Goal: Transaction & Acquisition: Book appointment/travel/reservation

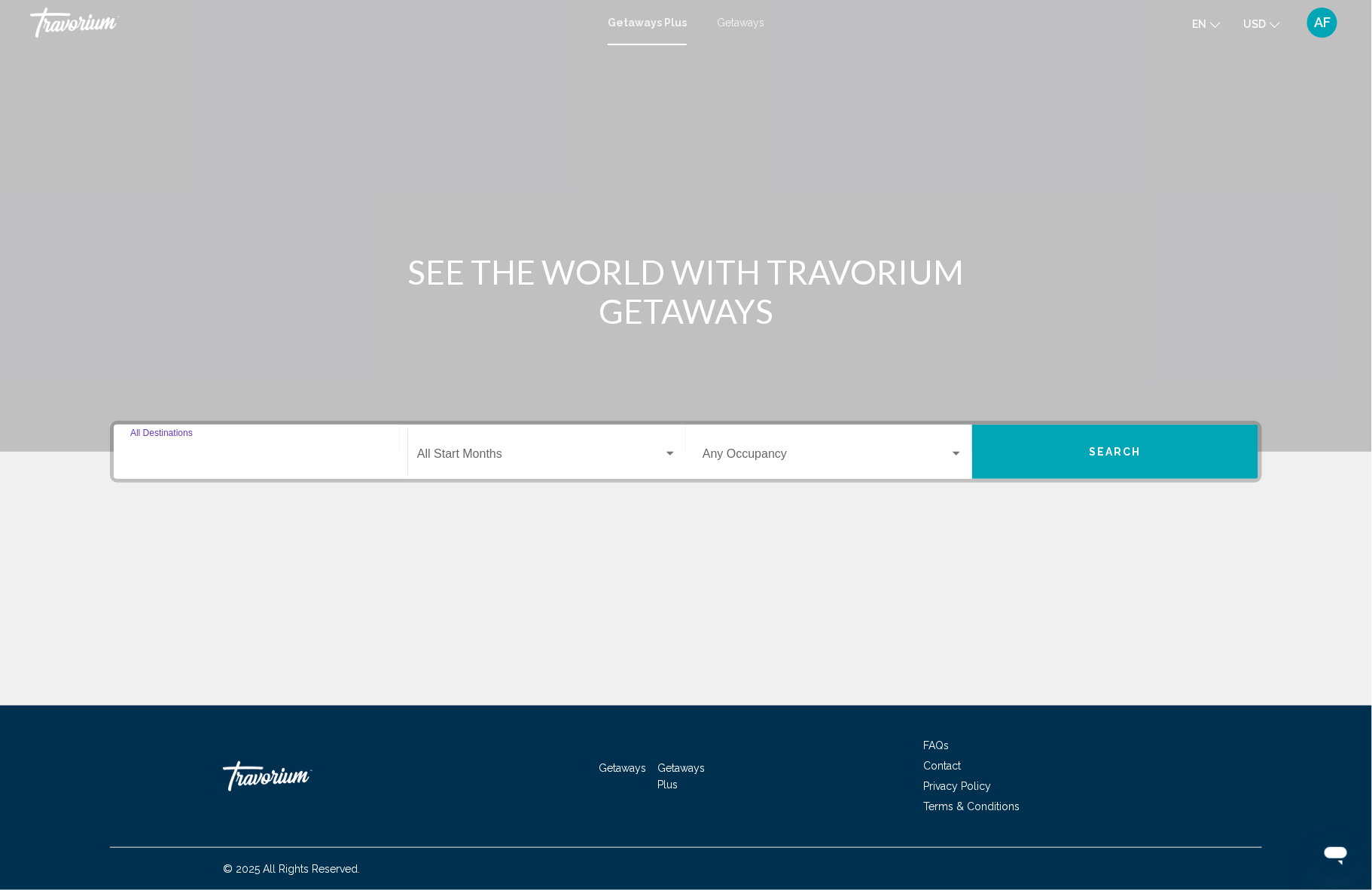
click at [191, 453] on input "Destination All Destinations" at bounding box center [260, 457] width 260 height 14
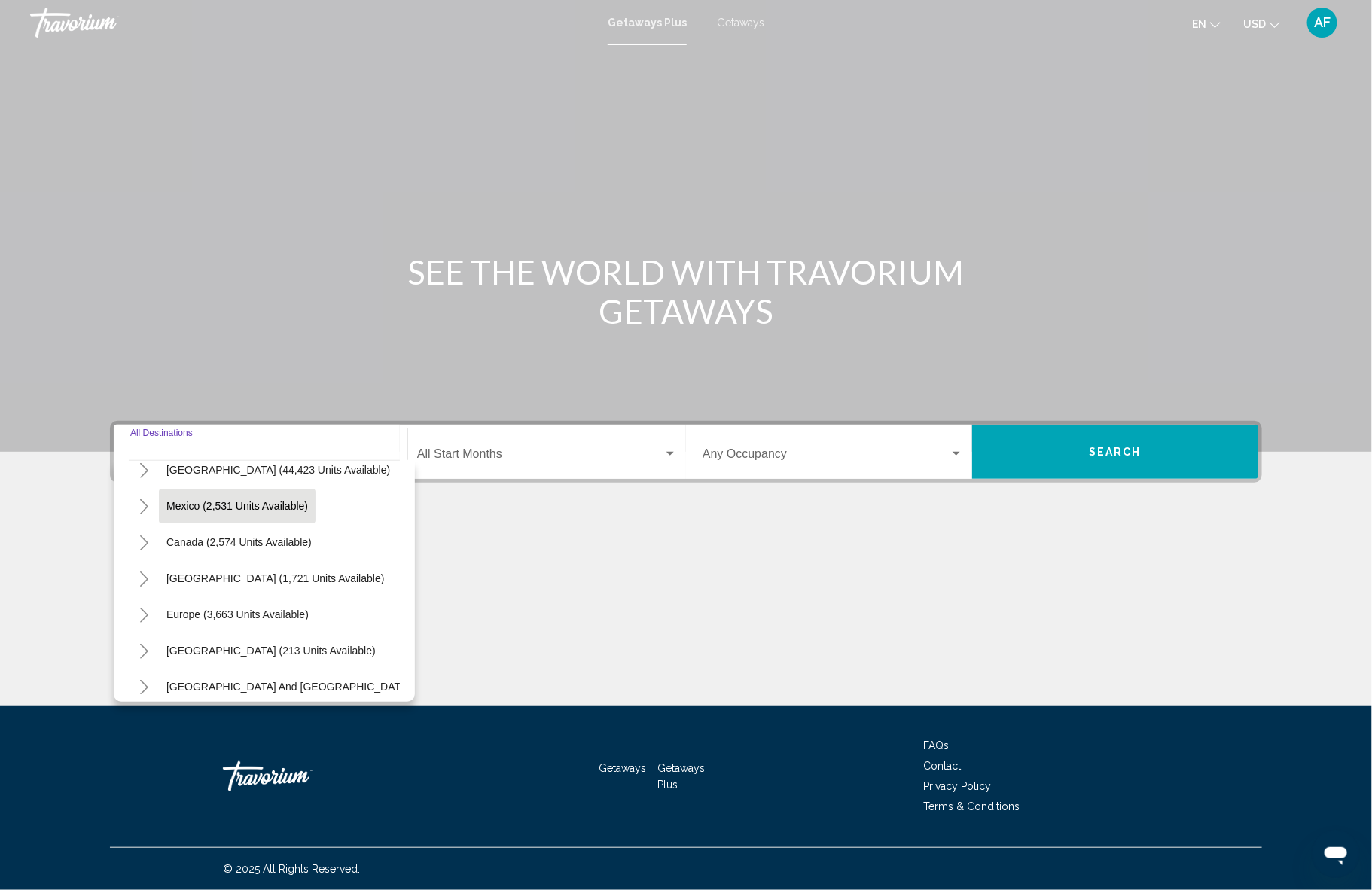
scroll to position [52, 5]
click at [200, 506] on span "Mexico (2,531 units available)" at bounding box center [232, 507] width 141 height 12
type input "**********"
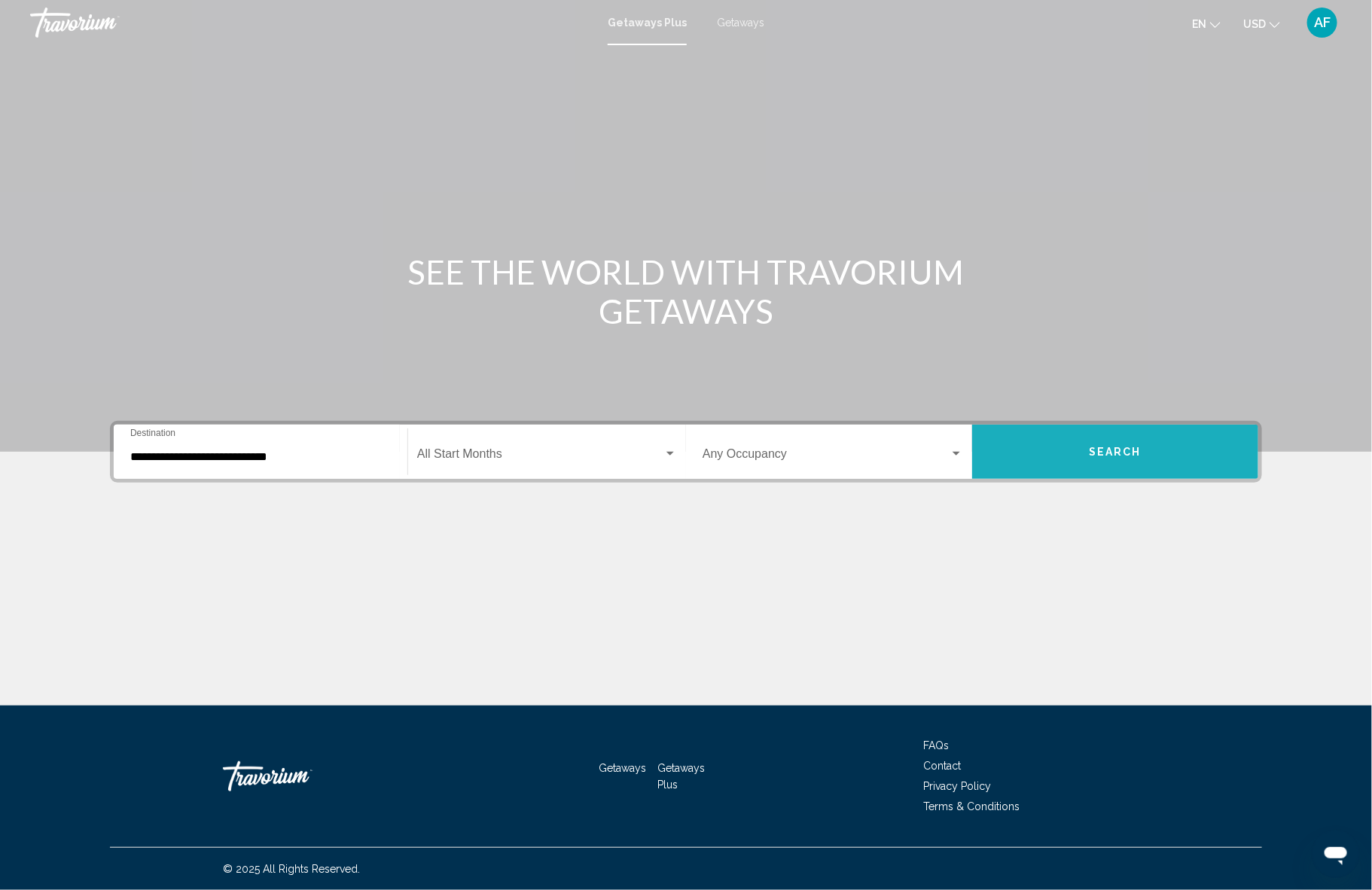
click at [1112, 453] on span "Search" at bounding box center [1115, 452] width 52 height 12
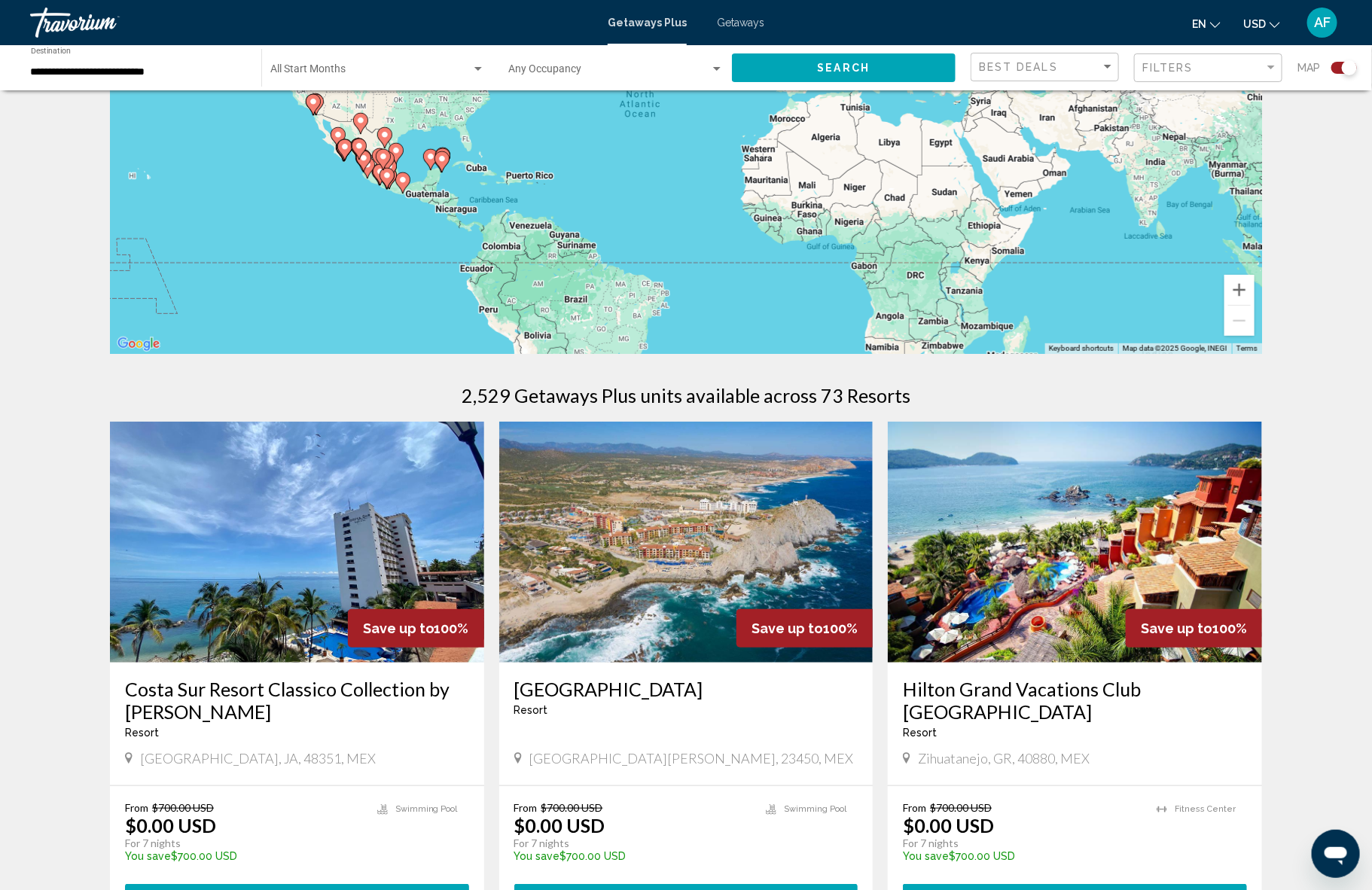
scroll to position [208, 0]
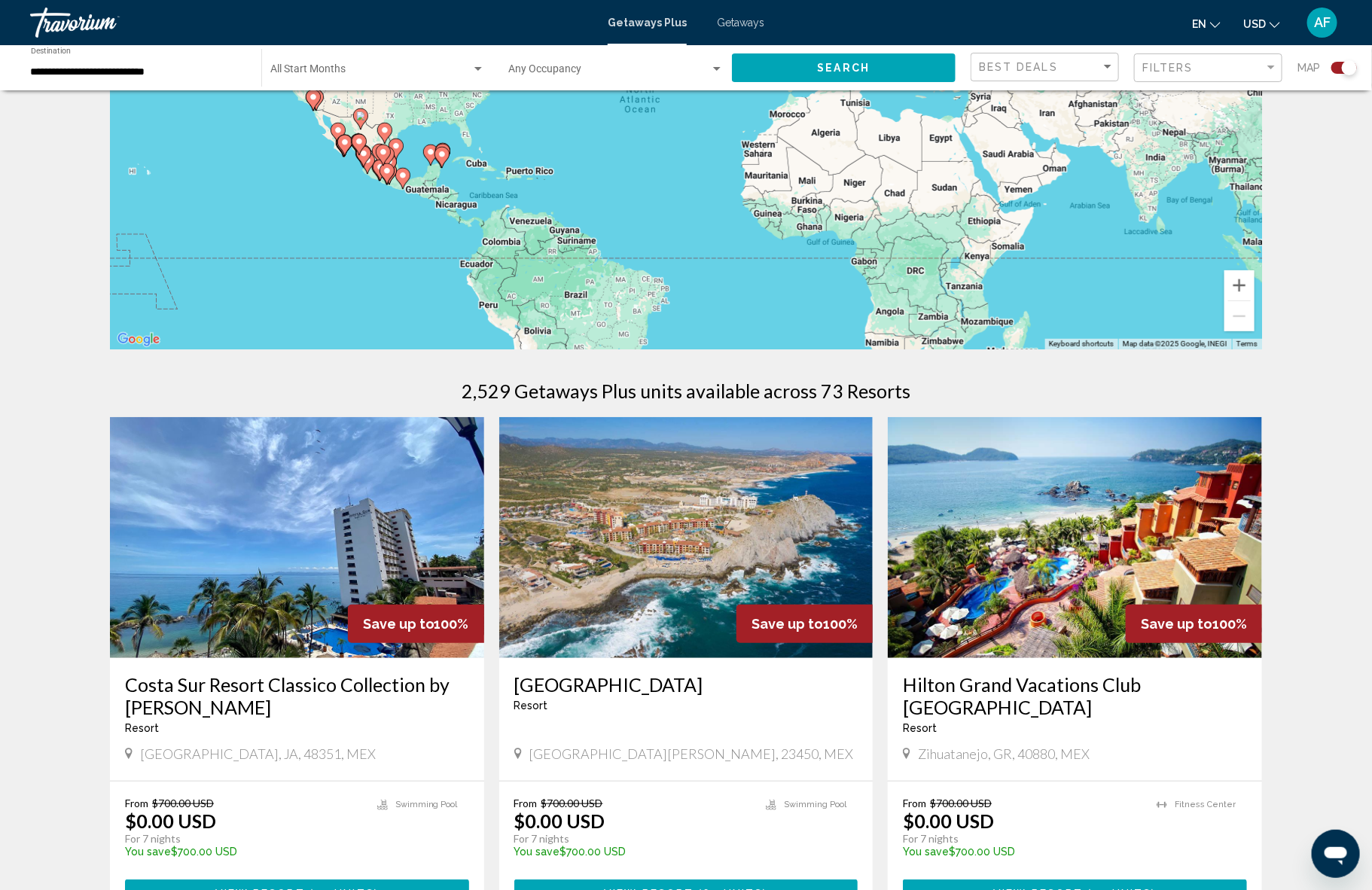
click at [1224, 77] on div "Filters" at bounding box center [1210, 68] width 136 height 28
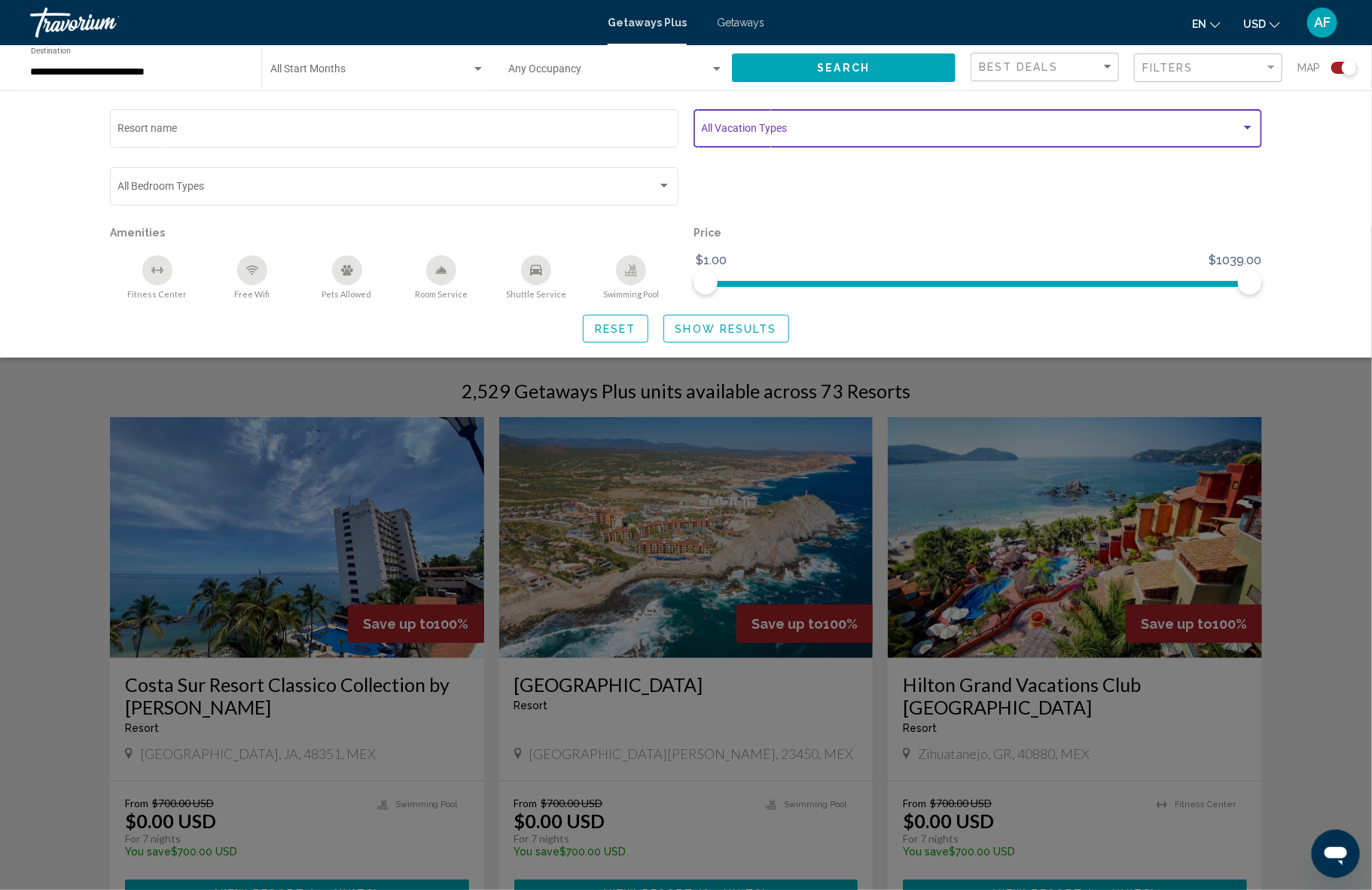
click at [771, 132] on span "Search widget" at bounding box center [971, 130] width 539 height 12
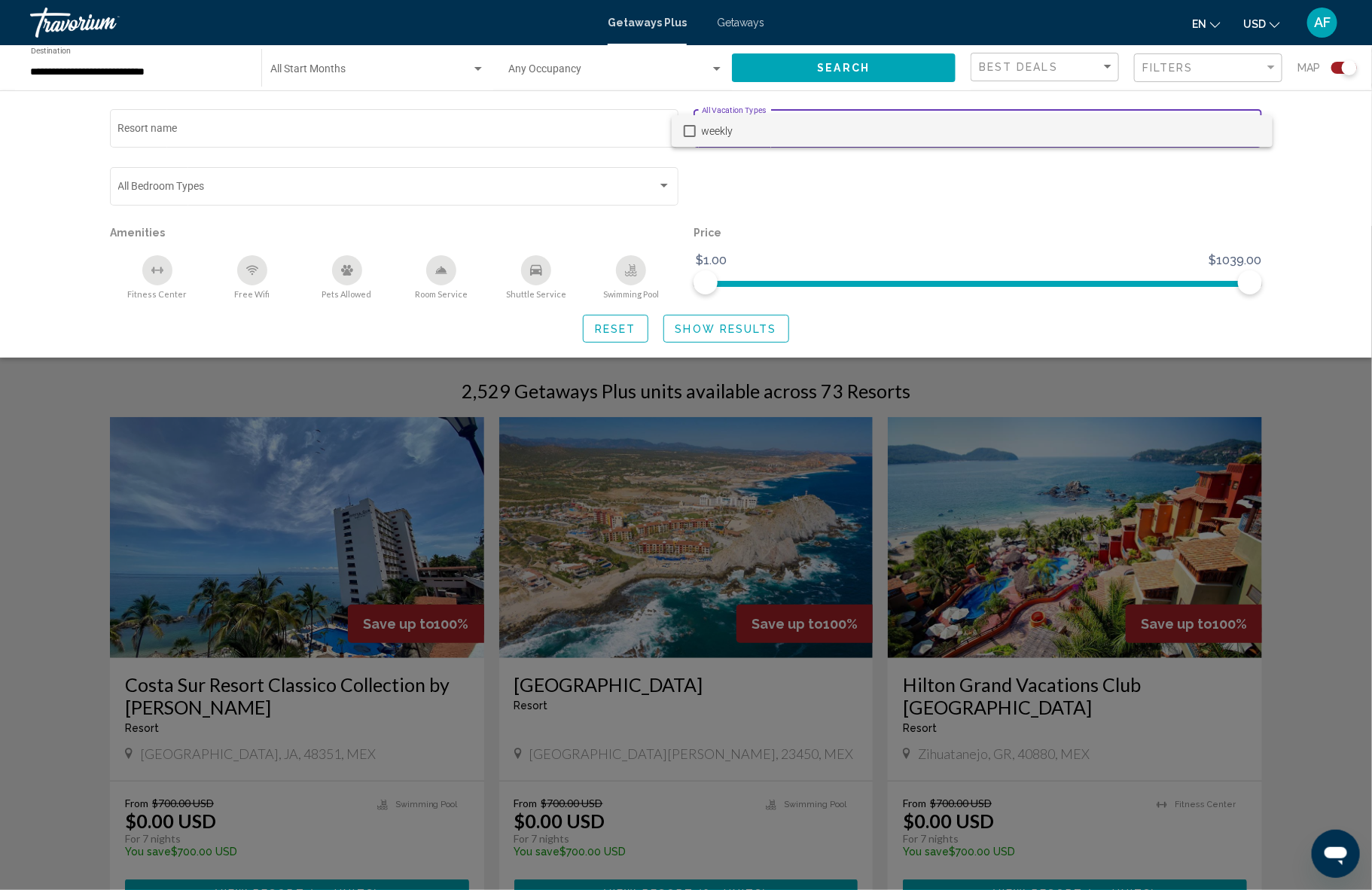
click at [729, 134] on span "weekly" at bounding box center [981, 130] width 559 height 32
click at [707, 331] on div at bounding box center [686, 445] width 1372 height 890
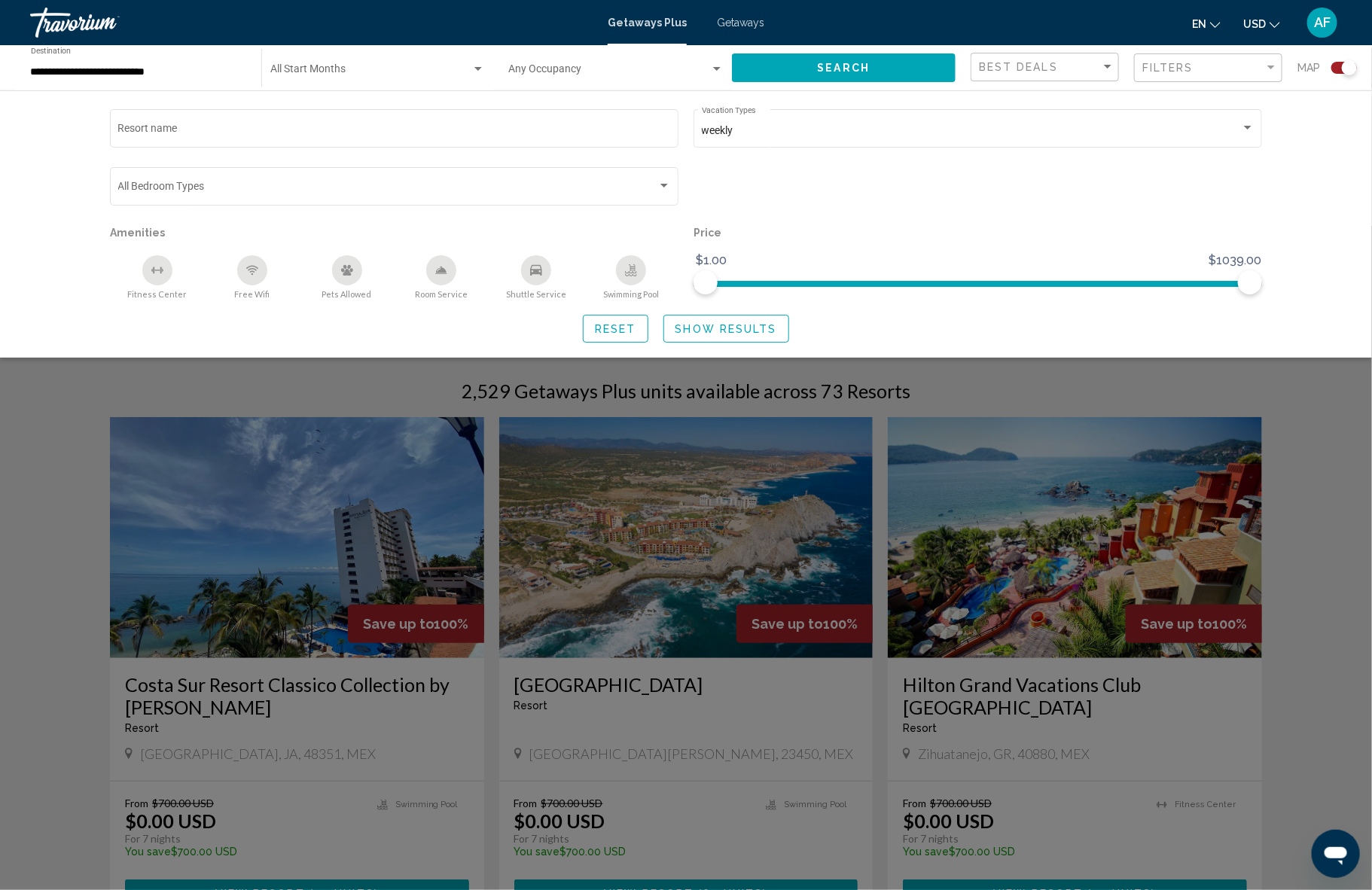
click at [706, 333] on span "Show Results" at bounding box center [726, 328] width 101 height 12
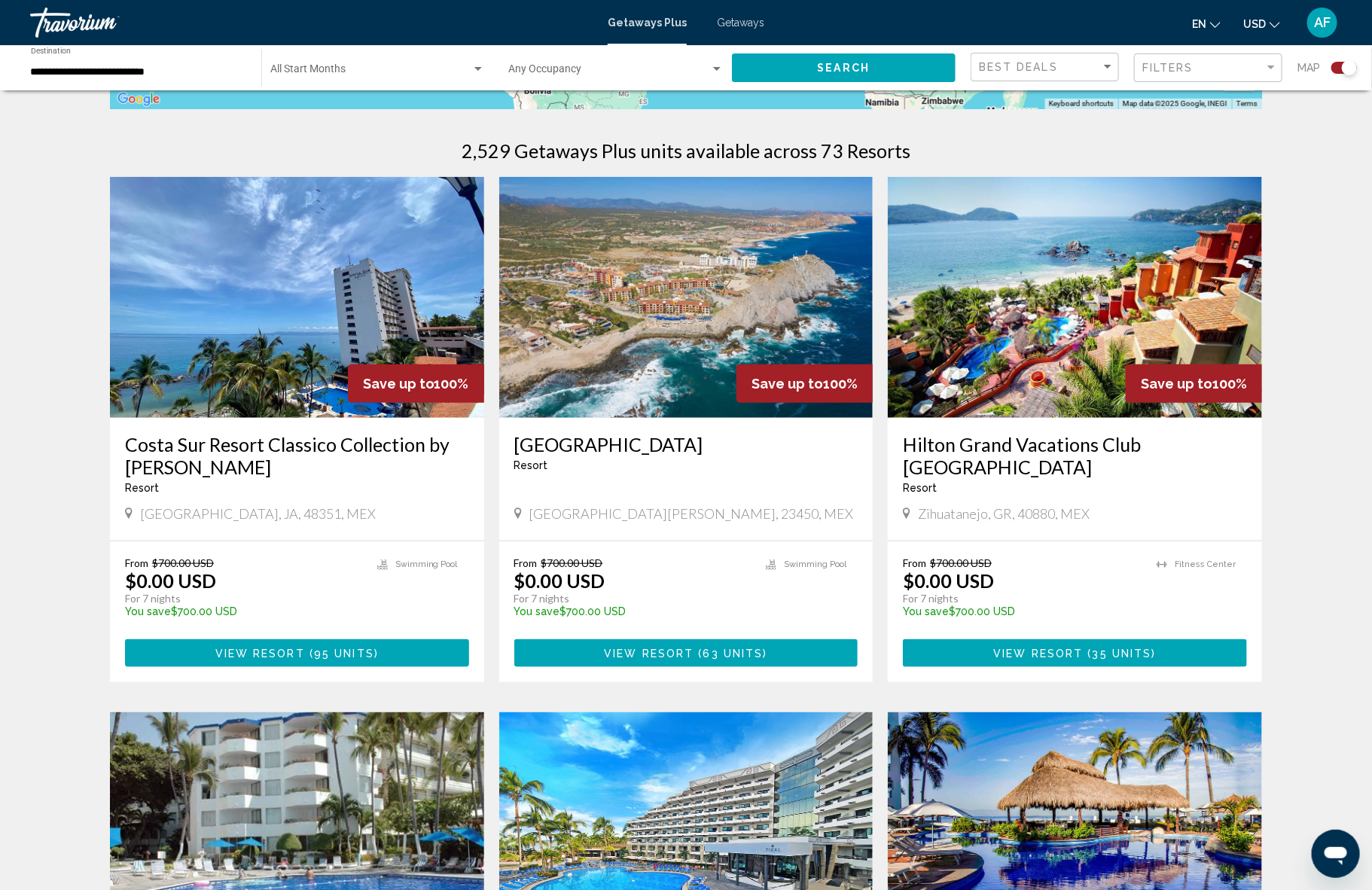
scroll to position [450, 0]
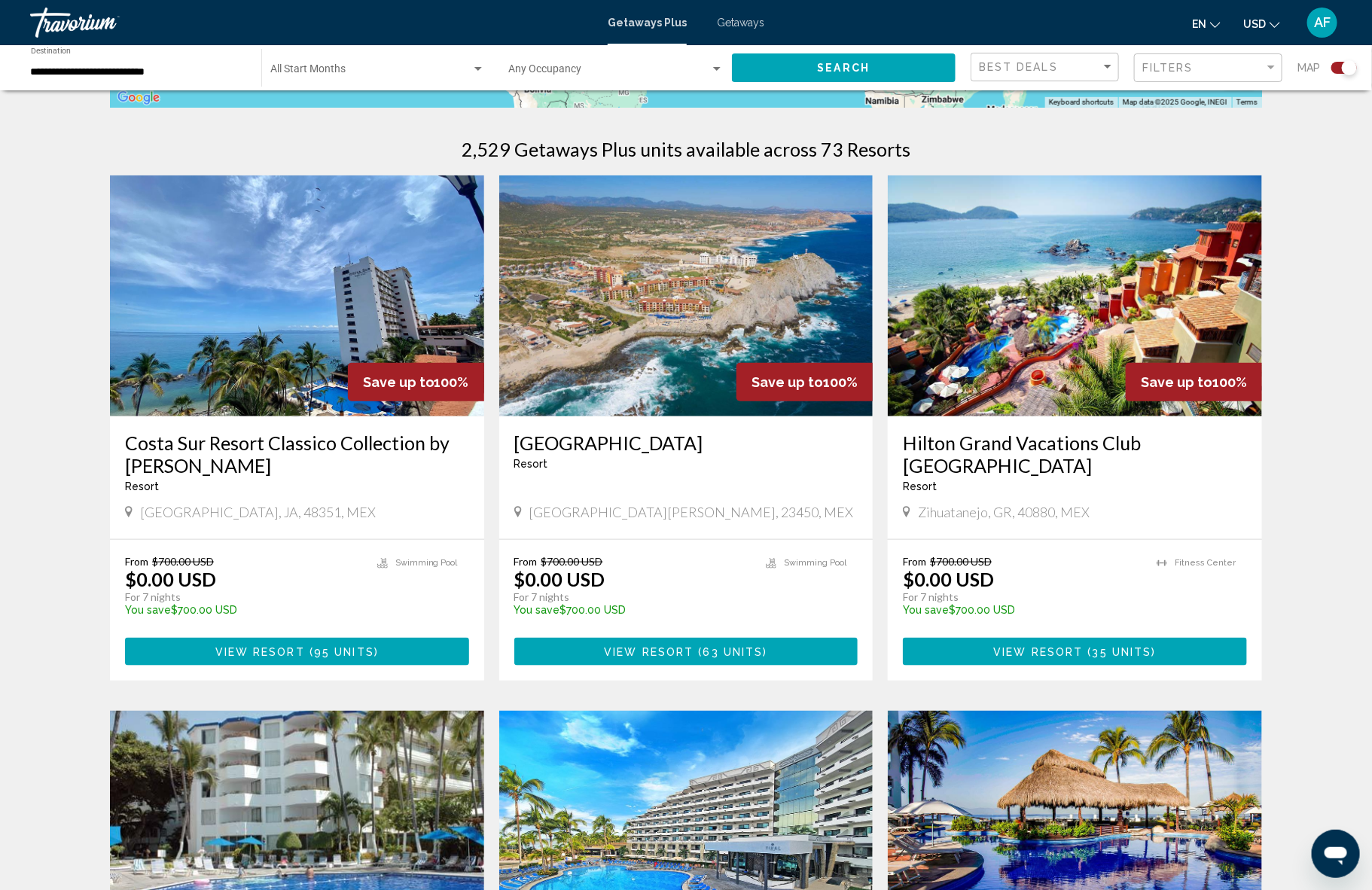
click at [321, 76] on span "Search widget" at bounding box center [371, 71] width 201 height 12
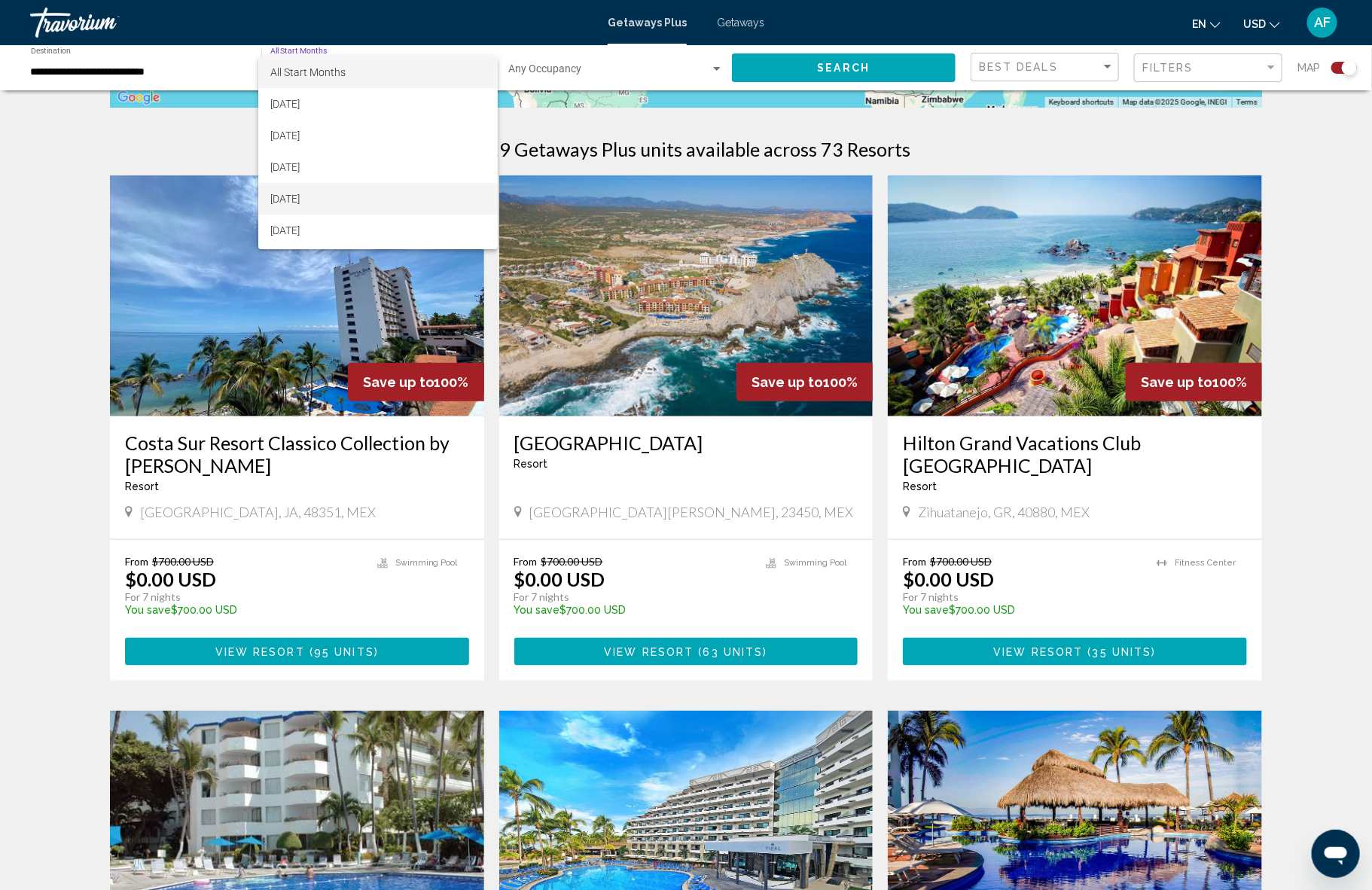
click at [308, 193] on span "[DATE]" at bounding box center [378, 198] width 215 height 32
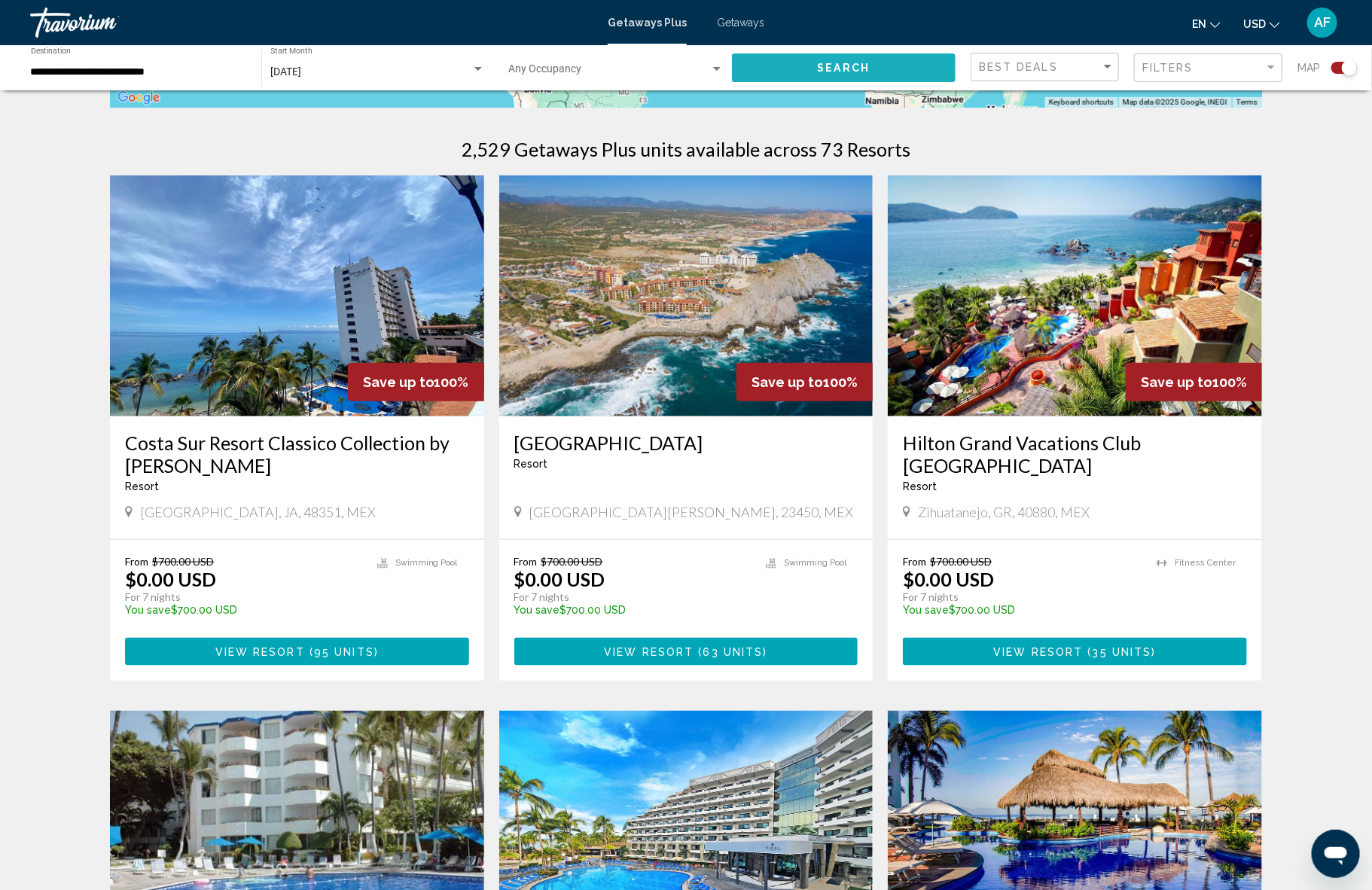
click at [836, 69] on span "Search" at bounding box center [844, 68] width 52 height 12
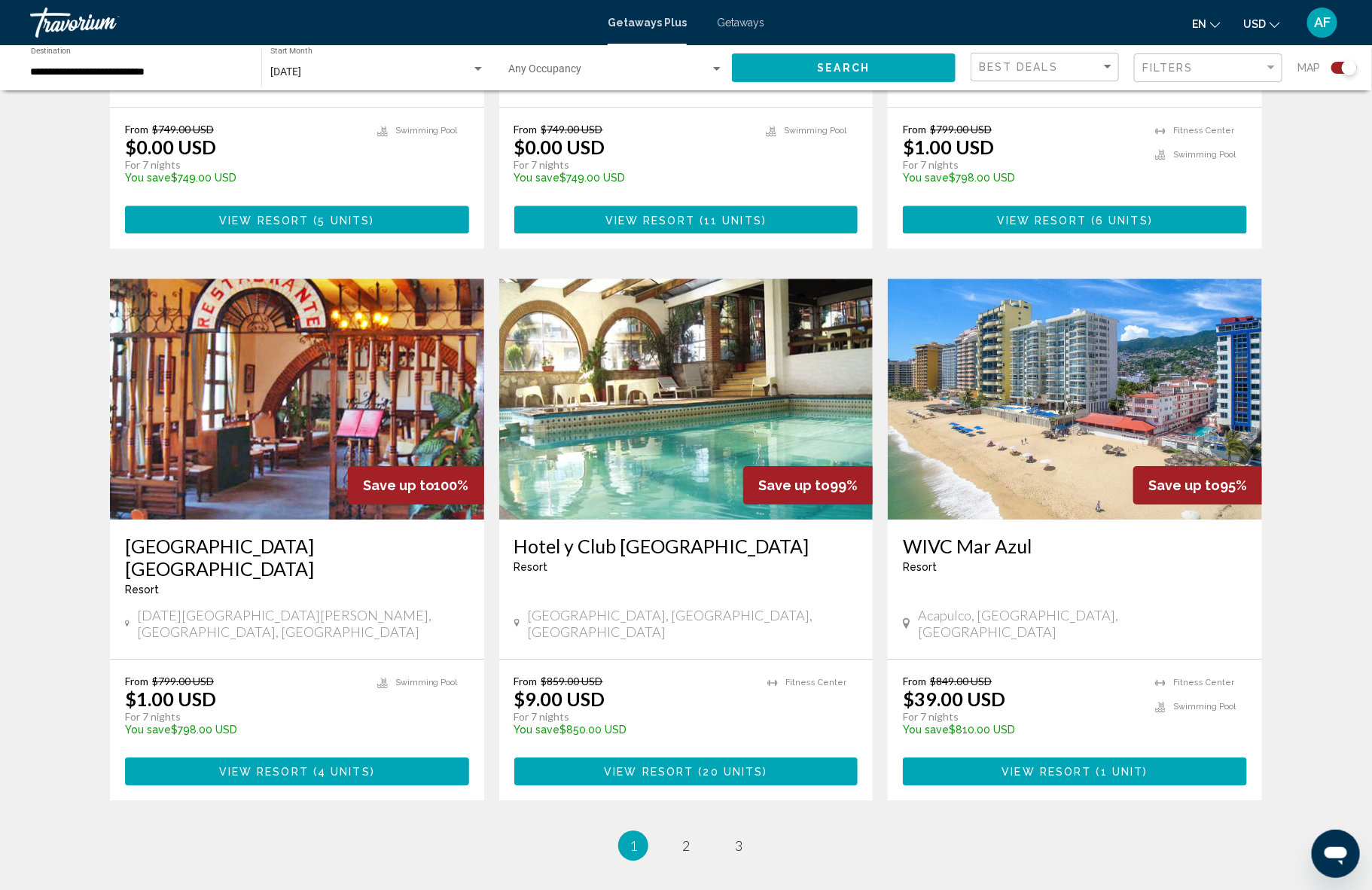
scroll to position [1997, 0]
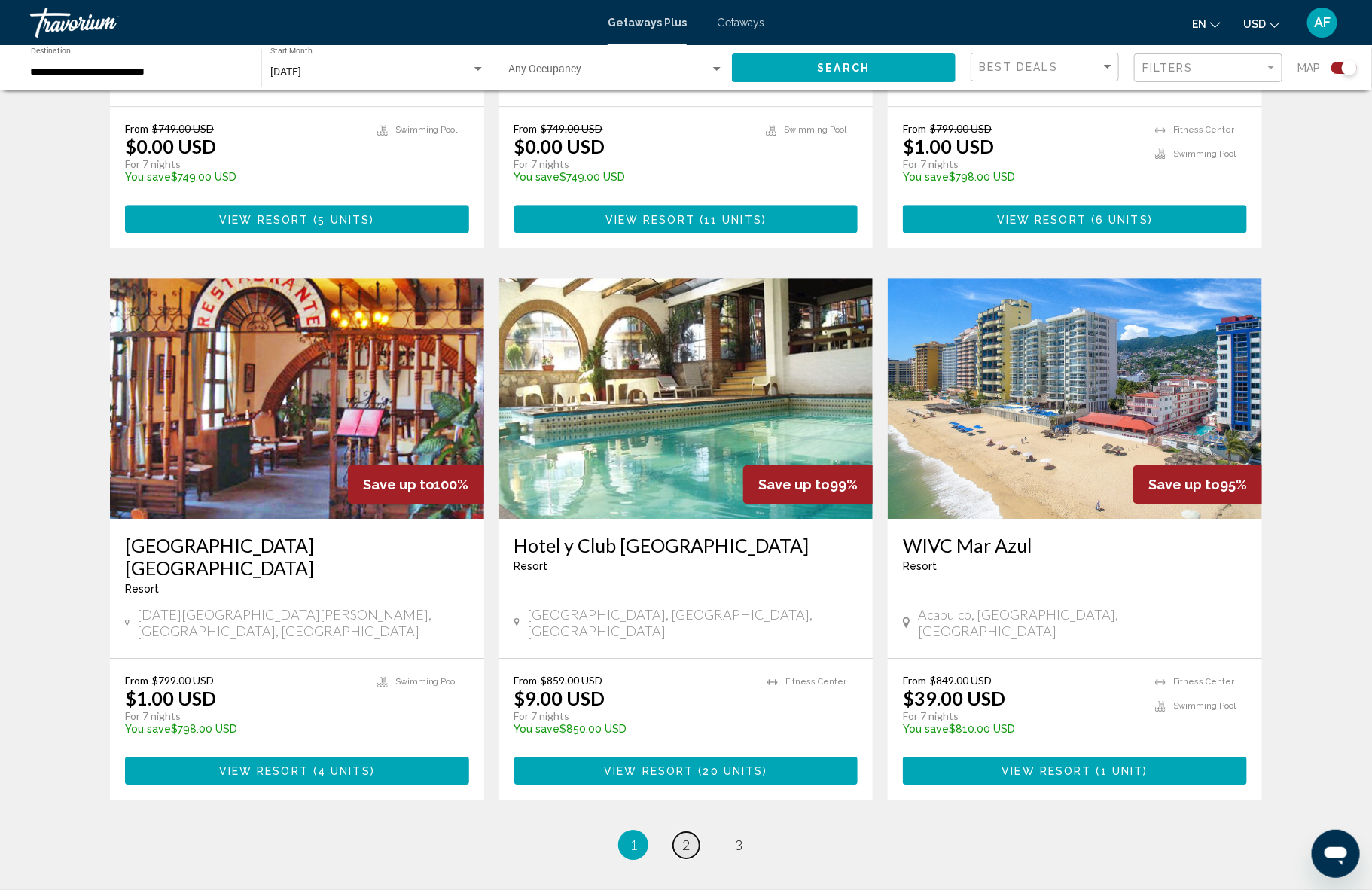
click at [684, 837] on span "2" at bounding box center [686, 845] width 7 height 16
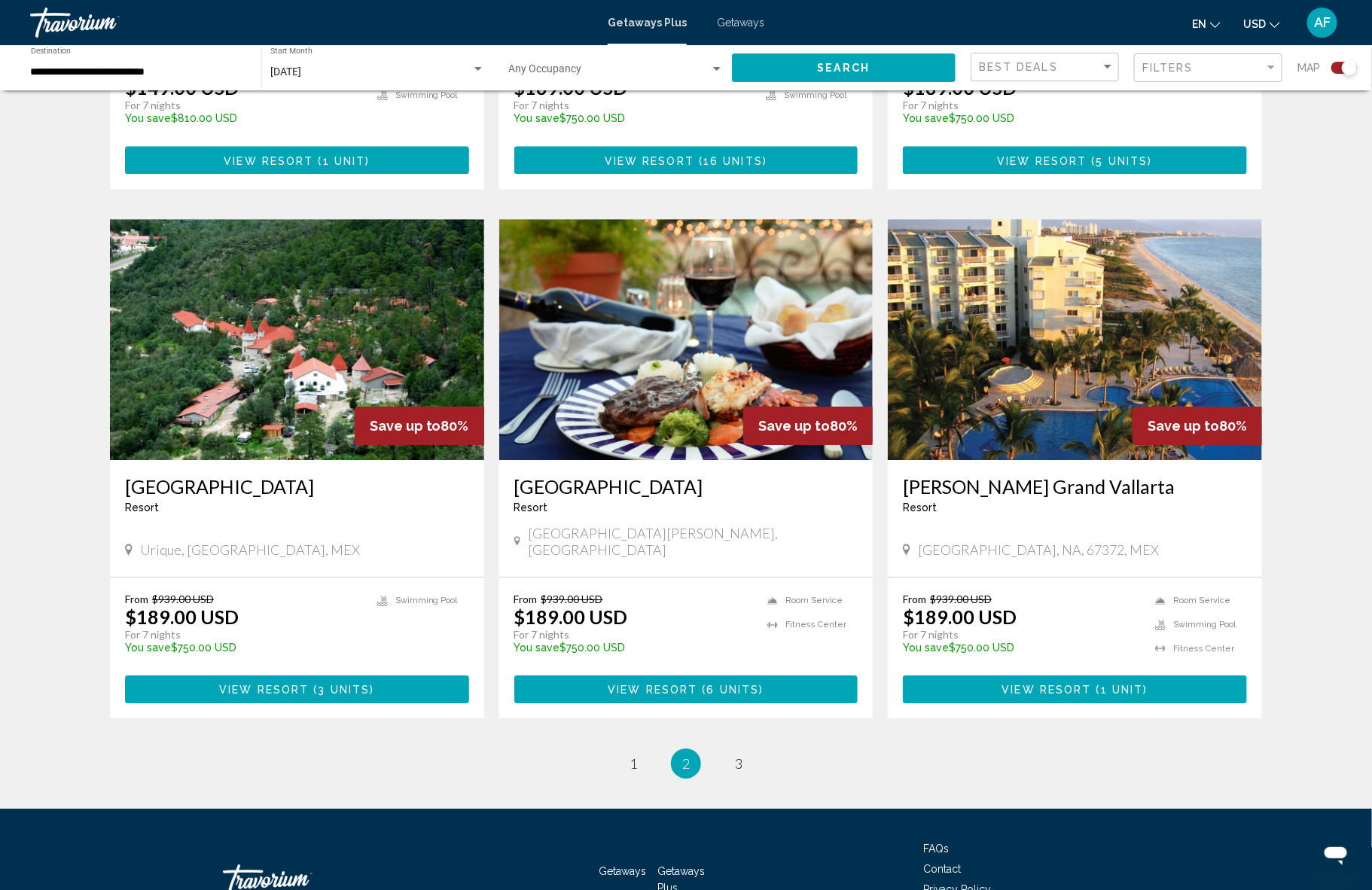
scroll to position [2050, 0]
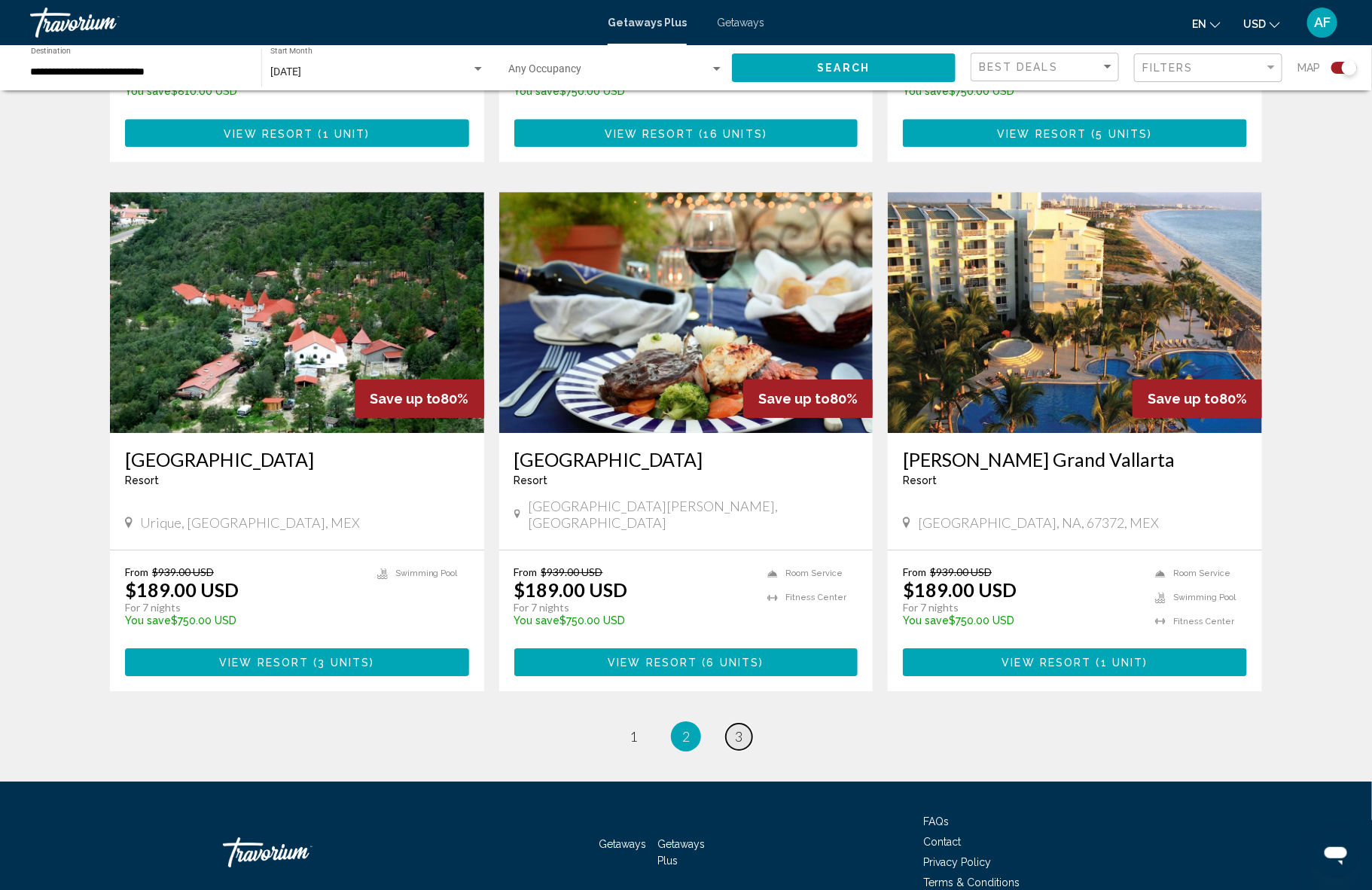
click at [743, 728] on span "3" at bounding box center [738, 736] width 7 height 16
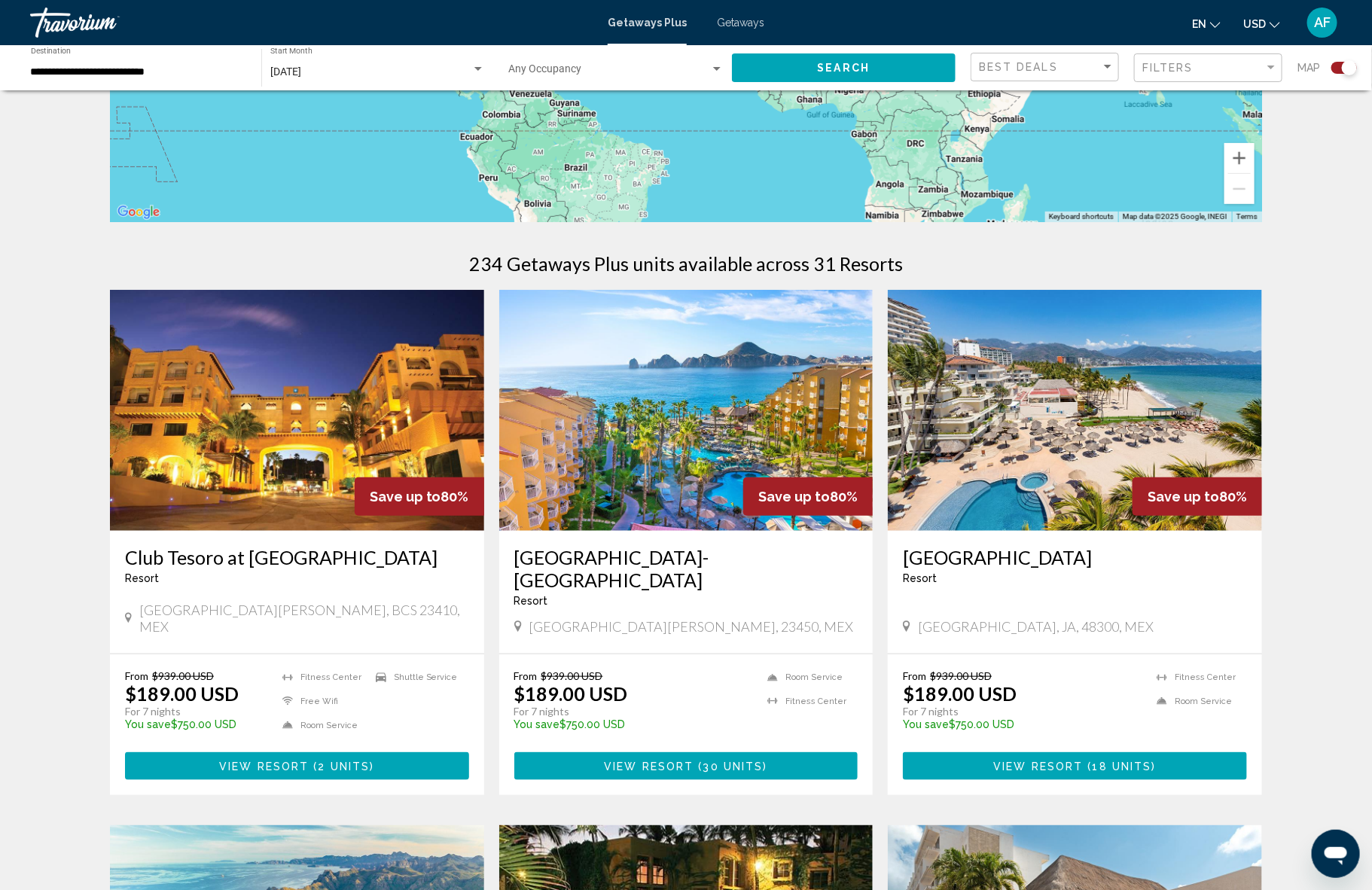
scroll to position [411, 0]
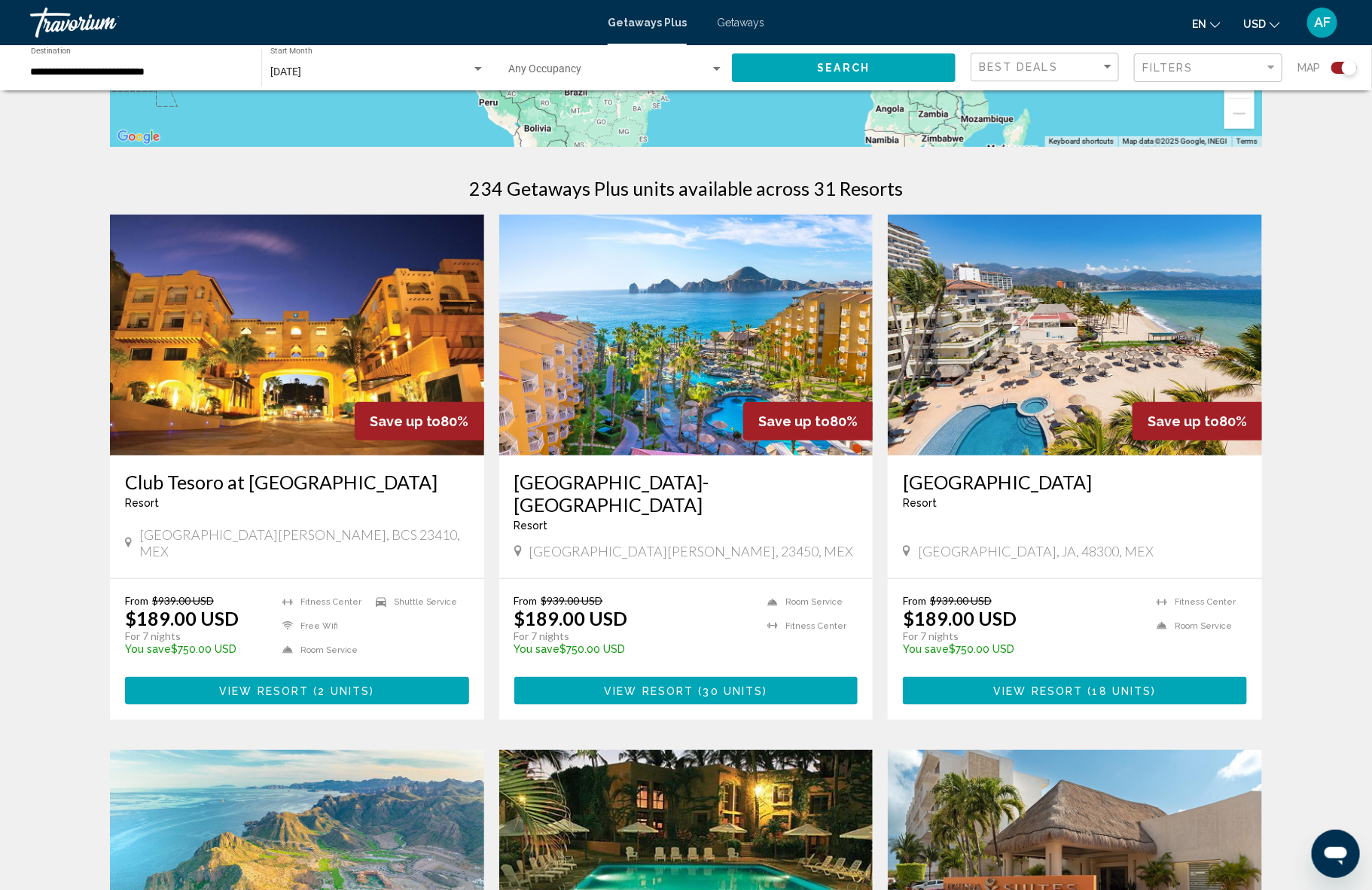
click at [658, 677] on button "View Resort ( 30 units )" at bounding box center [686, 690] width 344 height 28
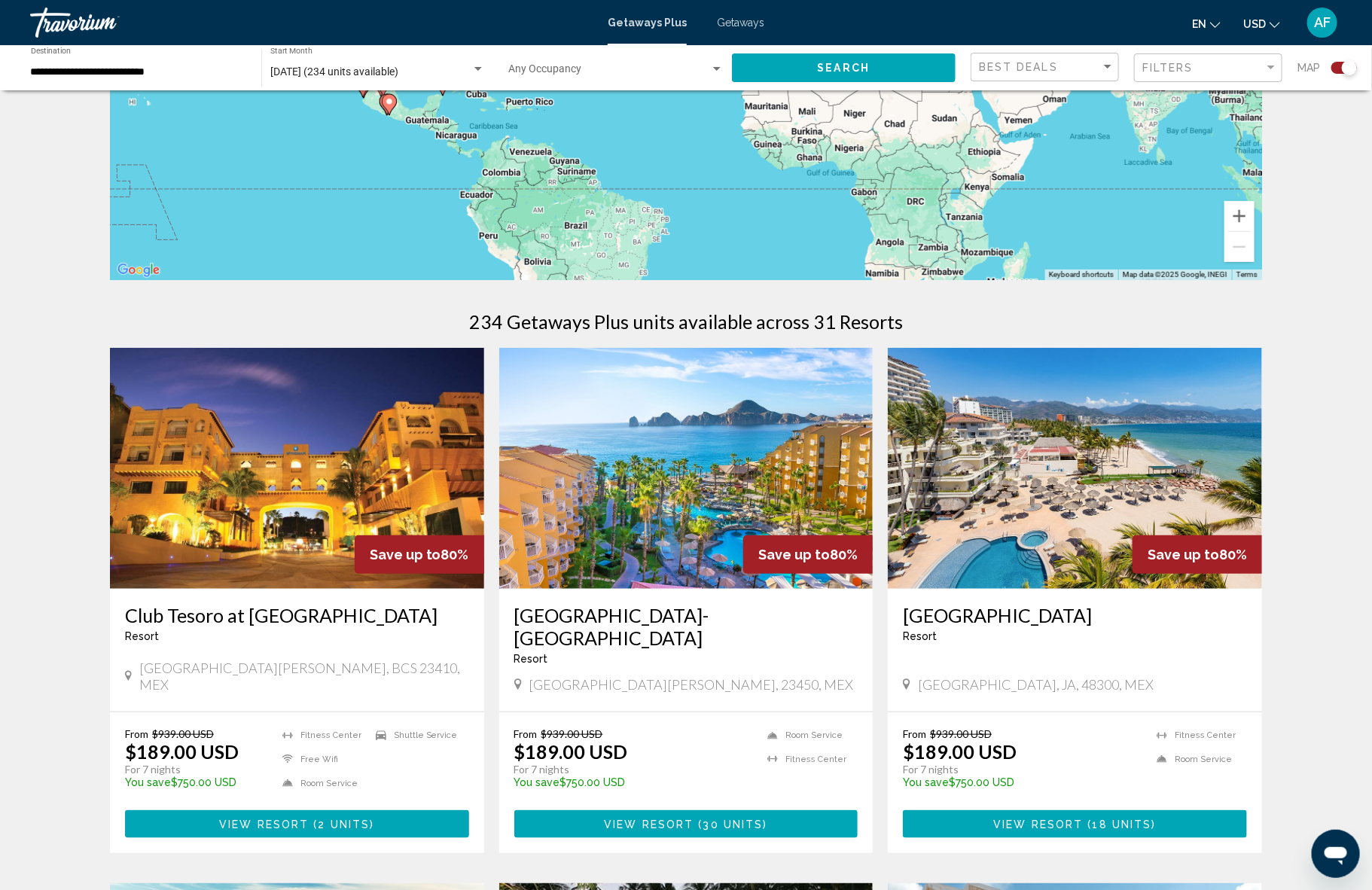
scroll to position [348, 0]
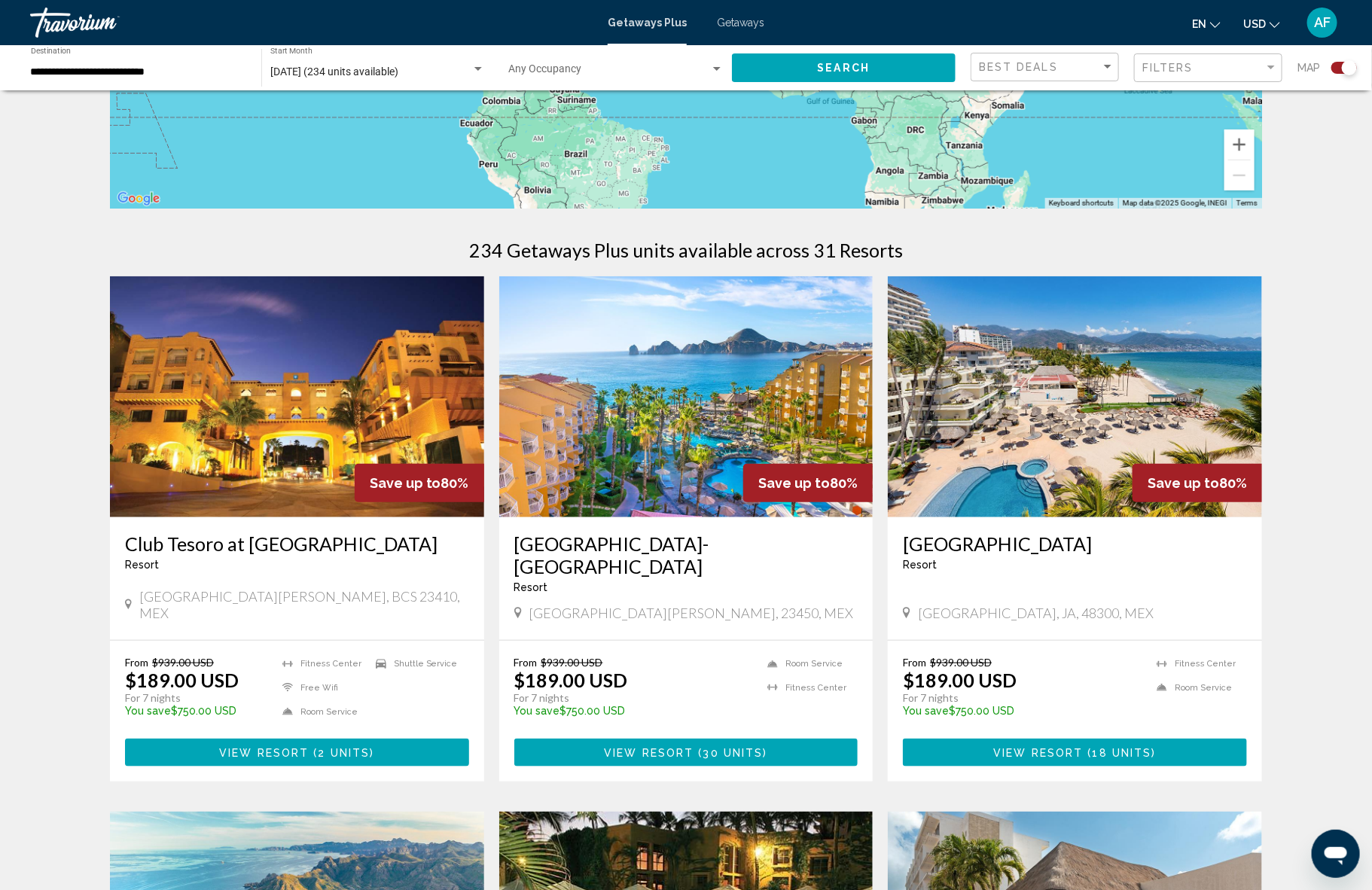
click at [258, 460] on img "Main content" at bounding box center [298, 396] width 374 height 241
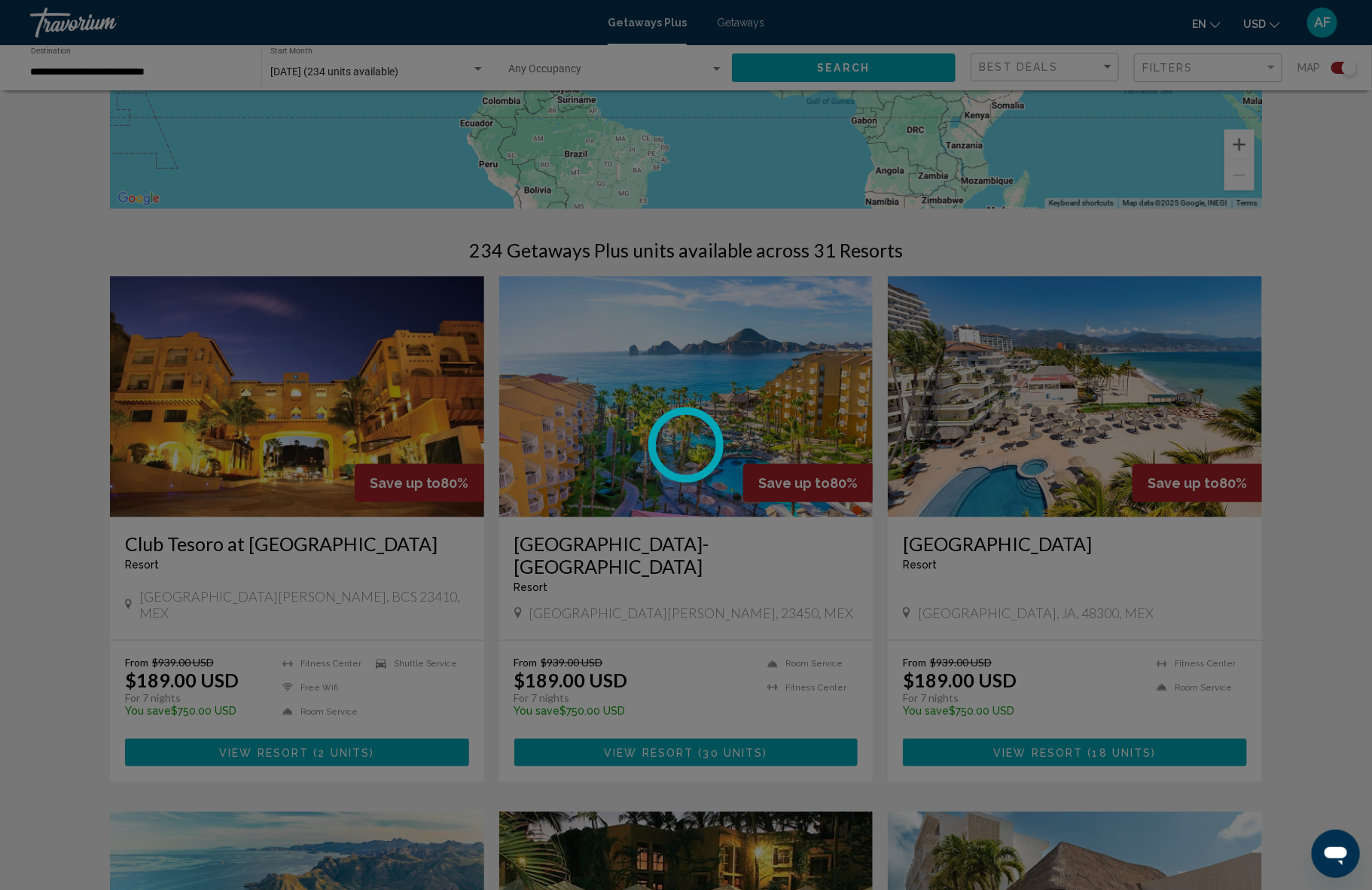
scroll to position [347, 0]
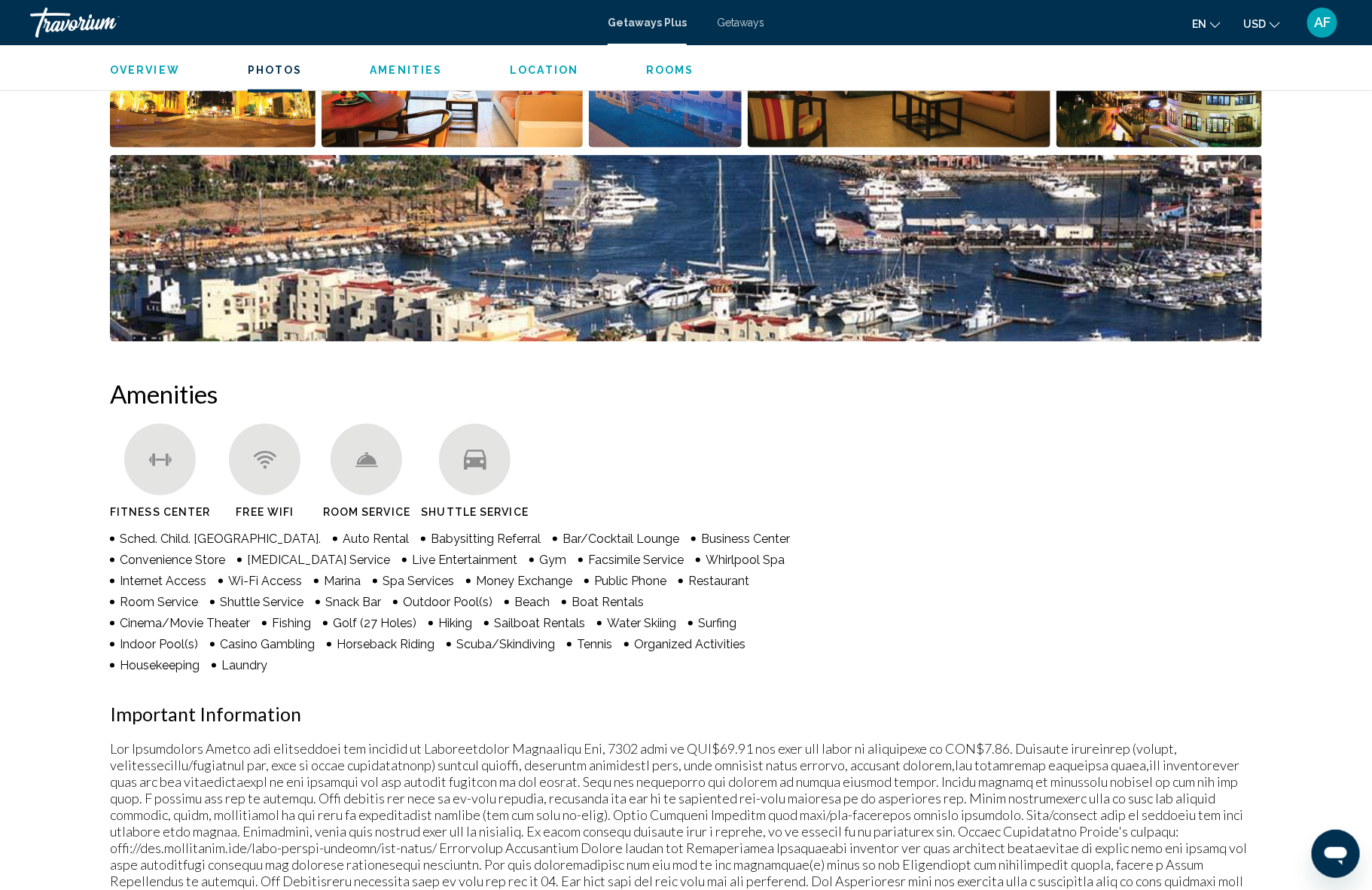
scroll to position [845, 0]
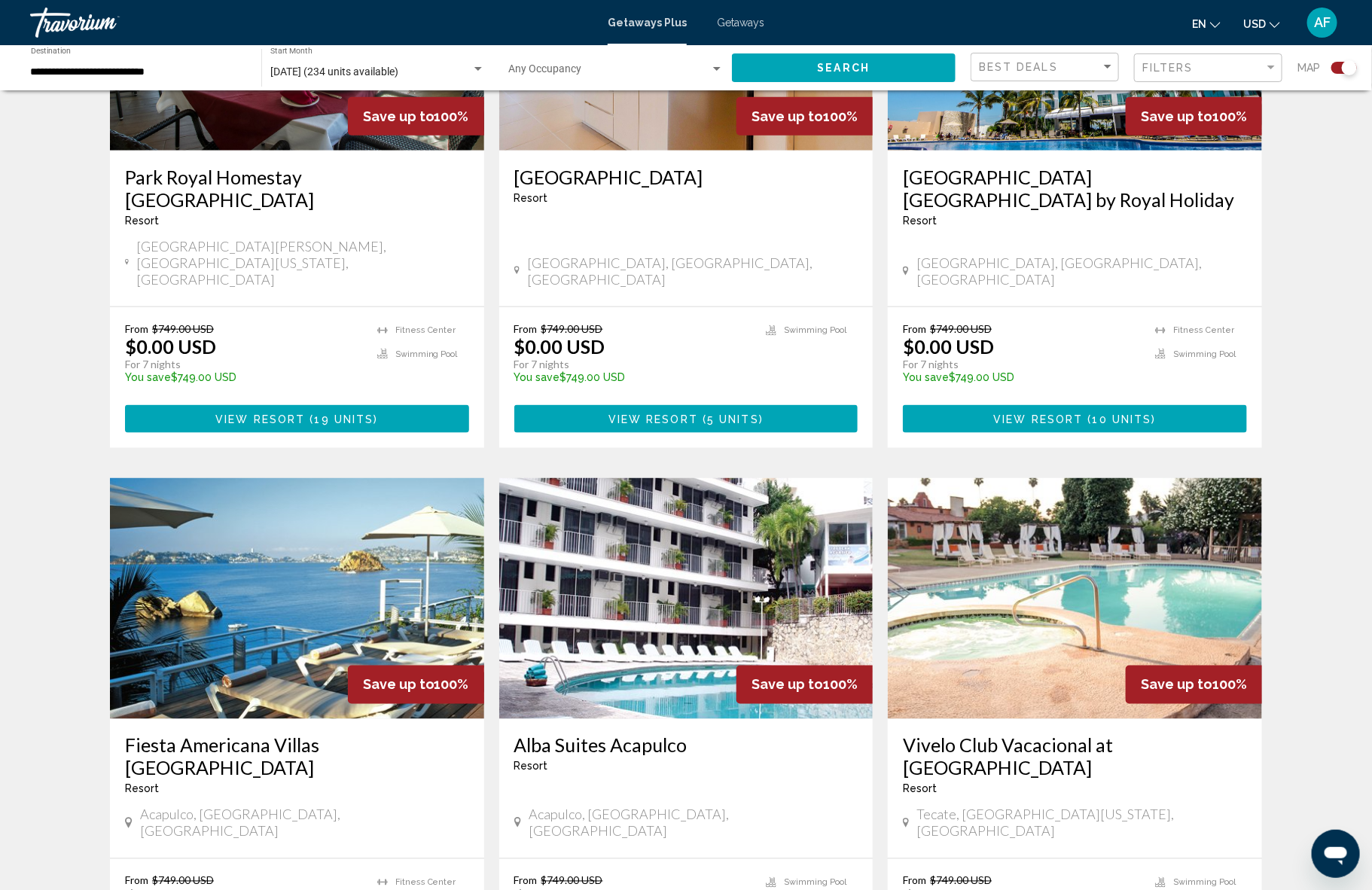
scroll to position [938, 0]
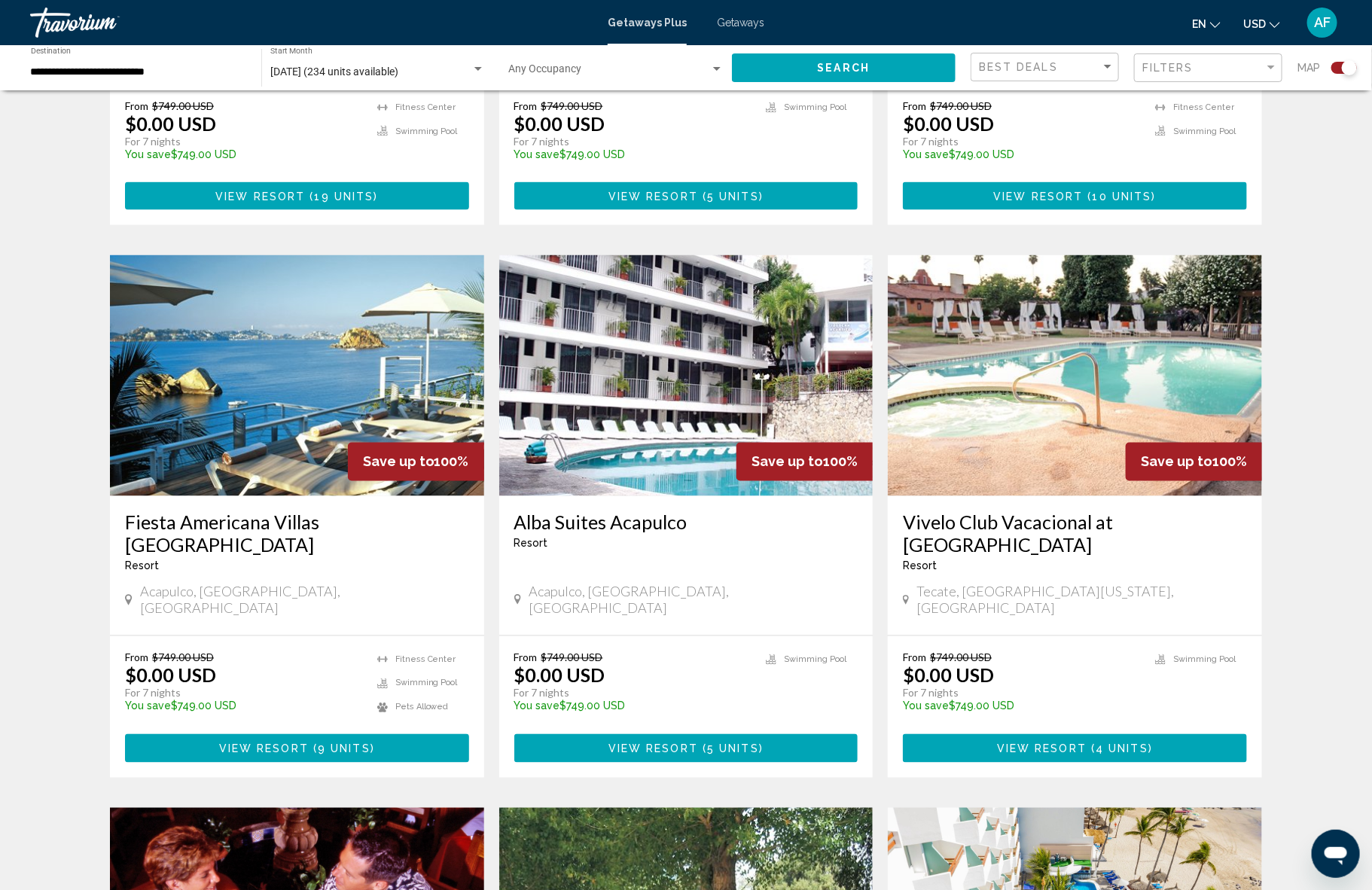
click at [243, 390] on img "Main content" at bounding box center [298, 375] width 374 height 241
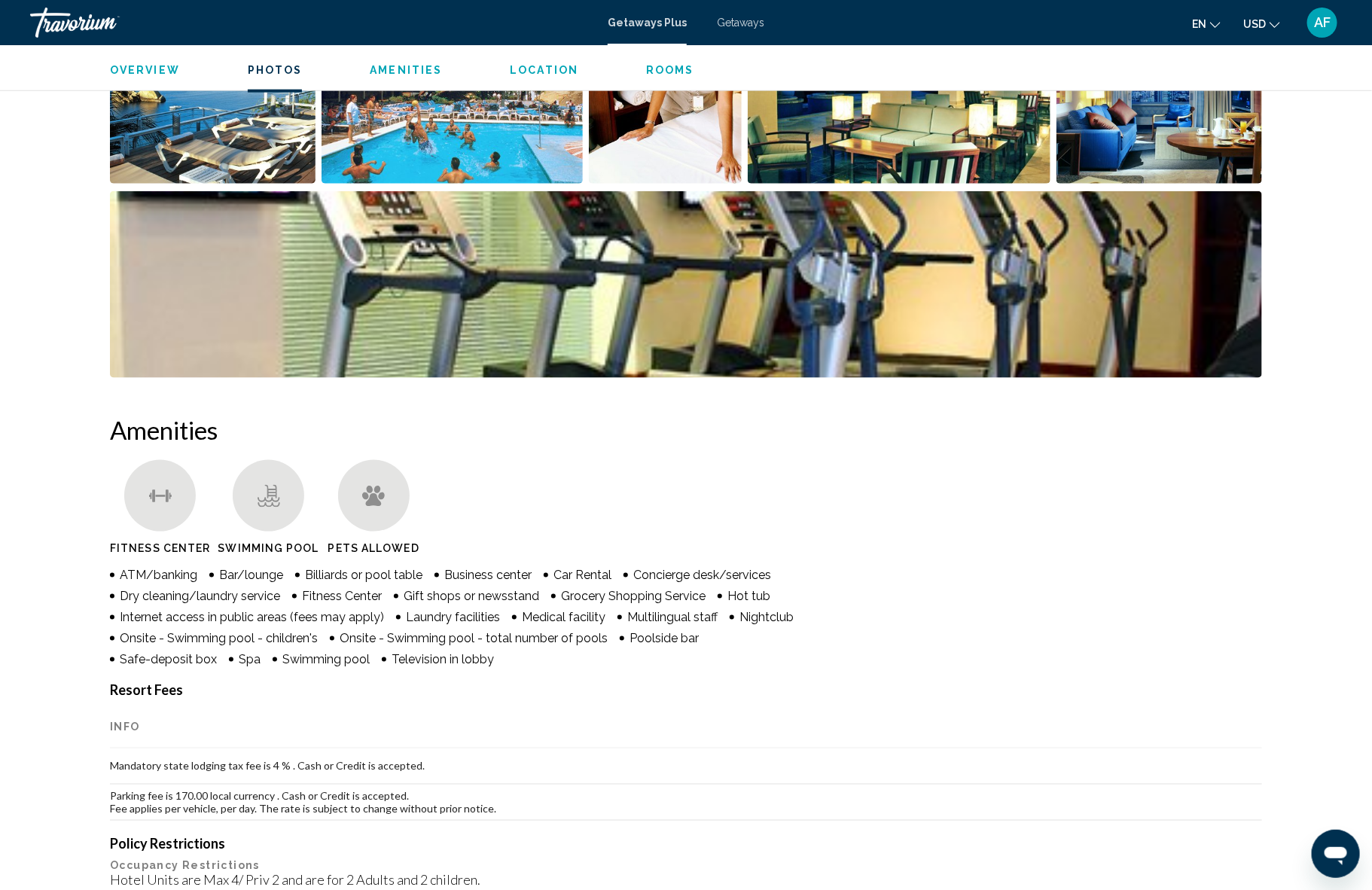
scroll to position [613, 0]
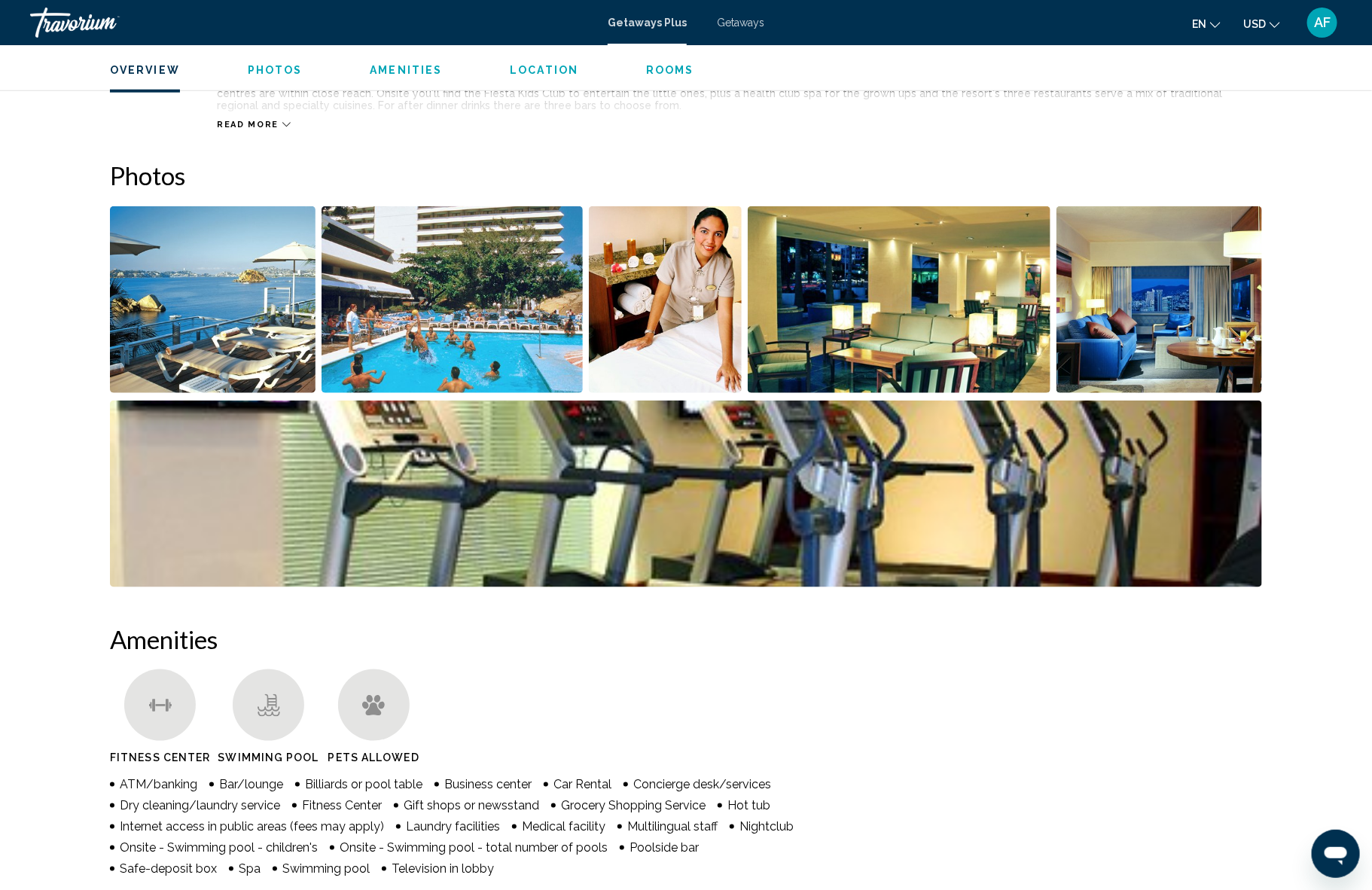
click at [210, 346] on img "Open full-screen image slider" at bounding box center [213, 299] width 205 height 186
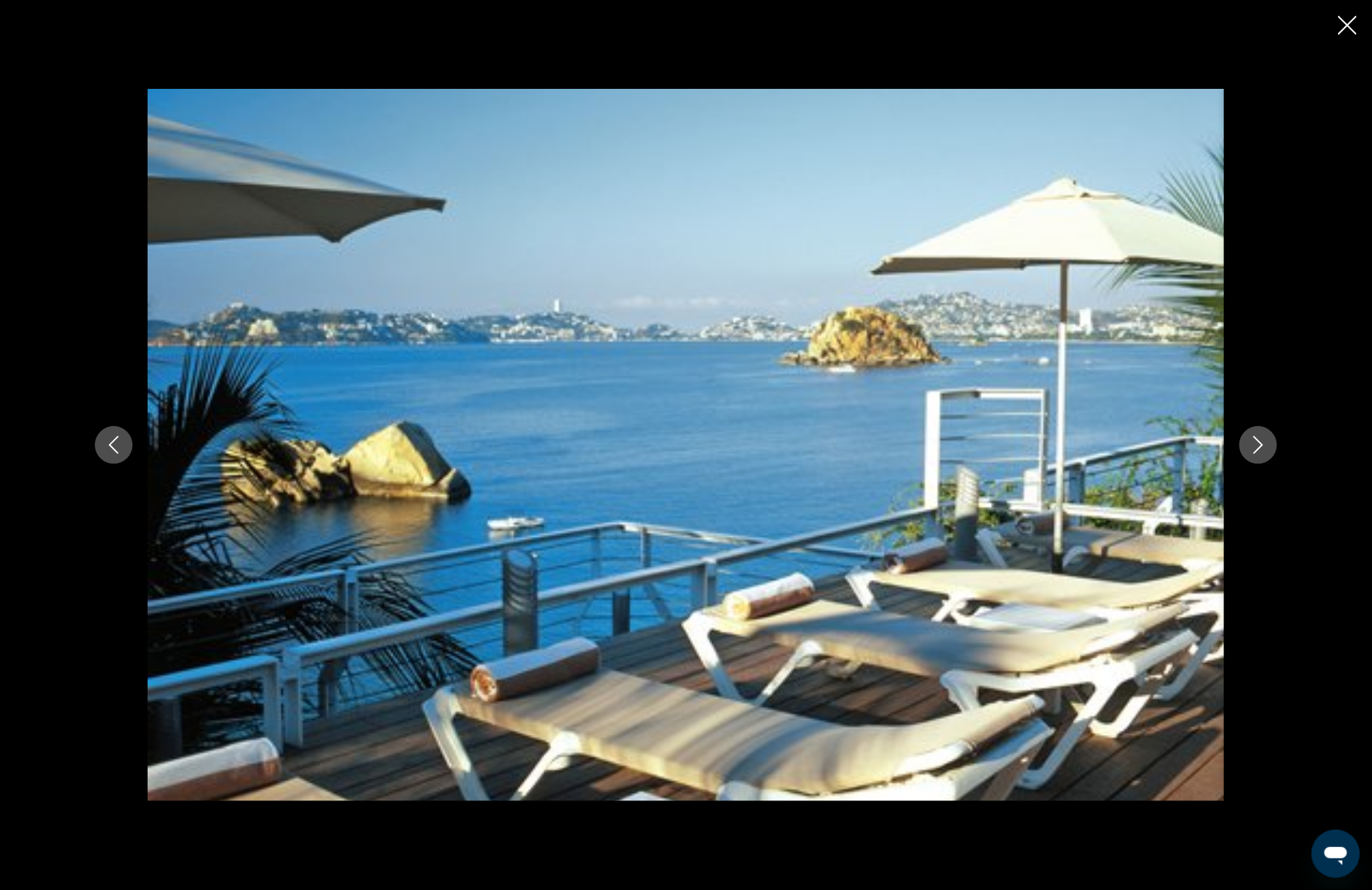
click at [1252, 441] on icon "Next image" at bounding box center [1258, 445] width 18 height 18
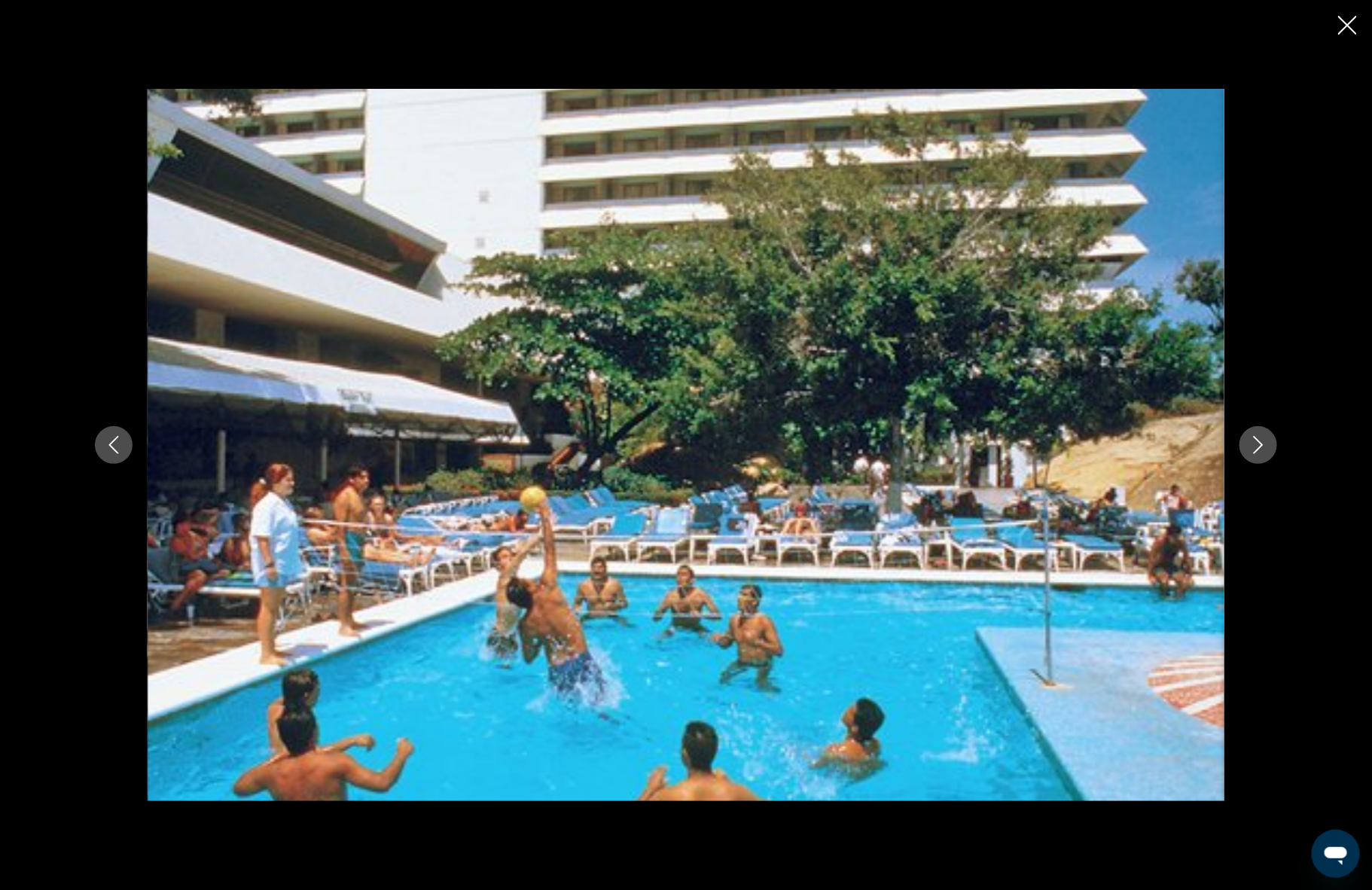
click at [1252, 441] on icon "Next image" at bounding box center [1258, 445] width 18 height 18
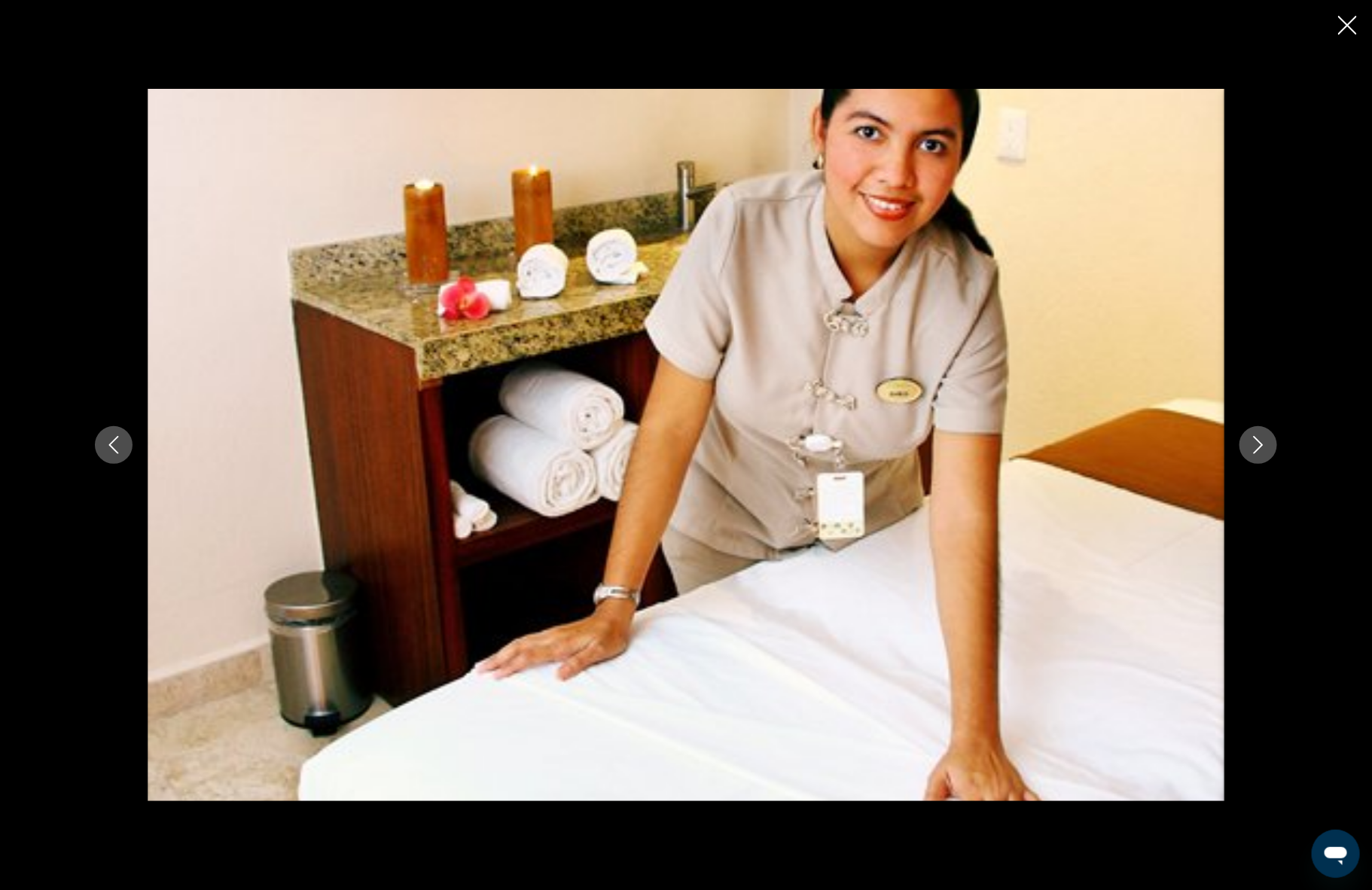
click at [1252, 441] on icon "Next image" at bounding box center [1258, 445] width 18 height 18
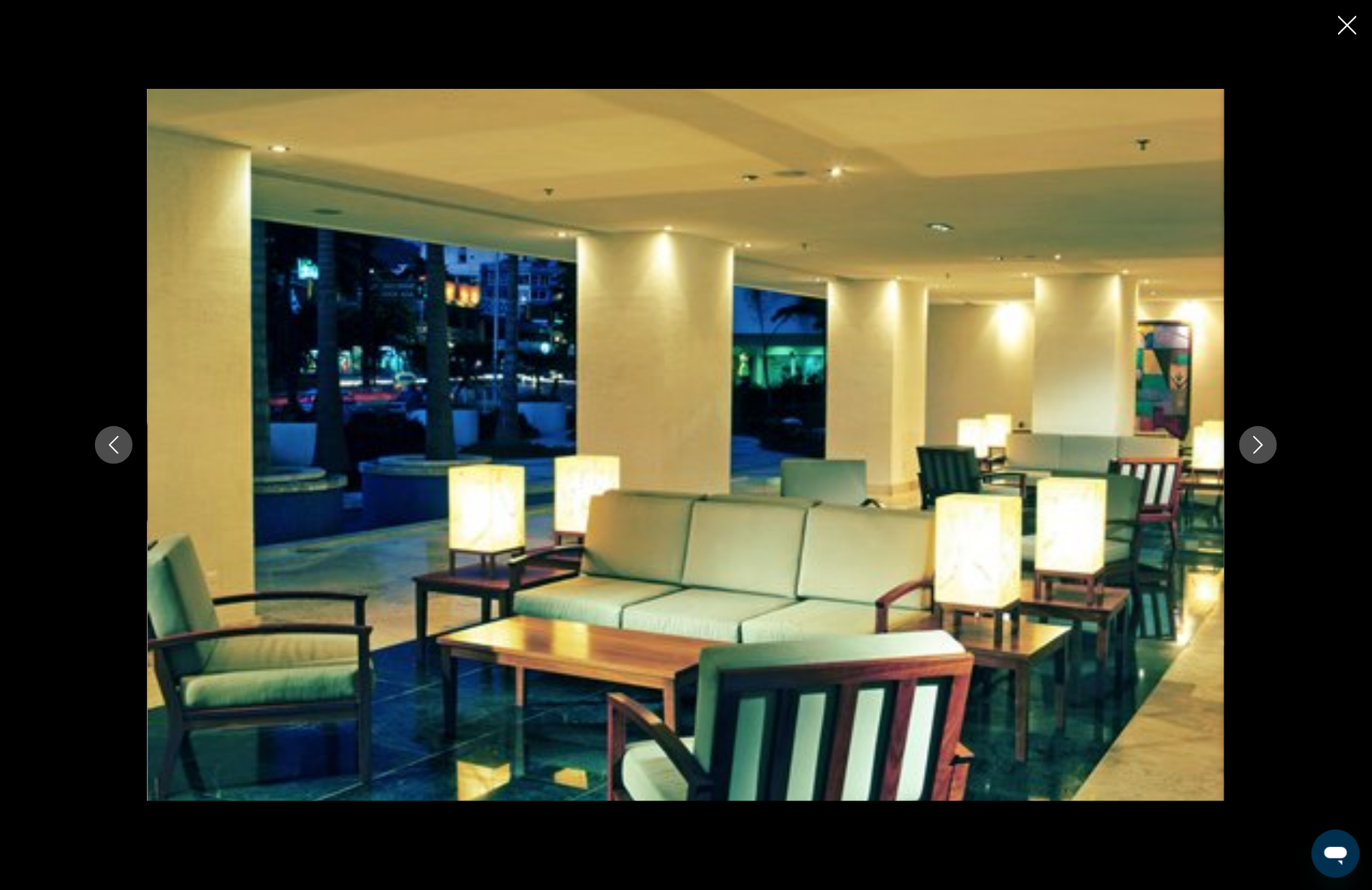
click at [1252, 441] on icon "Next image" at bounding box center [1258, 445] width 18 height 18
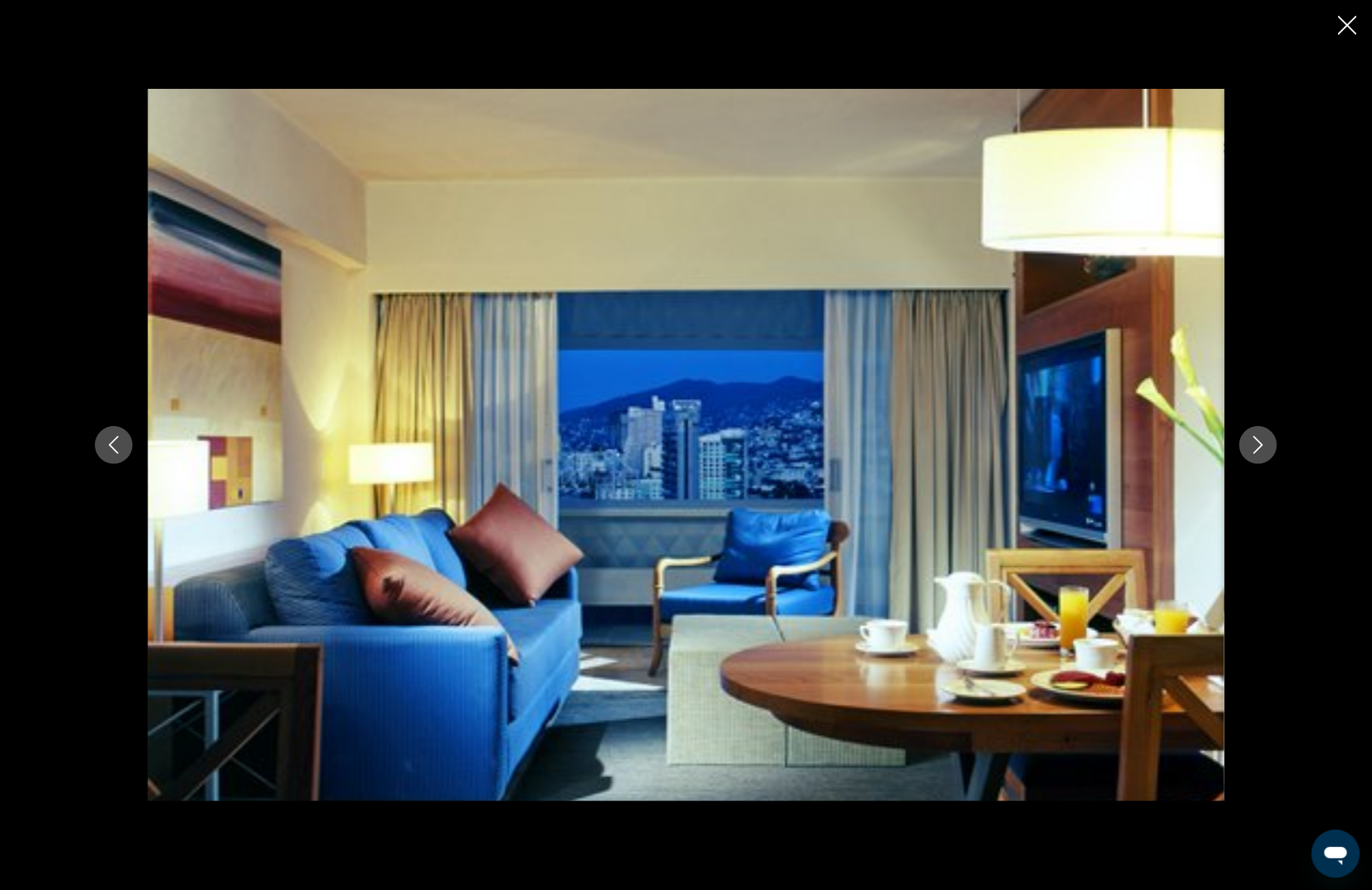
click at [1252, 441] on icon "Next image" at bounding box center [1258, 445] width 18 height 18
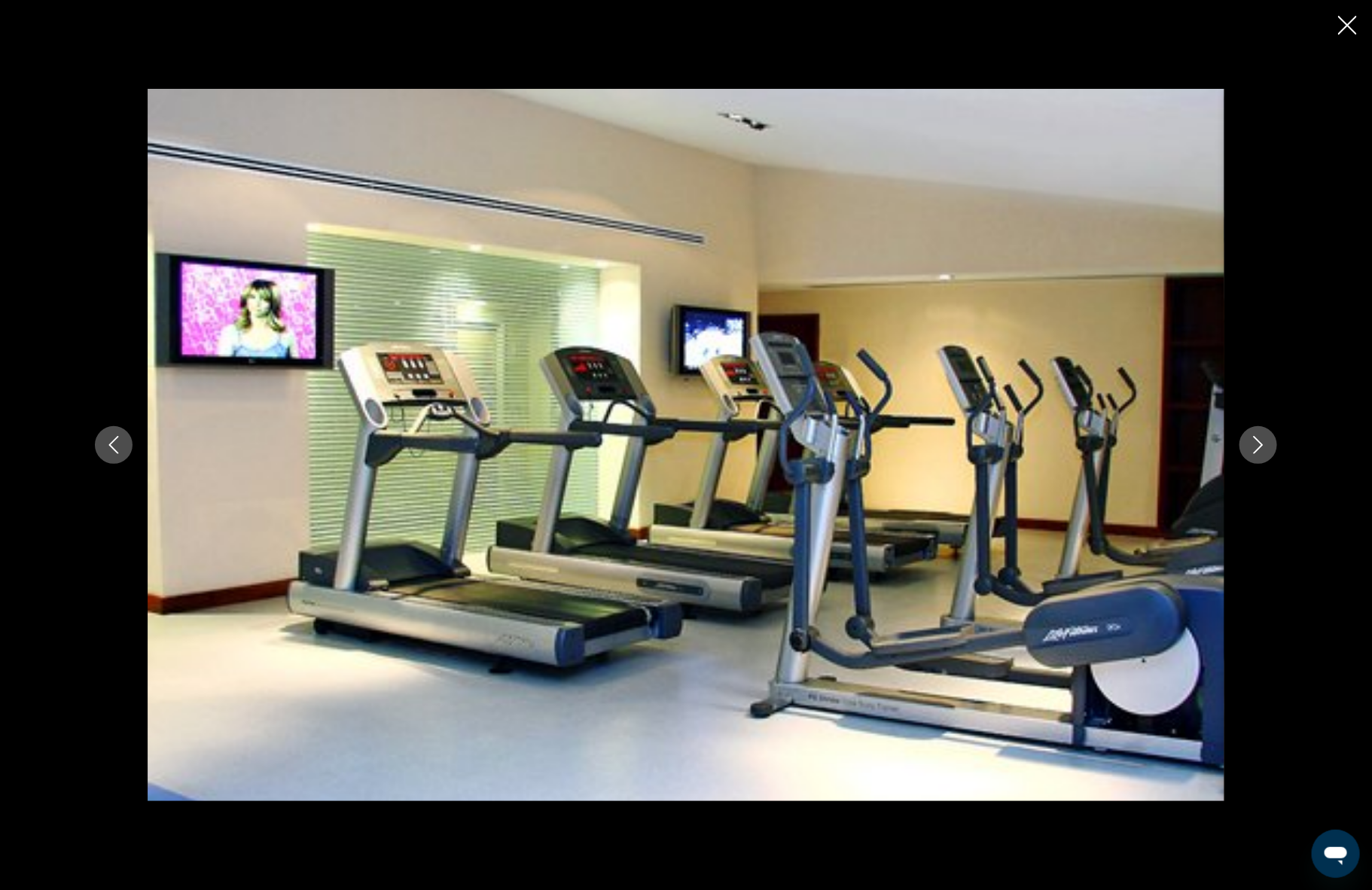
click at [1253, 442] on icon "Next image" at bounding box center [1258, 445] width 18 height 18
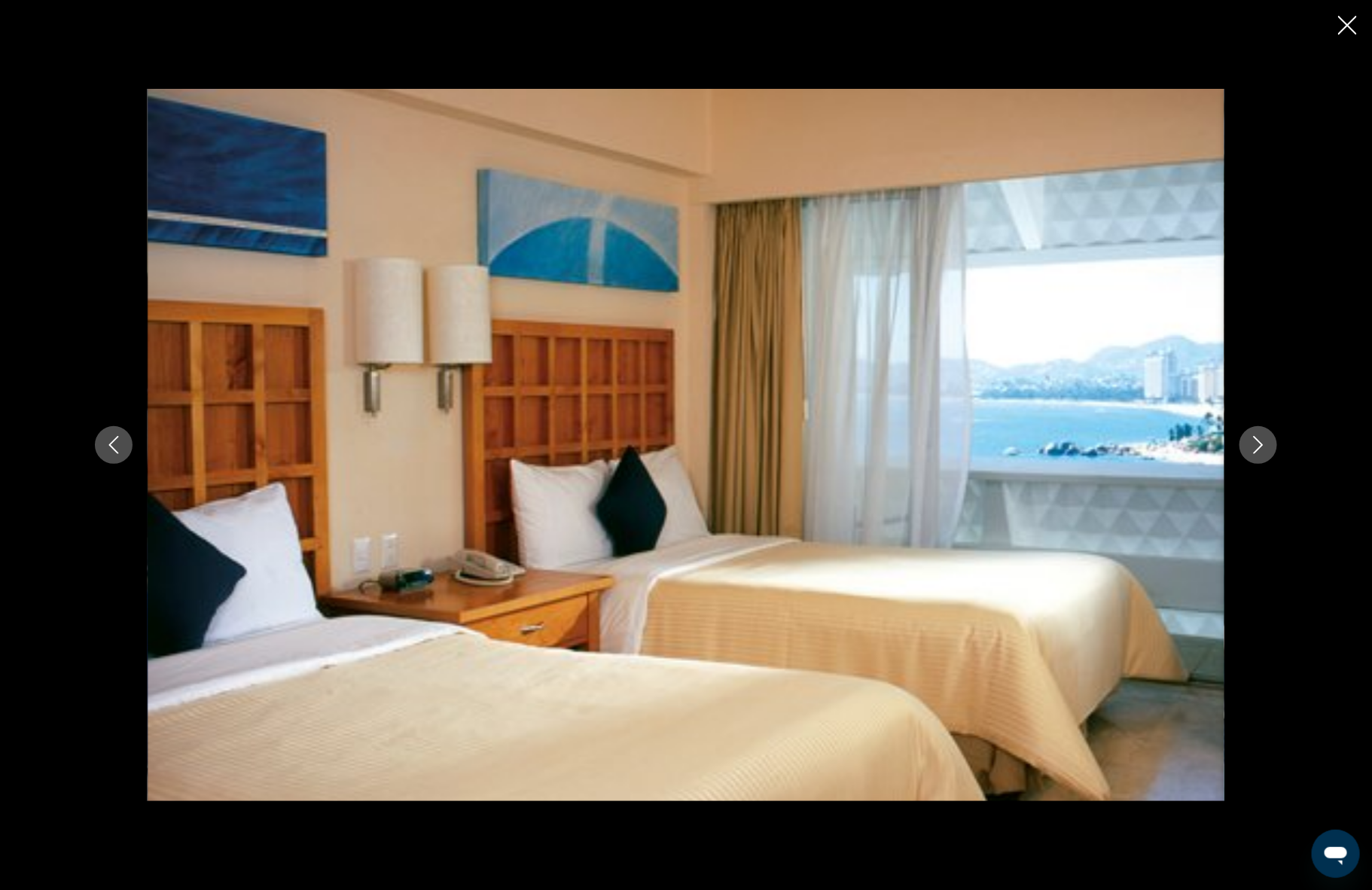
click at [1349, 22] on icon "Close slideshow" at bounding box center [1347, 24] width 19 height 19
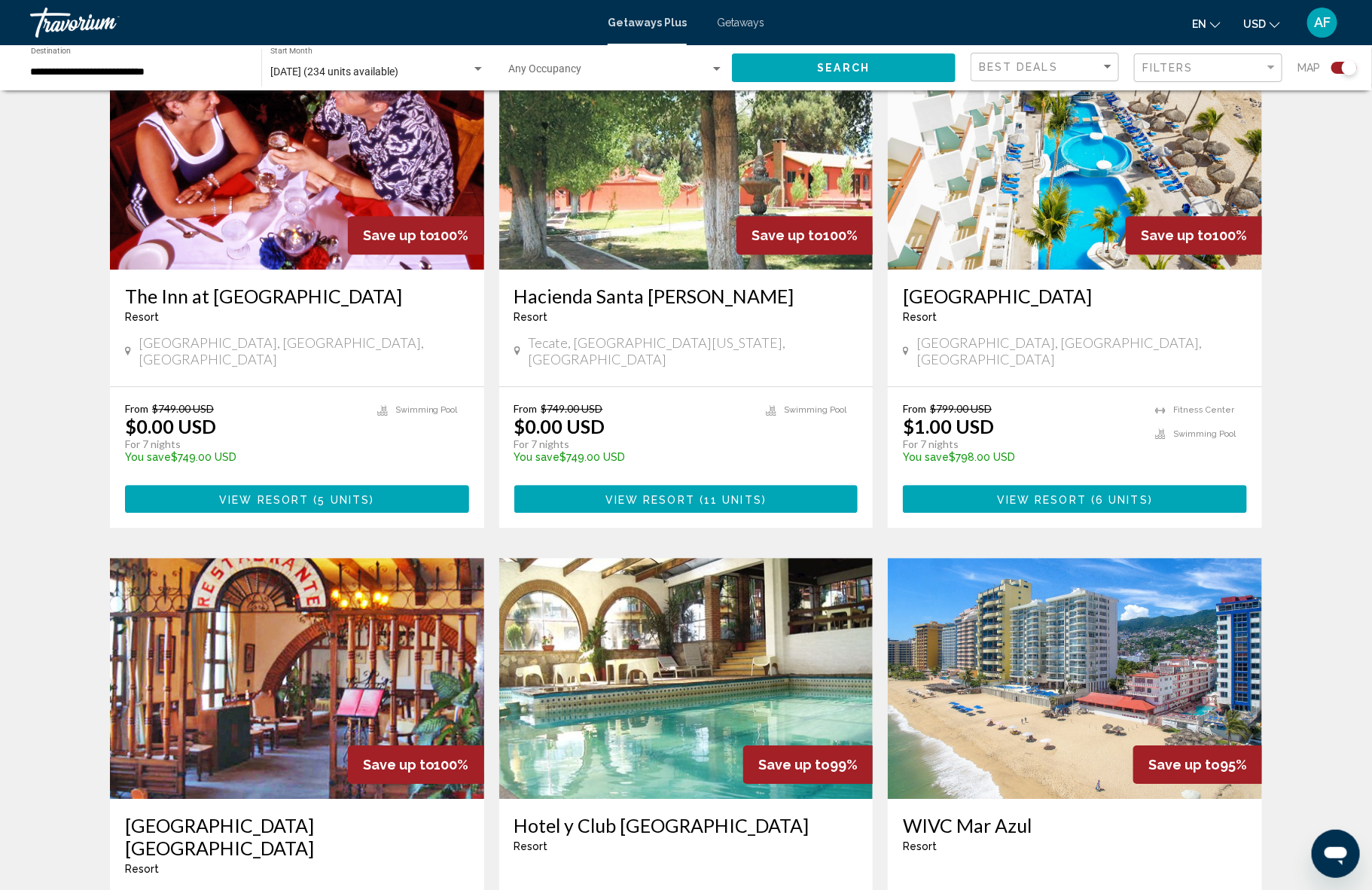
scroll to position [1783, 0]
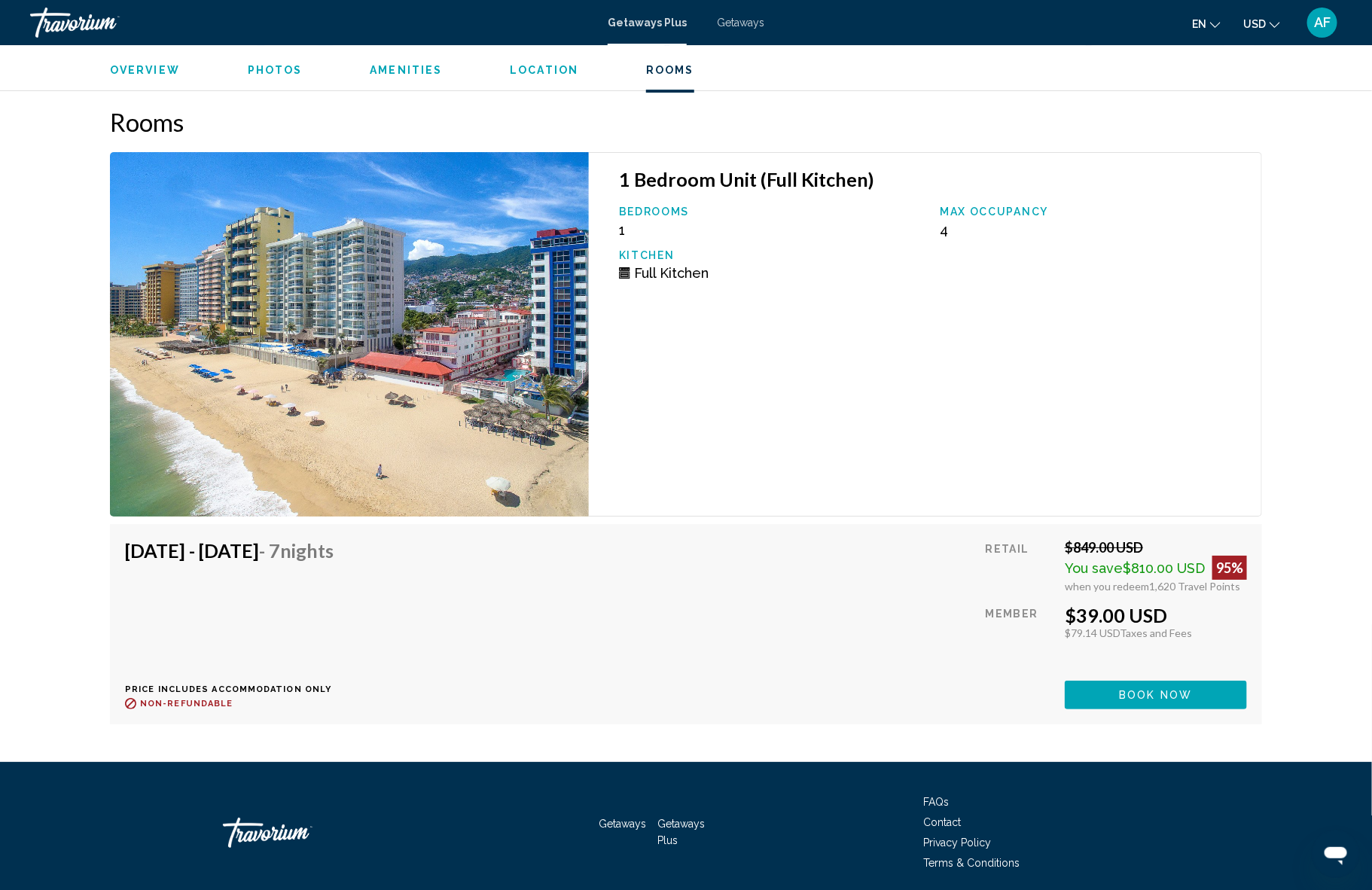
scroll to position [2447, 0]
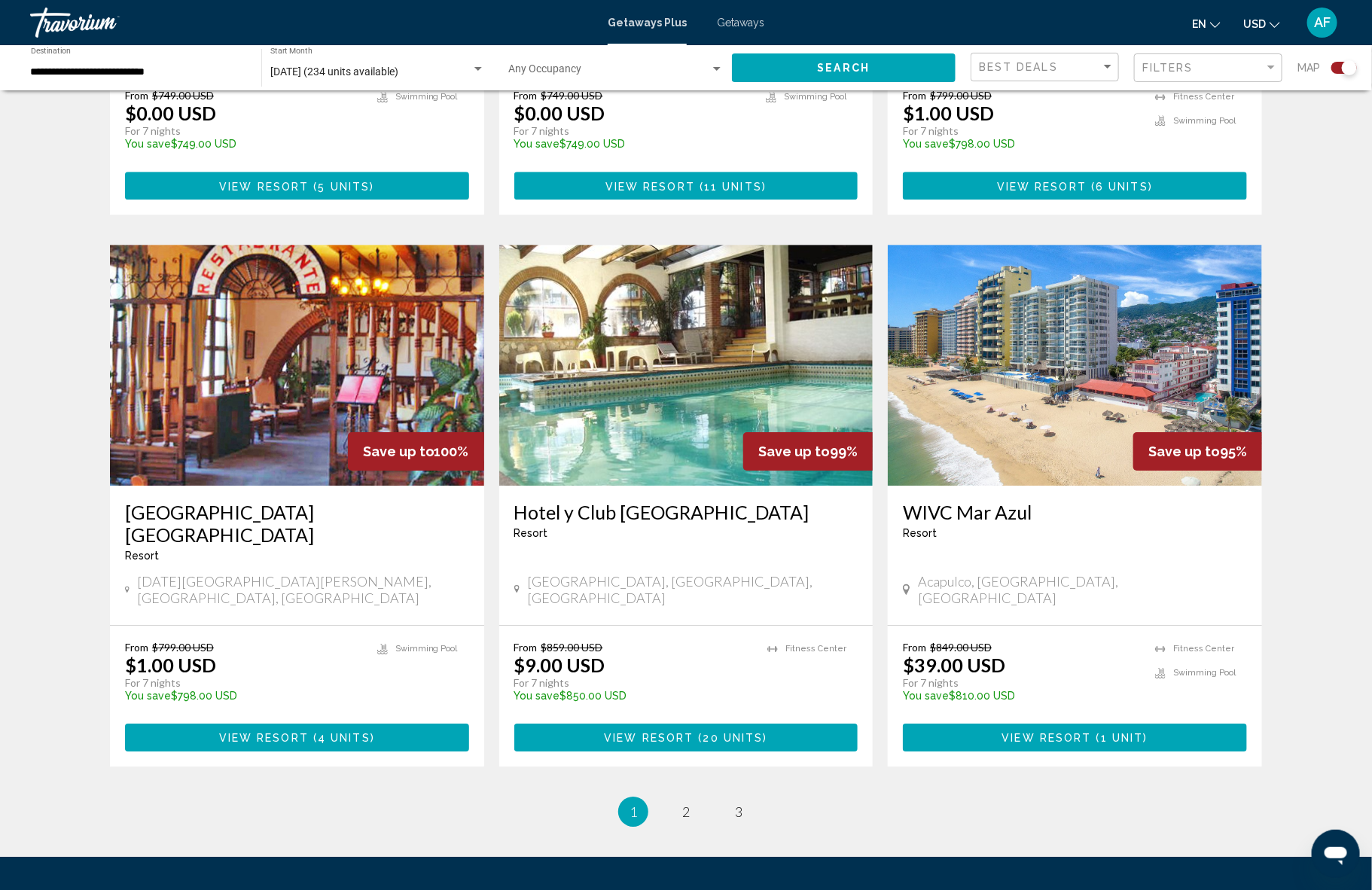
scroll to position [2050, 0]
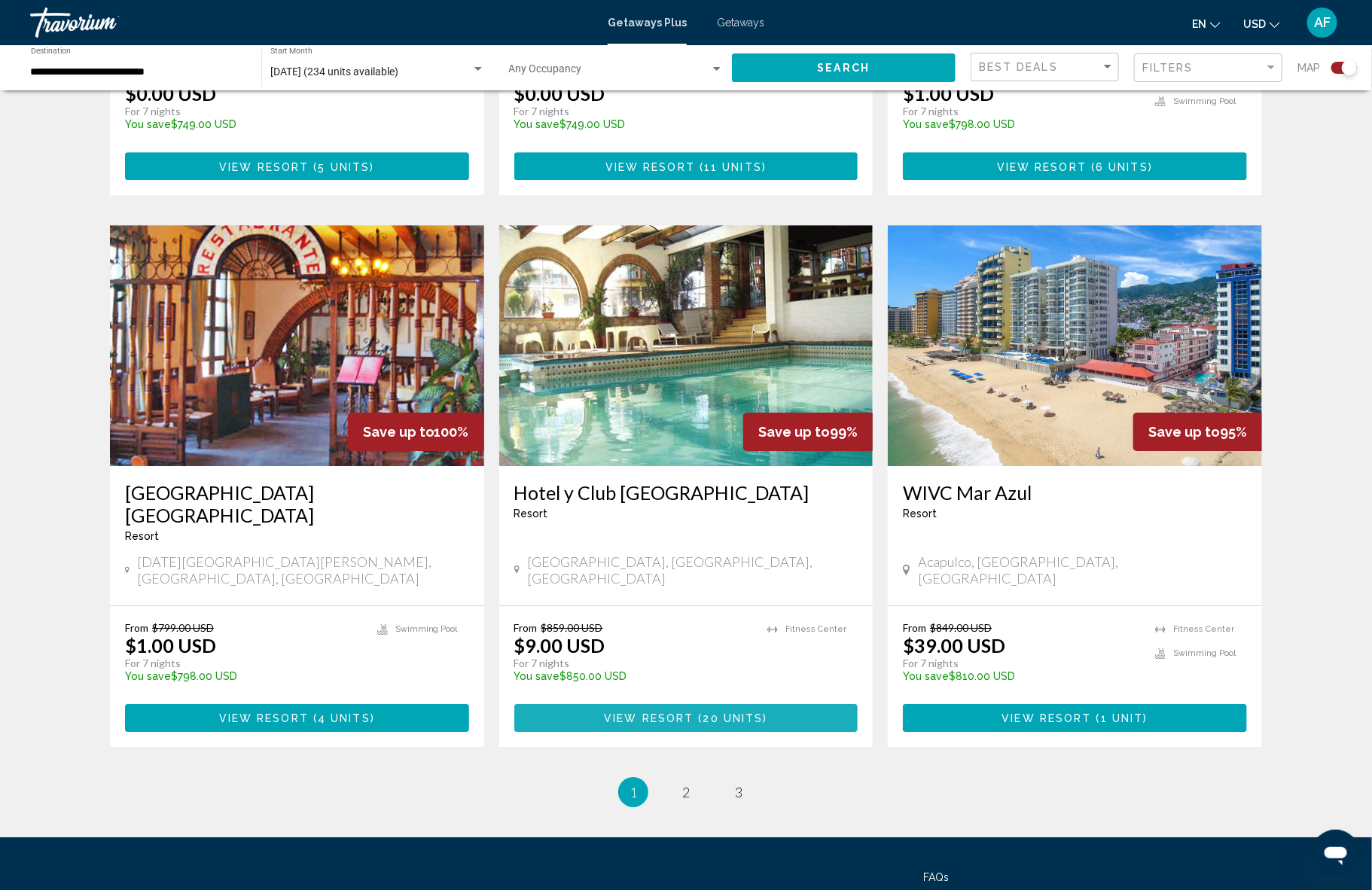
click at [640, 712] on span "View Resort" at bounding box center [648, 717] width 90 height 12
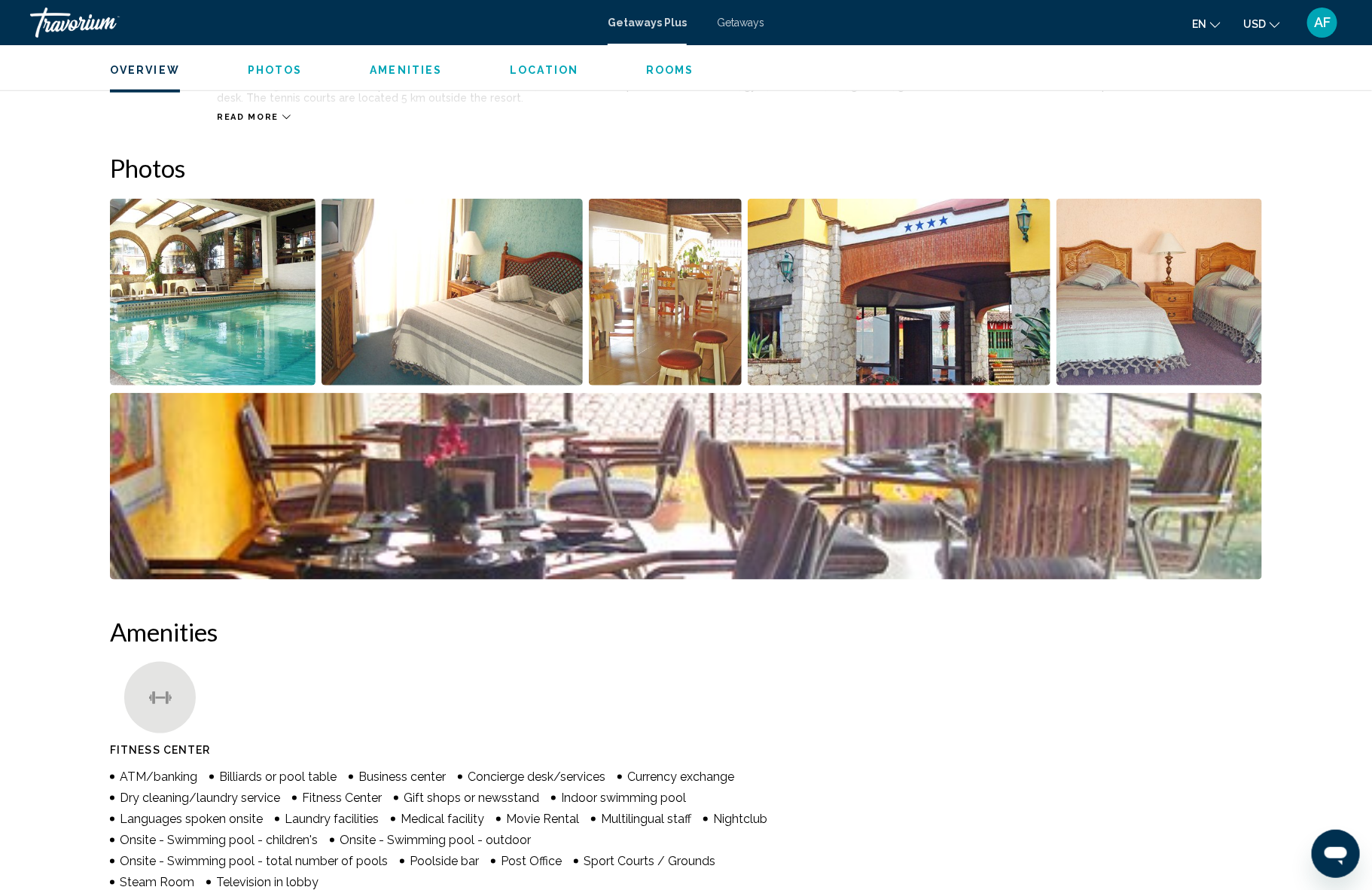
scroll to position [573, 0]
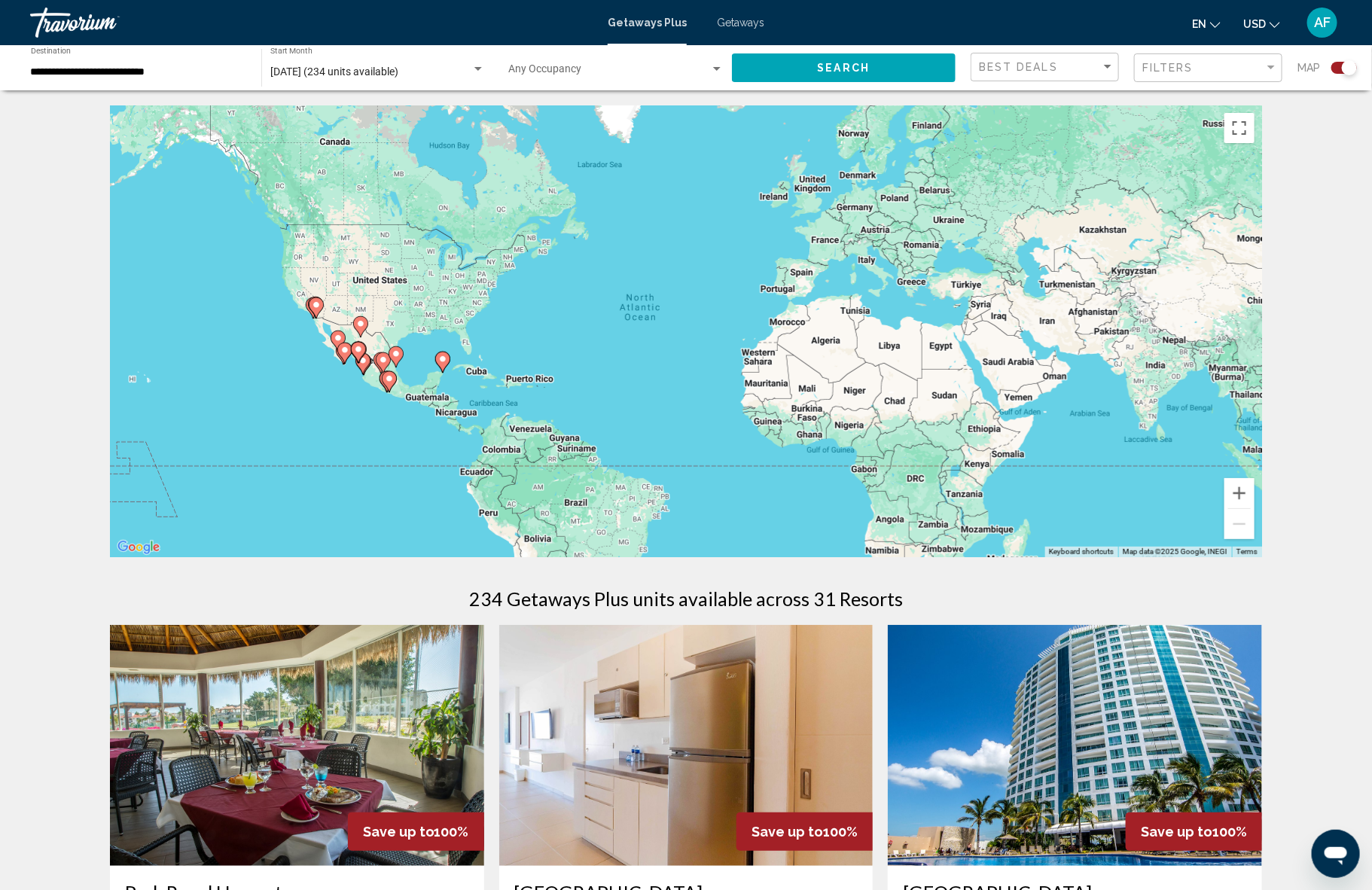
click at [1349, 61] on div "Search widget" at bounding box center [1348, 68] width 15 height 15
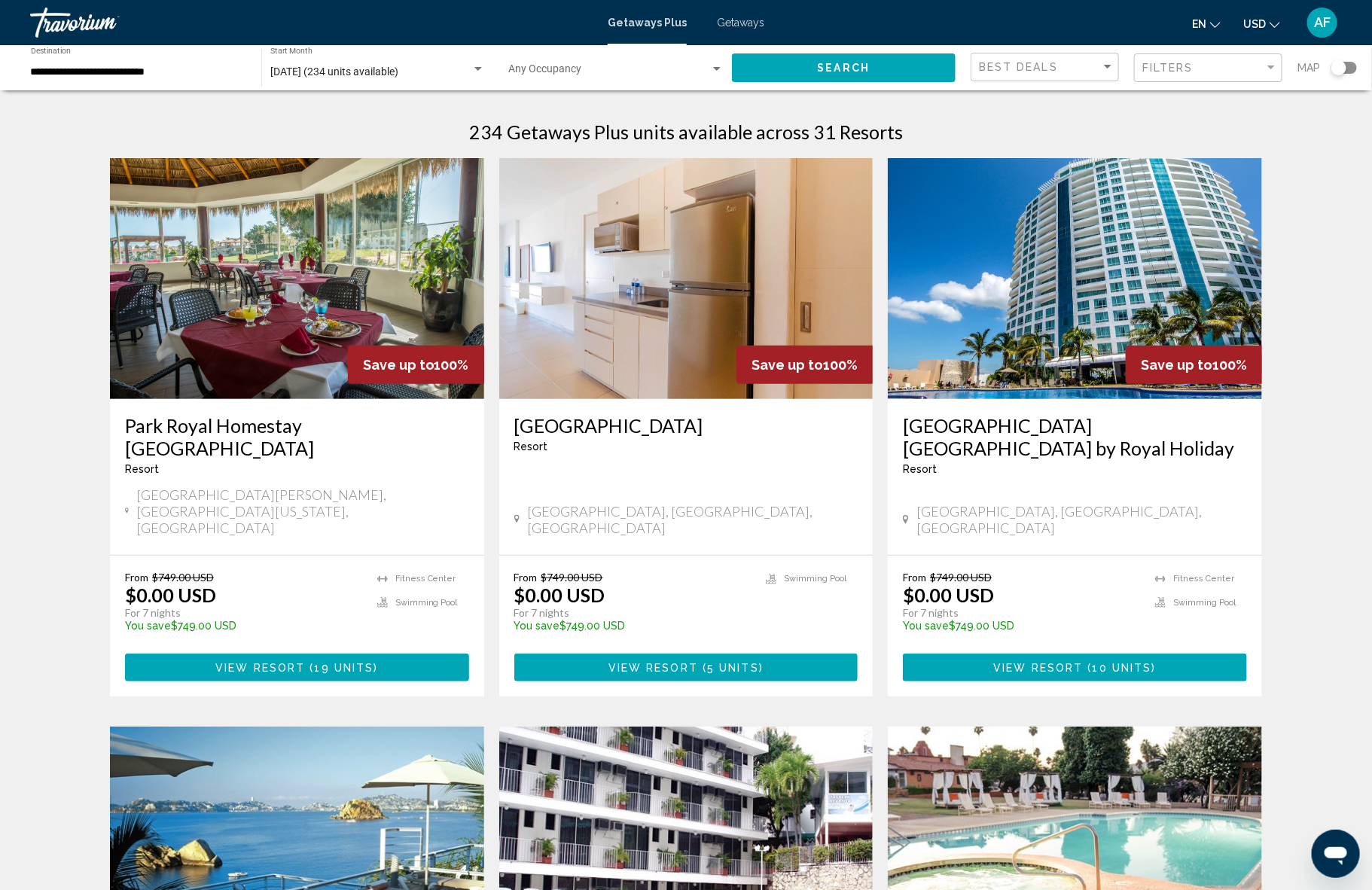
click at [1341, 67] on div "Search widget" at bounding box center [1339, 68] width 15 height 15
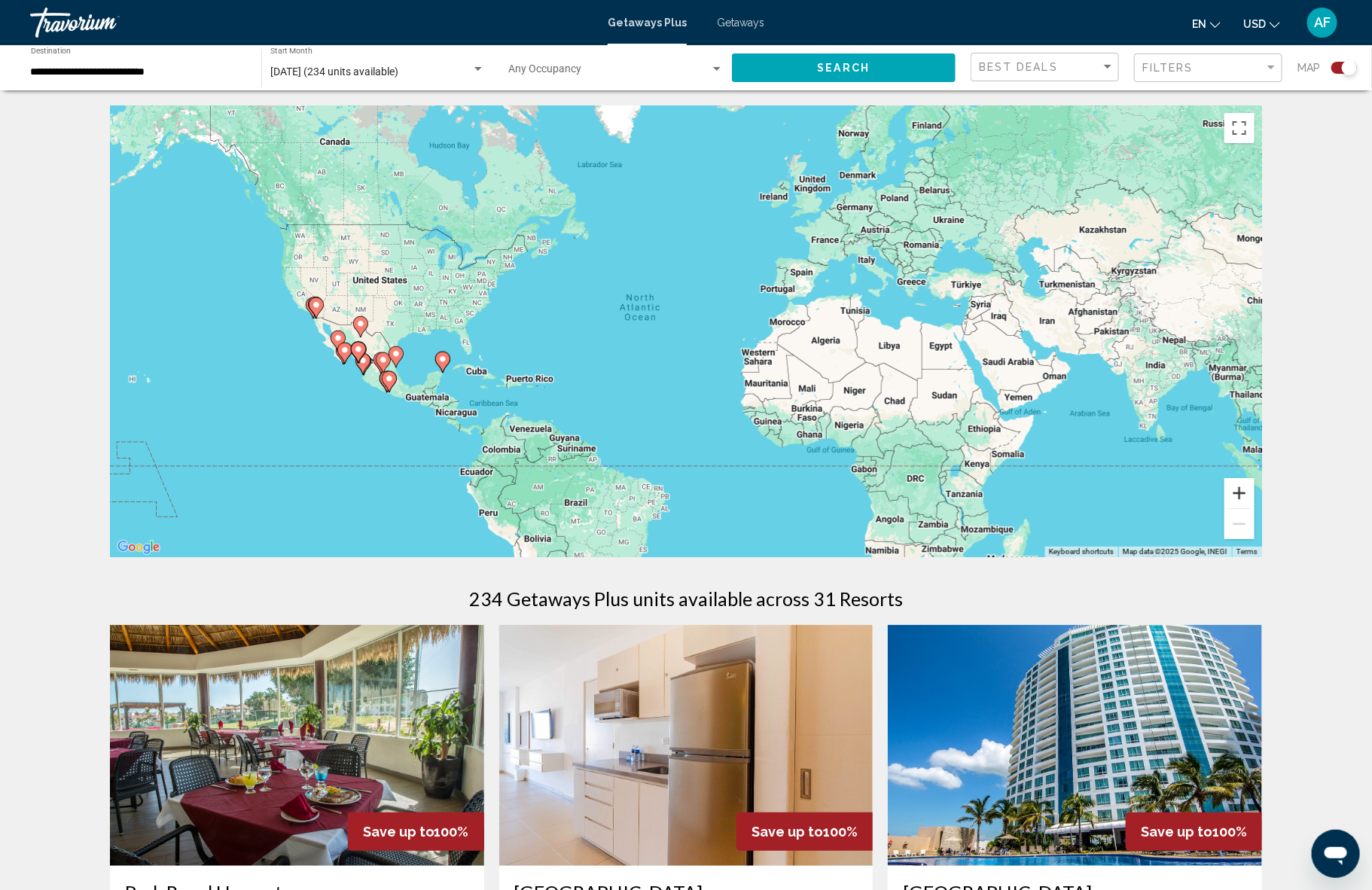
click at [1235, 494] on button "Zoom in" at bounding box center [1238, 493] width 30 height 30
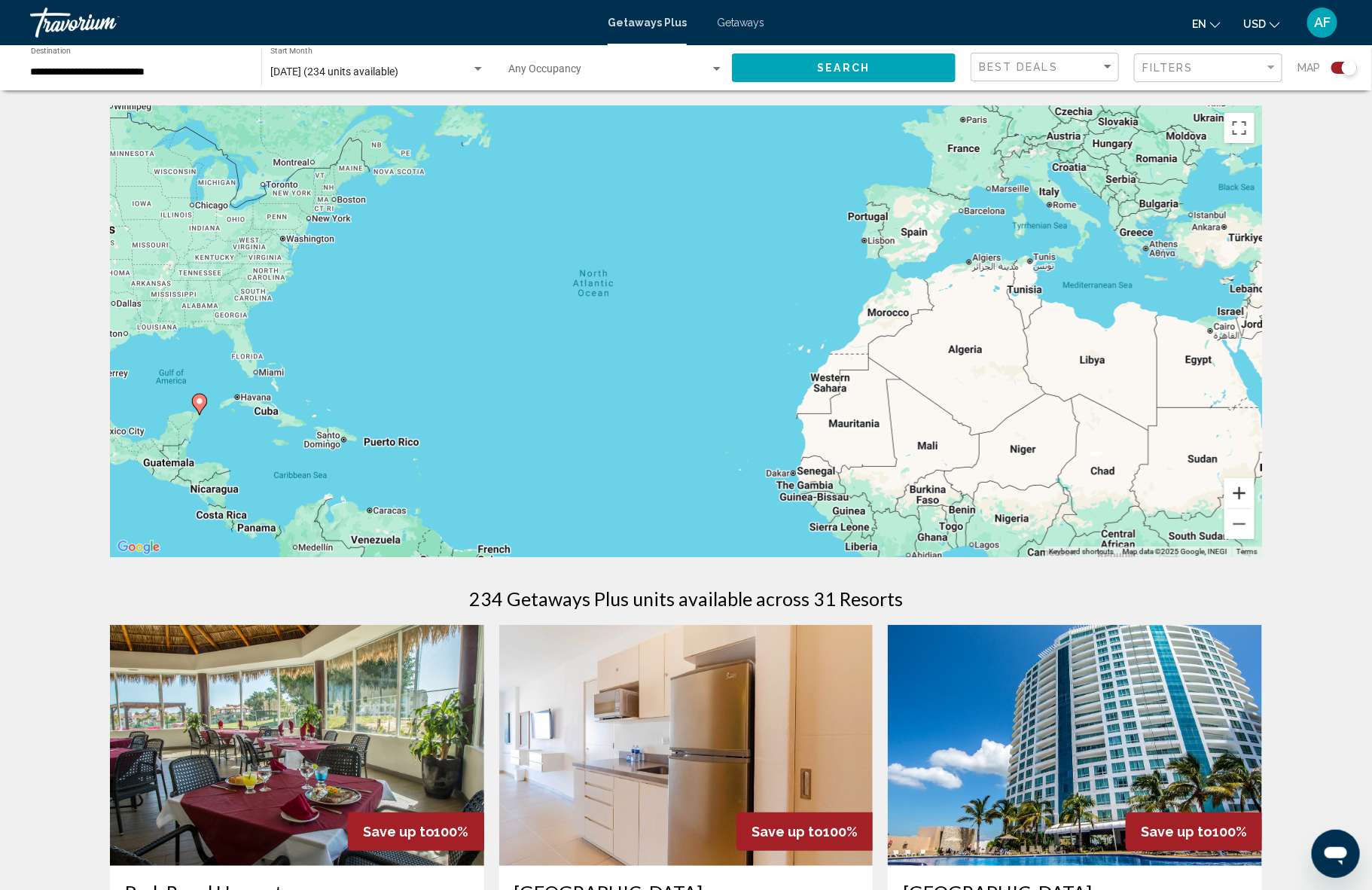
click at [1235, 494] on button "Zoom in" at bounding box center [1238, 493] width 30 height 30
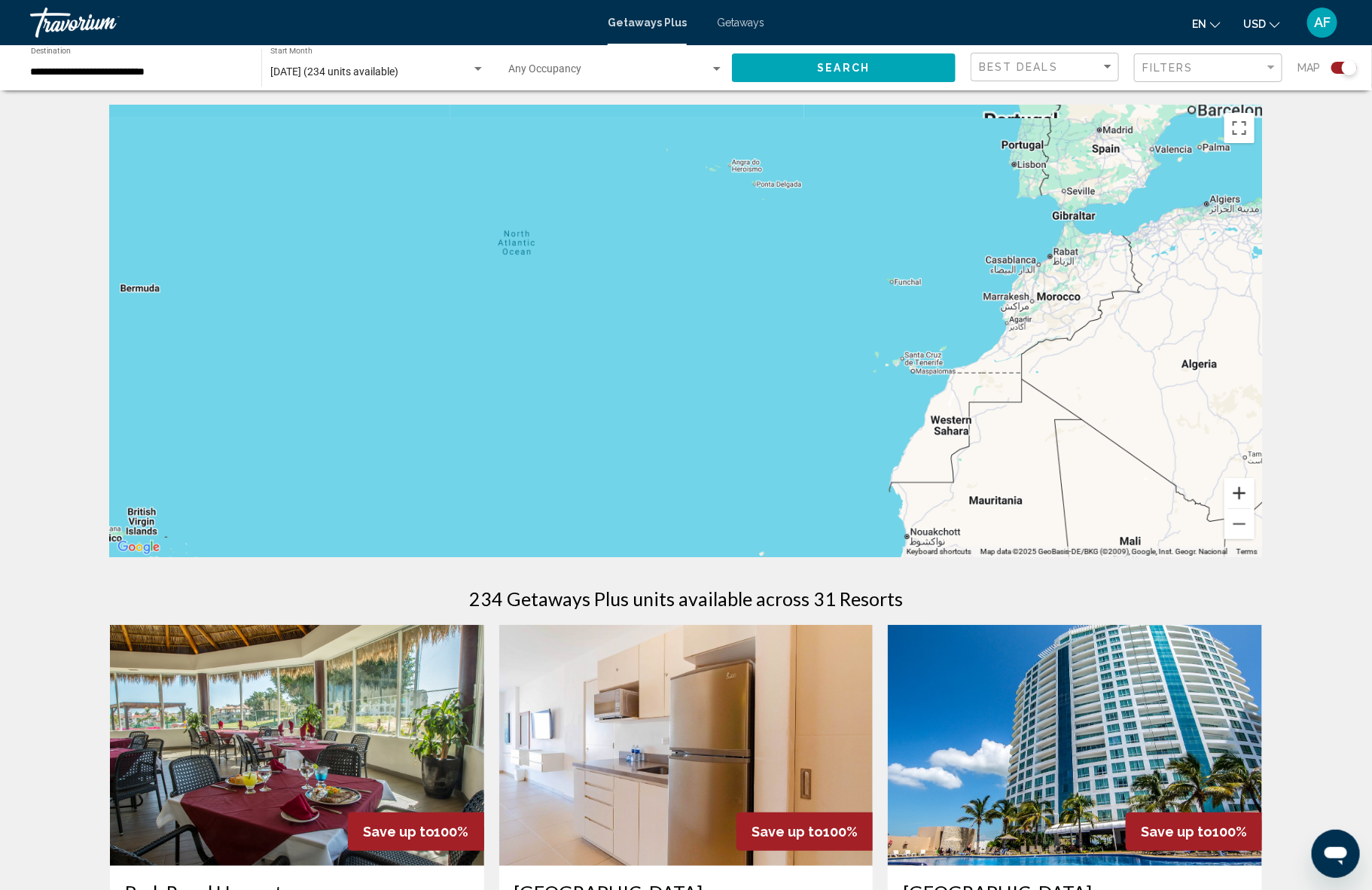
click at [1235, 494] on button "Zoom in" at bounding box center [1238, 493] width 30 height 30
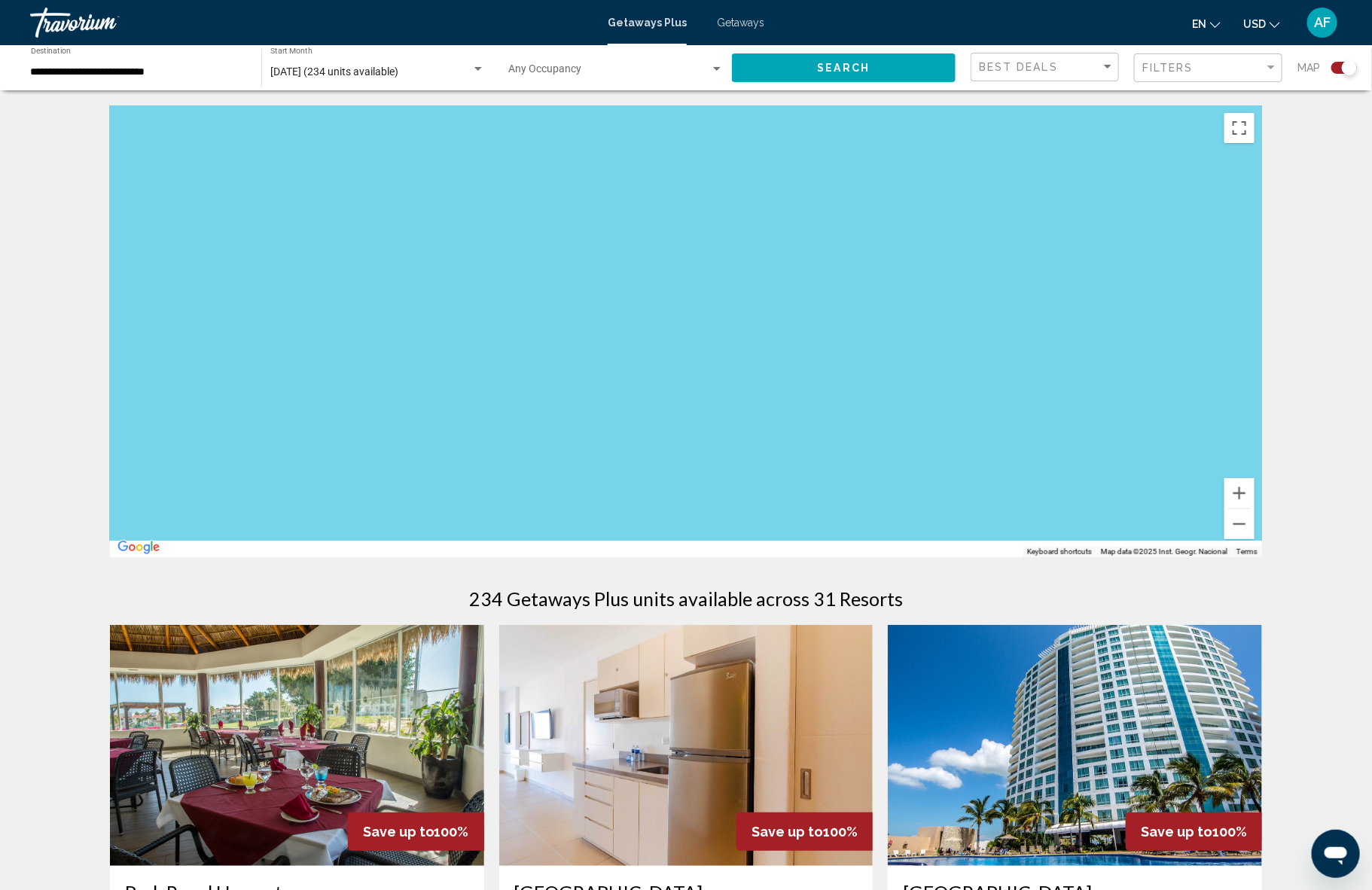
drag, startPoint x: 265, startPoint y: 374, endPoint x: 776, endPoint y: 276, distance: 520.3
click at [781, 274] on div "Main content" at bounding box center [686, 331] width 1152 height 451
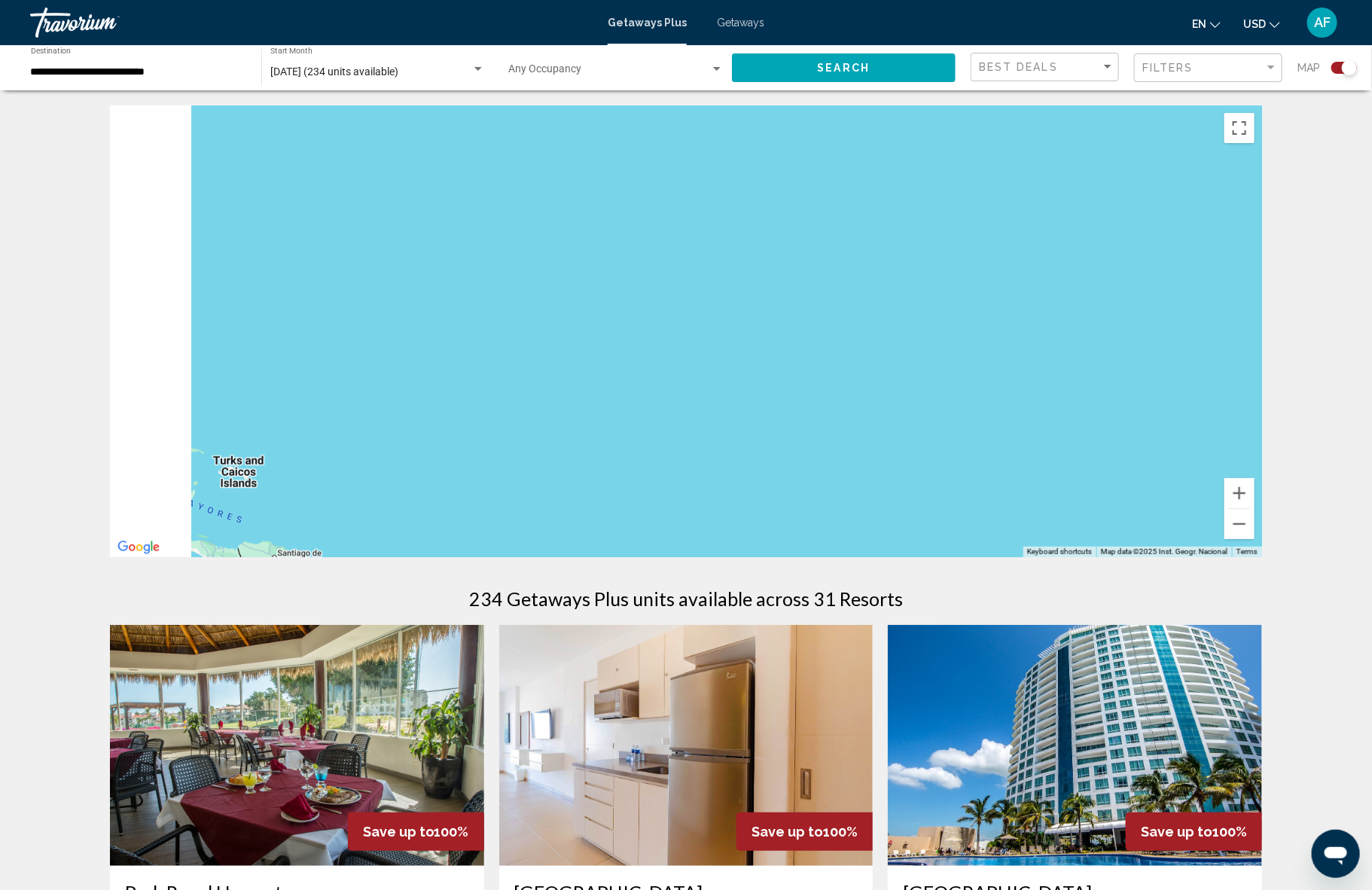
drag, startPoint x: 238, startPoint y: 362, endPoint x: 653, endPoint y: 292, distance: 420.9
click at [635, 296] on div "Main content" at bounding box center [686, 331] width 1152 height 451
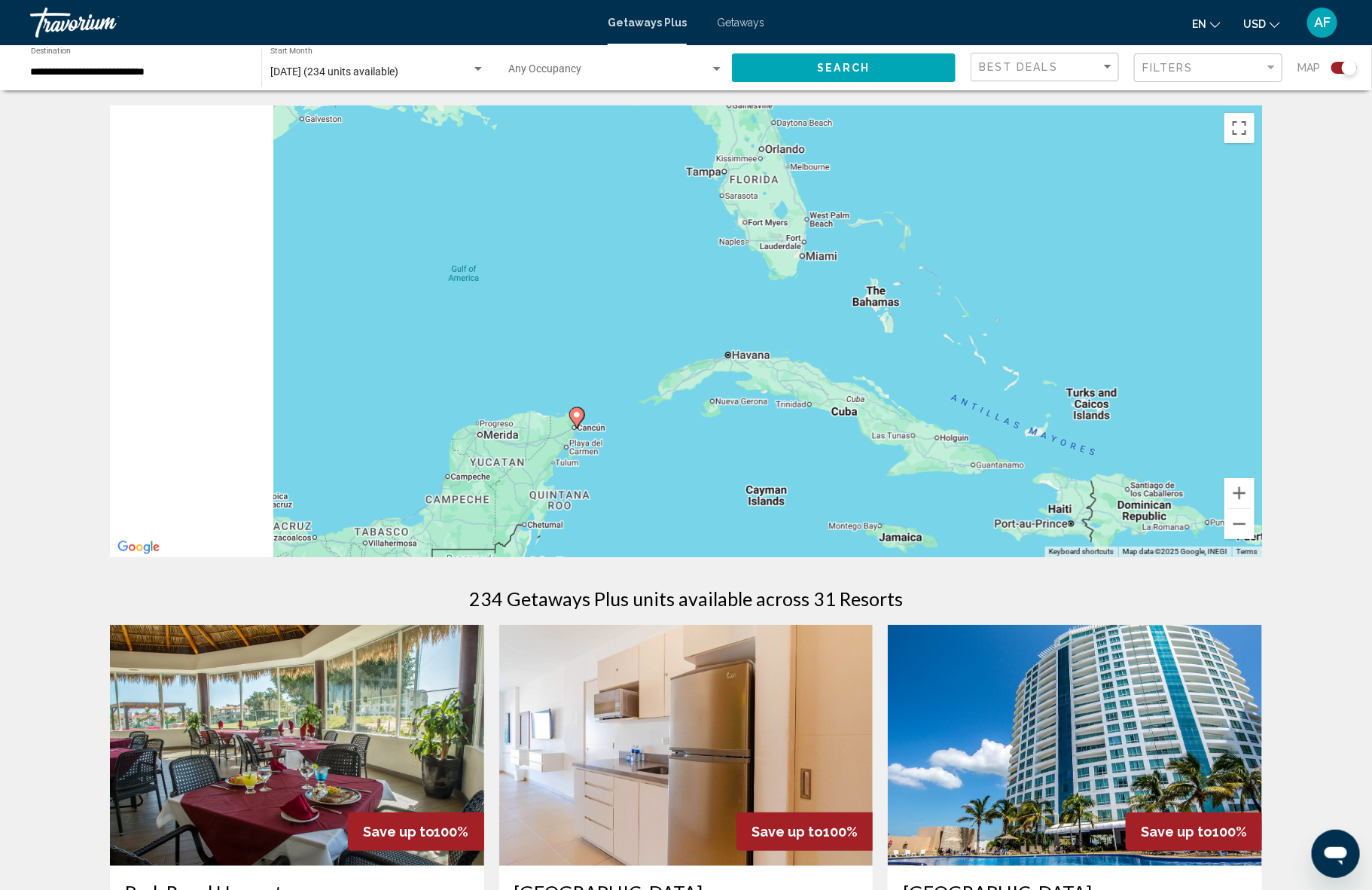
drag, startPoint x: 455, startPoint y: 361, endPoint x: 1027, endPoint y: 353, distance: 572.1
click at [1020, 351] on div "To activate drag with keyboard, press Alt + Enter. Once in keyboard drag state,…" at bounding box center [686, 331] width 1152 height 451
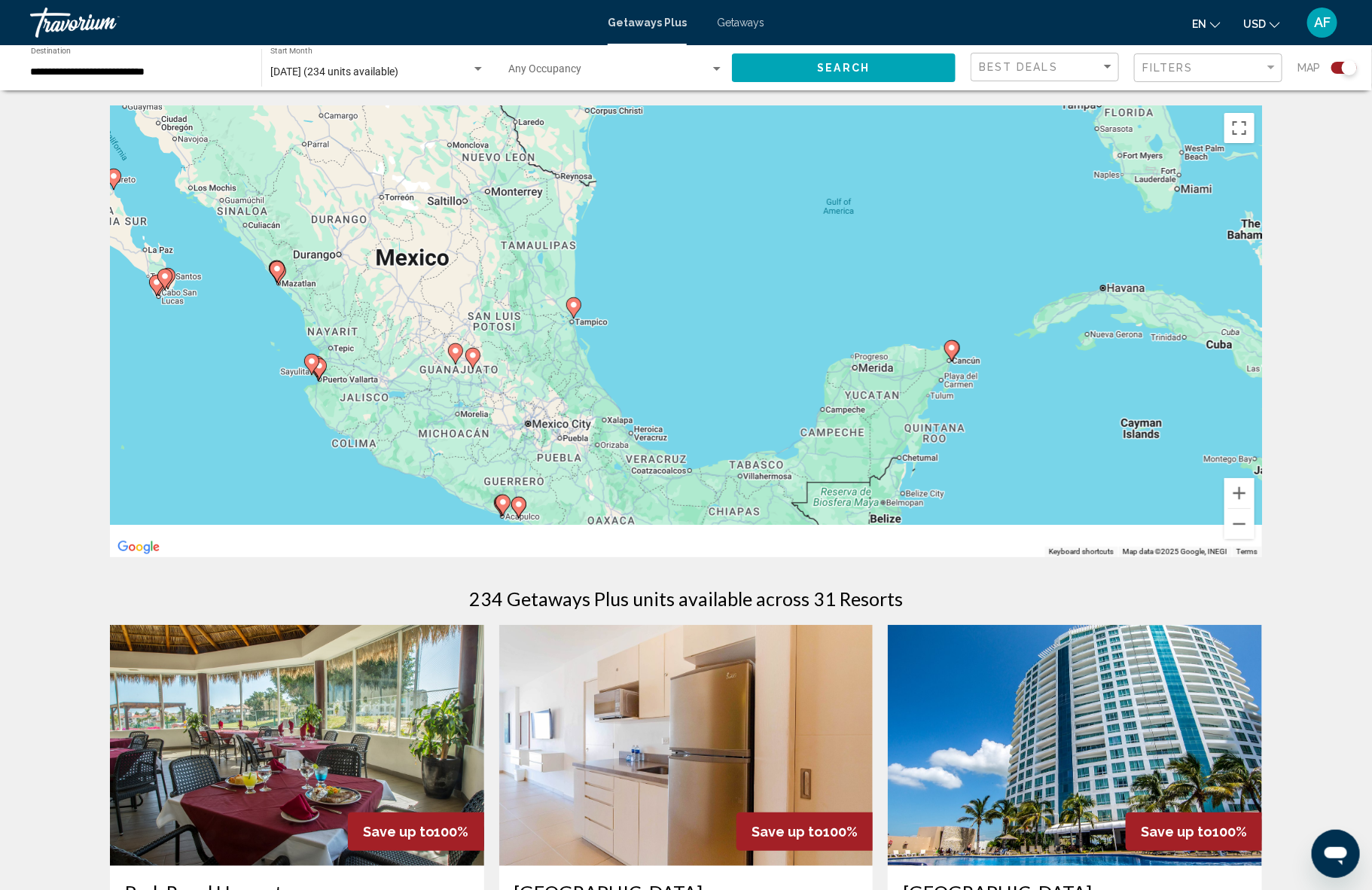
drag, startPoint x: 807, startPoint y: 328, endPoint x: 897, endPoint y: 231, distance: 132.3
click at [904, 218] on div "To activate drag with keyboard, press Alt + Enter. Once in keyboard drag state,…" at bounding box center [686, 331] width 1152 height 451
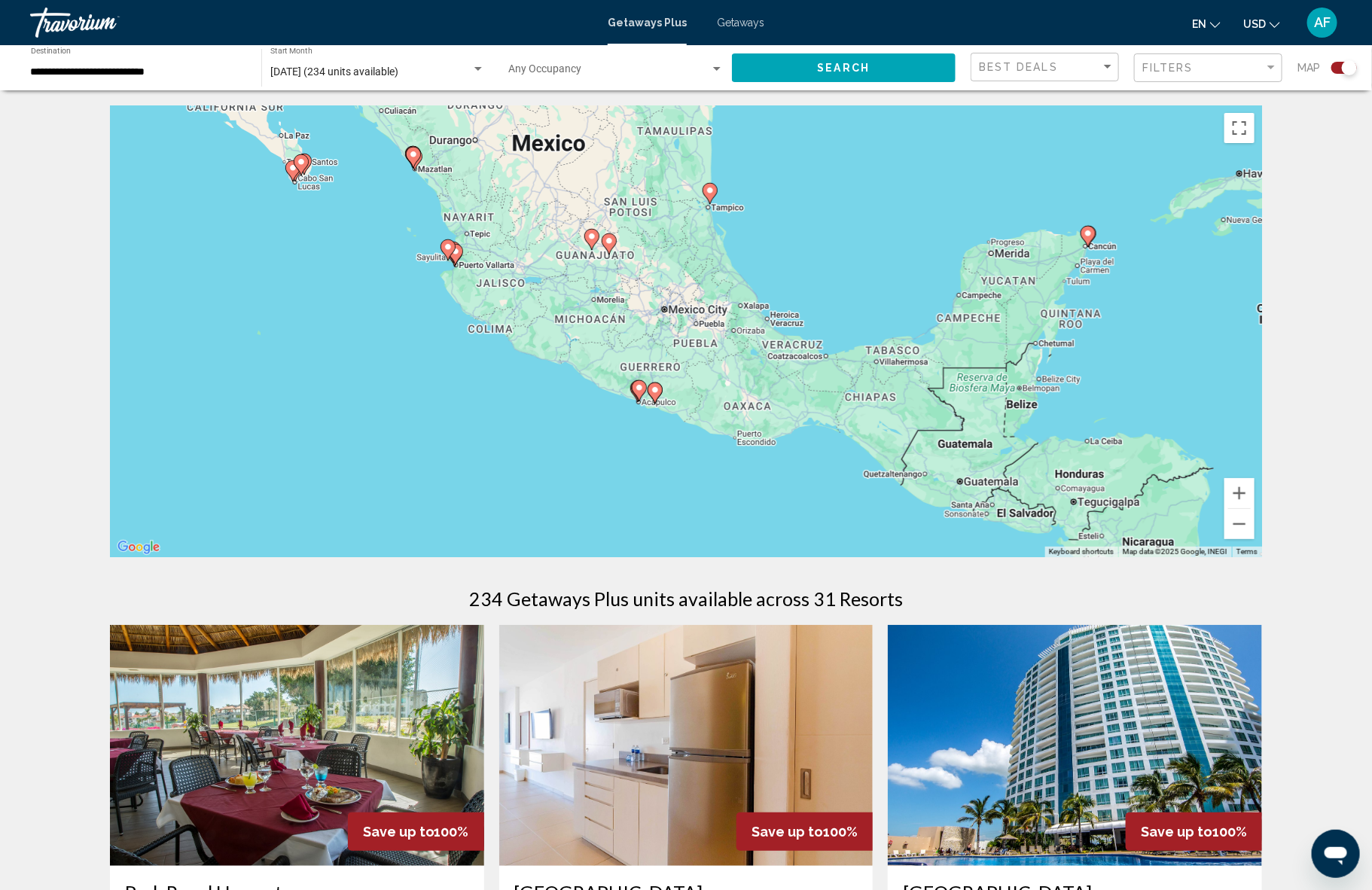
drag, startPoint x: 837, startPoint y: 279, endPoint x: 1103, endPoint y: 247, distance: 267.9
click at [871, 306] on div "To activate drag with keyboard, press Alt + Enter. Once in keyboard drag state,…" at bounding box center [686, 331] width 1152 height 451
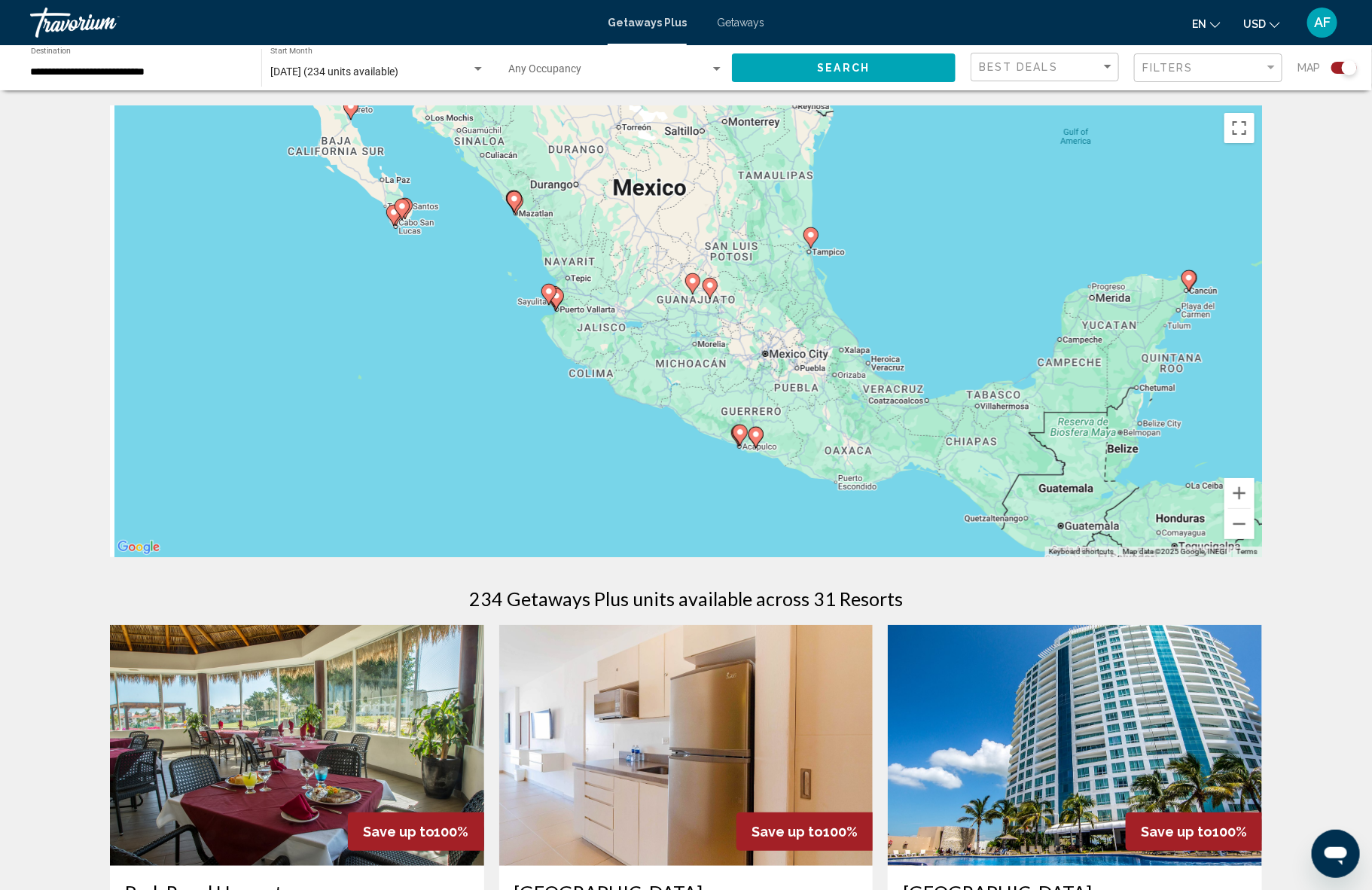
drag, startPoint x: 838, startPoint y: 289, endPoint x: 955, endPoint y: 329, distance: 123.6
click at [955, 329] on div "To activate drag with keyboard, press Alt + Enter. Once in keyboard drag state,…" at bounding box center [686, 331] width 1152 height 451
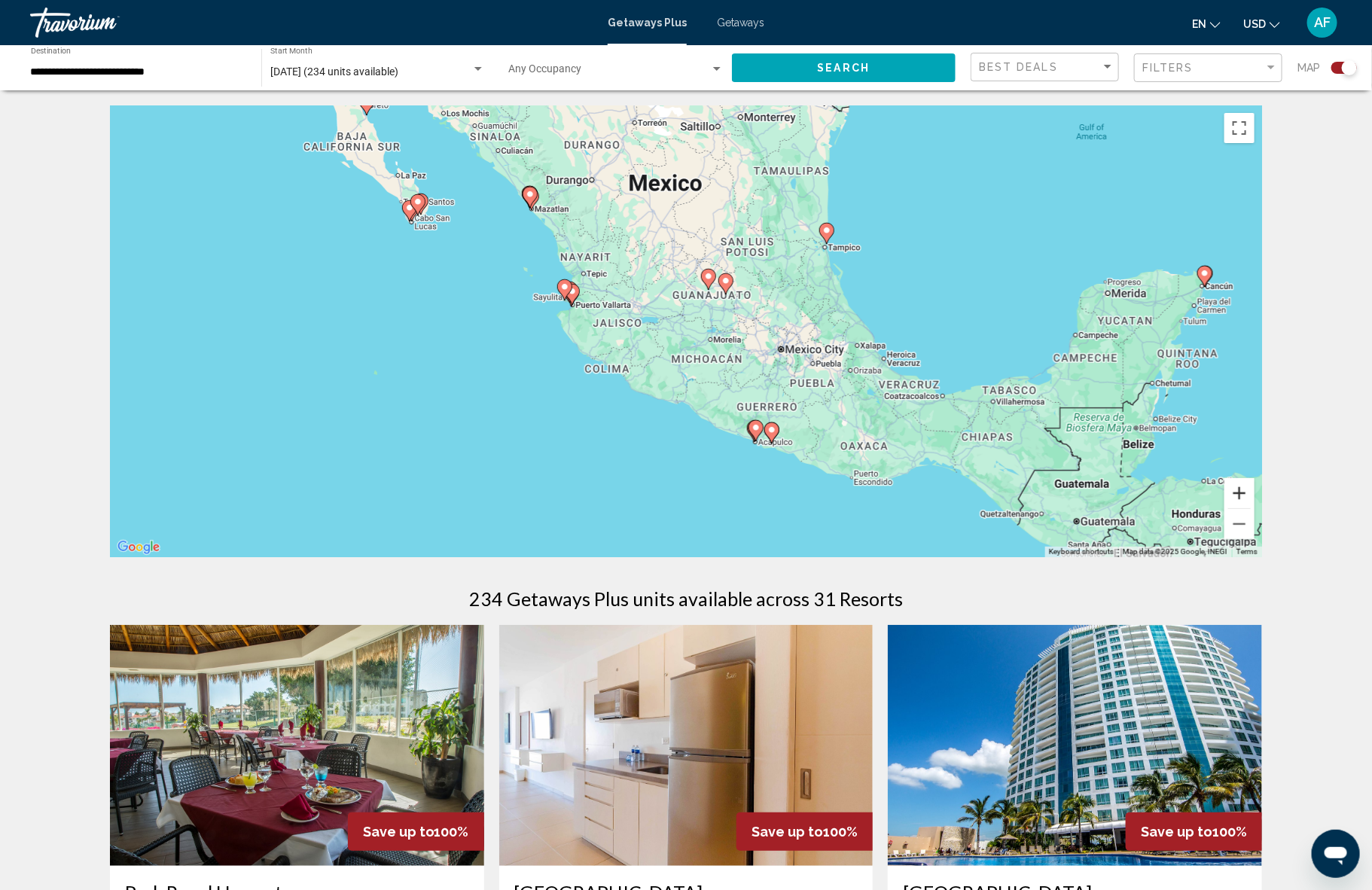
click at [1242, 490] on button "Zoom in" at bounding box center [1238, 493] width 30 height 30
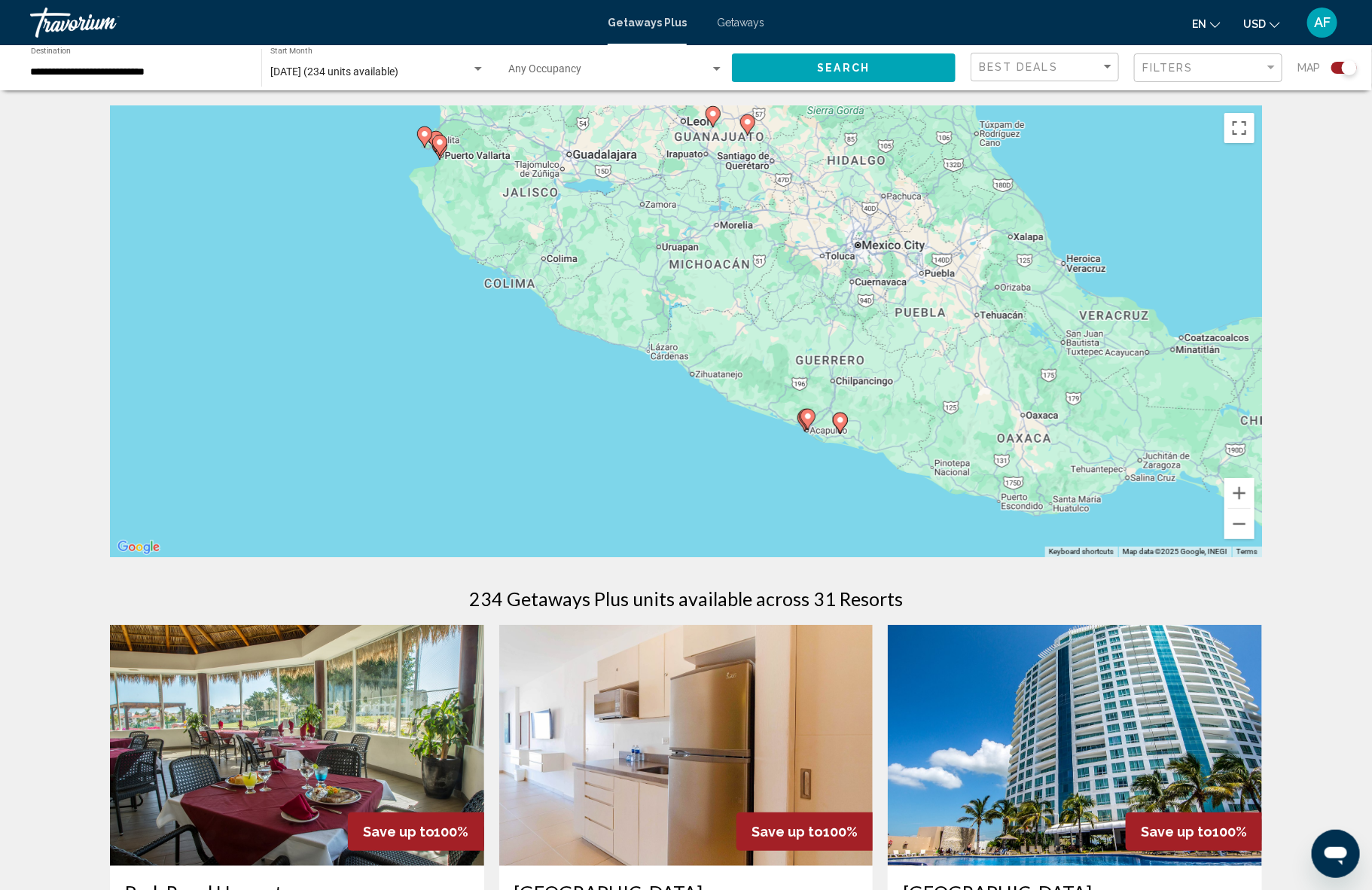
drag, startPoint x: 1002, startPoint y: 490, endPoint x: 983, endPoint y: 364, distance: 127.4
click at [983, 364] on div "To activate drag with keyboard, press Alt + Enter. Once in keyboard drag state,…" at bounding box center [686, 331] width 1152 height 451
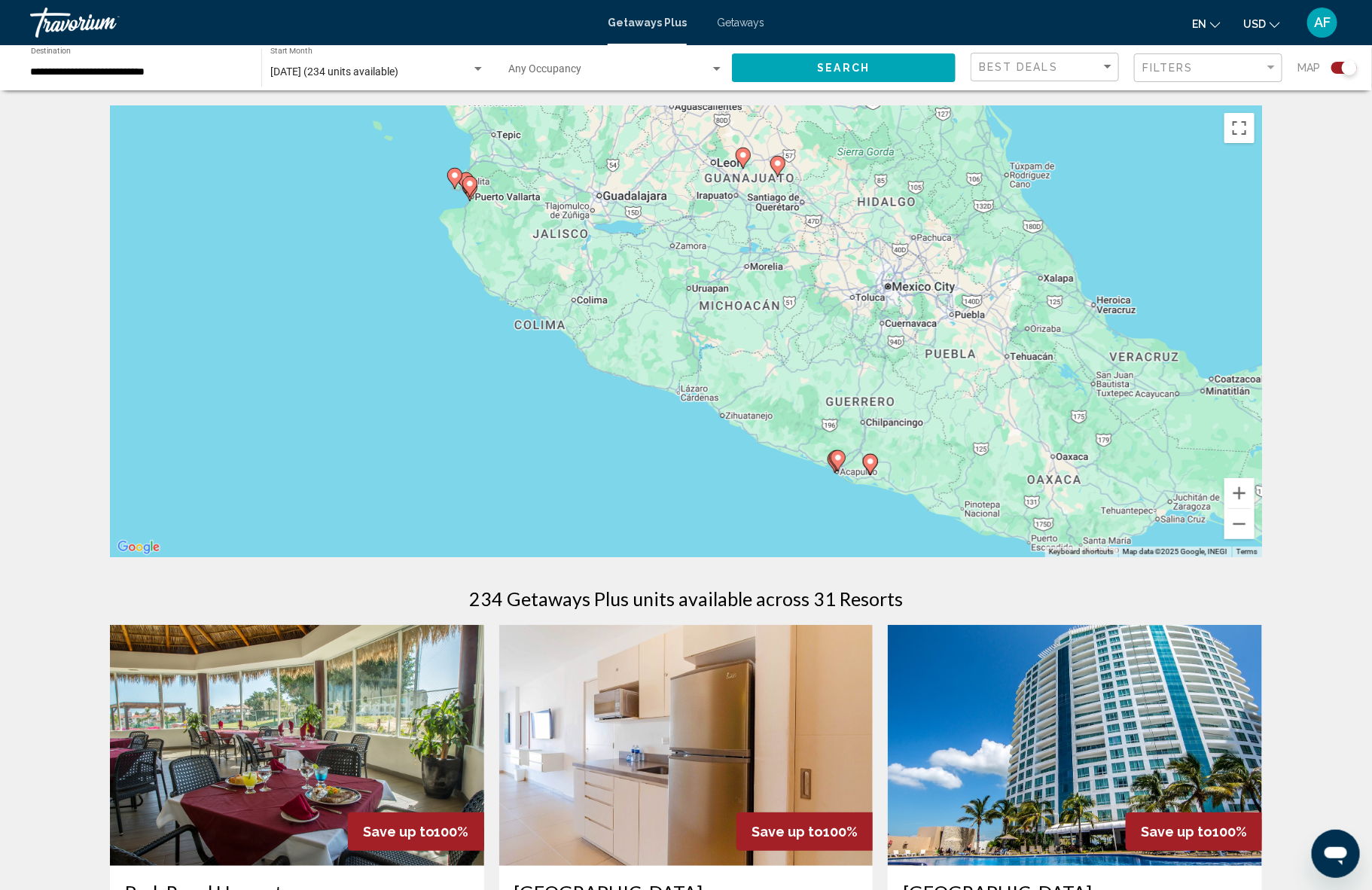
drag, startPoint x: 734, startPoint y: 204, endPoint x: 766, endPoint y: 248, distance: 54.4
click at [766, 248] on div "To activate drag with keyboard, press Alt + Enter. Once in keyboard drag state,…" at bounding box center [686, 331] width 1152 height 451
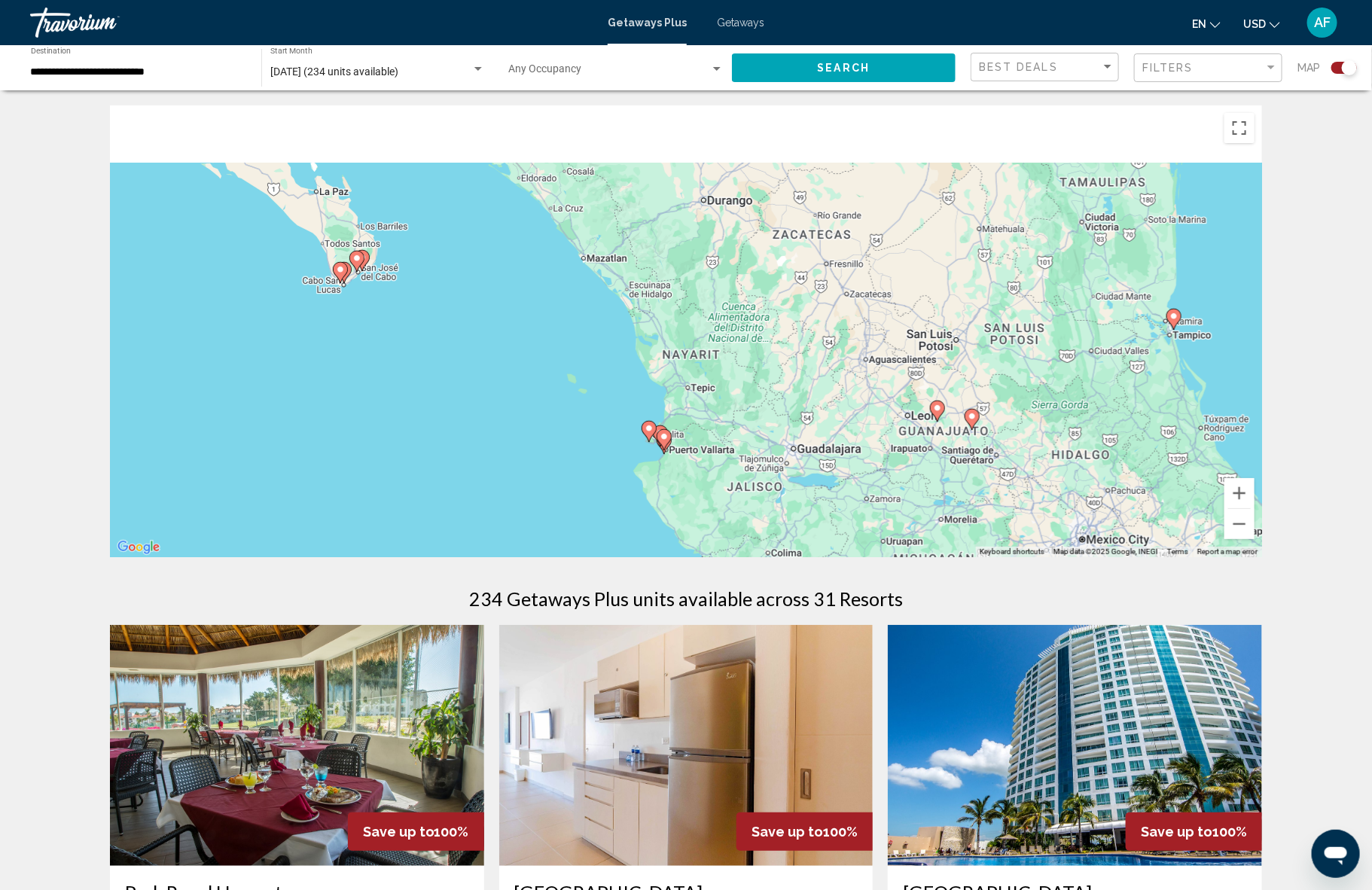
drag, startPoint x: 600, startPoint y: 222, endPoint x: 777, endPoint y: 467, distance: 302.2
click at [800, 486] on div "To activate drag with keyboard, press Alt + Enter. Once in keyboard drag state,…" at bounding box center [686, 331] width 1152 height 451
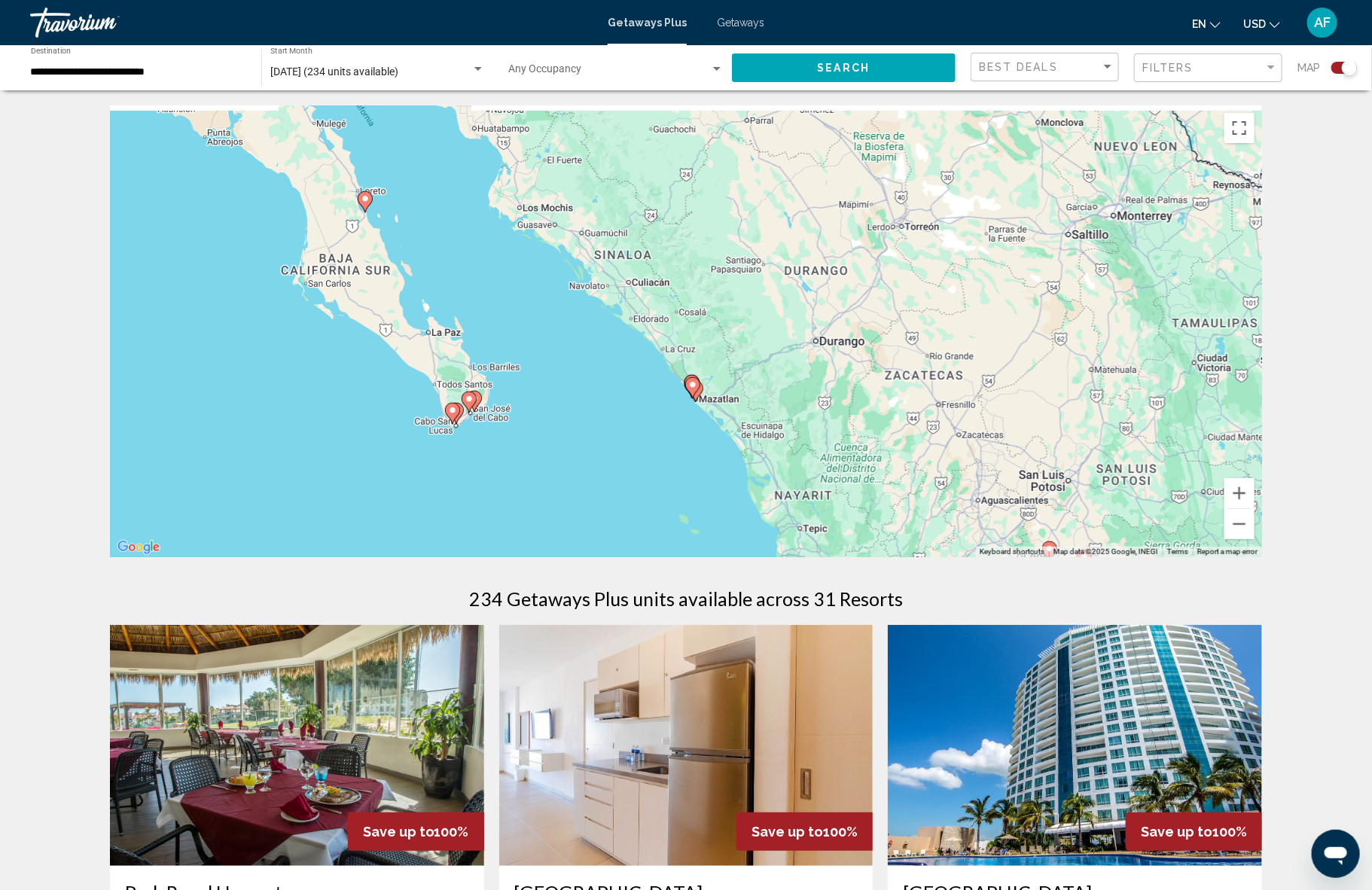
drag, startPoint x: 368, startPoint y: 249, endPoint x: 473, endPoint y: 380, distance: 167.9
click at [473, 380] on div "To activate drag with keyboard, press Alt + Enter. Once in keyboard drag state,…" at bounding box center [686, 331] width 1152 height 451
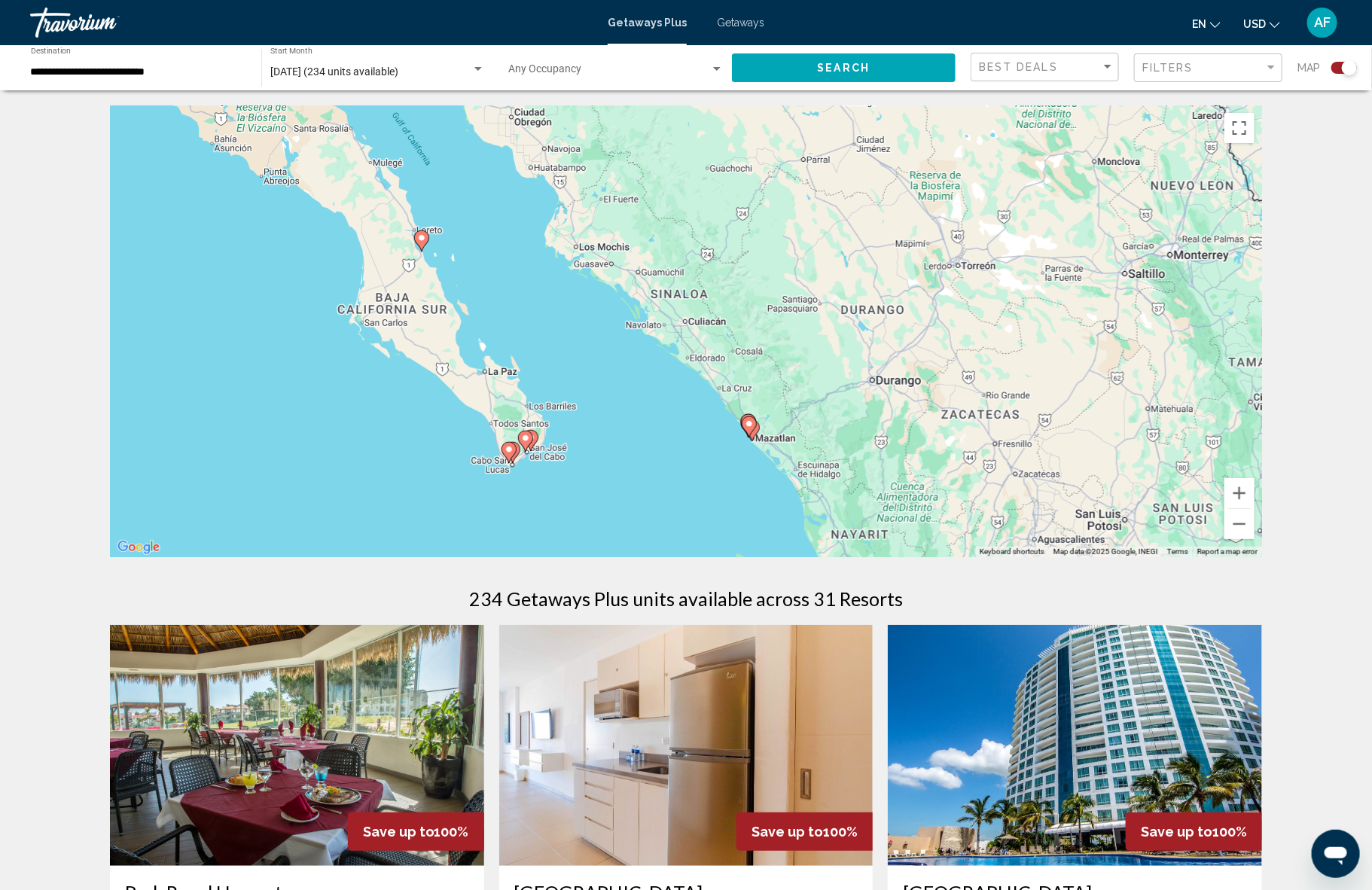
drag, startPoint x: 456, startPoint y: 298, endPoint x: 503, endPoint y: 327, distance: 55.2
click at [503, 327] on div "To activate drag with keyboard, press Alt + Enter. Once in keyboard drag state,…" at bounding box center [686, 331] width 1152 height 451
click at [510, 450] on image "Main content" at bounding box center [509, 450] width 9 height 9
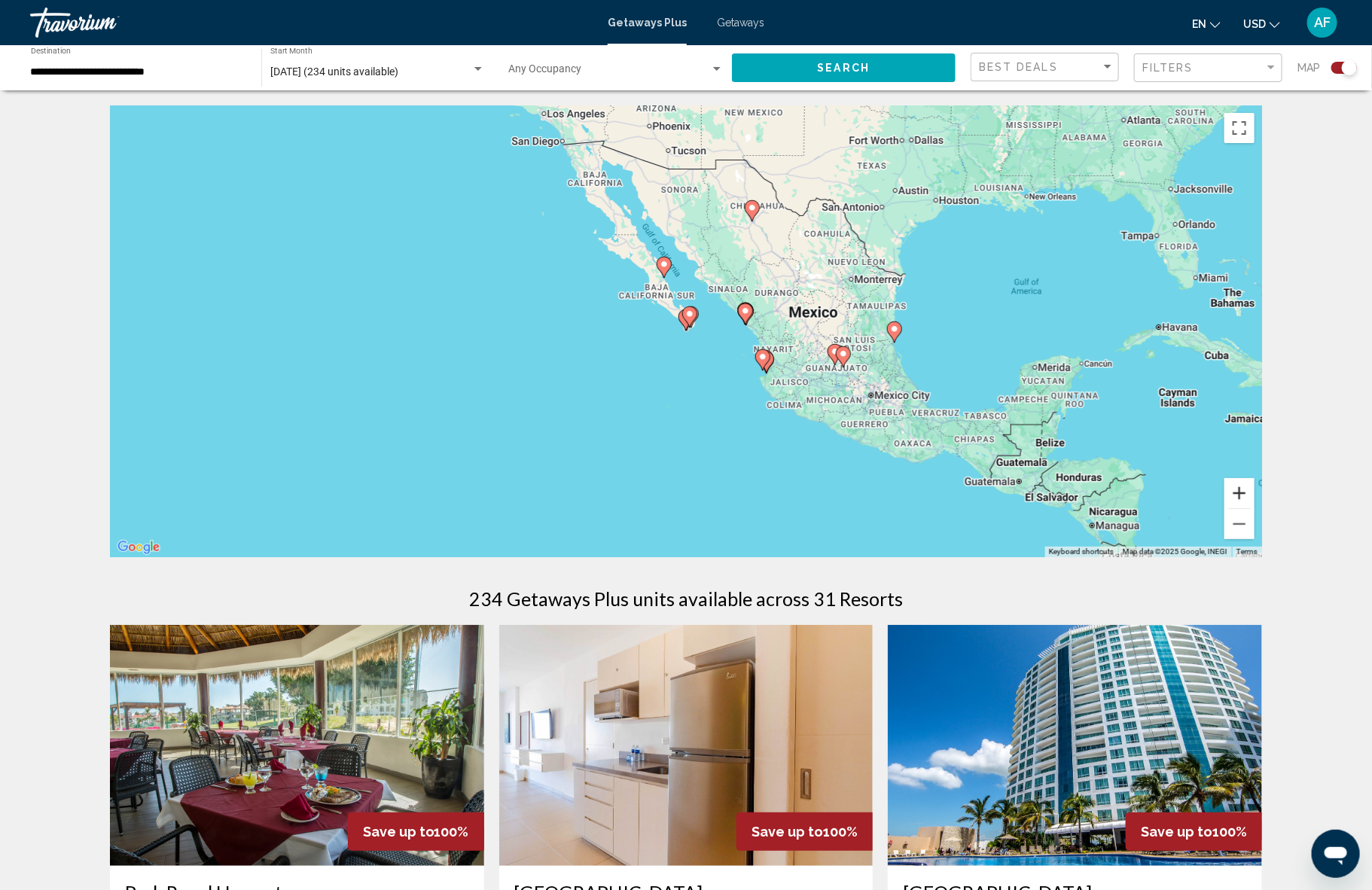
click at [1246, 490] on button "Zoom in" at bounding box center [1238, 493] width 30 height 30
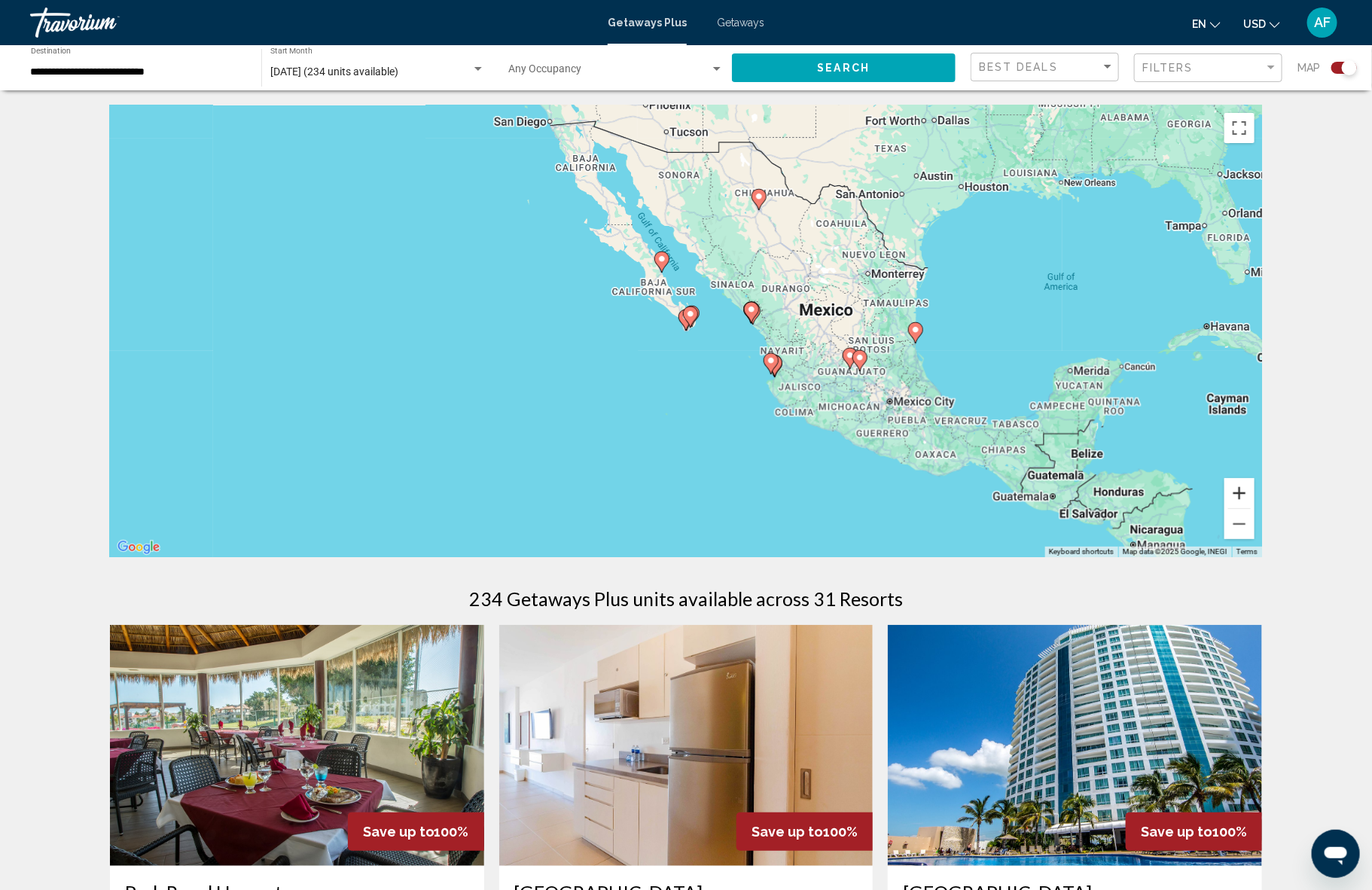
click at [1246, 490] on button "Zoom in" at bounding box center [1238, 493] width 30 height 30
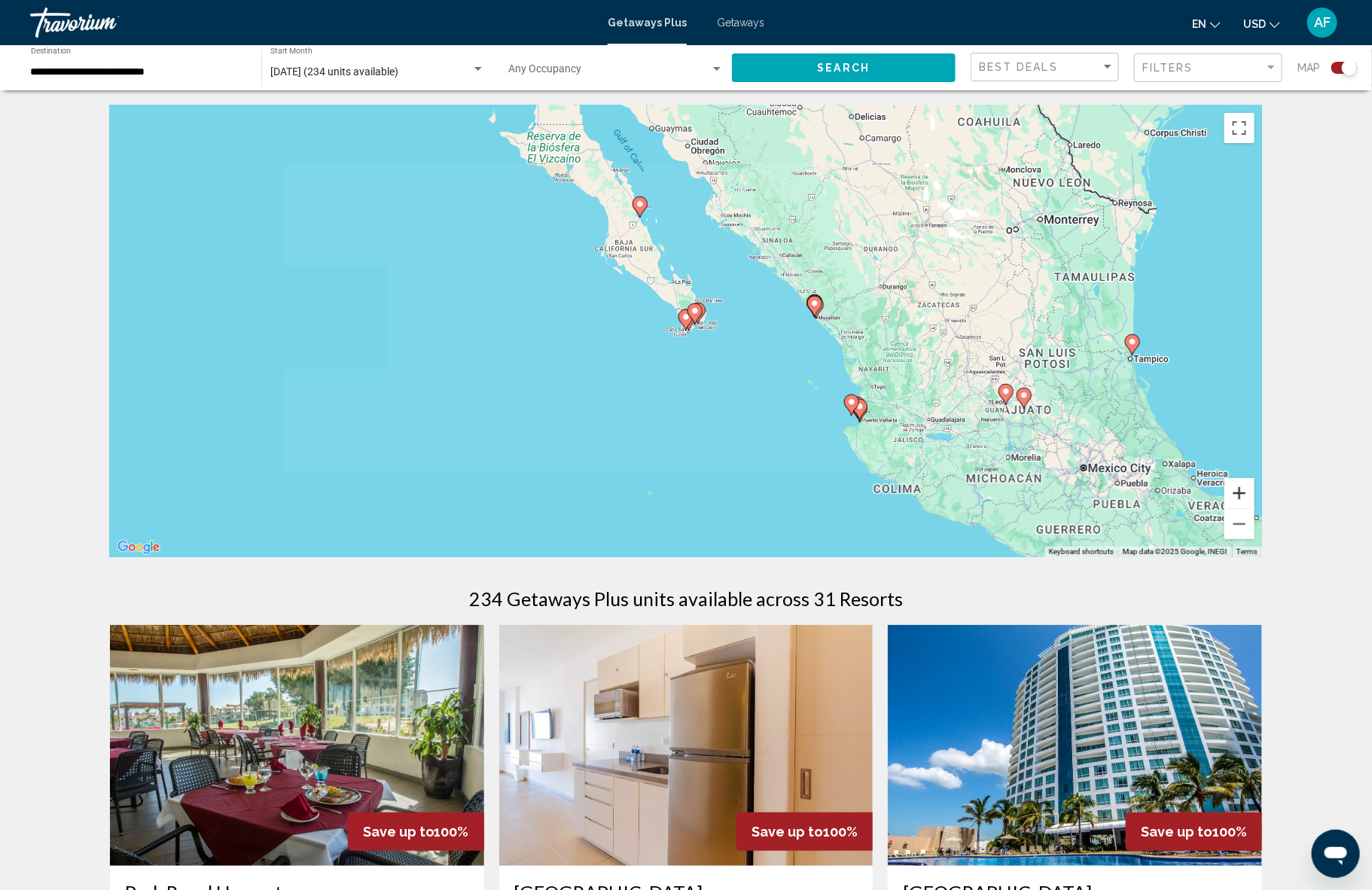
click at [1246, 490] on button "Zoom in" at bounding box center [1238, 493] width 30 height 30
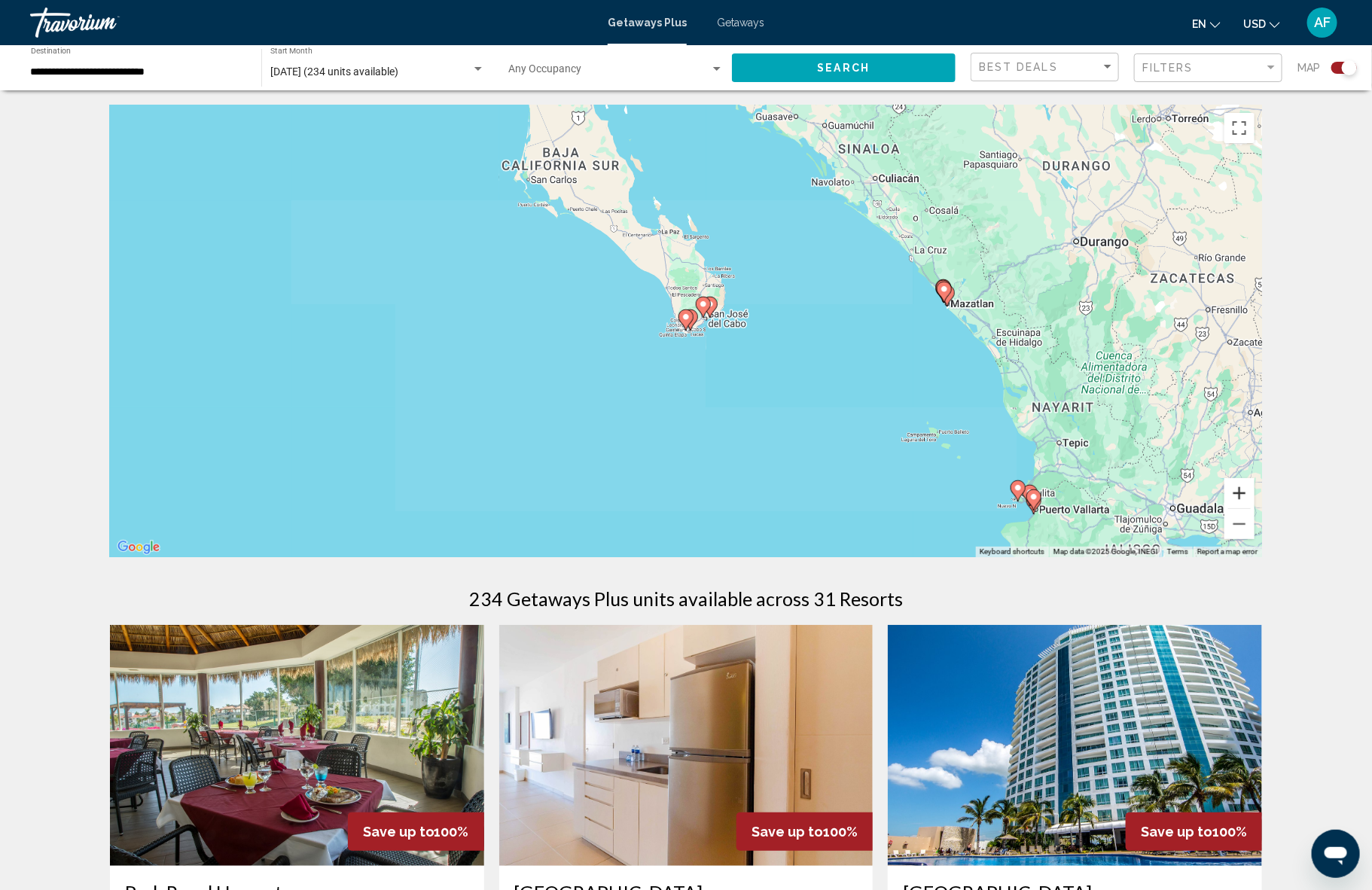
click at [1246, 490] on button "Zoom in" at bounding box center [1238, 493] width 30 height 30
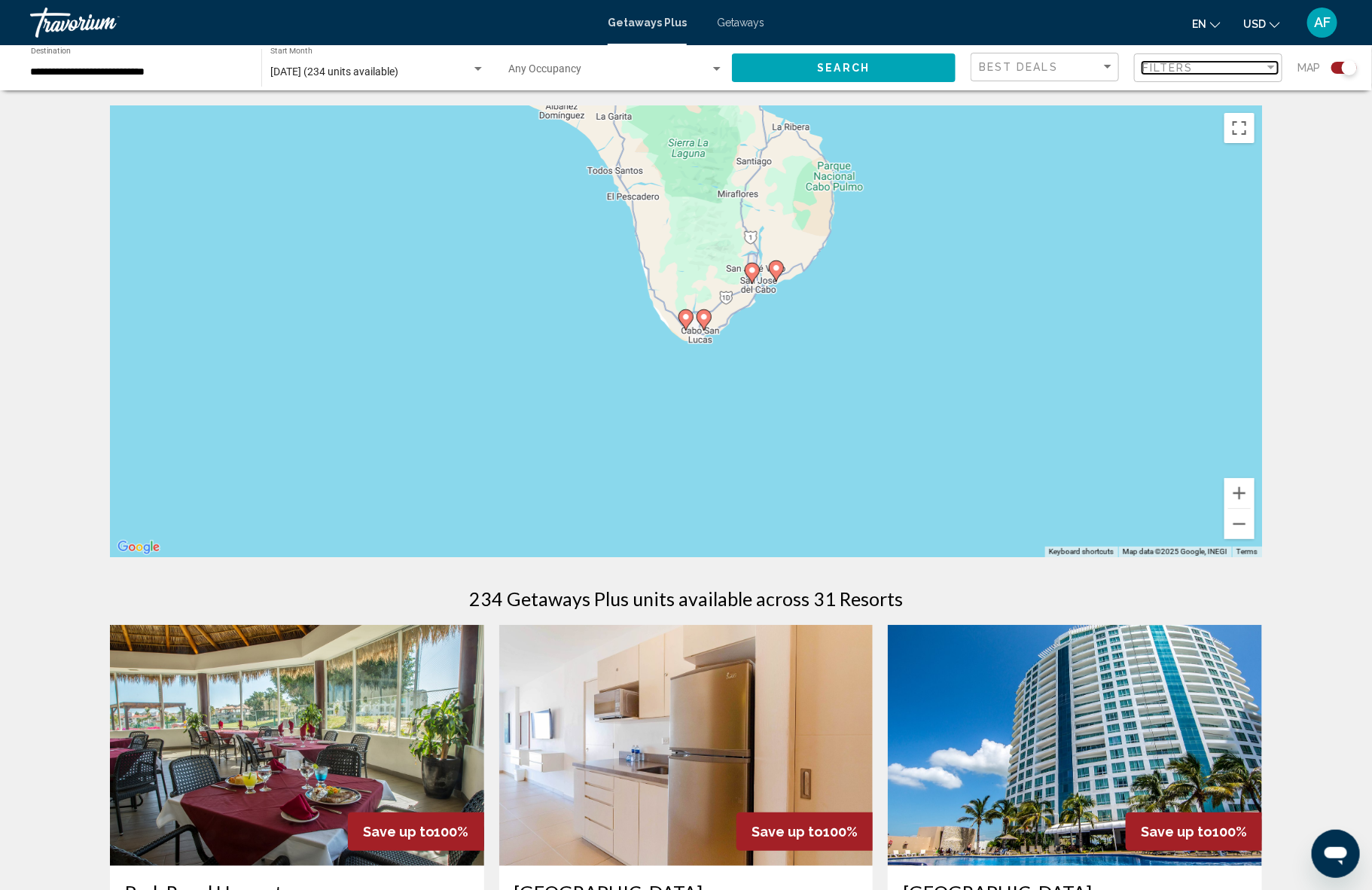
click at [1185, 63] on span "Filters" at bounding box center [1168, 67] width 52 height 12
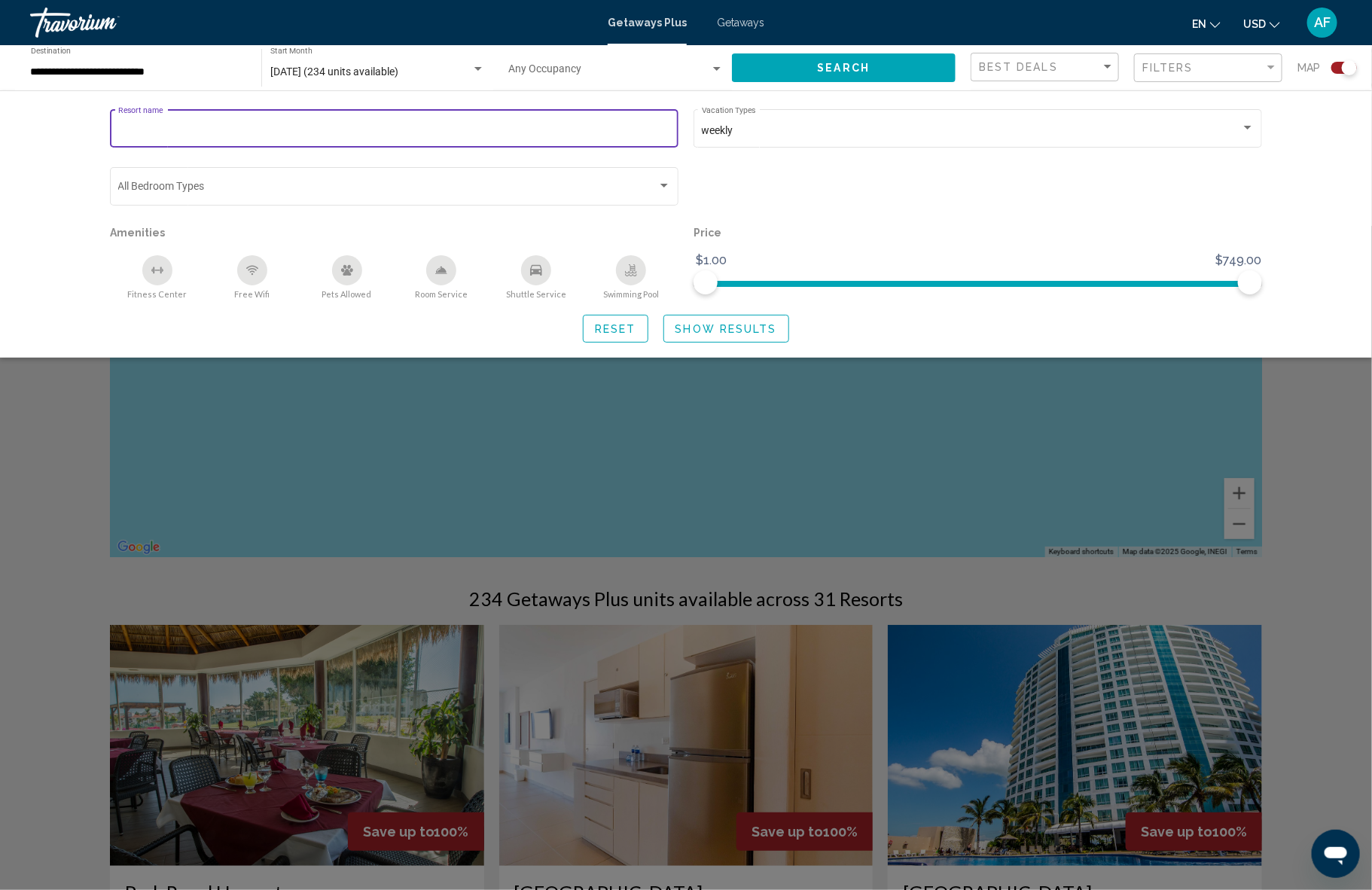
click at [327, 128] on input "Resort name" at bounding box center [394, 130] width 553 height 12
type input "****"
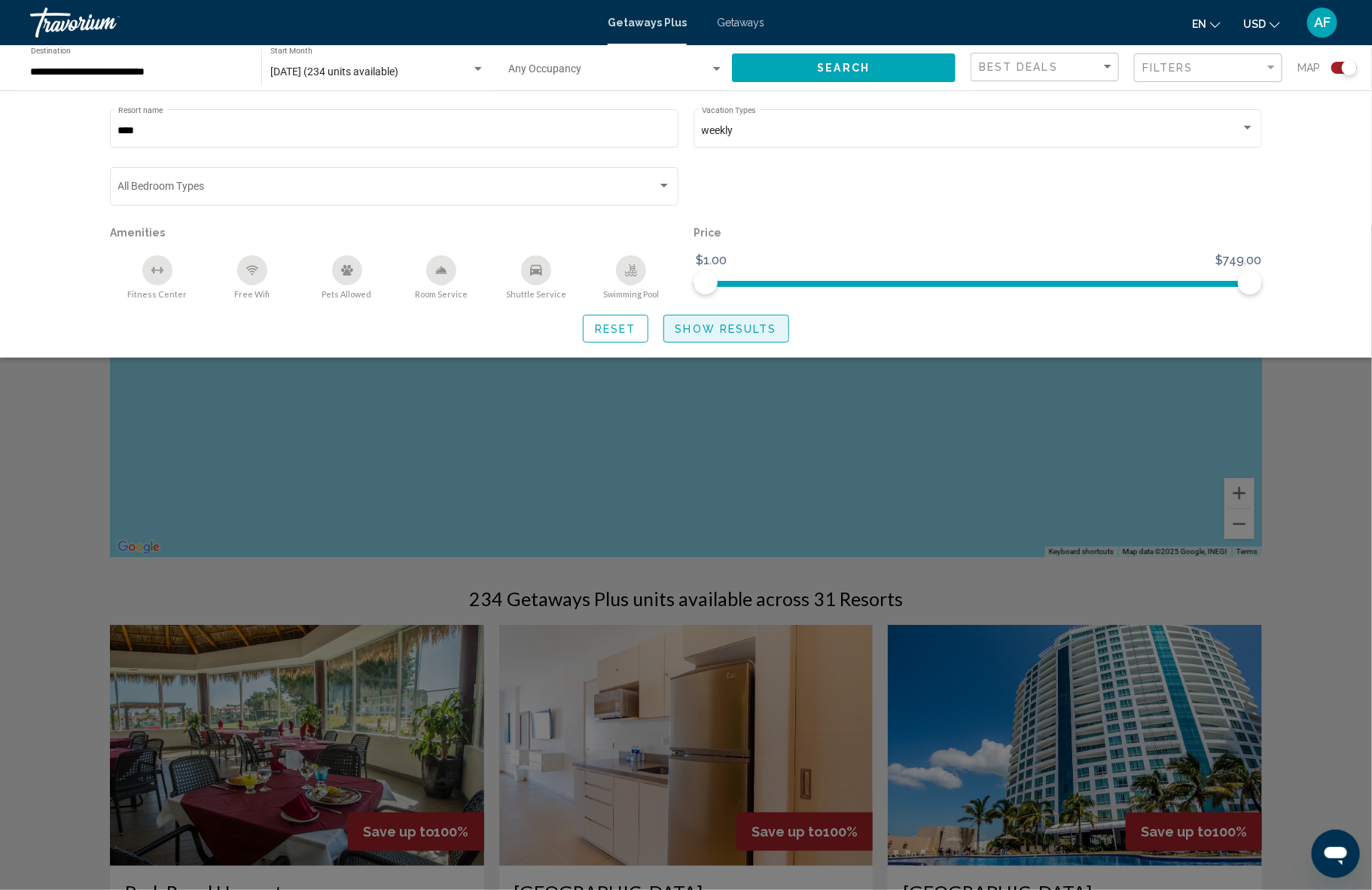
click at [698, 325] on span "Show Results" at bounding box center [726, 328] width 101 height 12
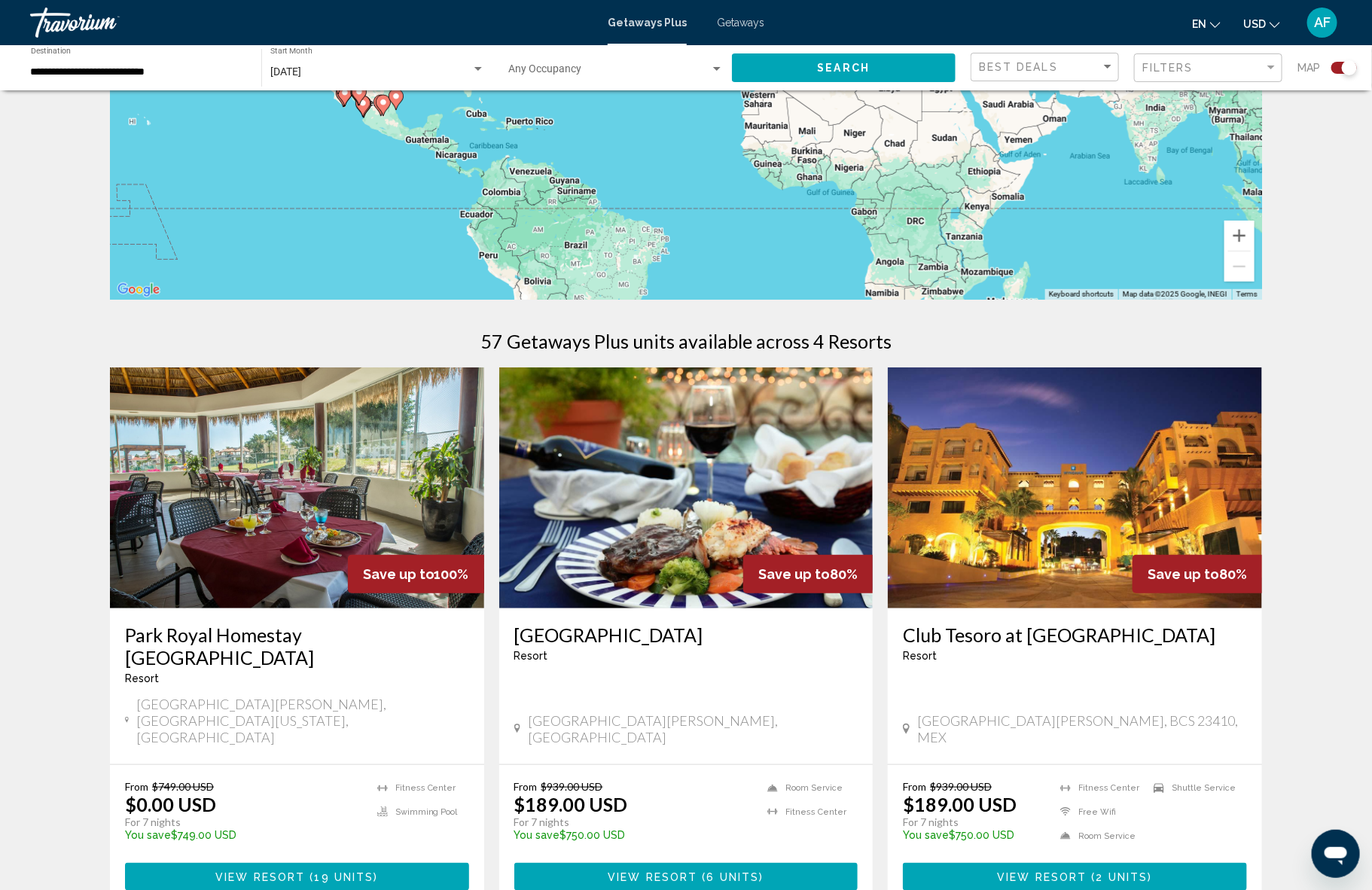
scroll to position [390, 0]
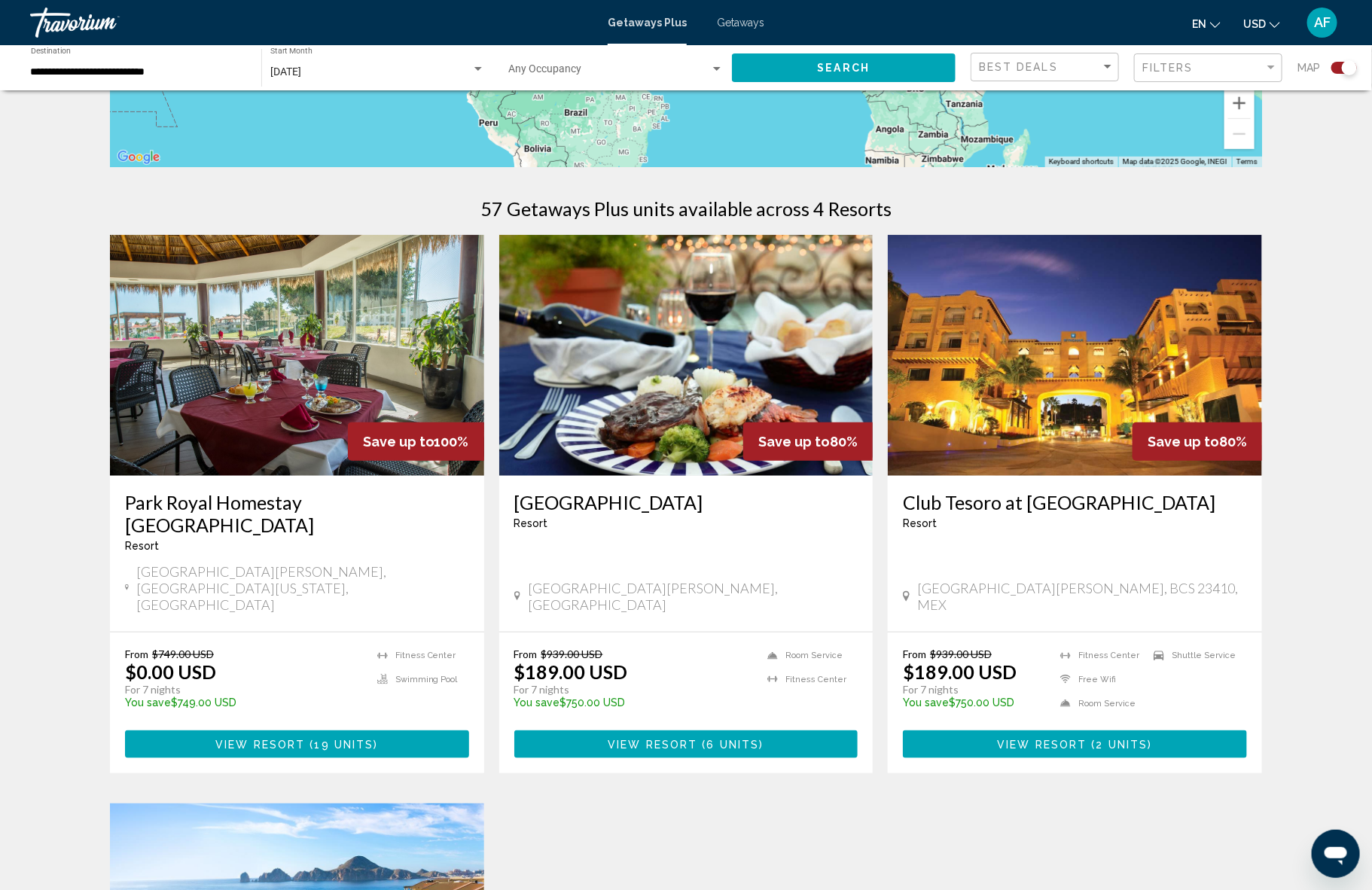
click at [290, 739] on span "View Resort" at bounding box center [260, 744] width 90 height 12
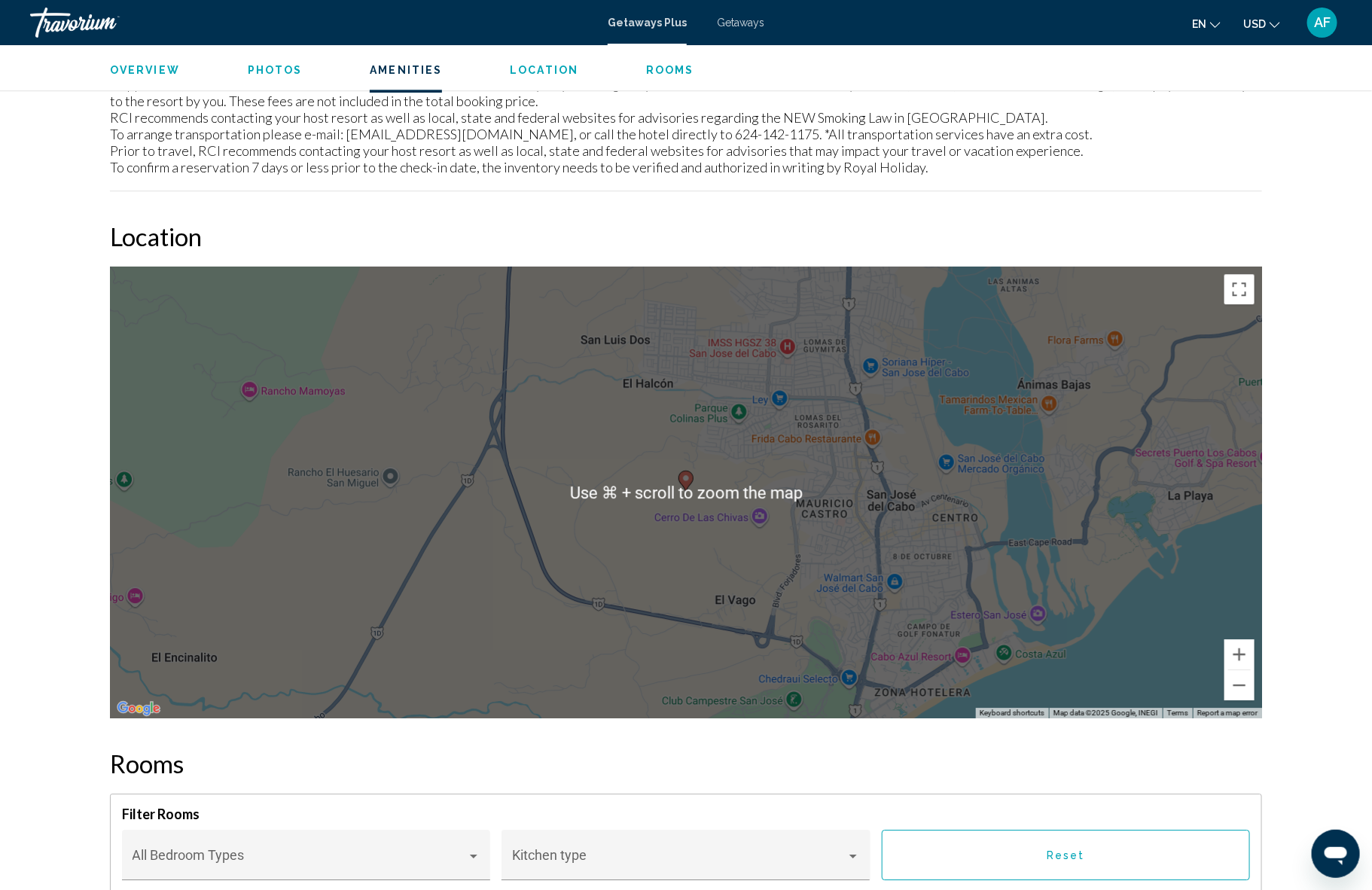
scroll to position [1774, 0]
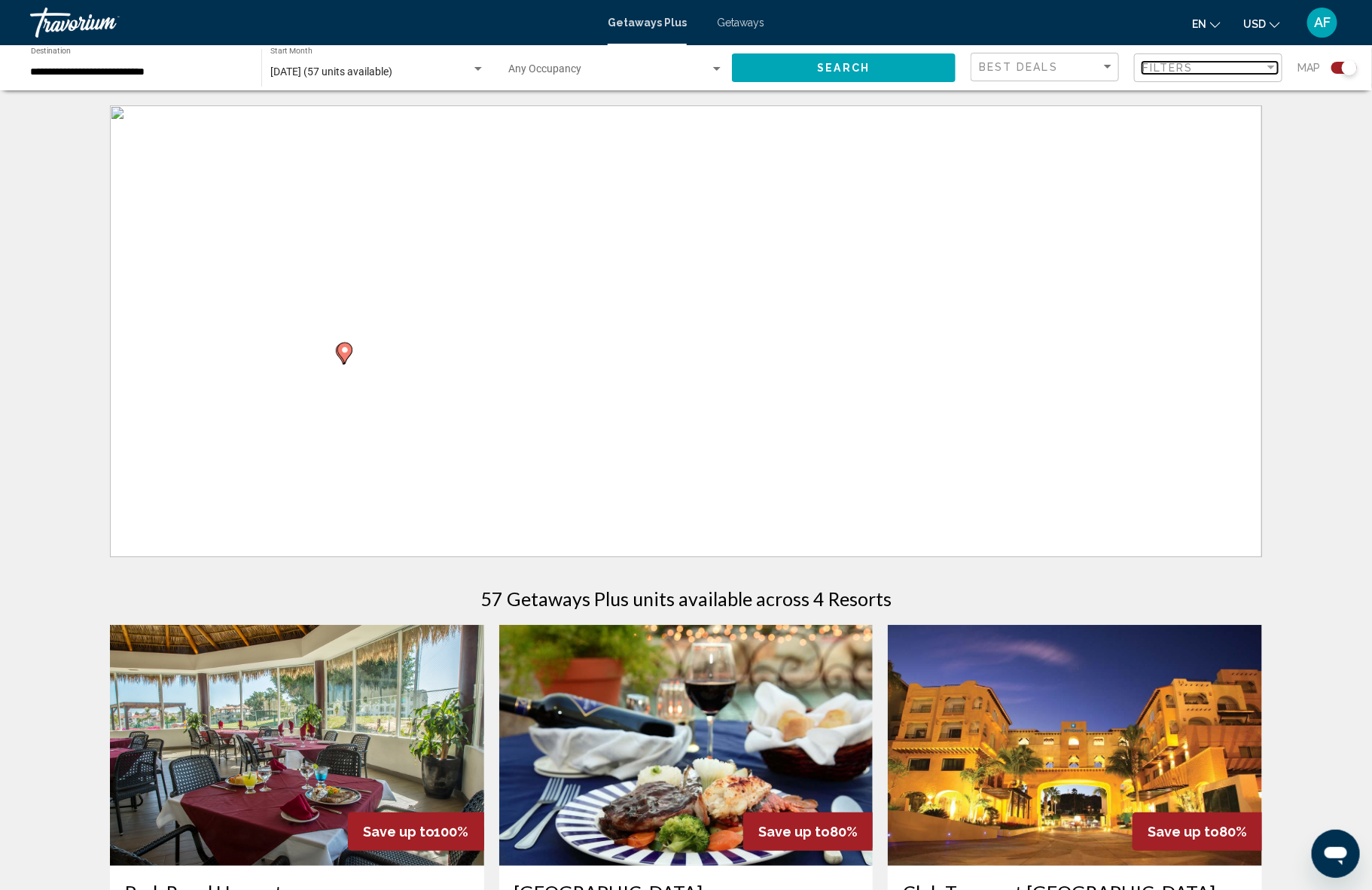
click at [1187, 70] on span "Filters" at bounding box center [1168, 67] width 52 height 12
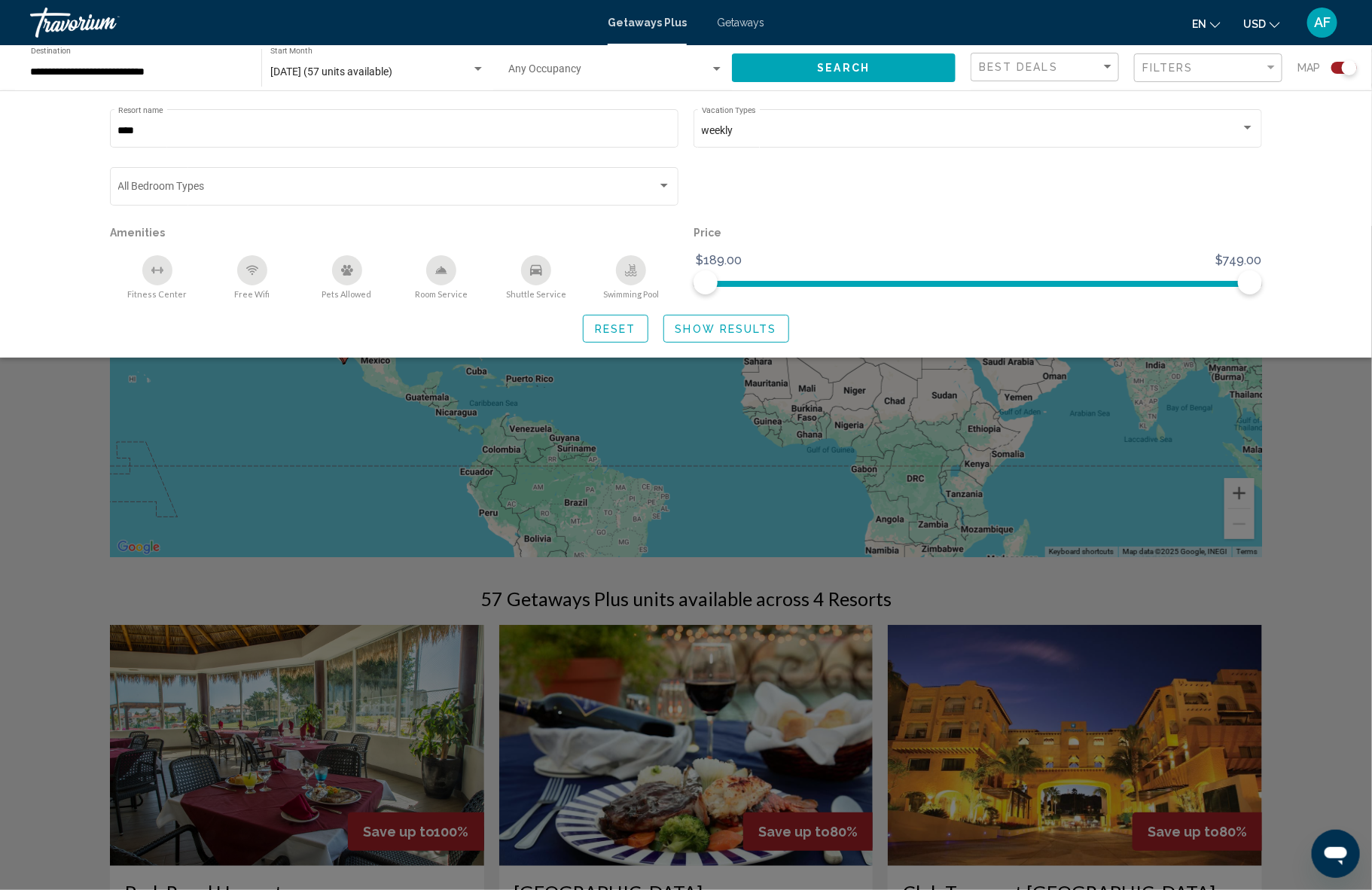
drag, startPoint x: 1333, startPoint y: 402, endPoint x: 1324, endPoint y: 401, distance: 9.1
click at [1333, 402] on div "Search widget" at bounding box center [686, 558] width 1372 height 664
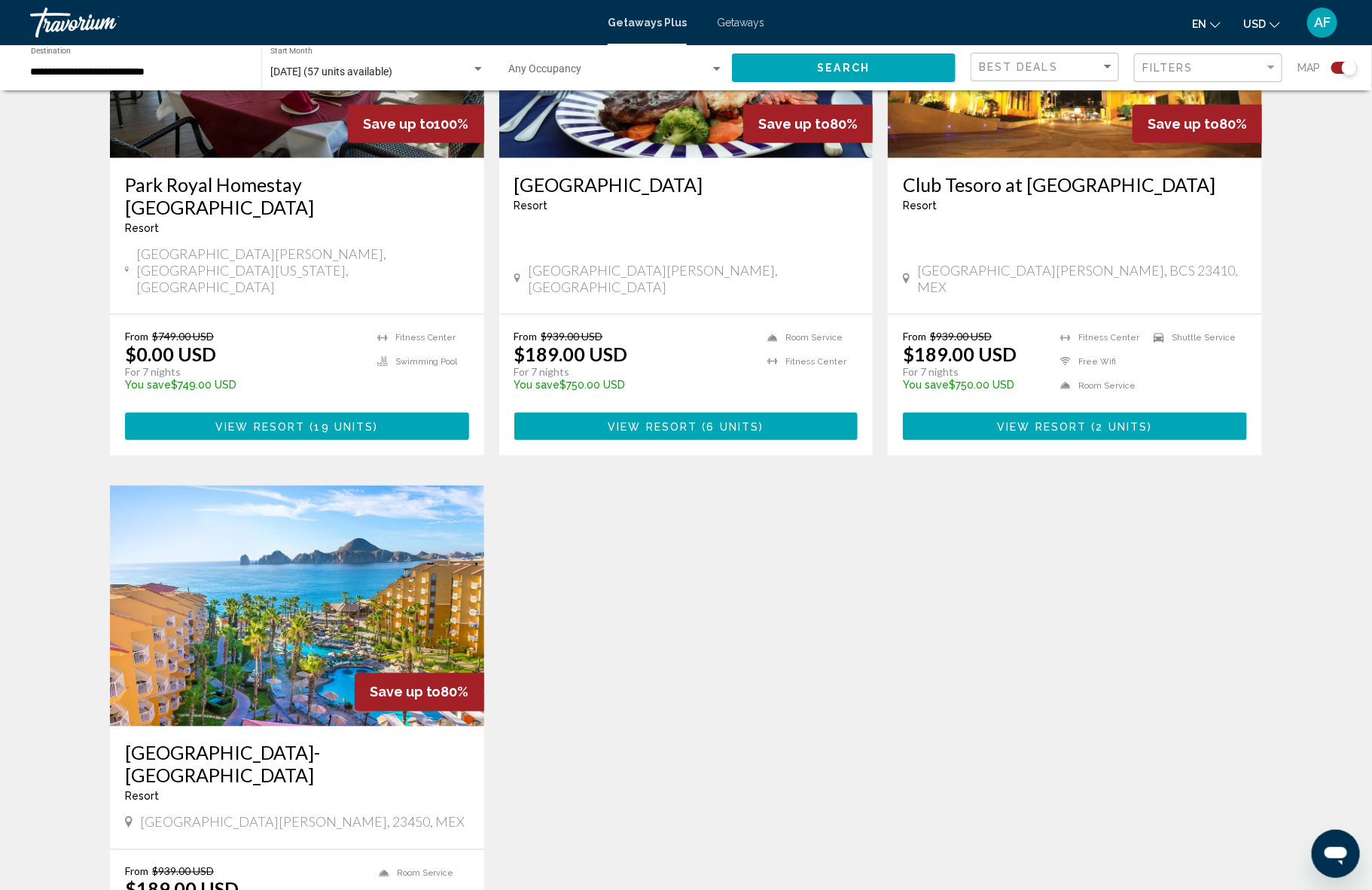
scroll to position [754, 0]
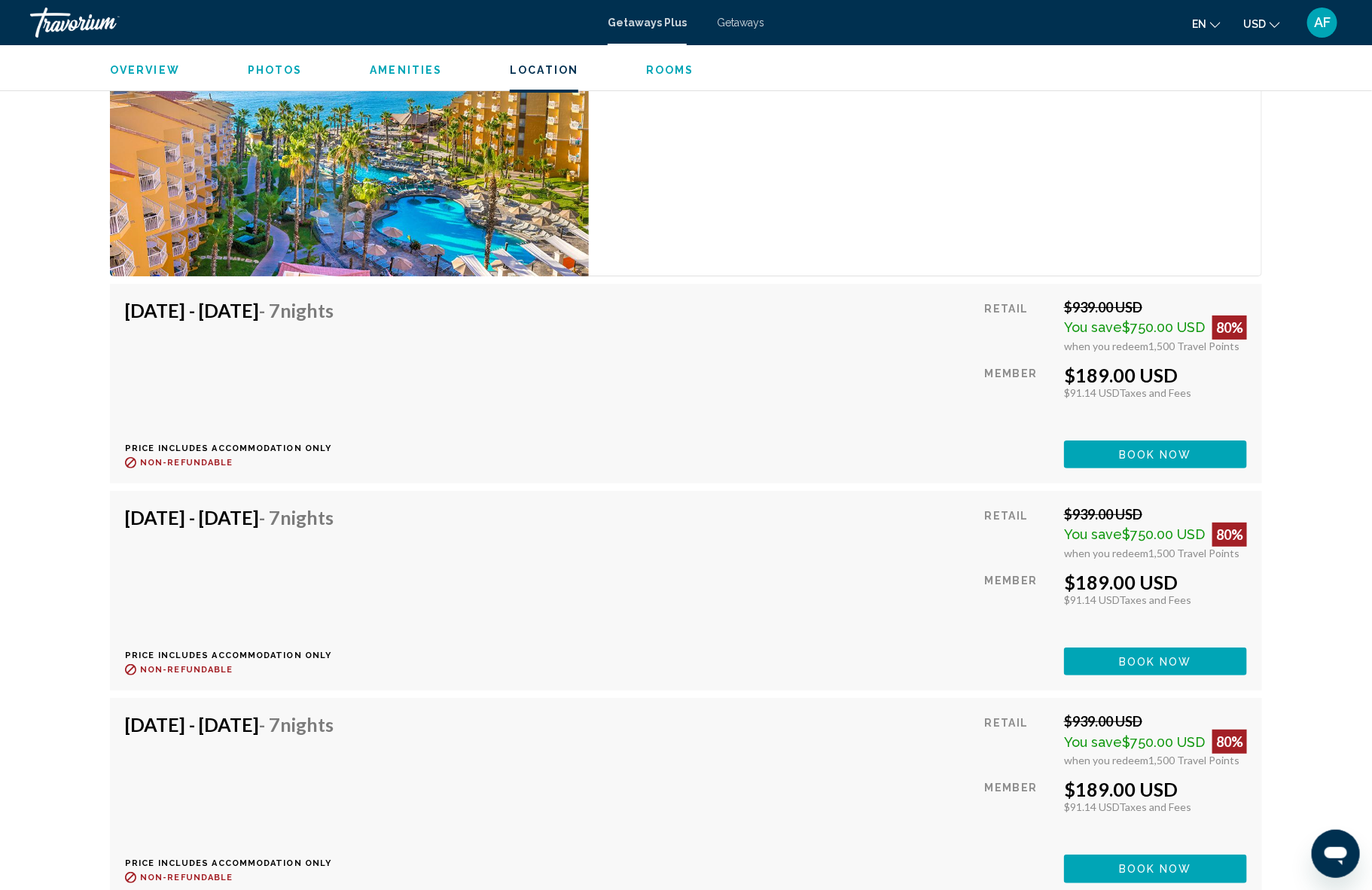
scroll to position [2632, 0]
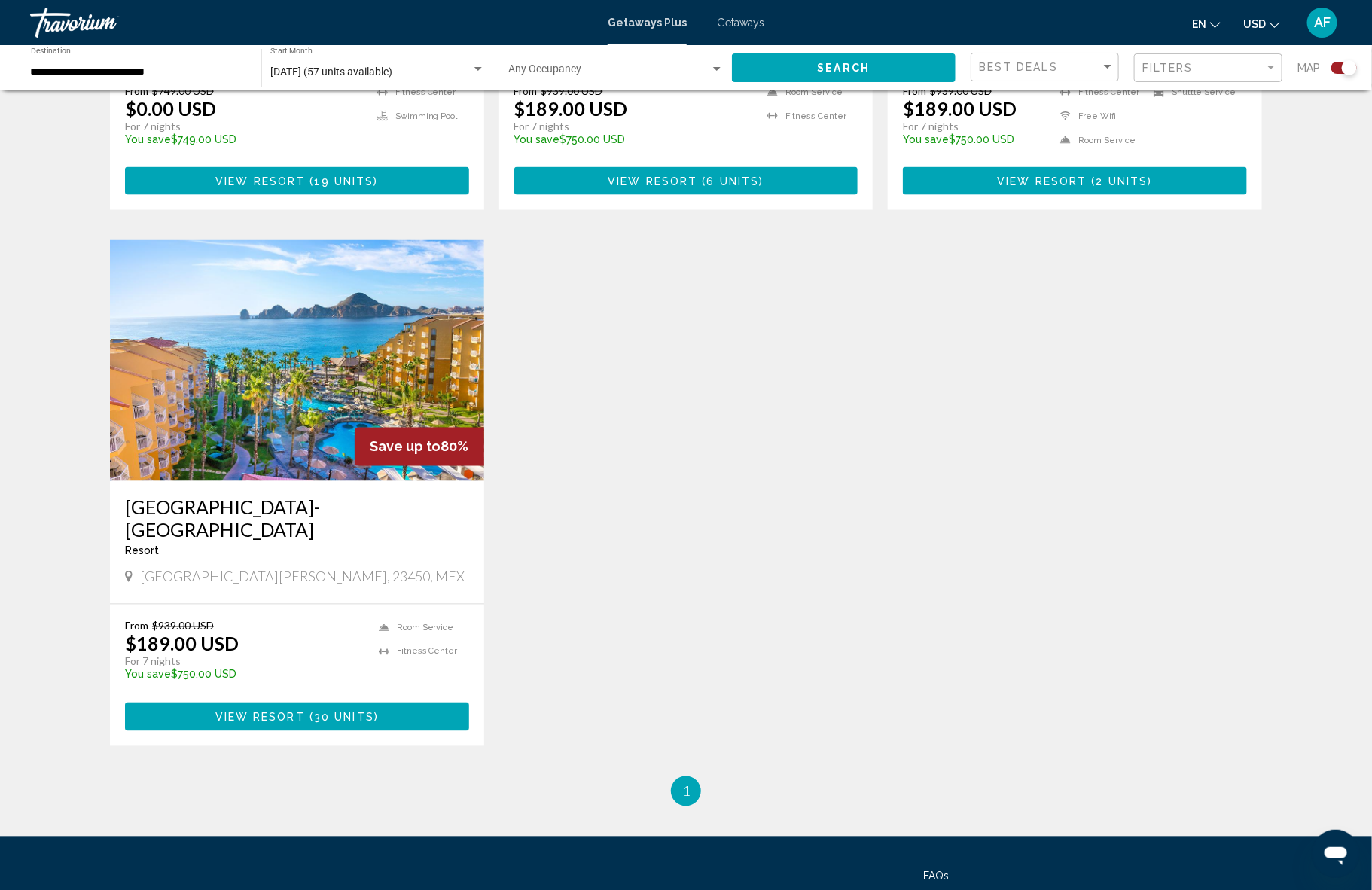
scroll to position [490, 0]
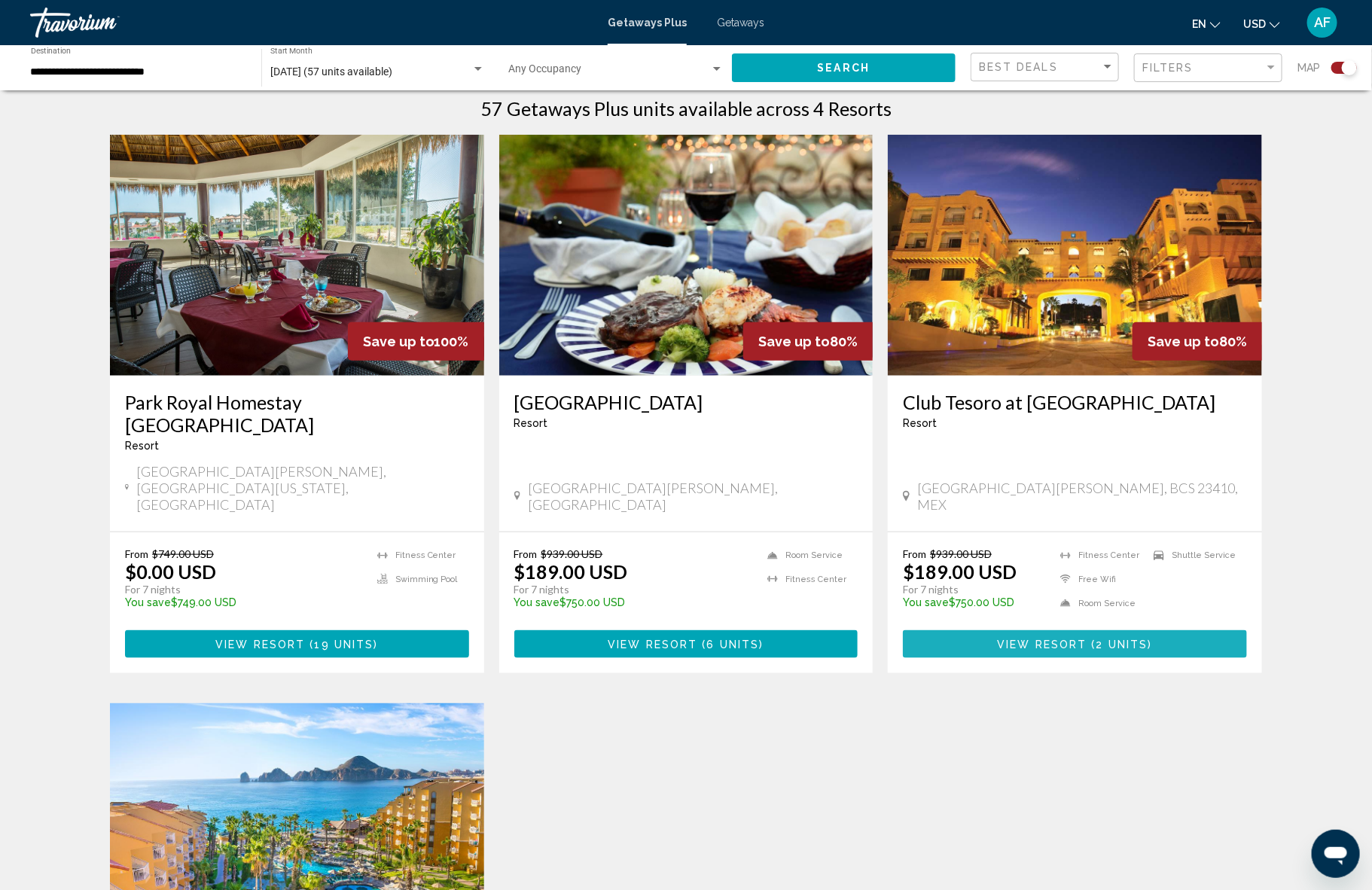
click at [1054, 639] on span "View Resort" at bounding box center [1042, 644] width 90 height 12
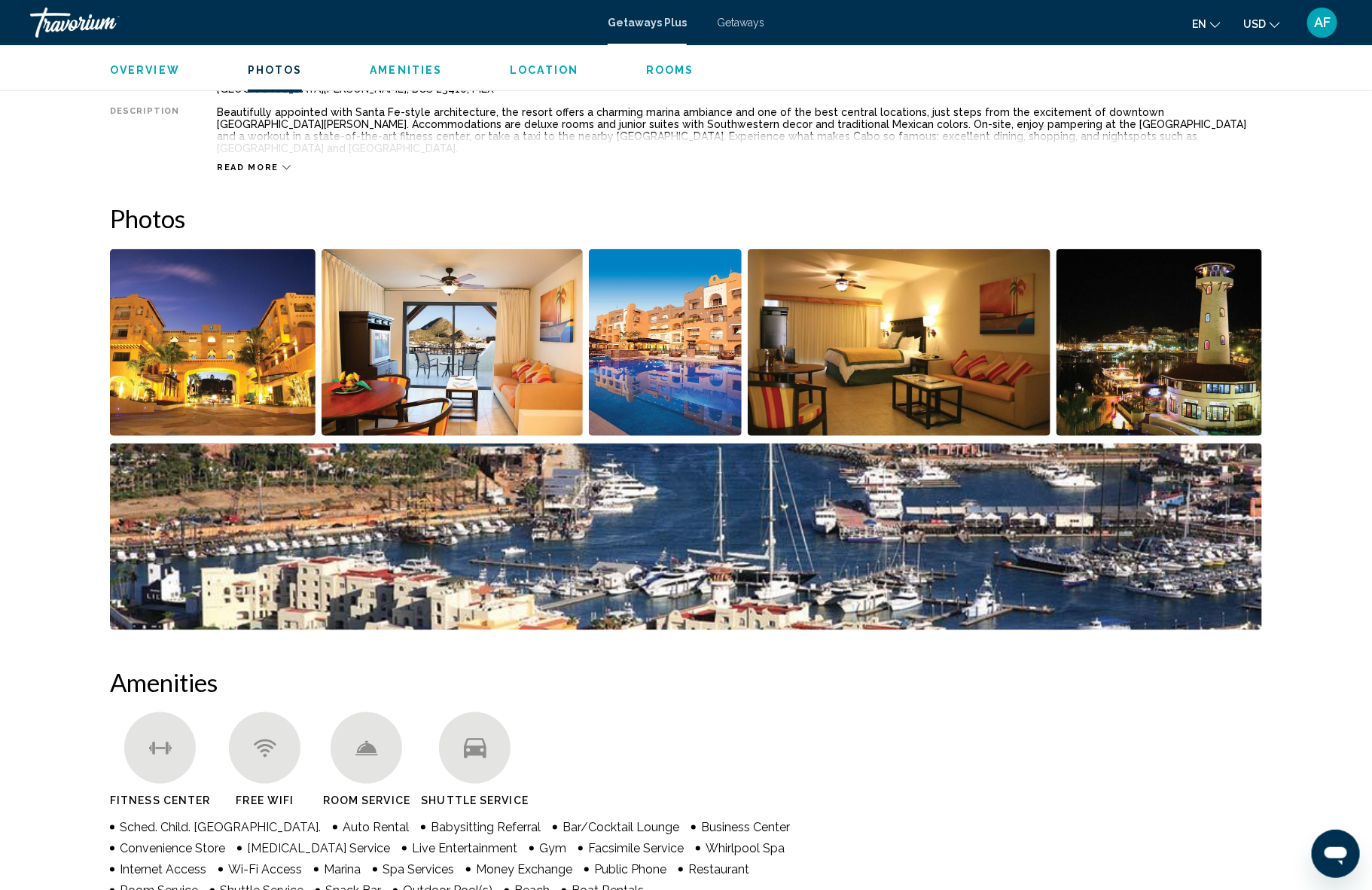
scroll to position [364, 0]
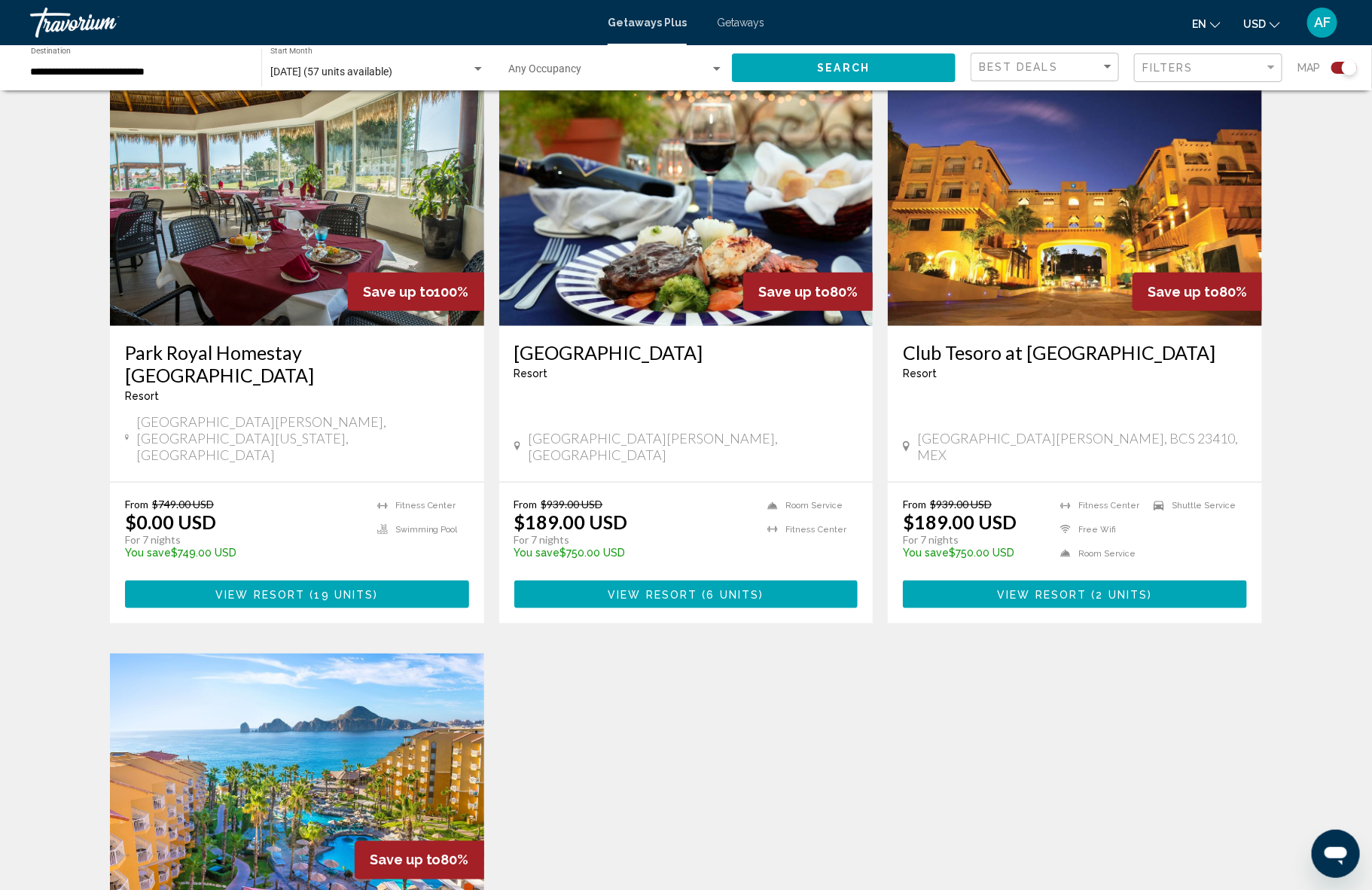
scroll to position [638, 0]
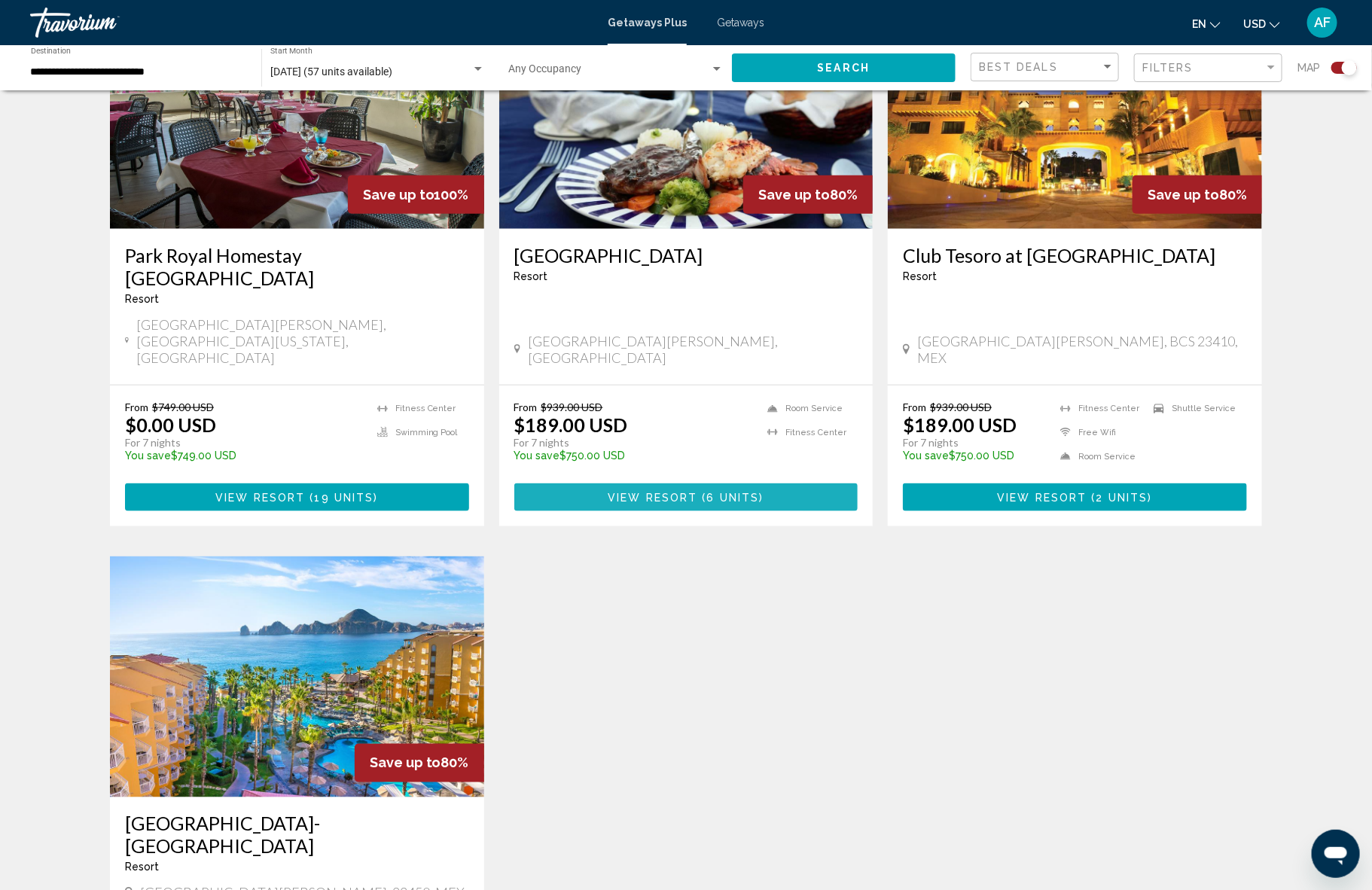
click at [639, 492] on span "View Resort" at bounding box center [652, 497] width 90 height 12
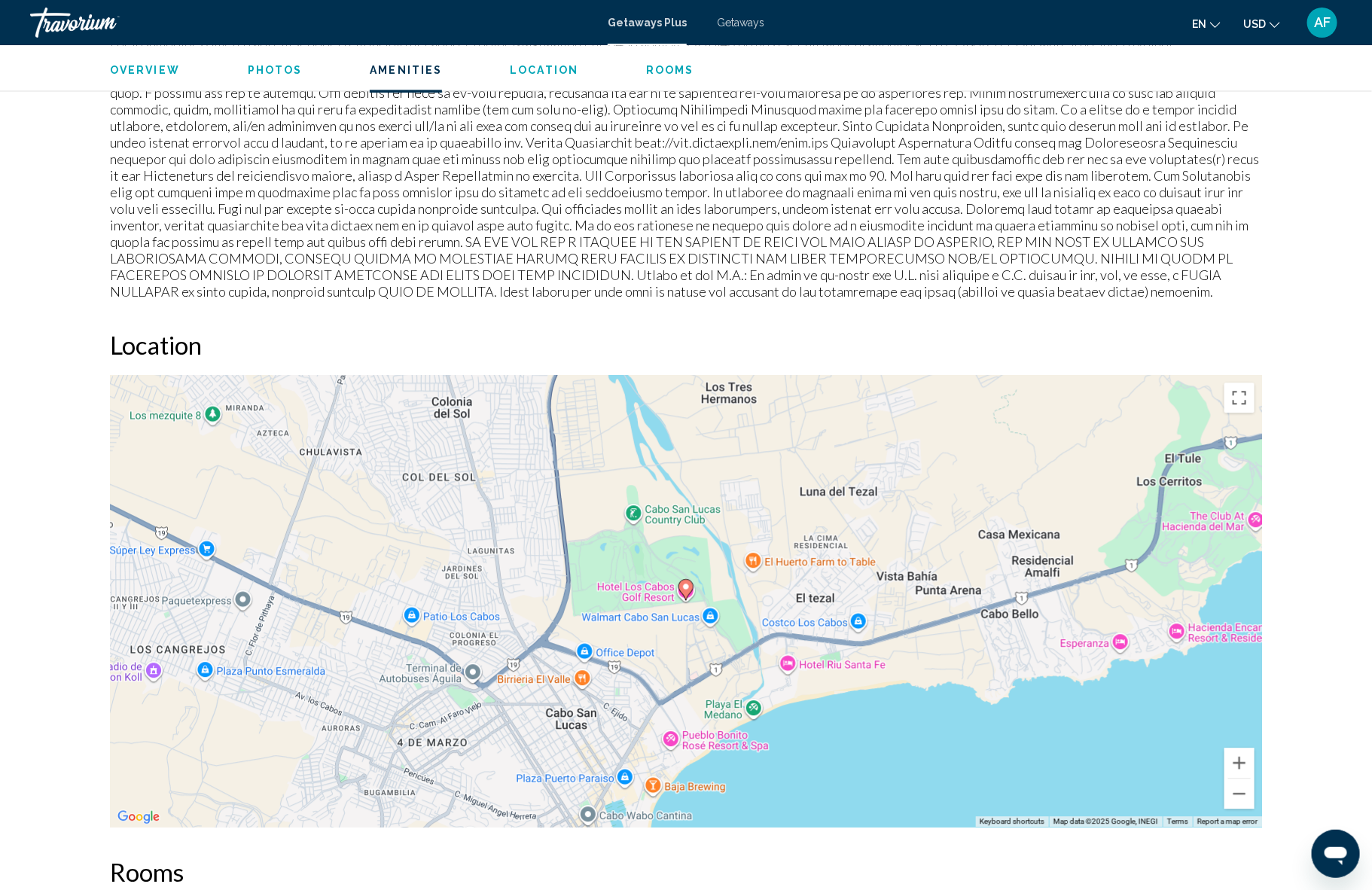
scroll to position [1466, 0]
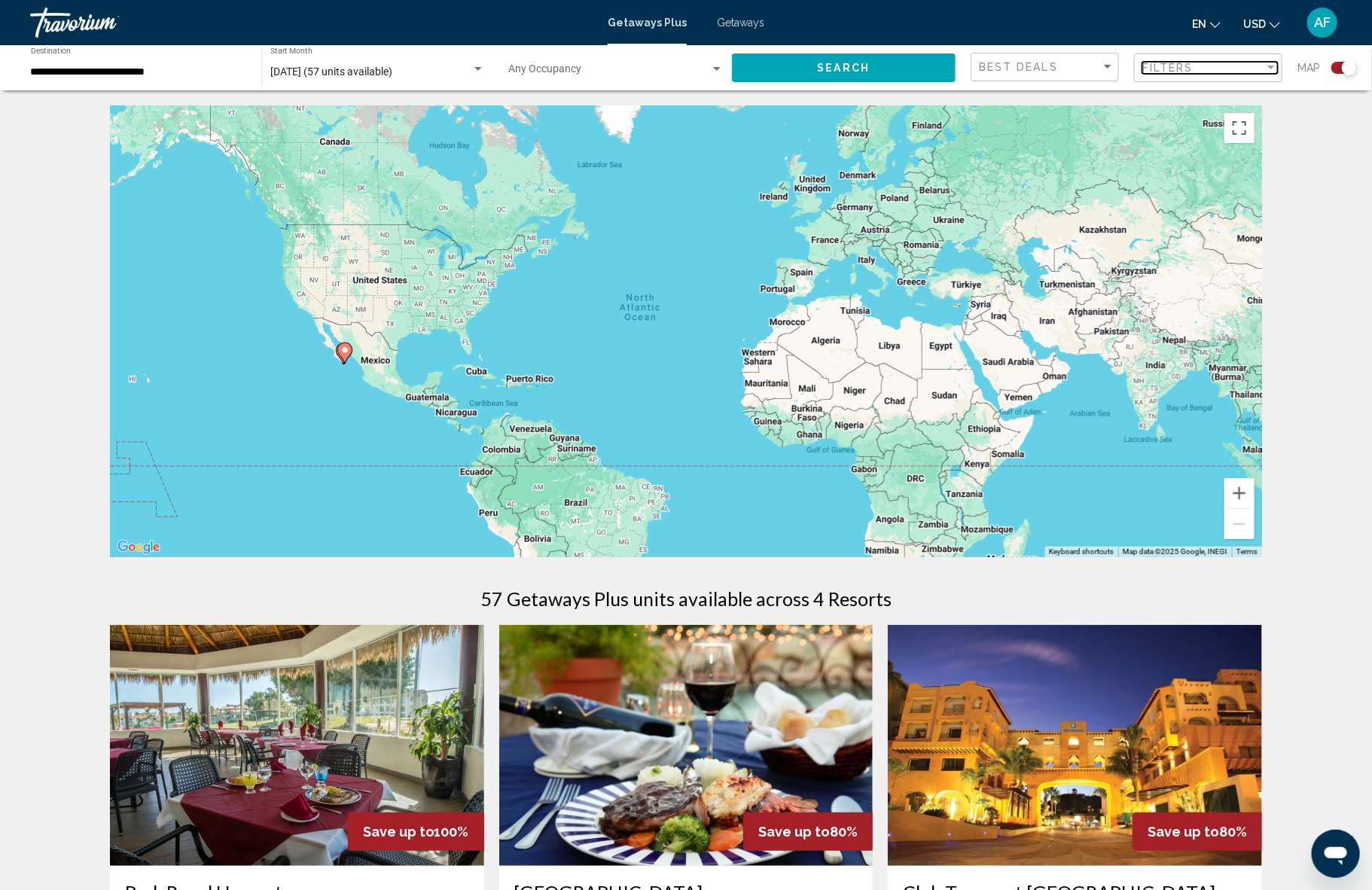
click at [1192, 69] on span "Filters" at bounding box center [1168, 67] width 52 height 12
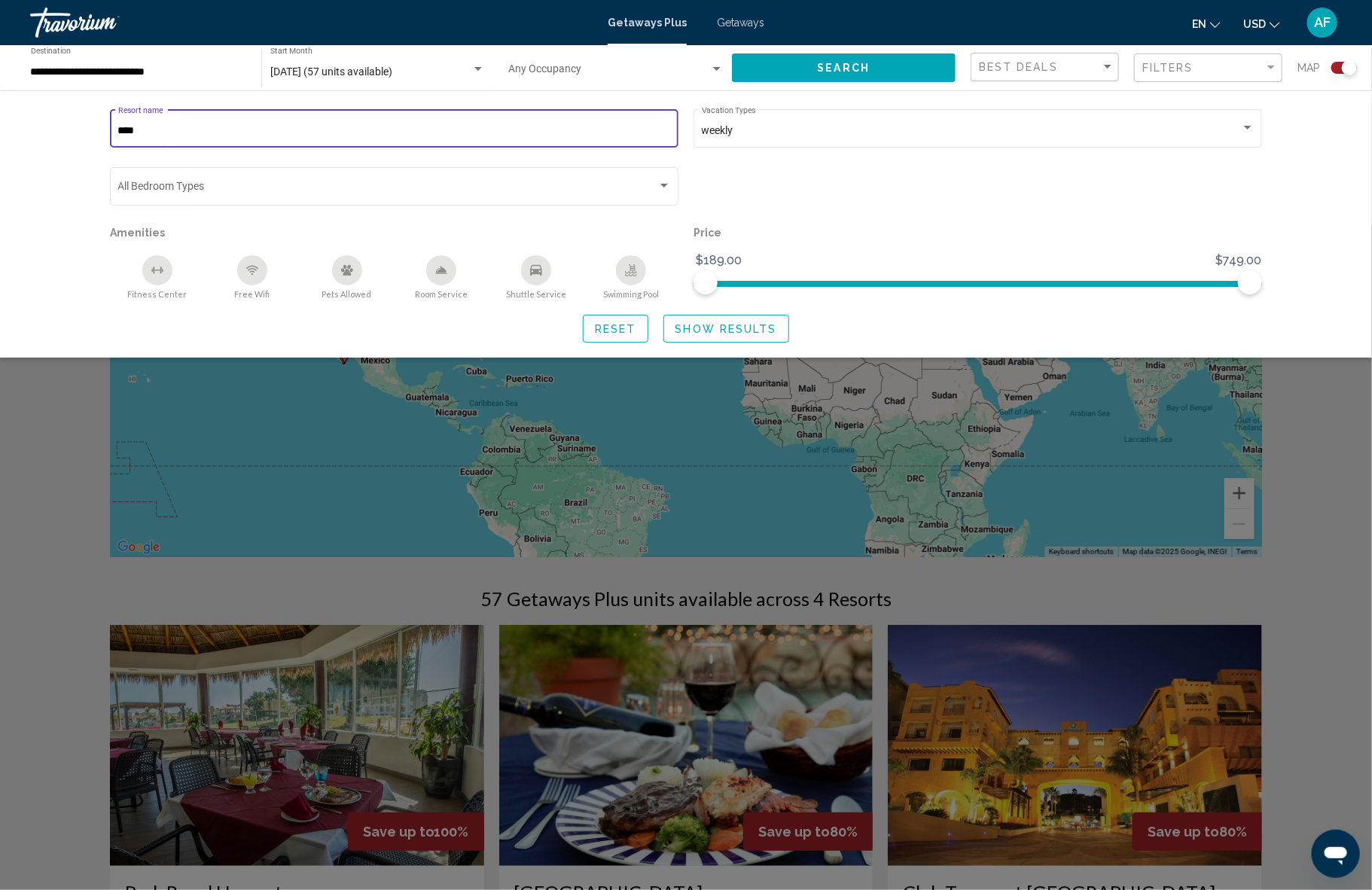
click at [204, 134] on input "****" at bounding box center [394, 130] width 553 height 12
type input "*"
type input "***"
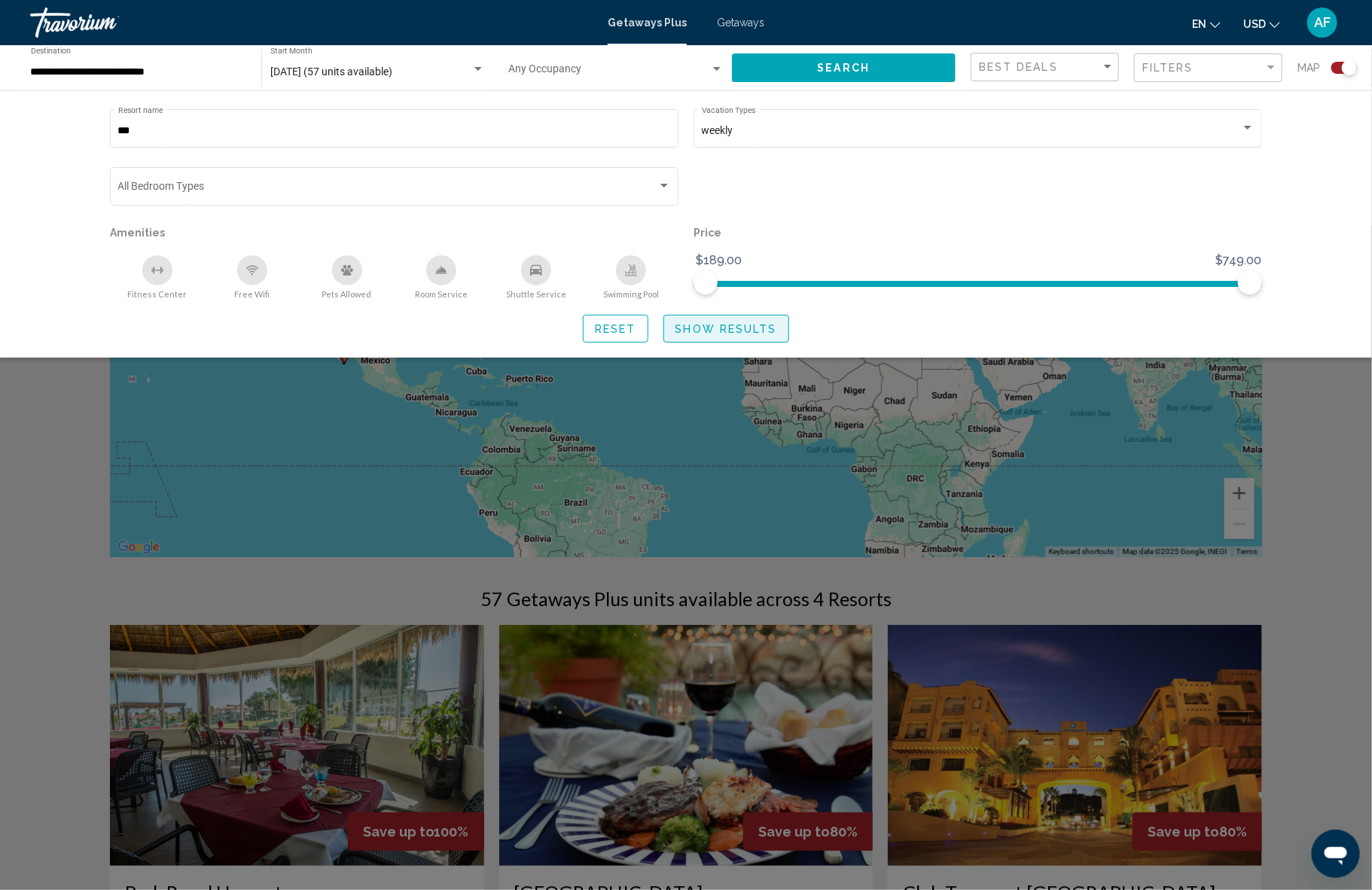
click at [743, 317] on button "Show Results" at bounding box center [725, 328] width 126 height 28
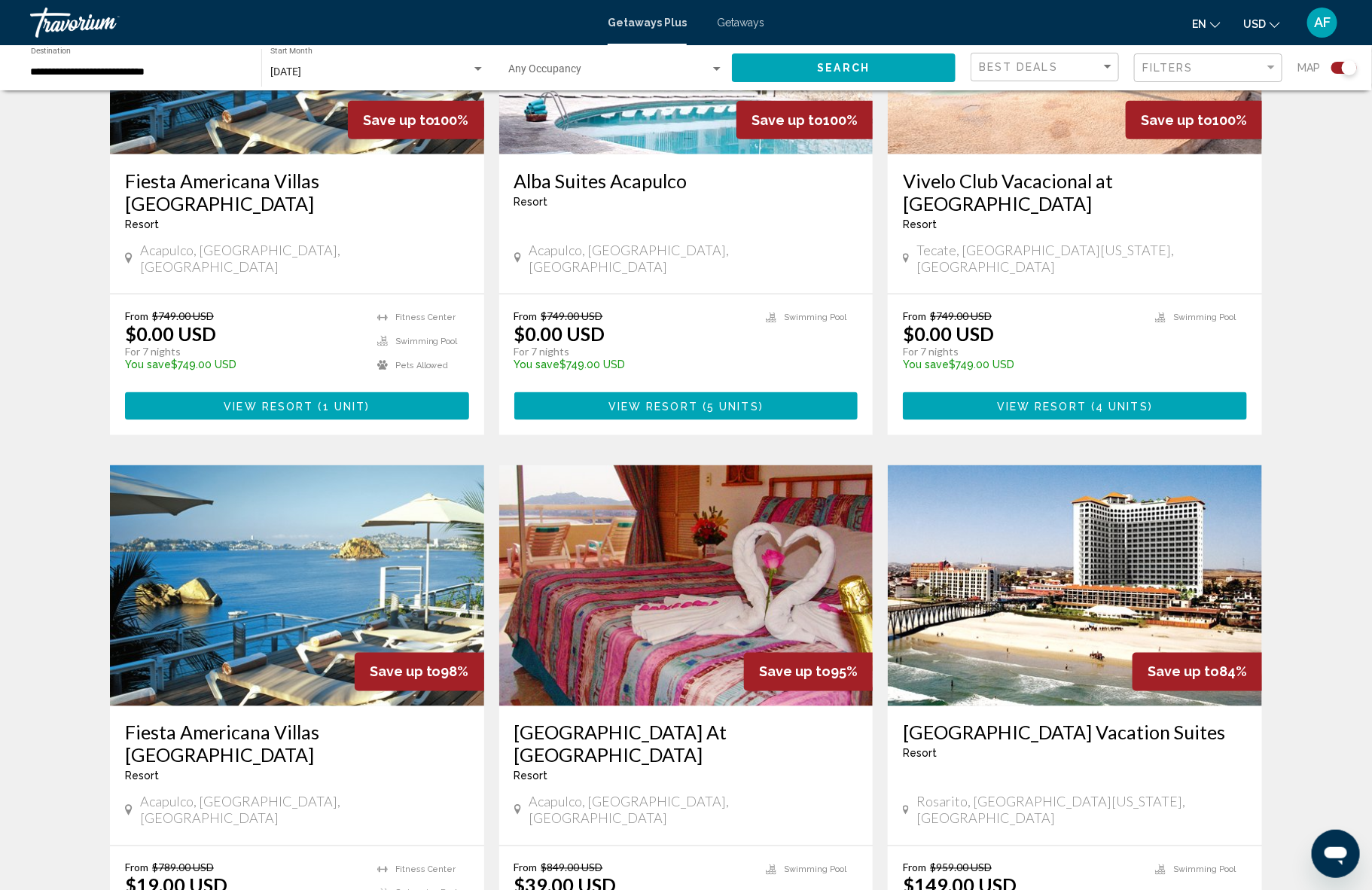
scroll to position [766, 0]
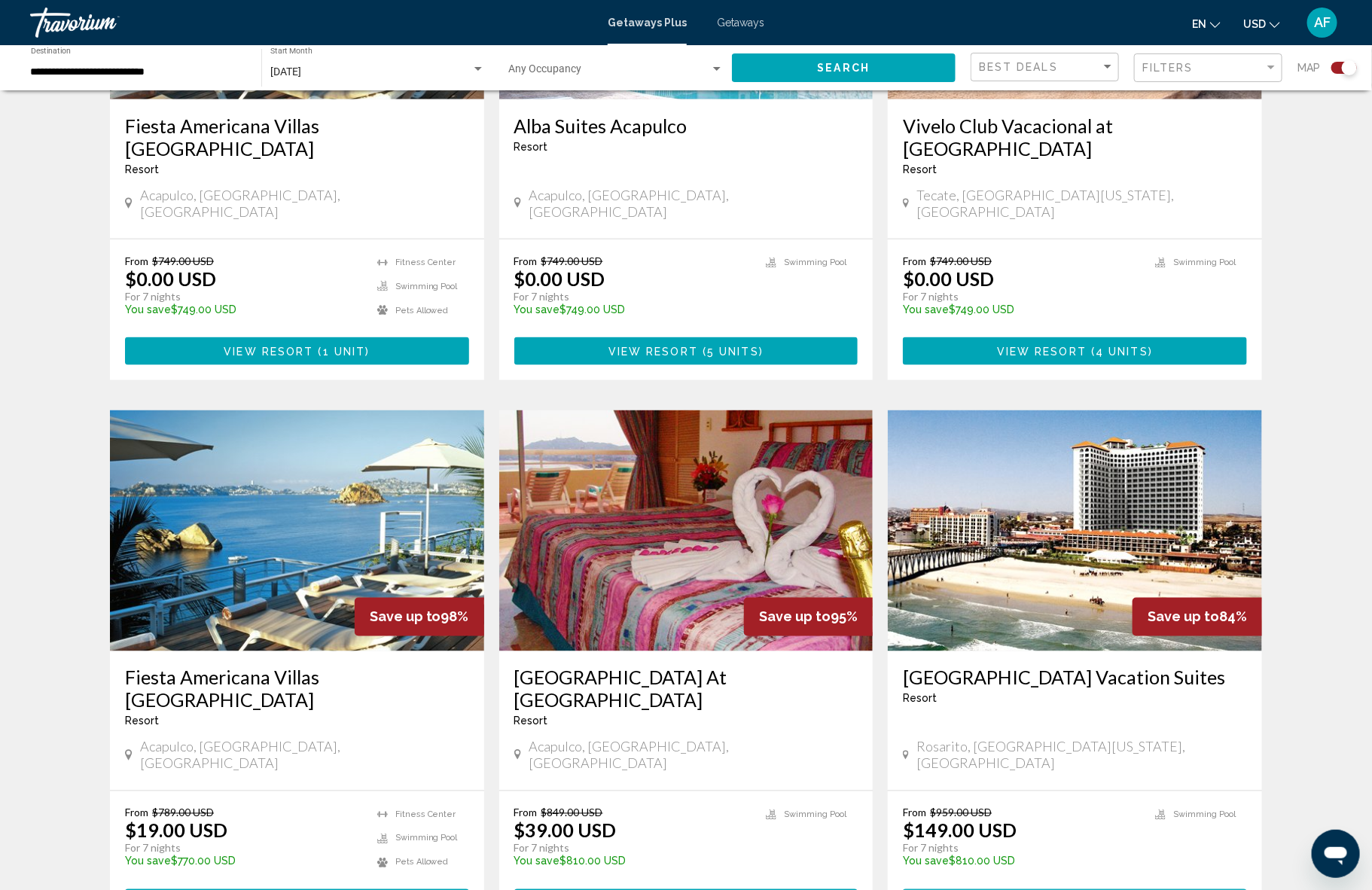
click at [1068, 889] on span "View Resort" at bounding box center [1041, 904] width 90 height 12
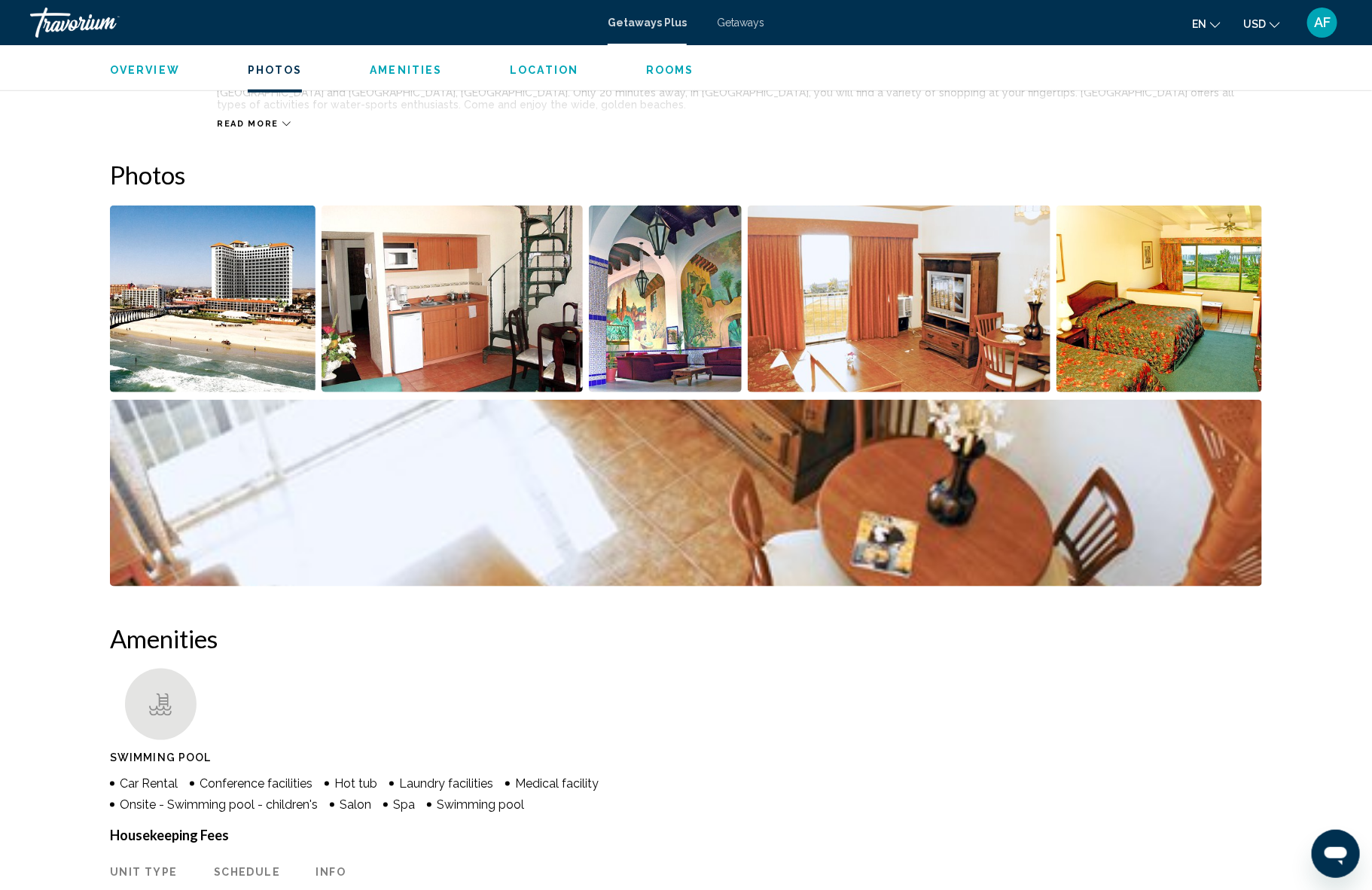
scroll to position [493, 0]
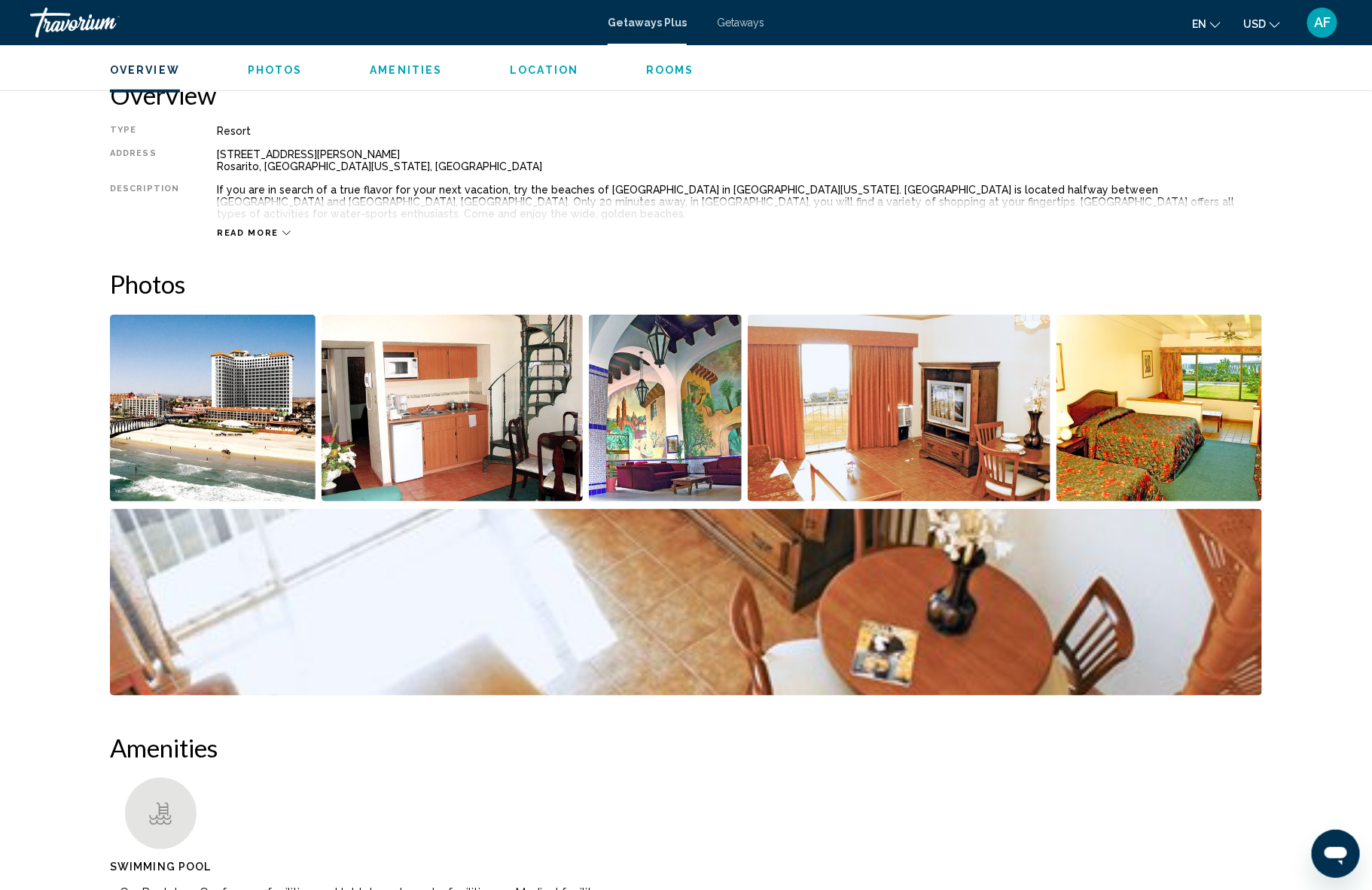
click at [1159, 393] on img "Open full-screen image slider" at bounding box center [1159, 408] width 205 height 186
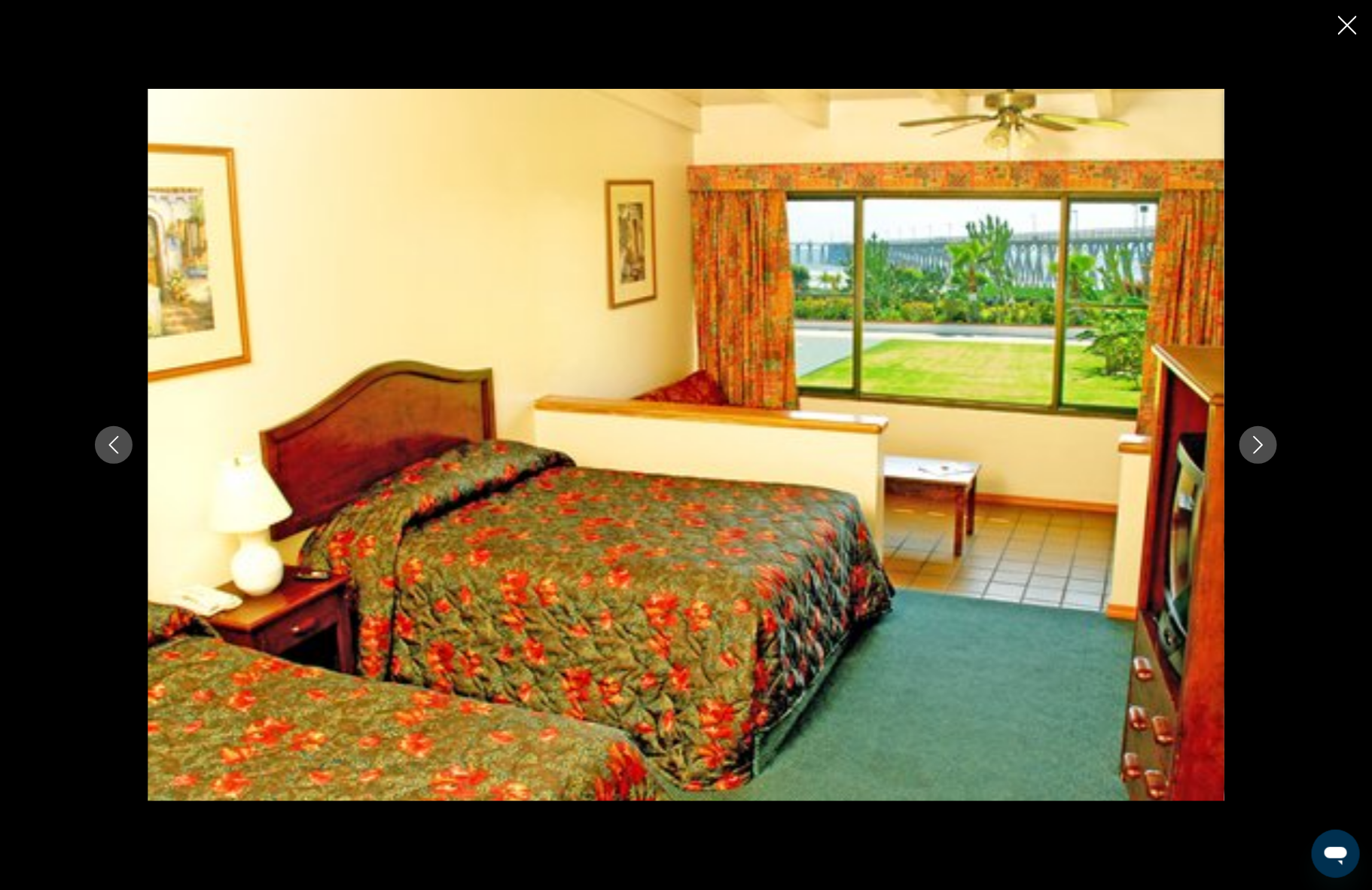
click at [1346, 24] on icon "Close slideshow" at bounding box center [1347, 24] width 19 height 19
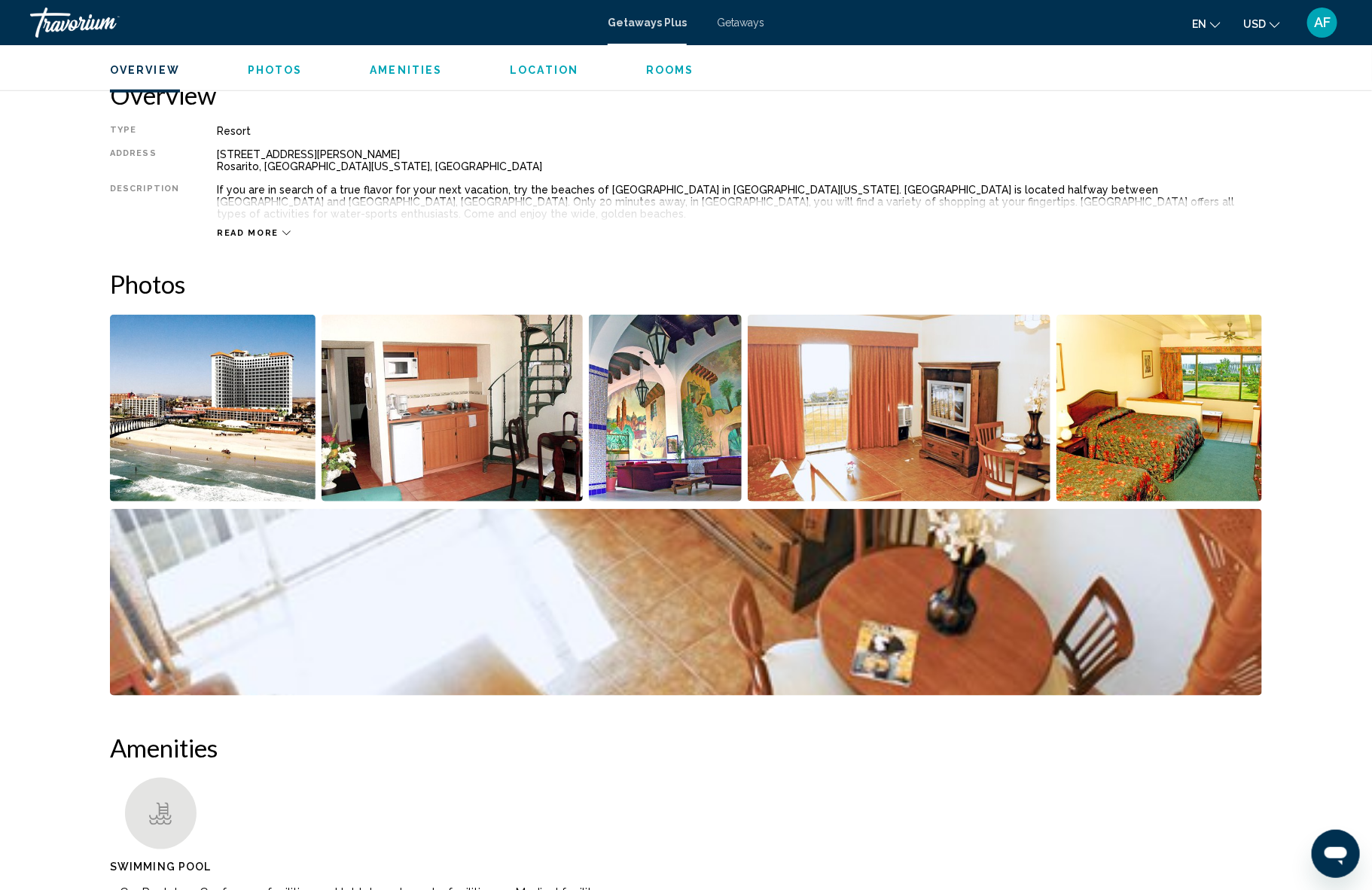
click at [264, 228] on span "Read more" at bounding box center [248, 232] width 62 height 10
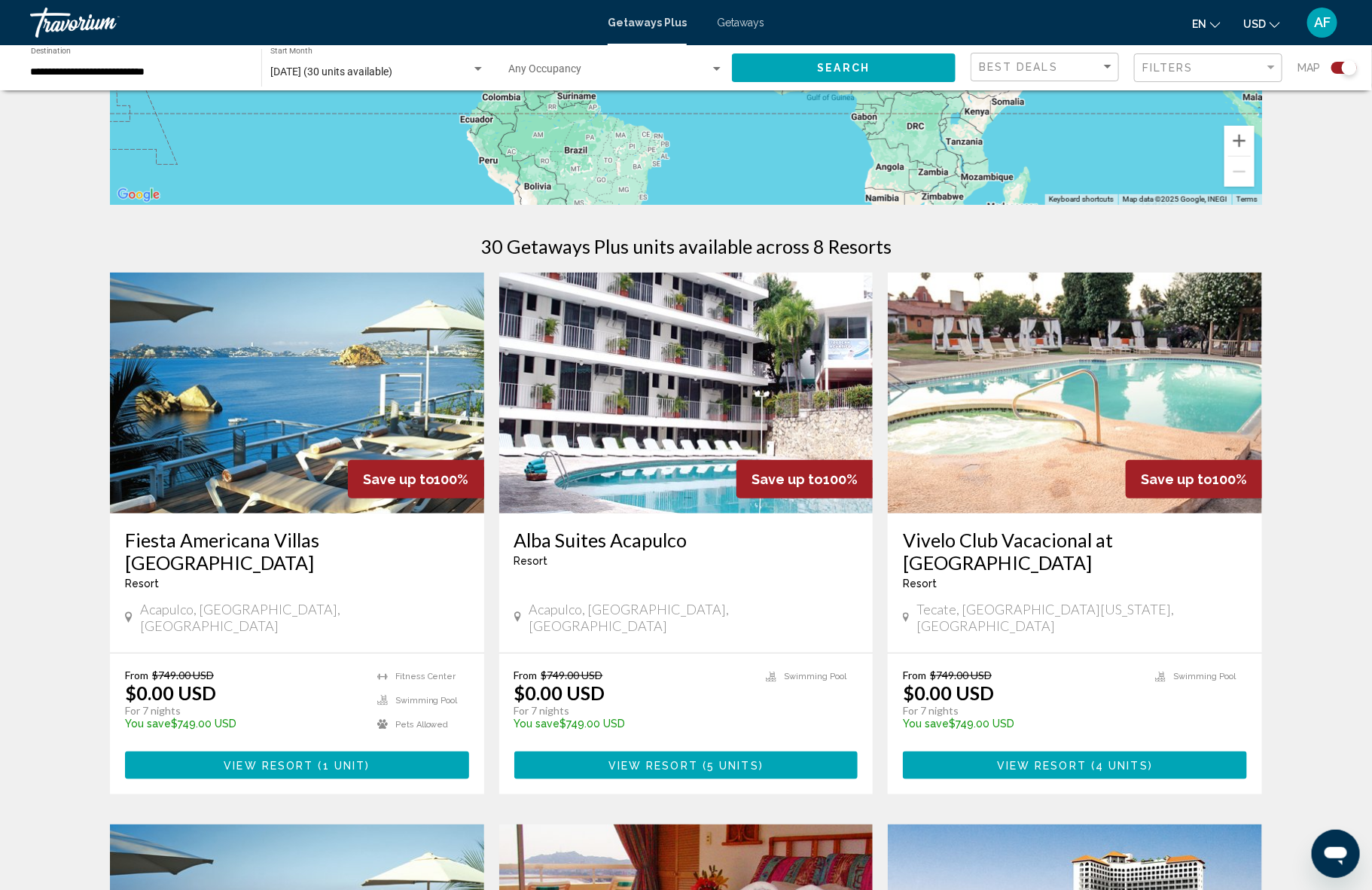
scroll to position [458, 0]
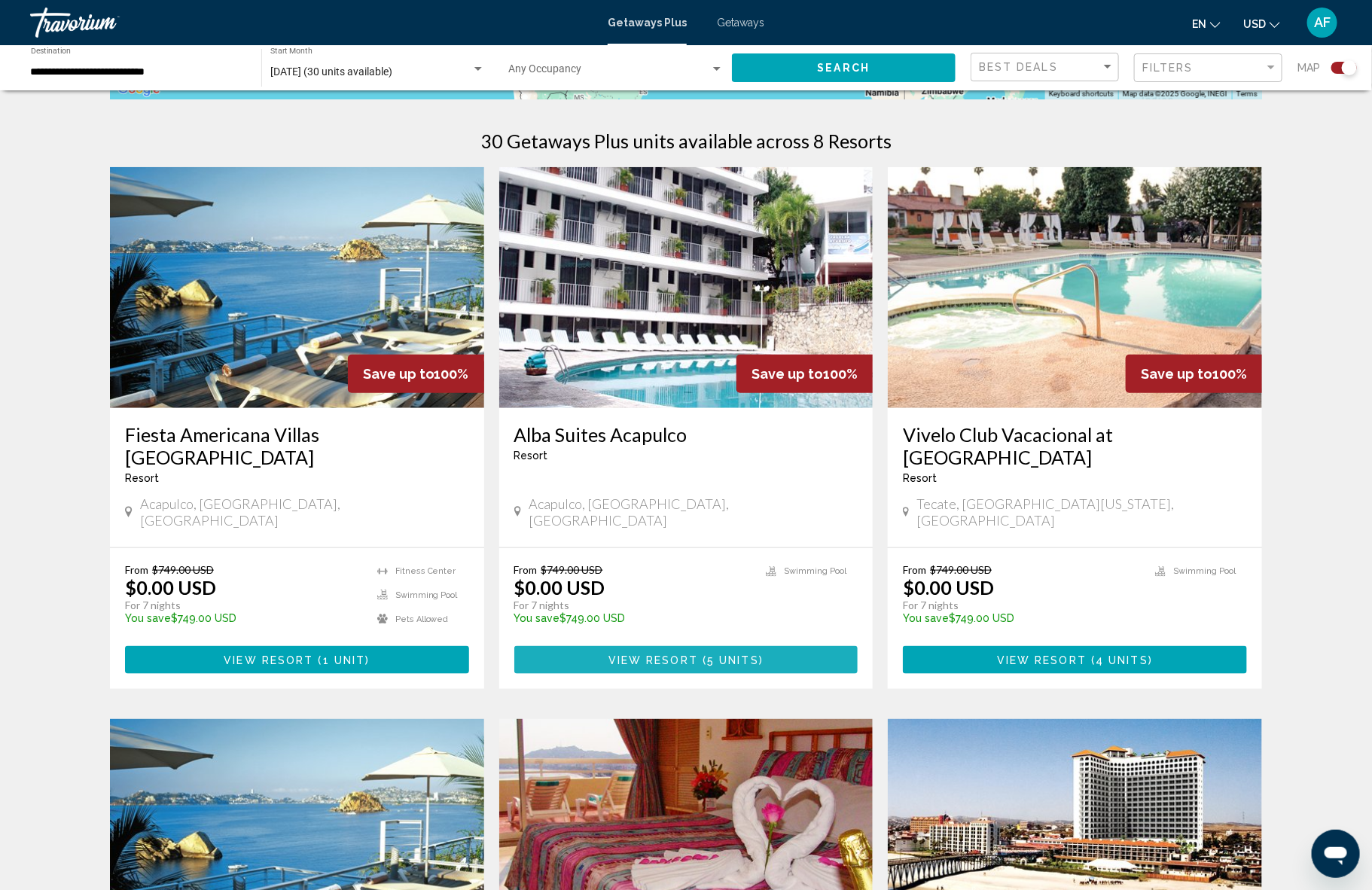
click at [677, 654] on span "View Resort" at bounding box center [653, 659] width 90 height 12
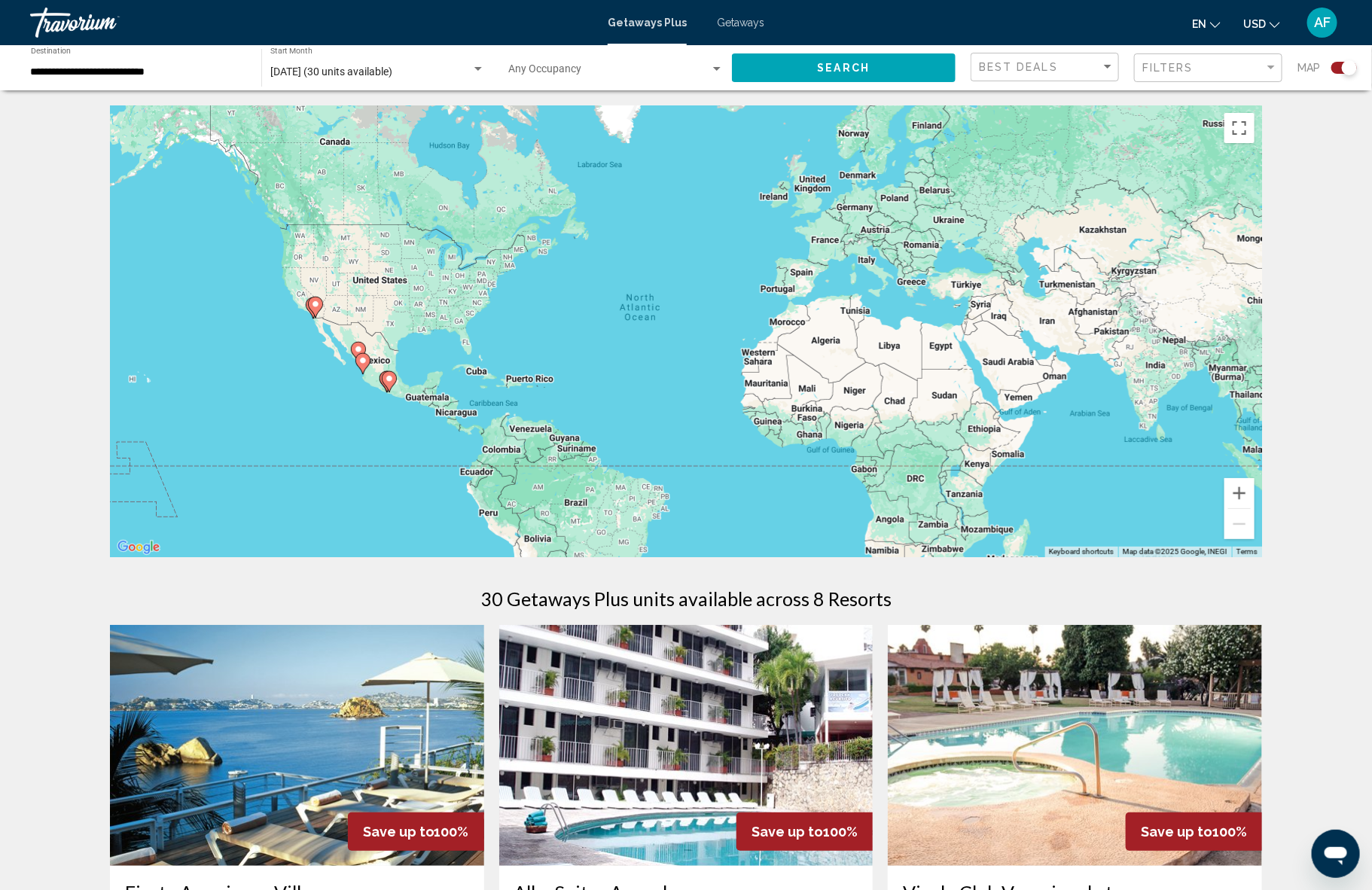
click at [159, 63] on div "**********" at bounding box center [138, 68] width 215 height 42
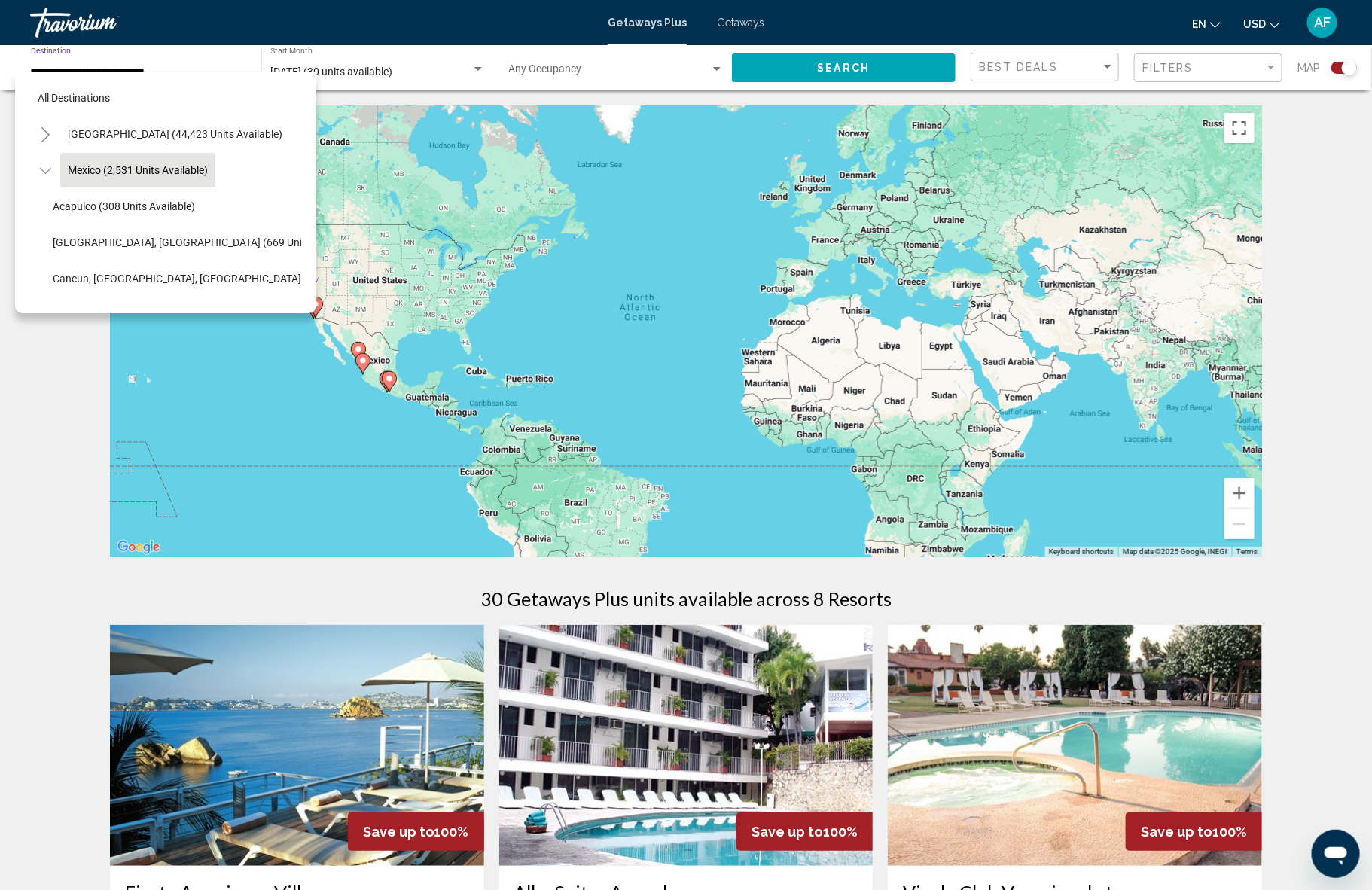
click at [46, 170] on icon "Toggle Mexico (2,531 units available)" at bounding box center [45, 171] width 11 height 15
click at [106, 244] on span "[GEOGRAPHIC_DATA] (1,721 units available)" at bounding box center [172, 238] width 209 height 12
type input "**********"
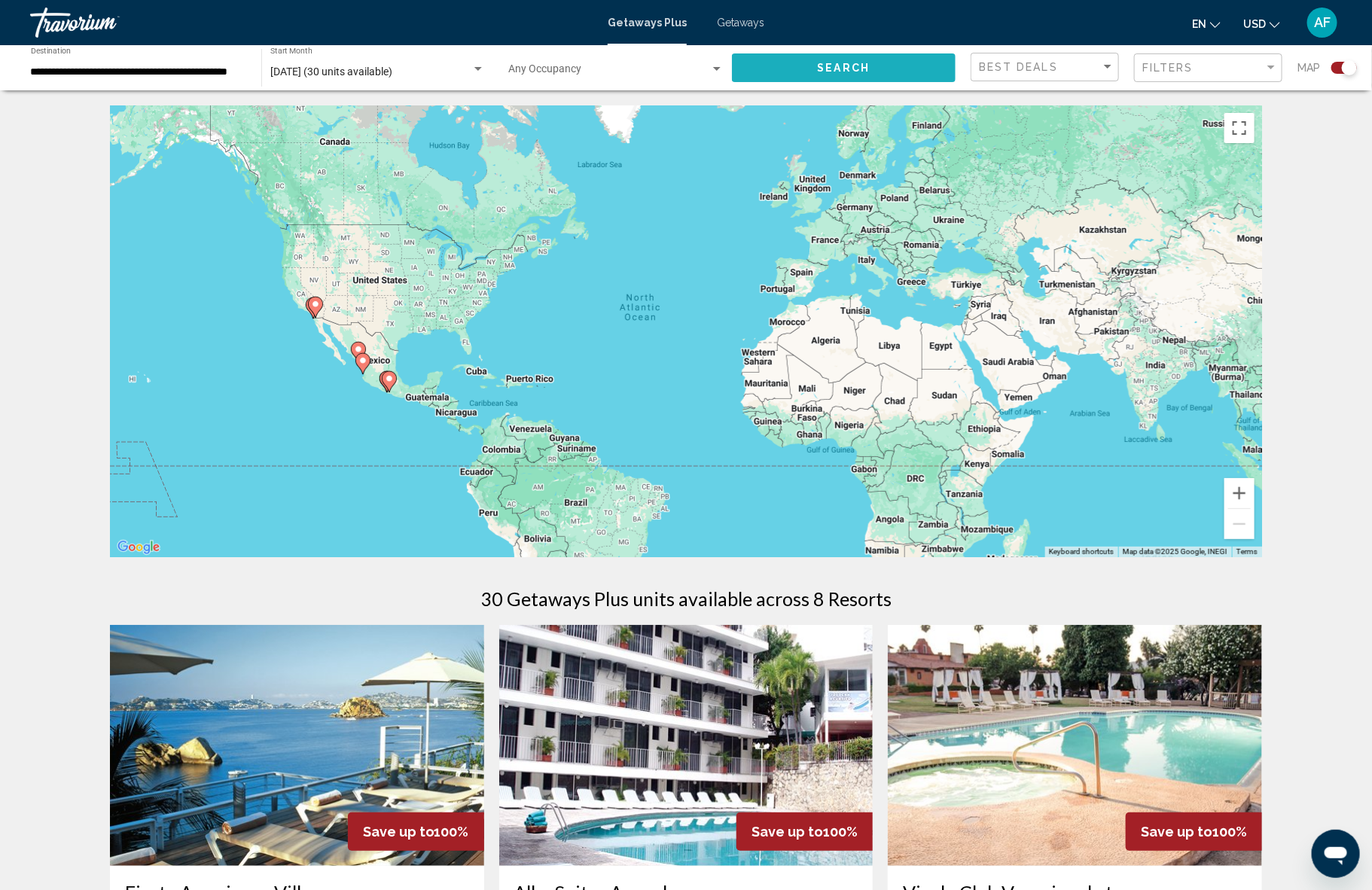
click at [819, 67] on span "Search" at bounding box center [844, 68] width 52 height 12
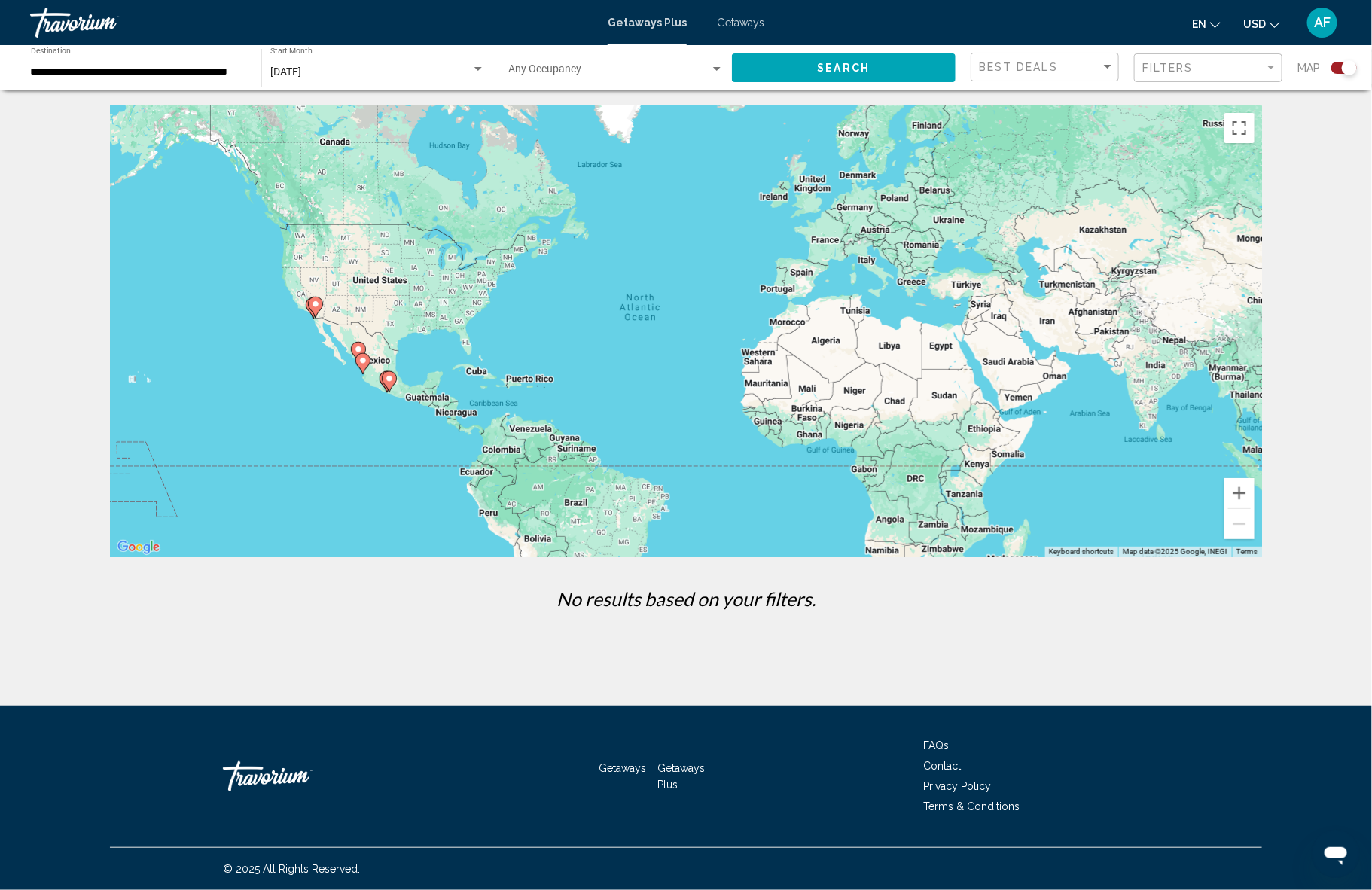
click at [842, 71] on span "Search" at bounding box center [844, 68] width 52 height 12
click at [301, 72] on span "[DATE]" at bounding box center [286, 71] width 31 height 12
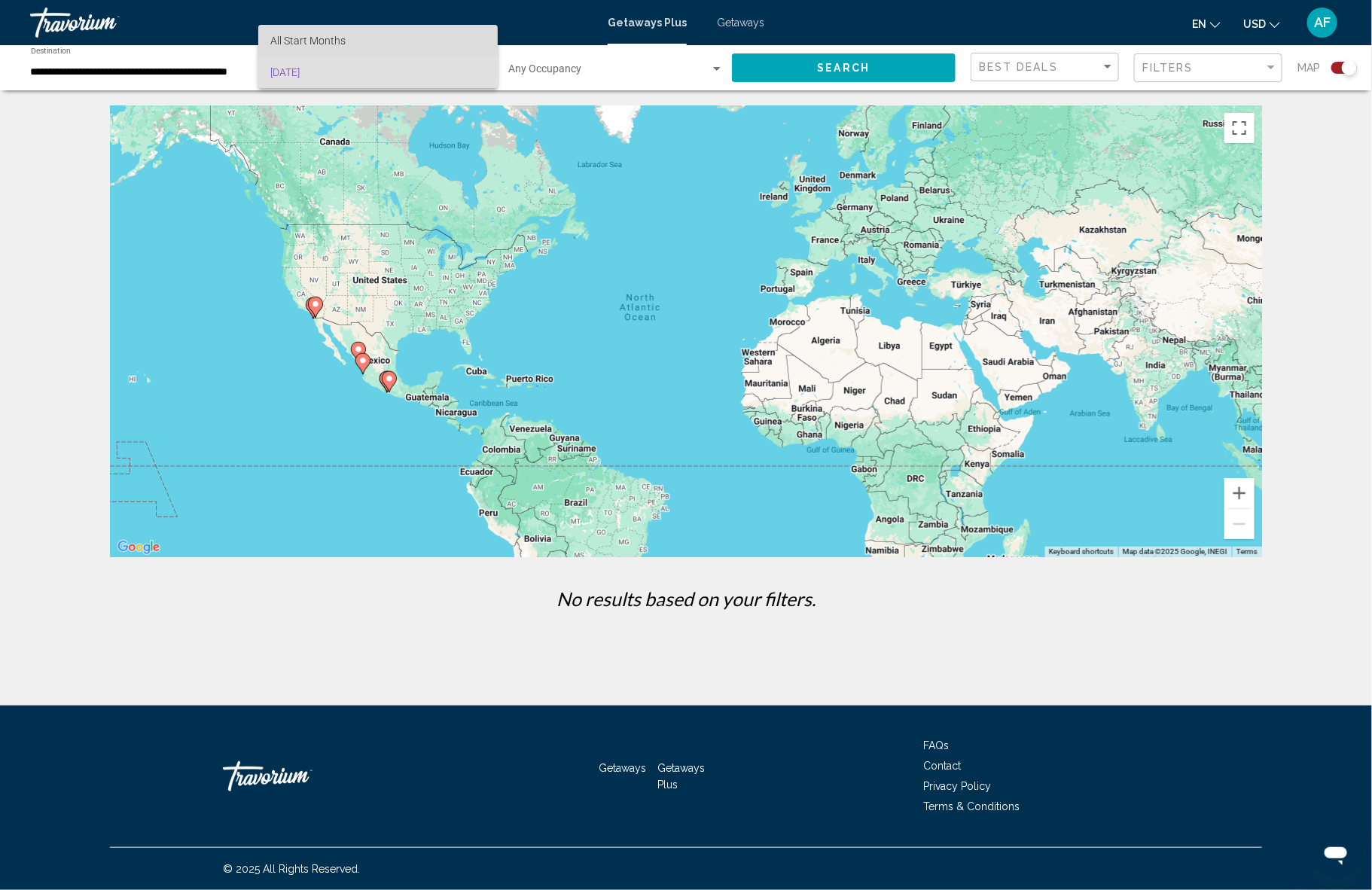
click at [315, 38] on span "All Start Months" at bounding box center [308, 40] width 75 height 12
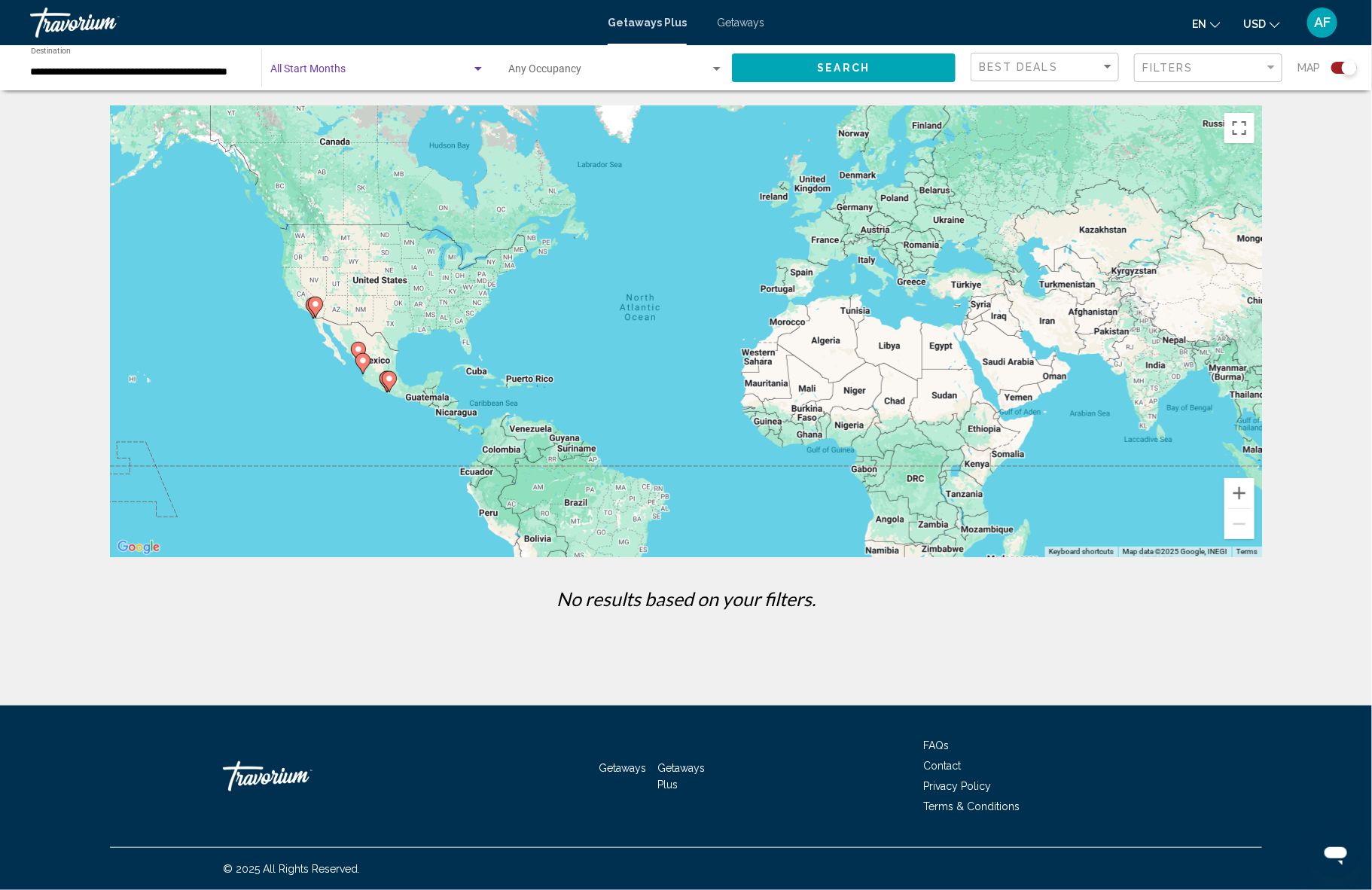
click at [824, 70] on span "Search" at bounding box center [844, 68] width 52 height 12
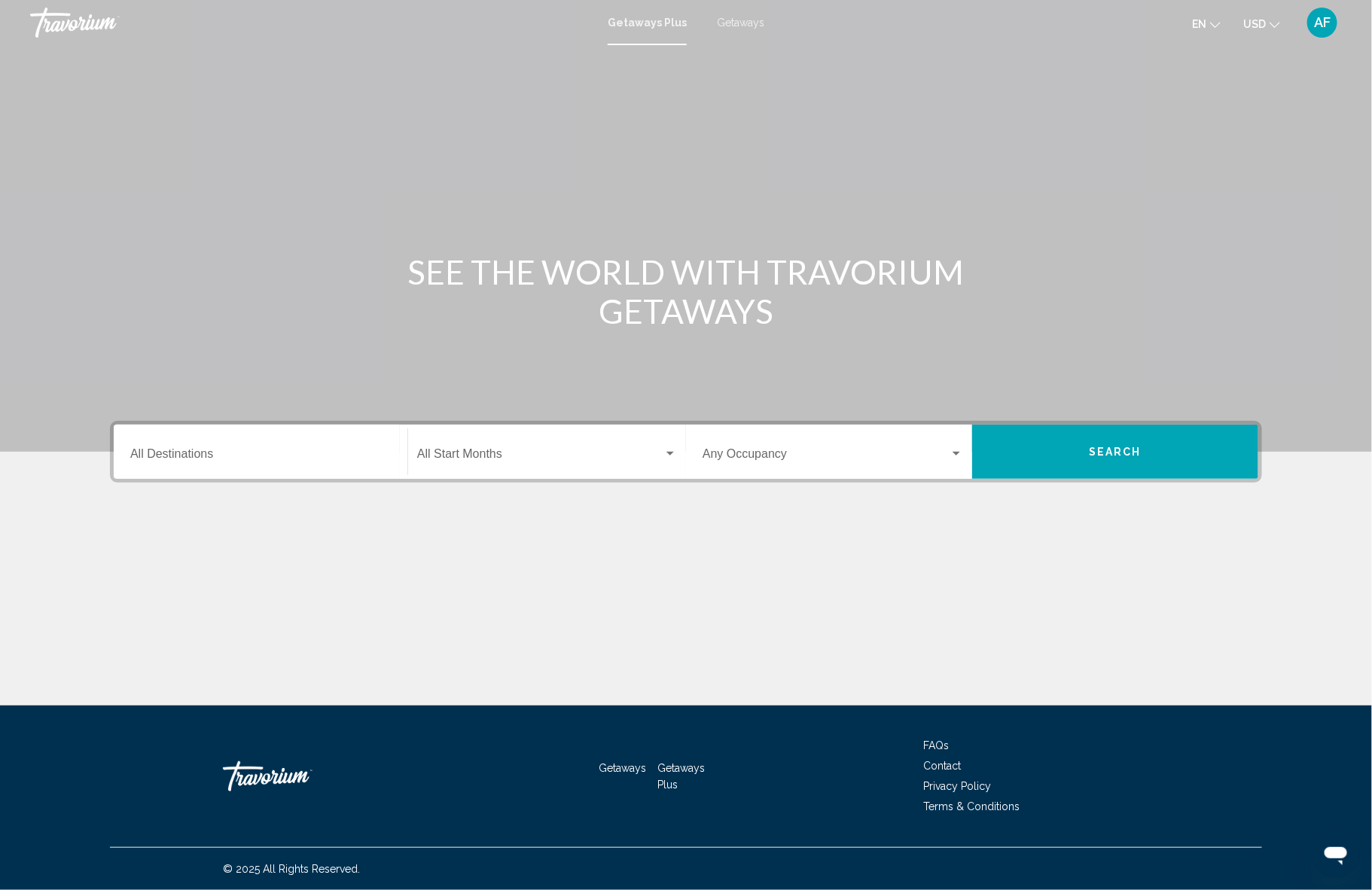
click at [164, 448] on div "Destination All Destinations" at bounding box center [260, 452] width 260 height 47
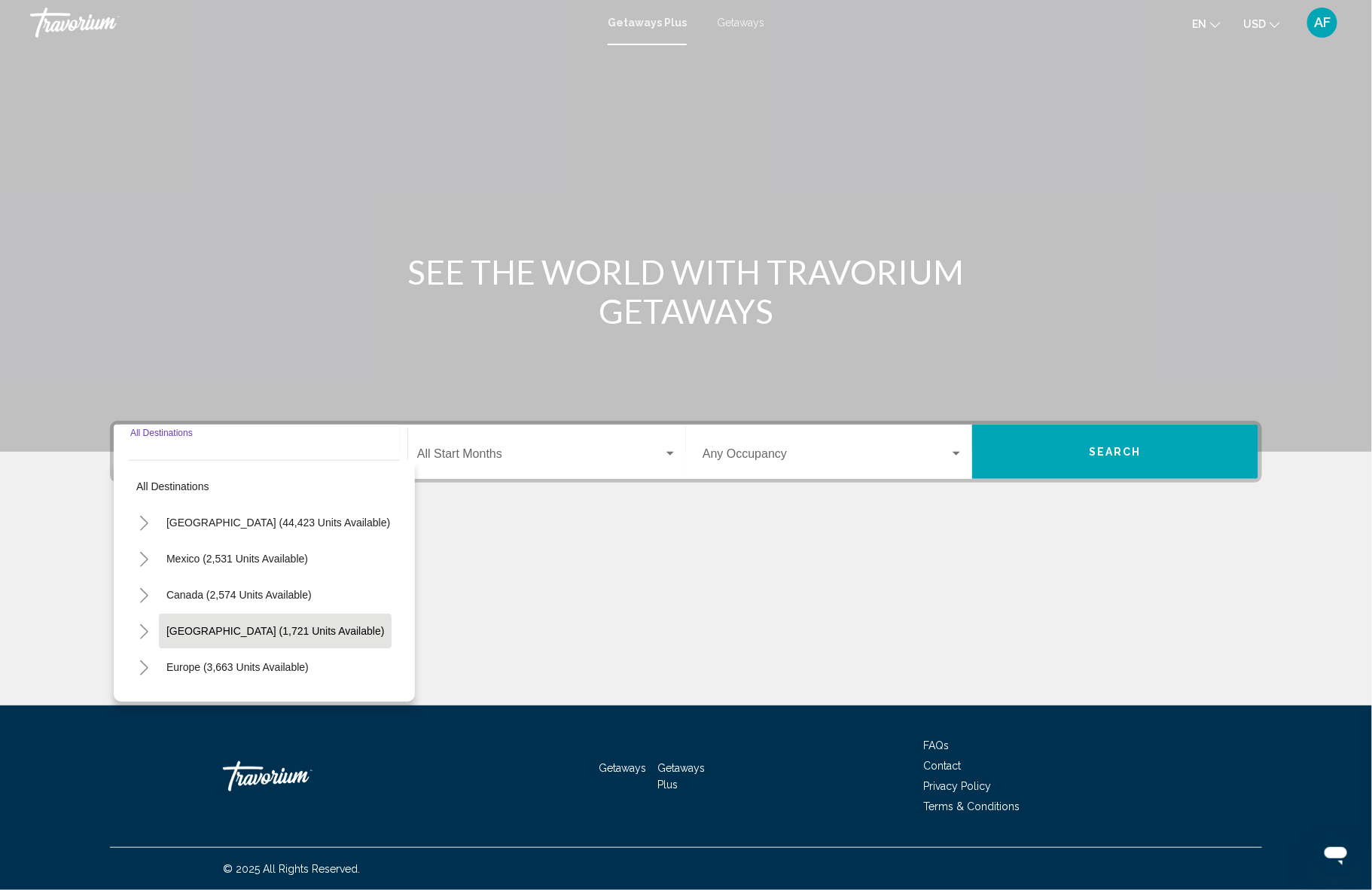
click at [229, 631] on span "[GEOGRAPHIC_DATA] (1,721 units available)" at bounding box center [275, 630] width 218 height 12
type input "**********"
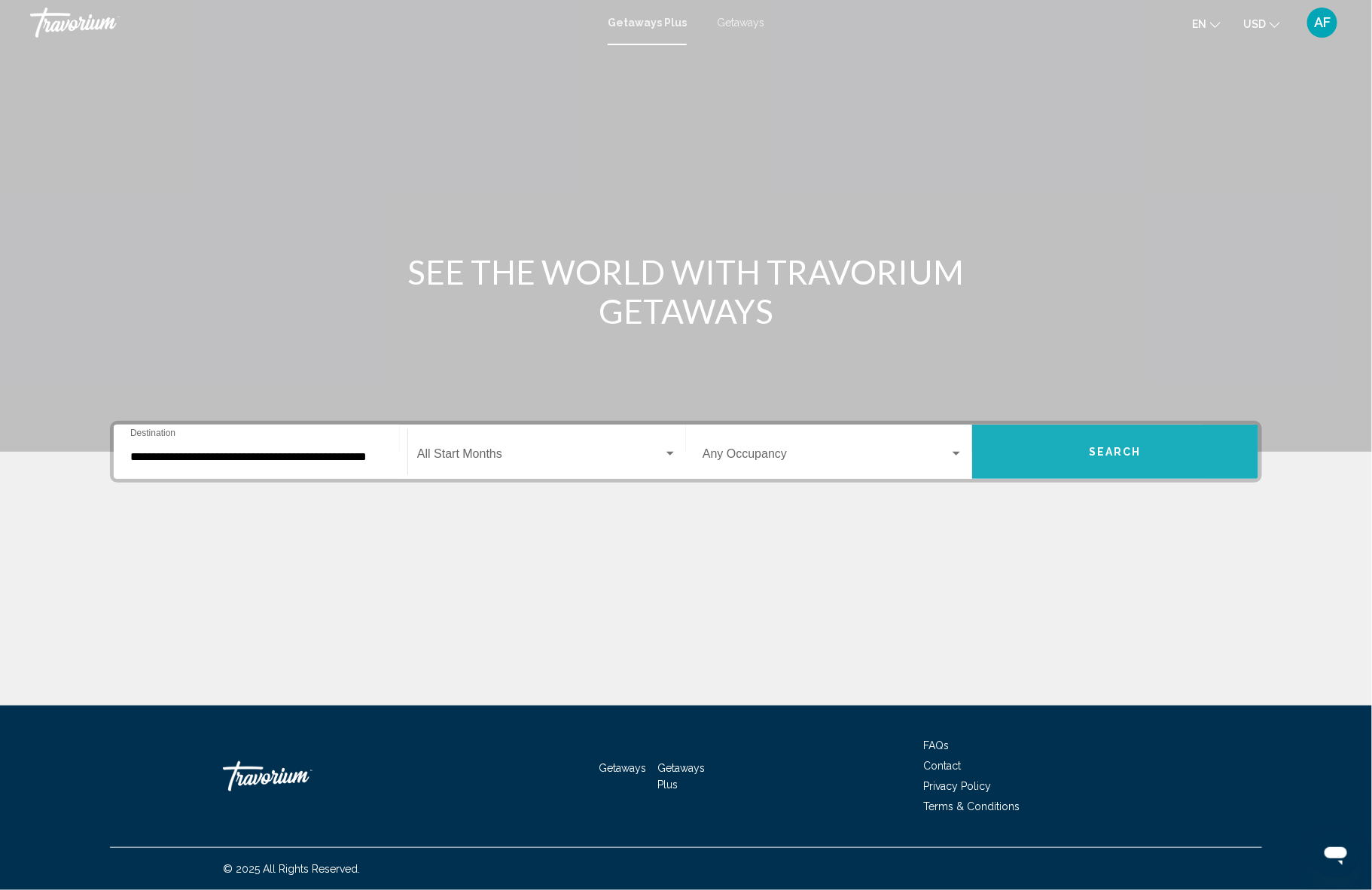
click at [1040, 465] on button "Search" at bounding box center [1115, 451] width 286 height 54
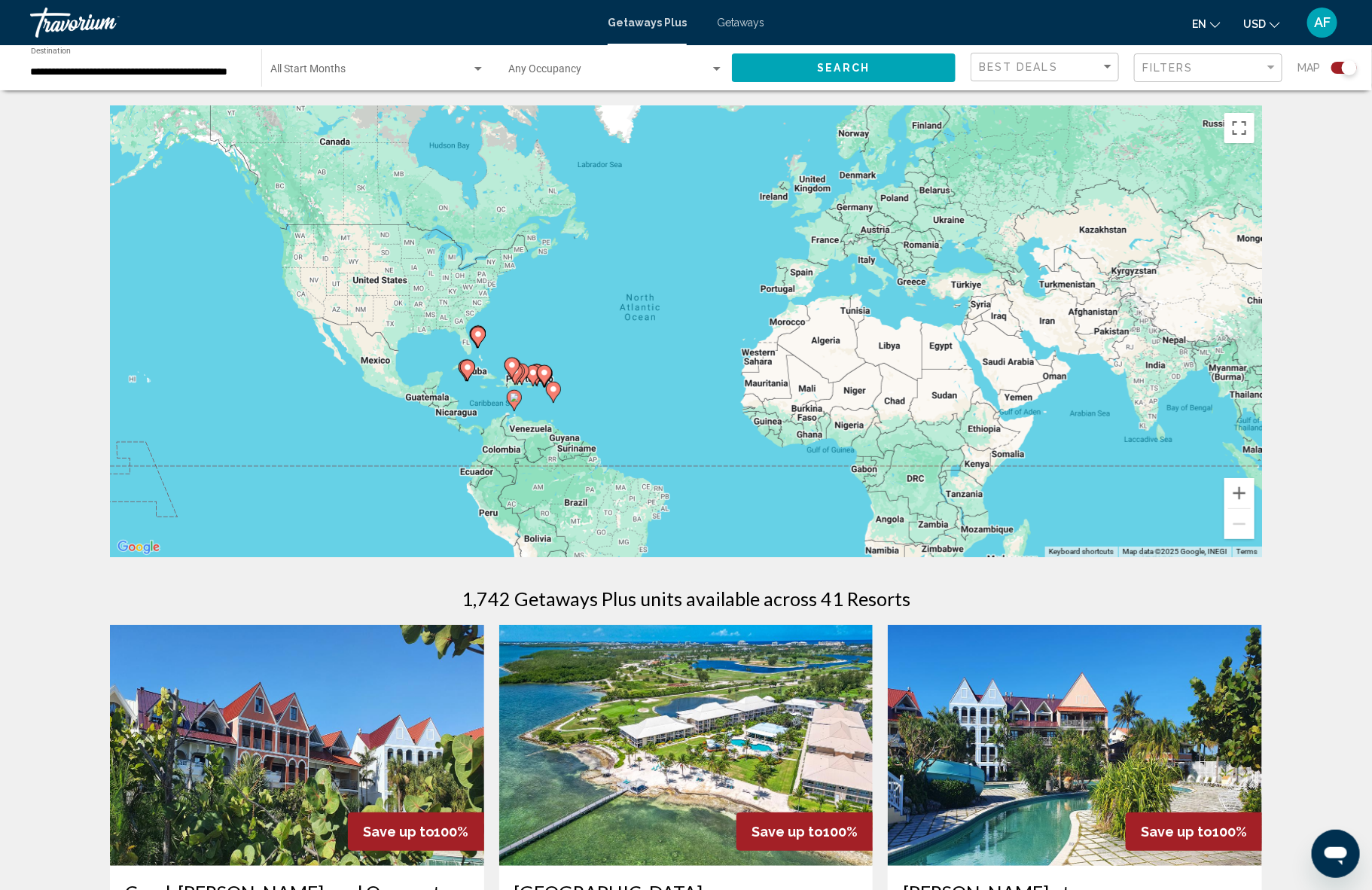
click at [322, 70] on span "Search widget" at bounding box center [371, 71] width 201 height 12
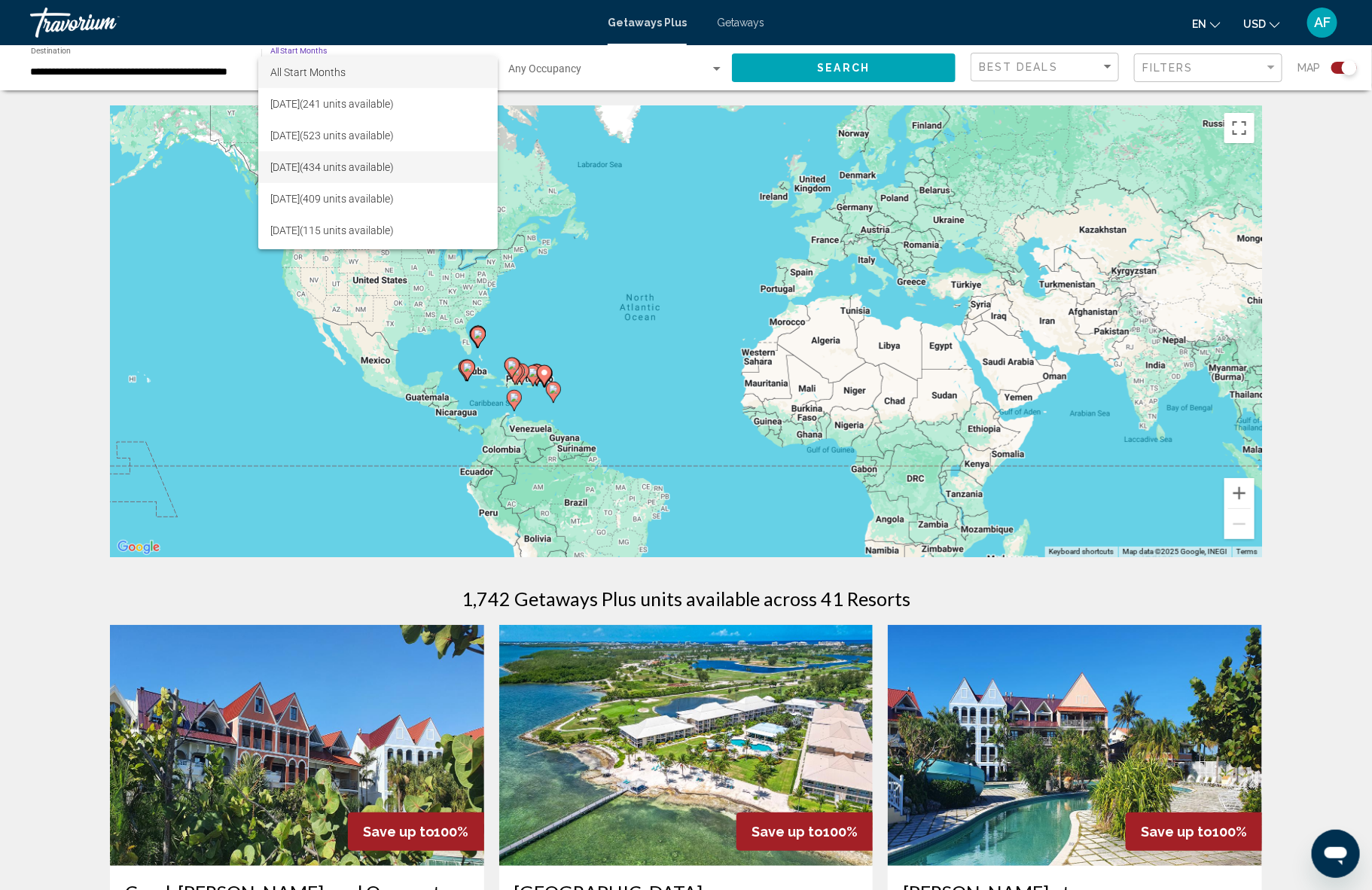
click at [321, 169] on span "[DATE] (434 units available)" at bounding box center [378, 166] width 215 height 32
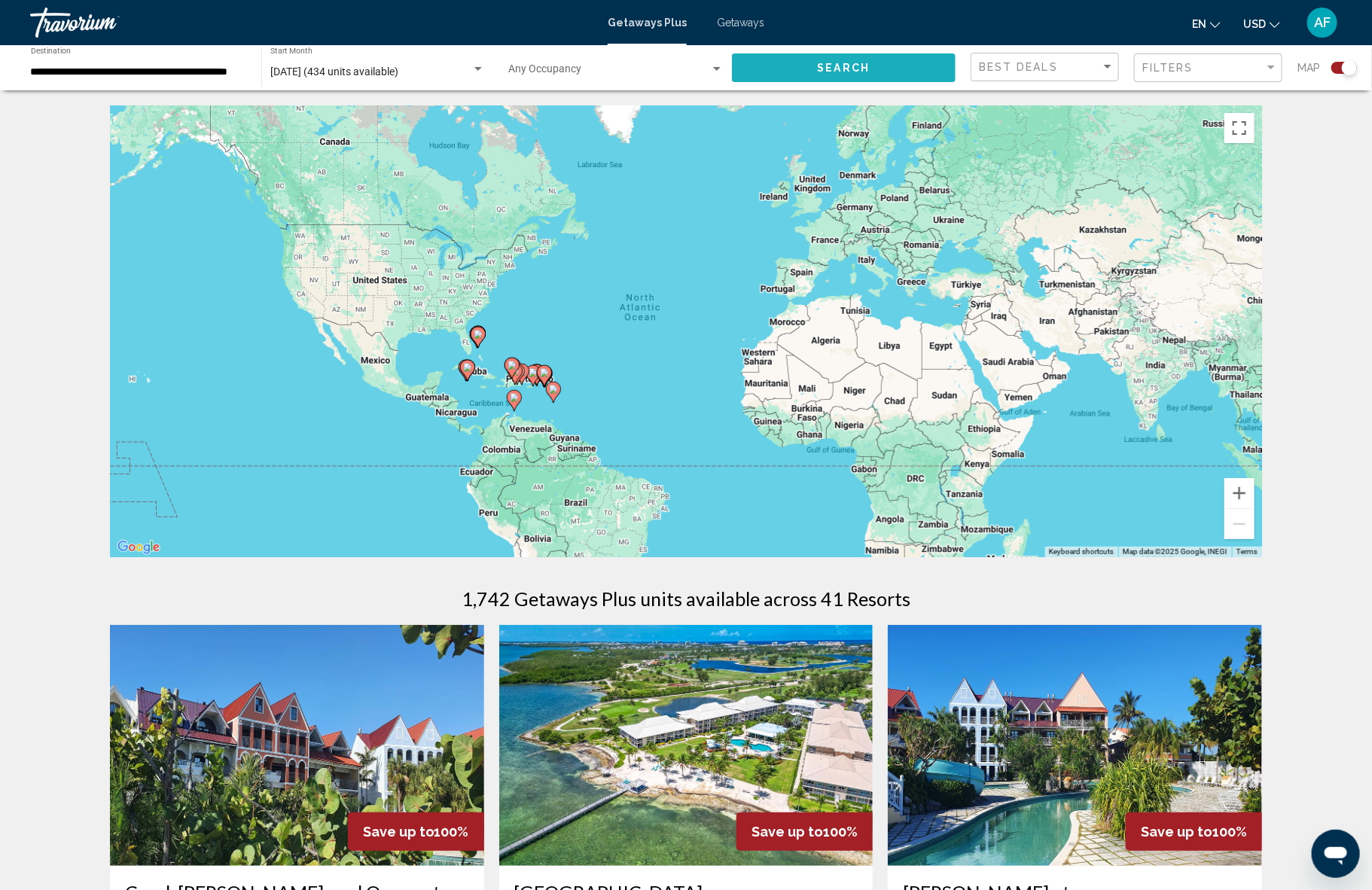
click at [828, 65] on span "Search" at bounding box center [844, 68] width 52 height 12
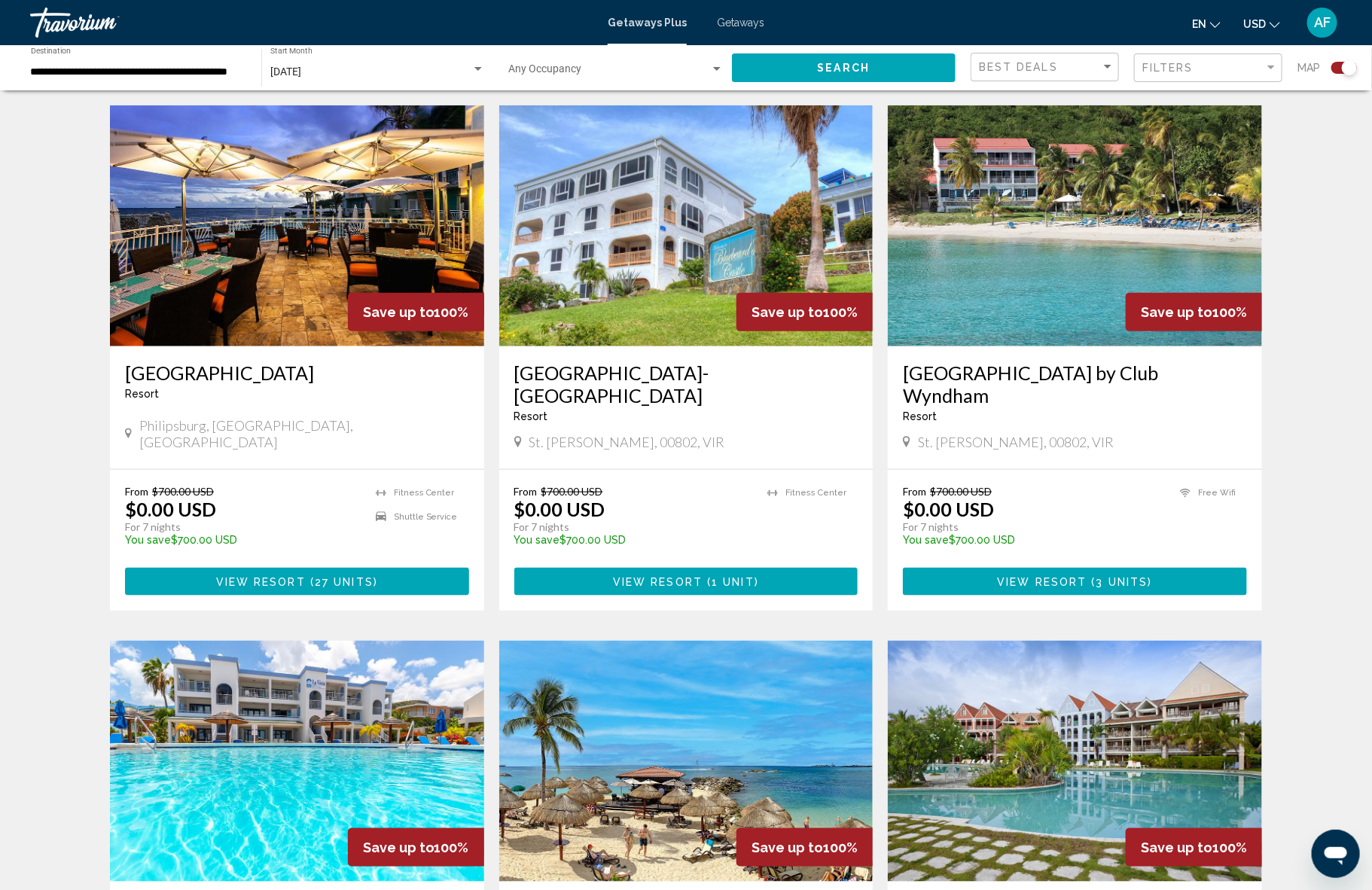
scroll to position [518, 0]
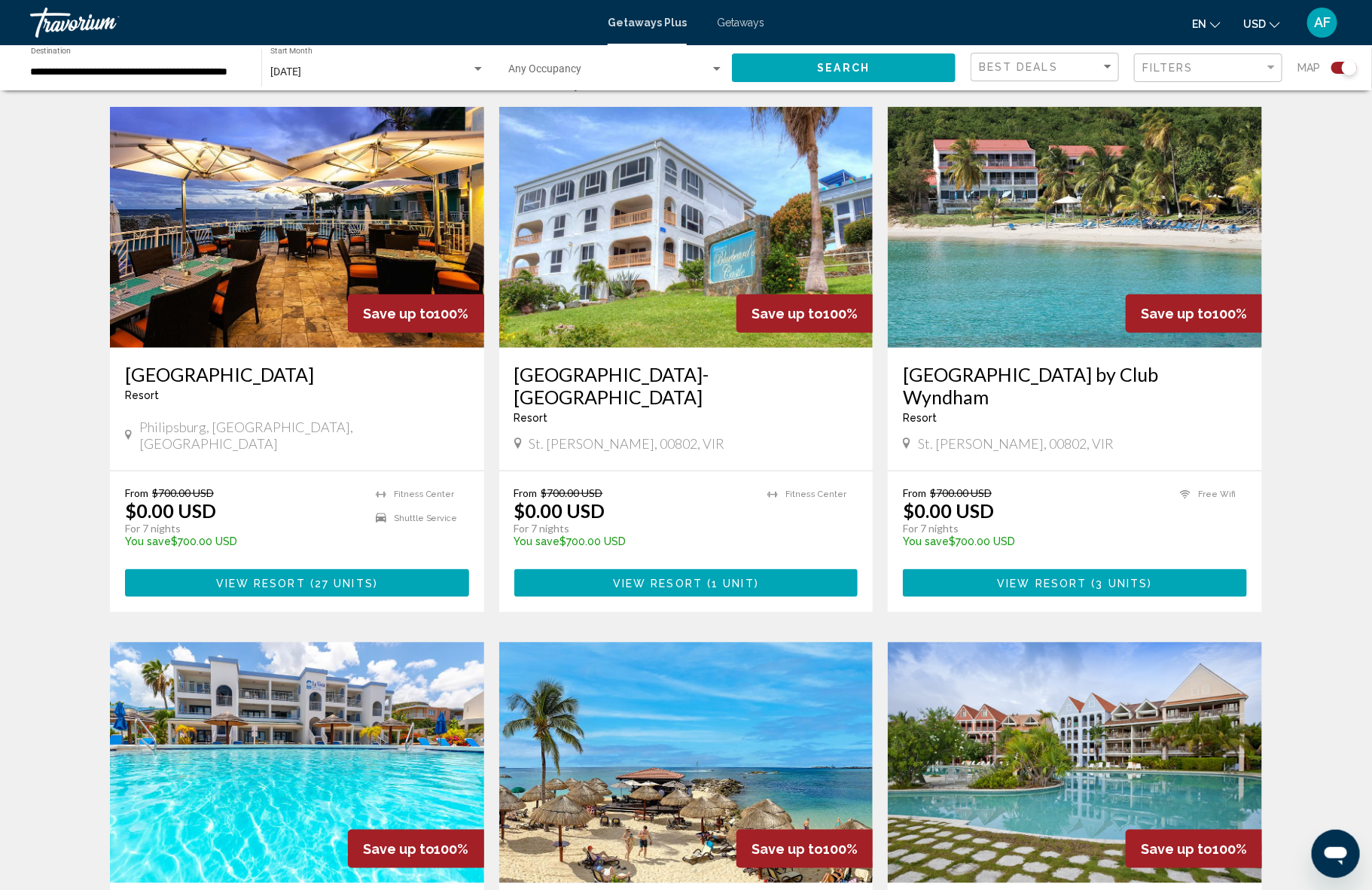
click at [258, 577] on span "View Resort" at bounding box center [260, 582] width 90 height 12
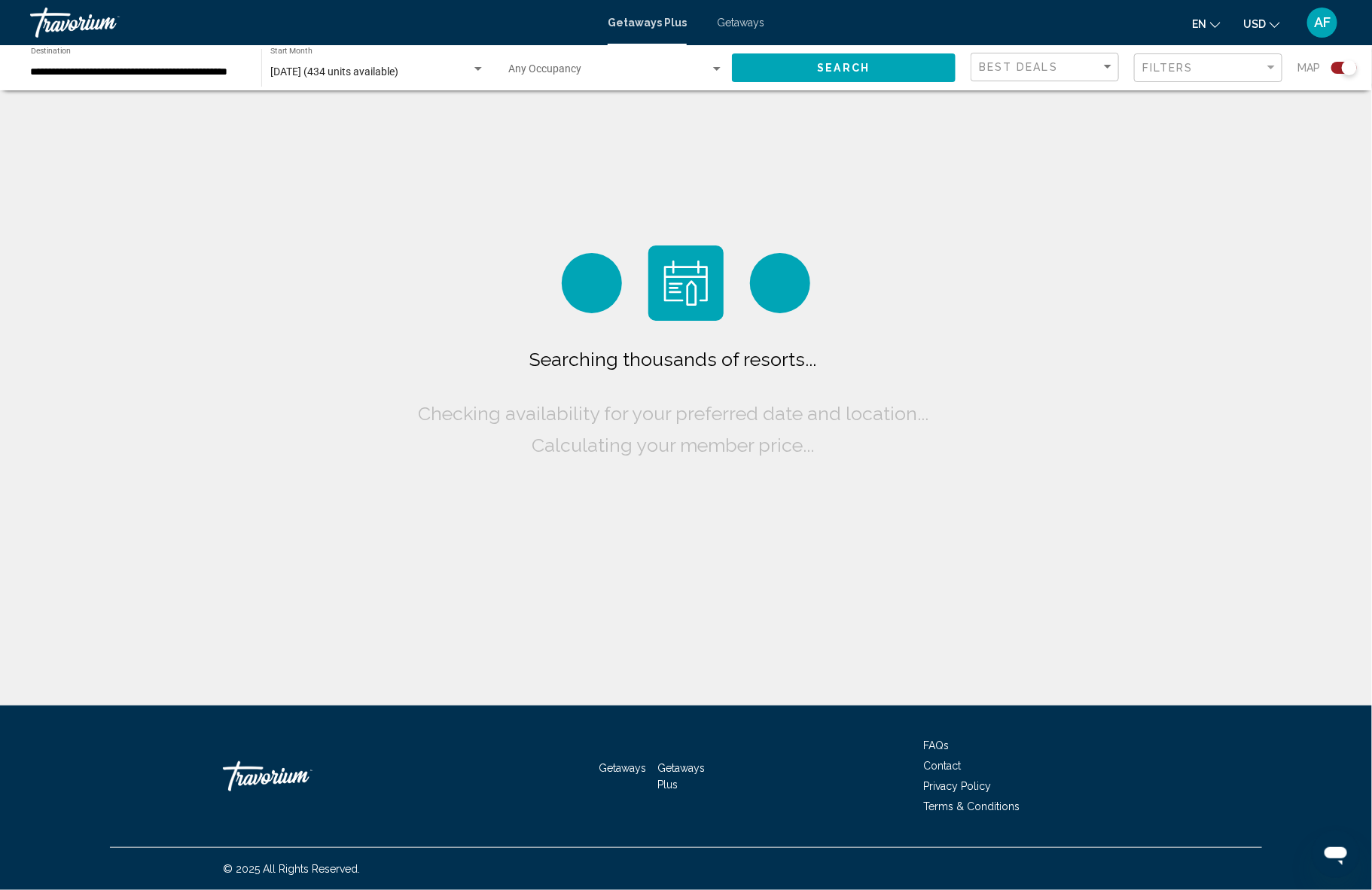
click at [357, 72] on span "[DATE] (434 units available)" at bounding box center [335, 71] width 128 height 12
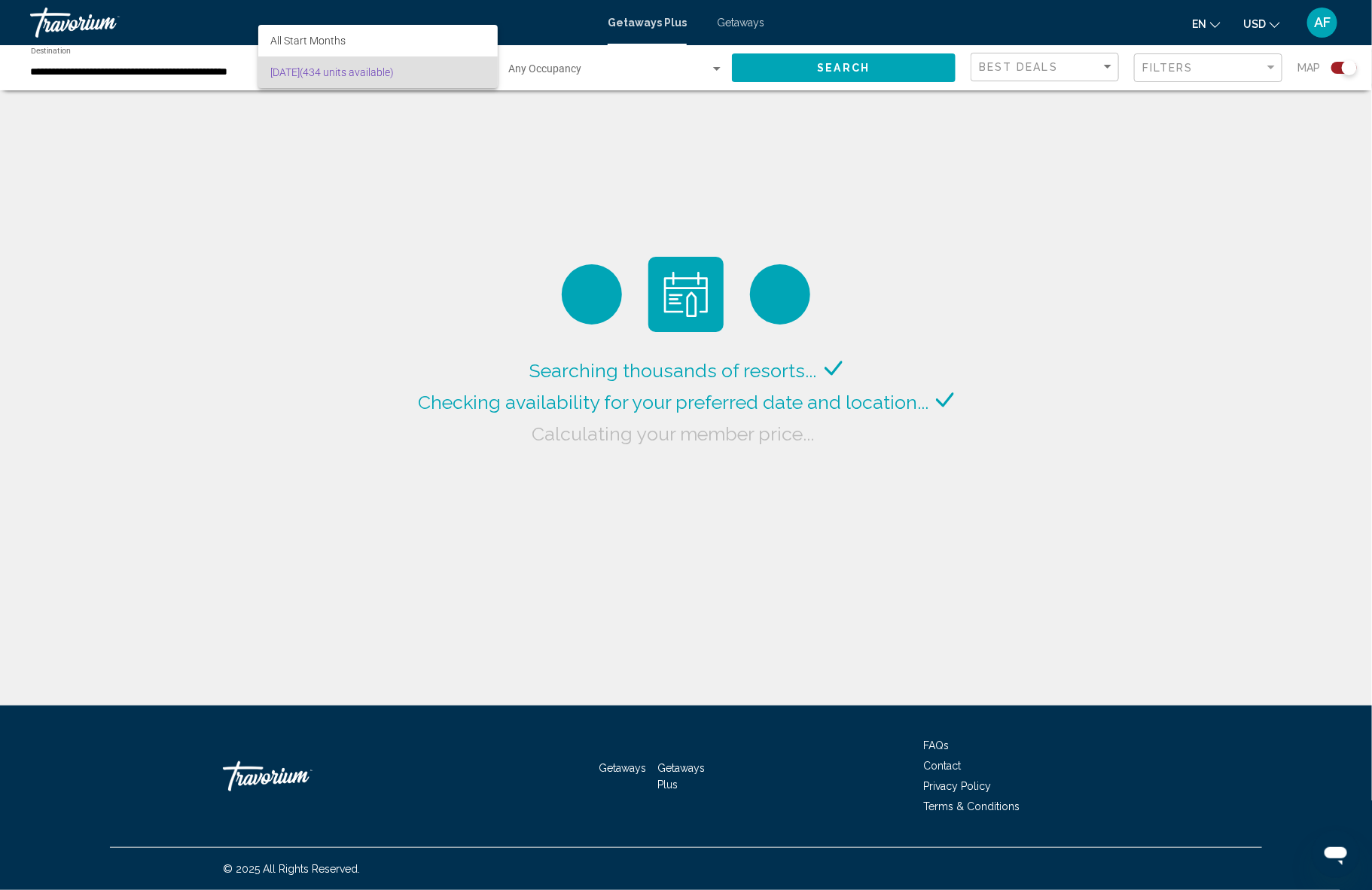
click at [144, 150] on div at bounding box center [686, 445] width 1372 height 890
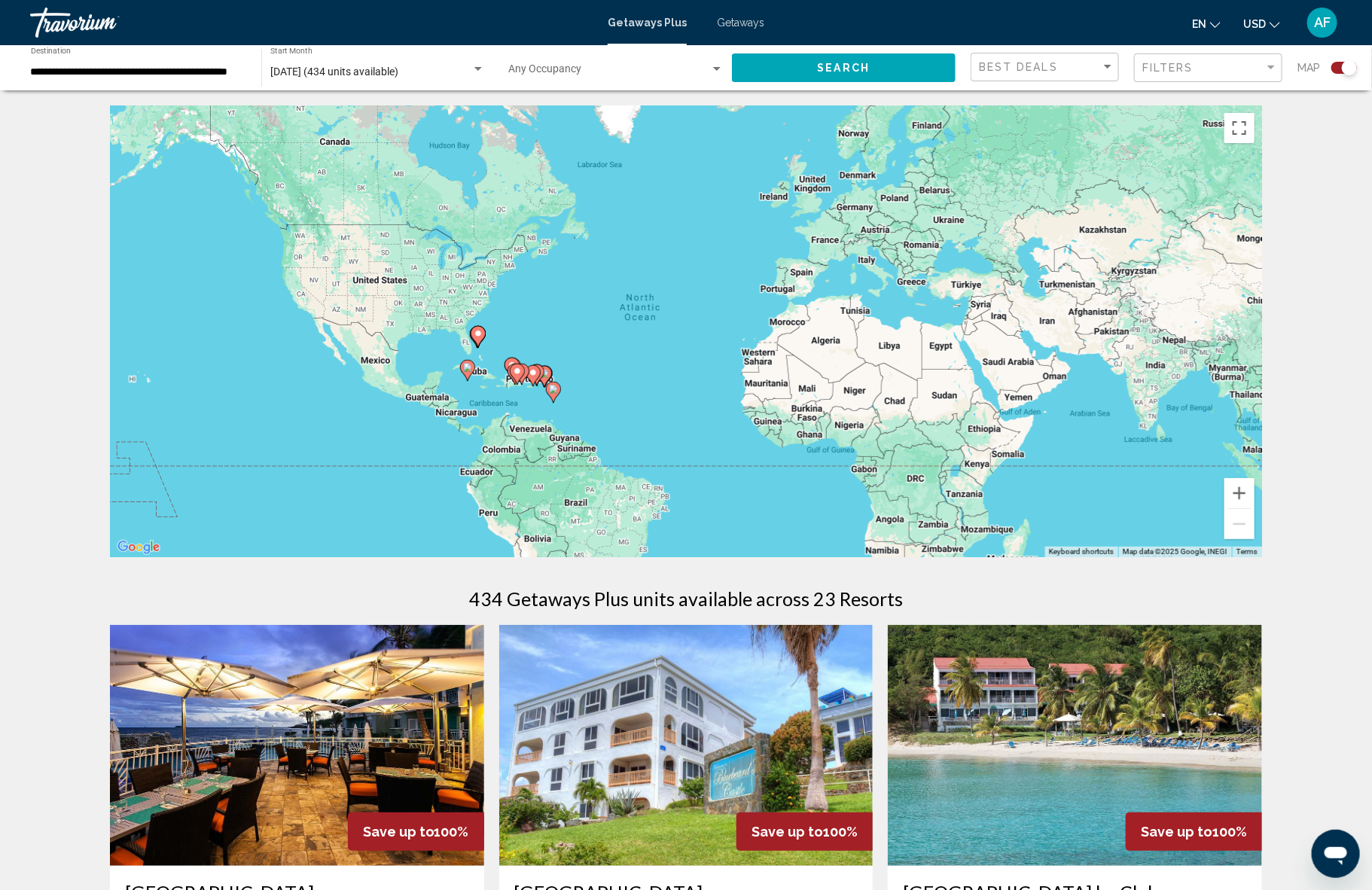
click at [328, 70] on span "[DATE] (434 units available)" at bounding box center [335, 71] width 128 height 12
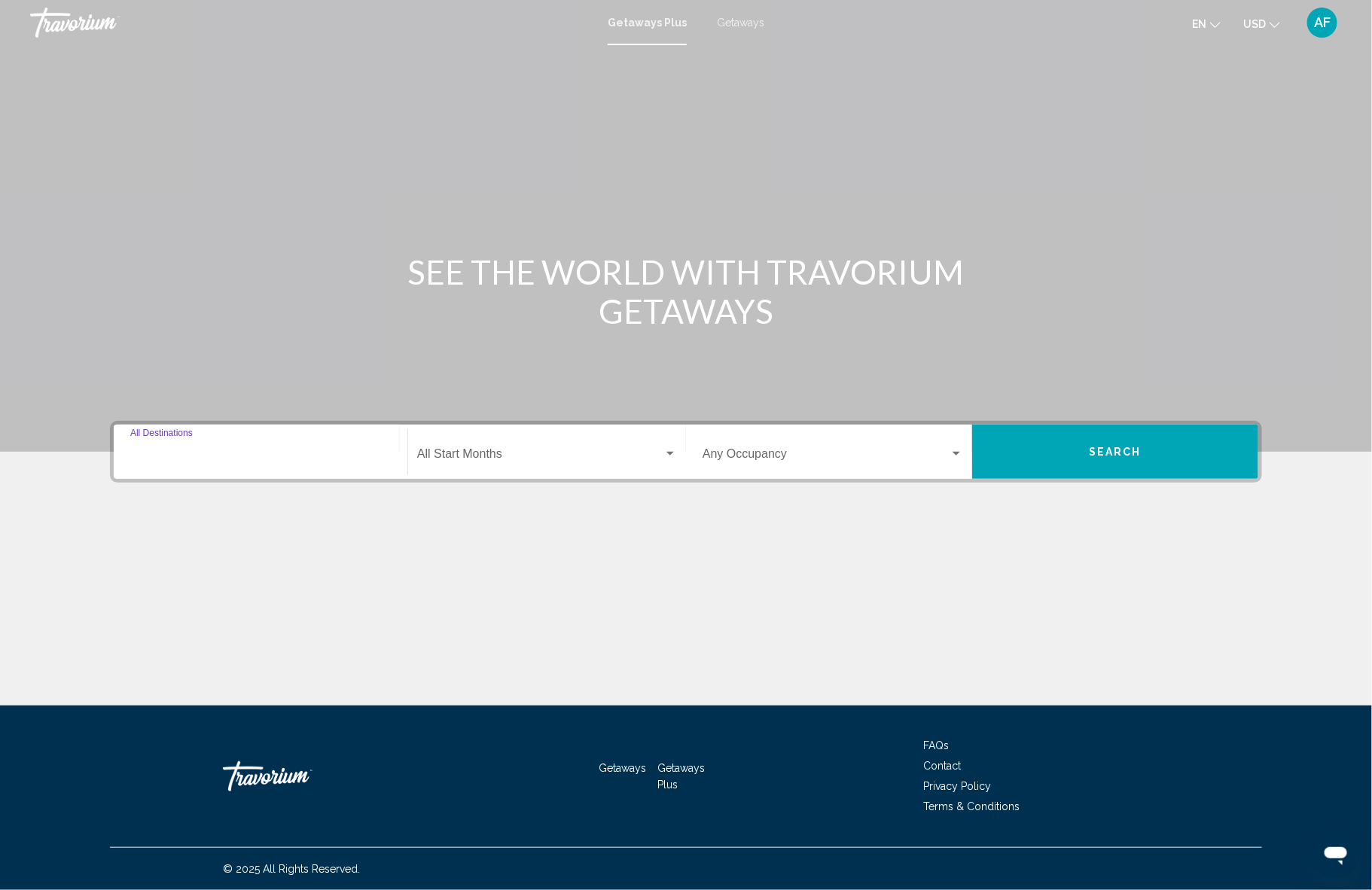
click at [204, 456] on input "Destination All Destinations" at bounding box center [260, 457] width 260 height 14
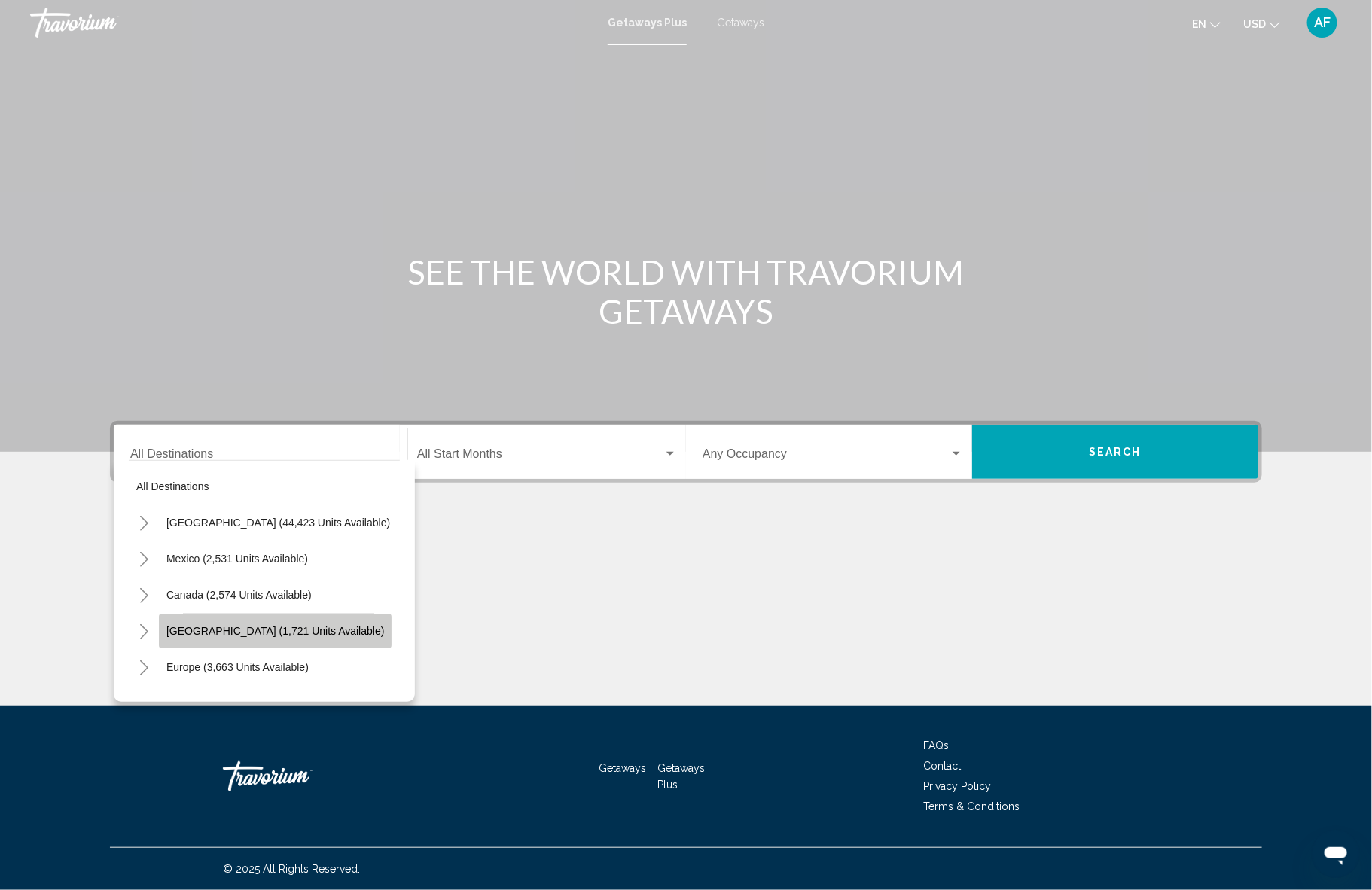
click at [203, 627] on span "[GEOGRAPHIC_DATA] (1,721 units available)" at bounding box center [275, 630] width 218 height 12
type input "**********"
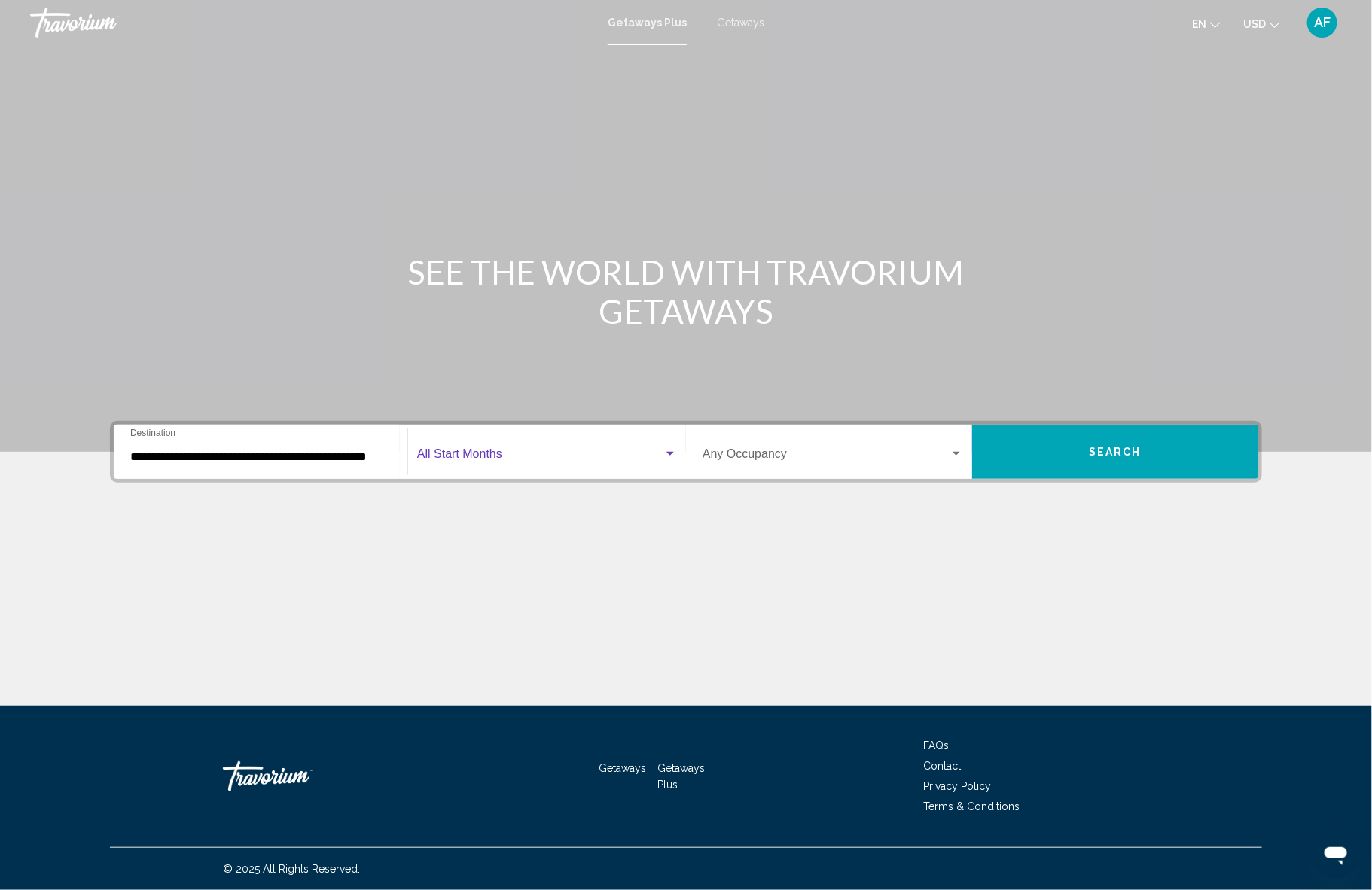
click at [450, 455] on span "Search widget" at bounding box center [540, 457] width 246 height 14
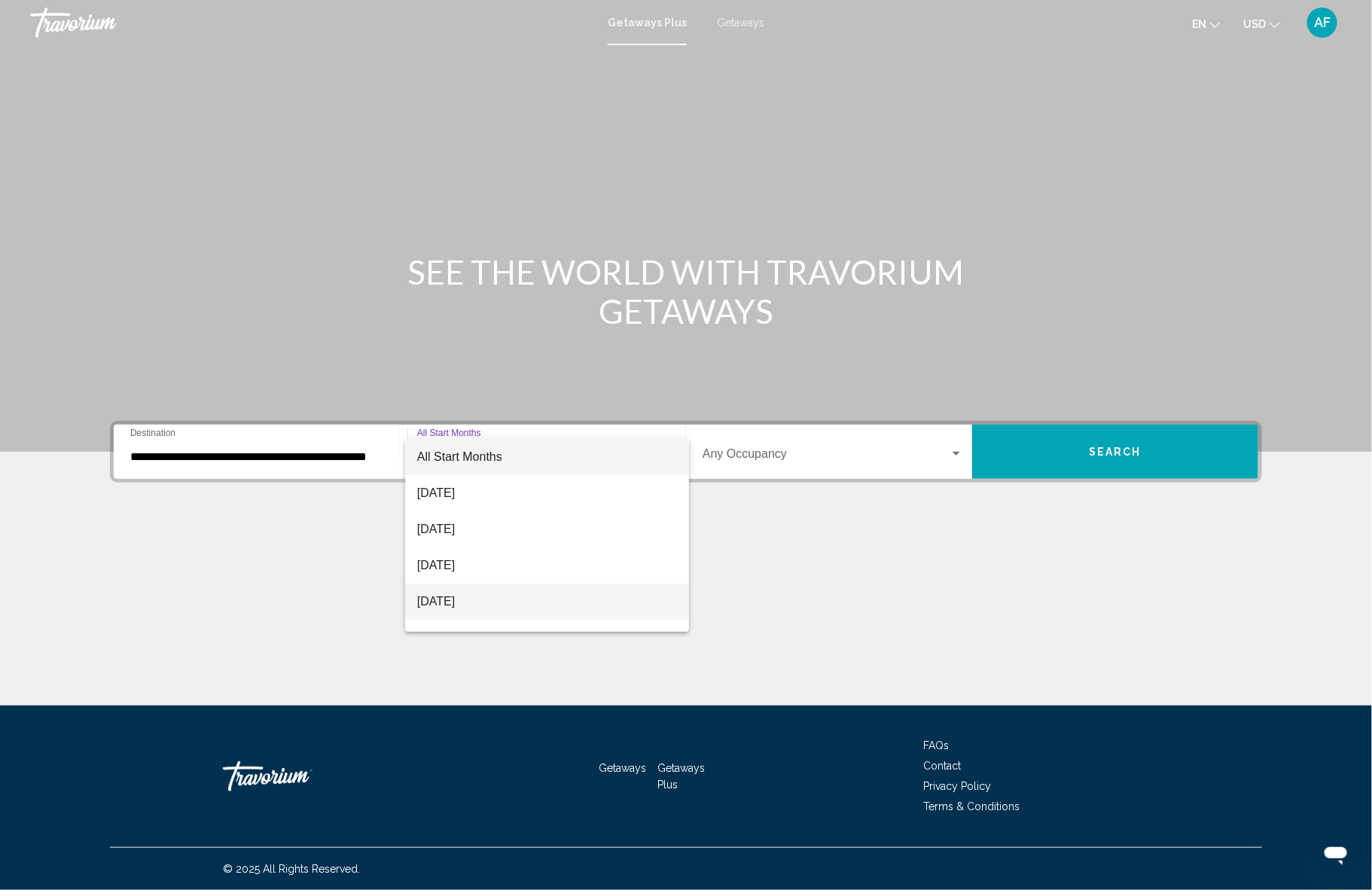
click at [438, 600] on span "[DATE]" at bounding box center [546, 601] width 260 height 36
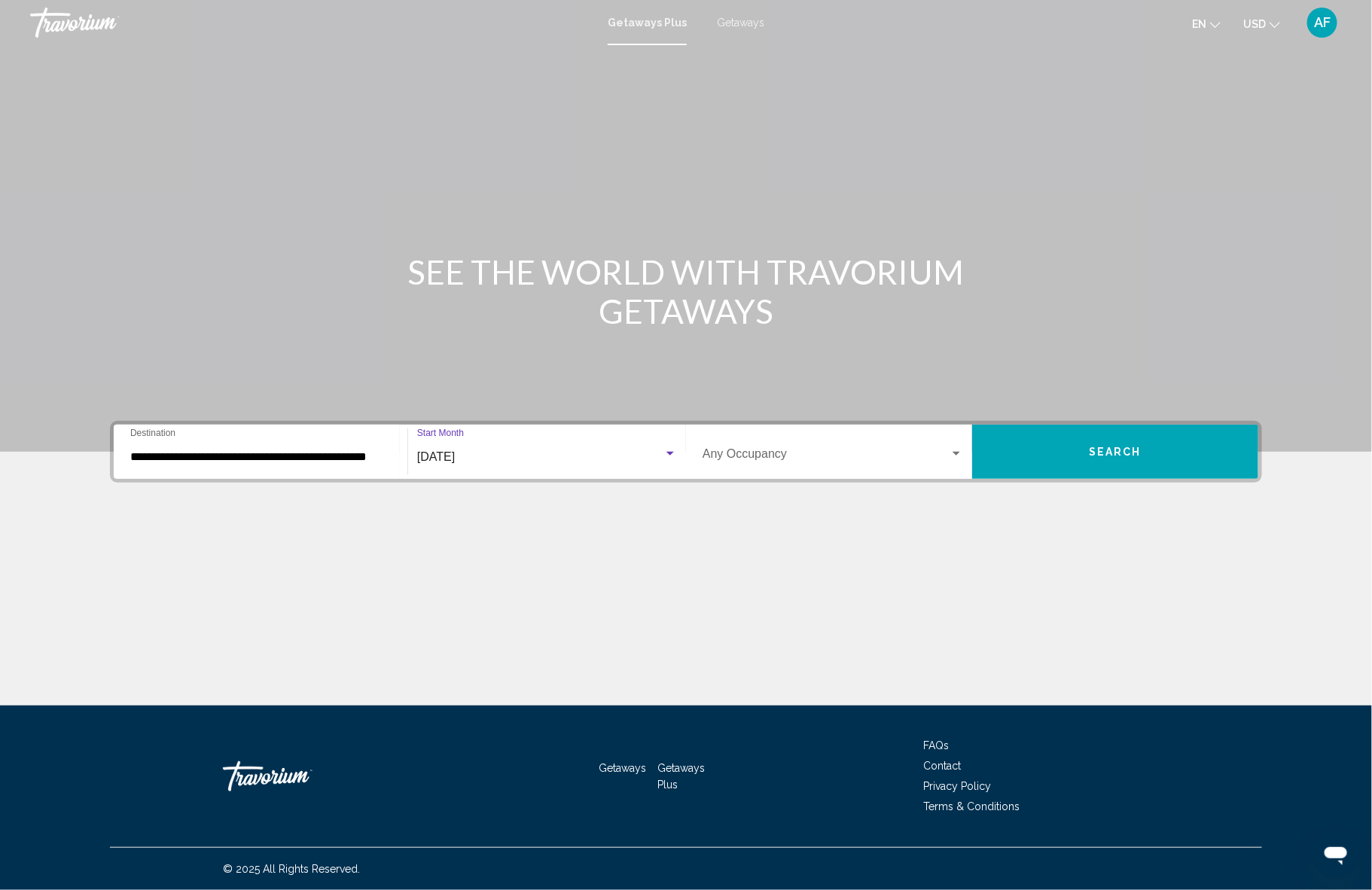
click at [1144, 461] on button "Search" at bounding box center [1115, 451] width 286 height 54
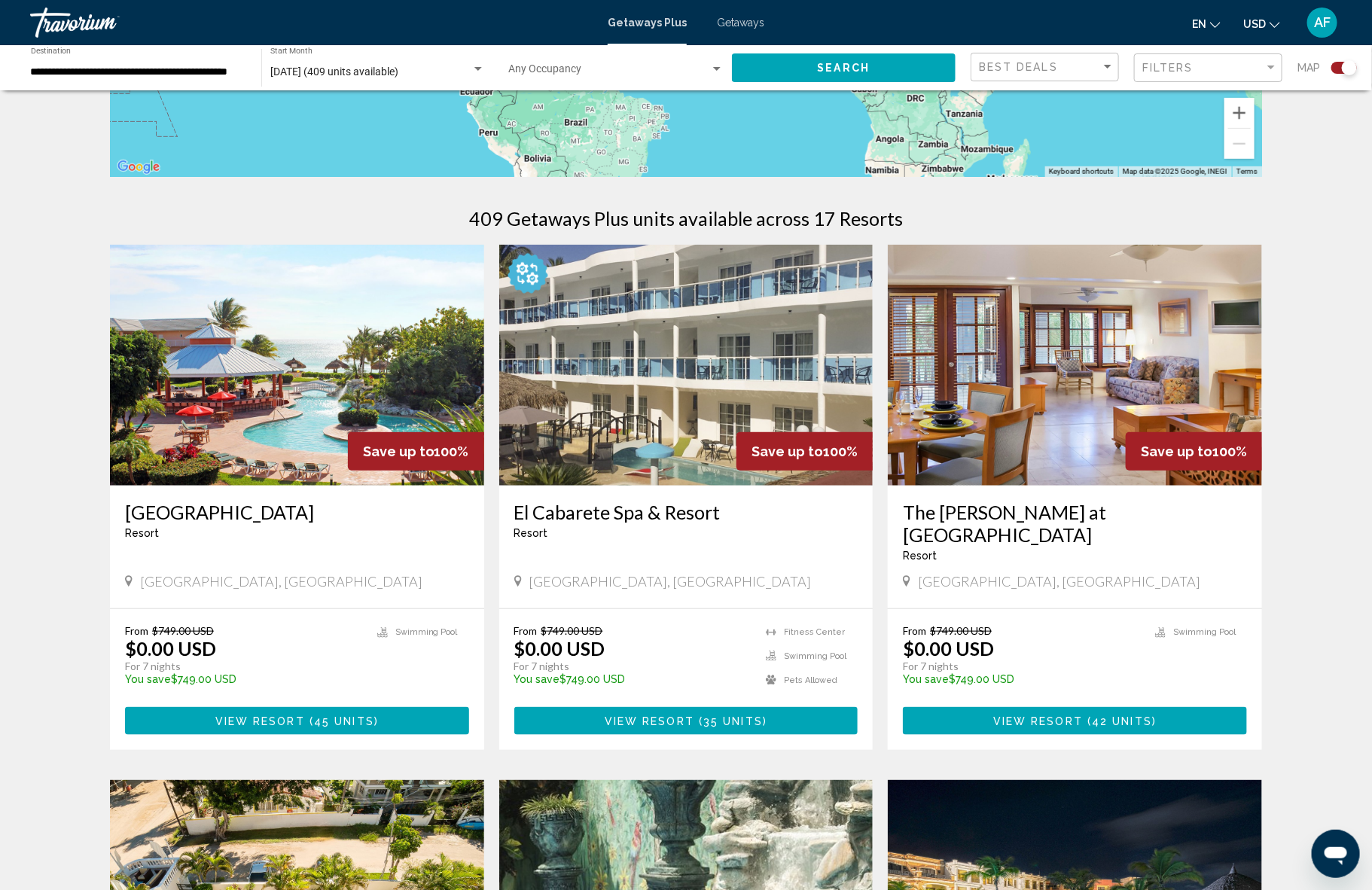
scroll to position [382, 0]
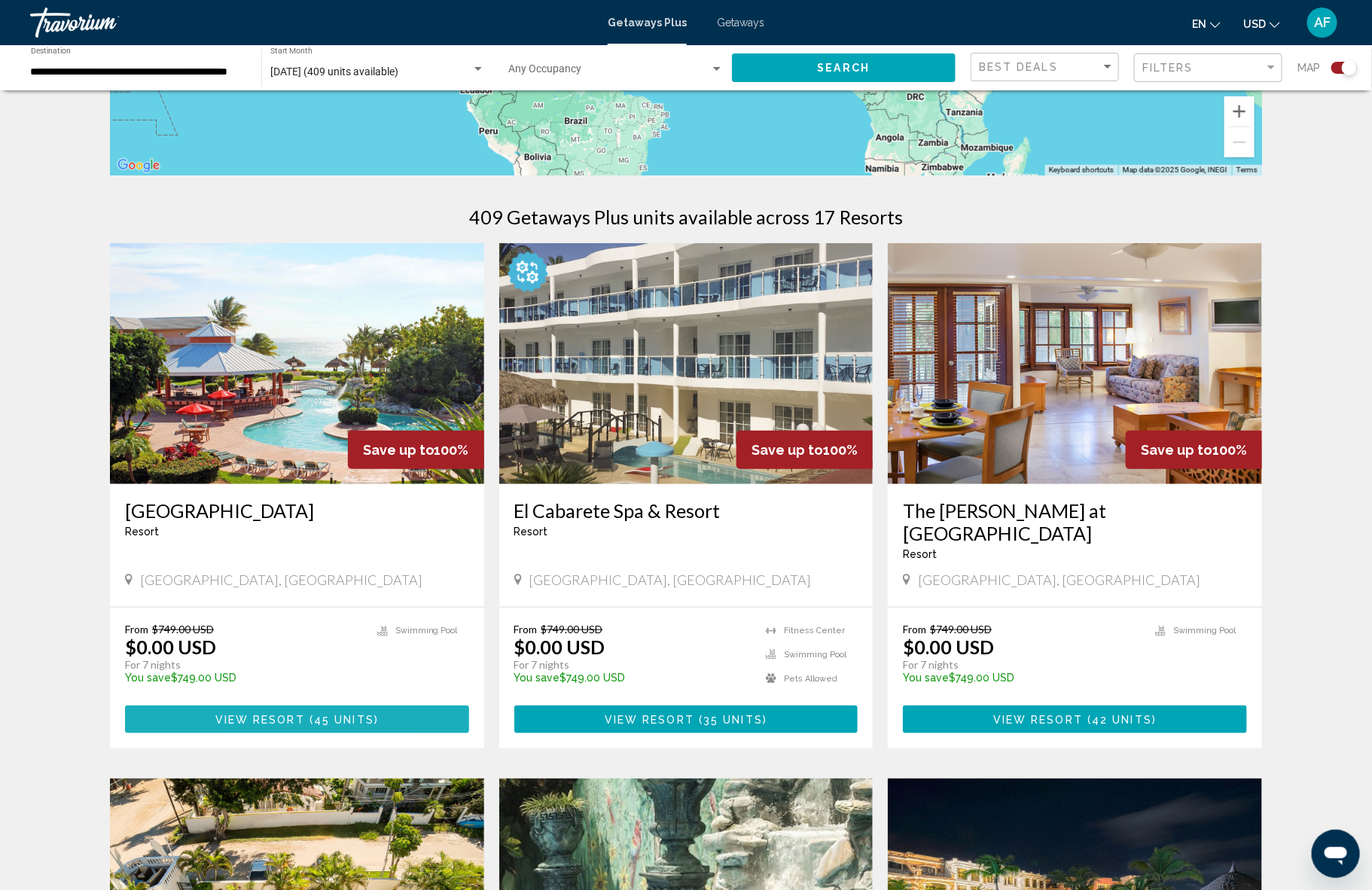
click at [250, 714] on span "View Resort" at bounding box center [260, 719] width 90 height 12
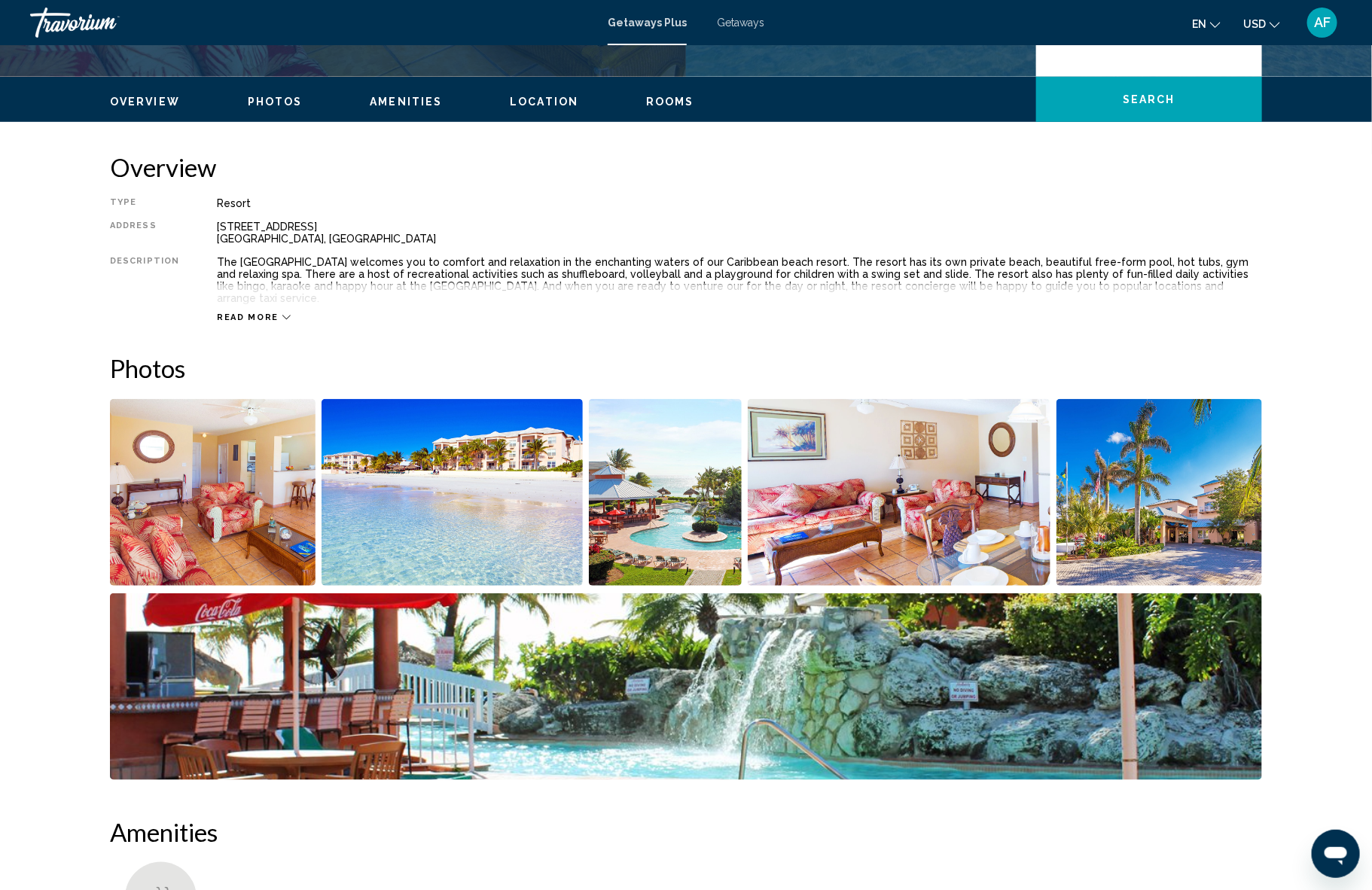
scroll to position [419, 0]
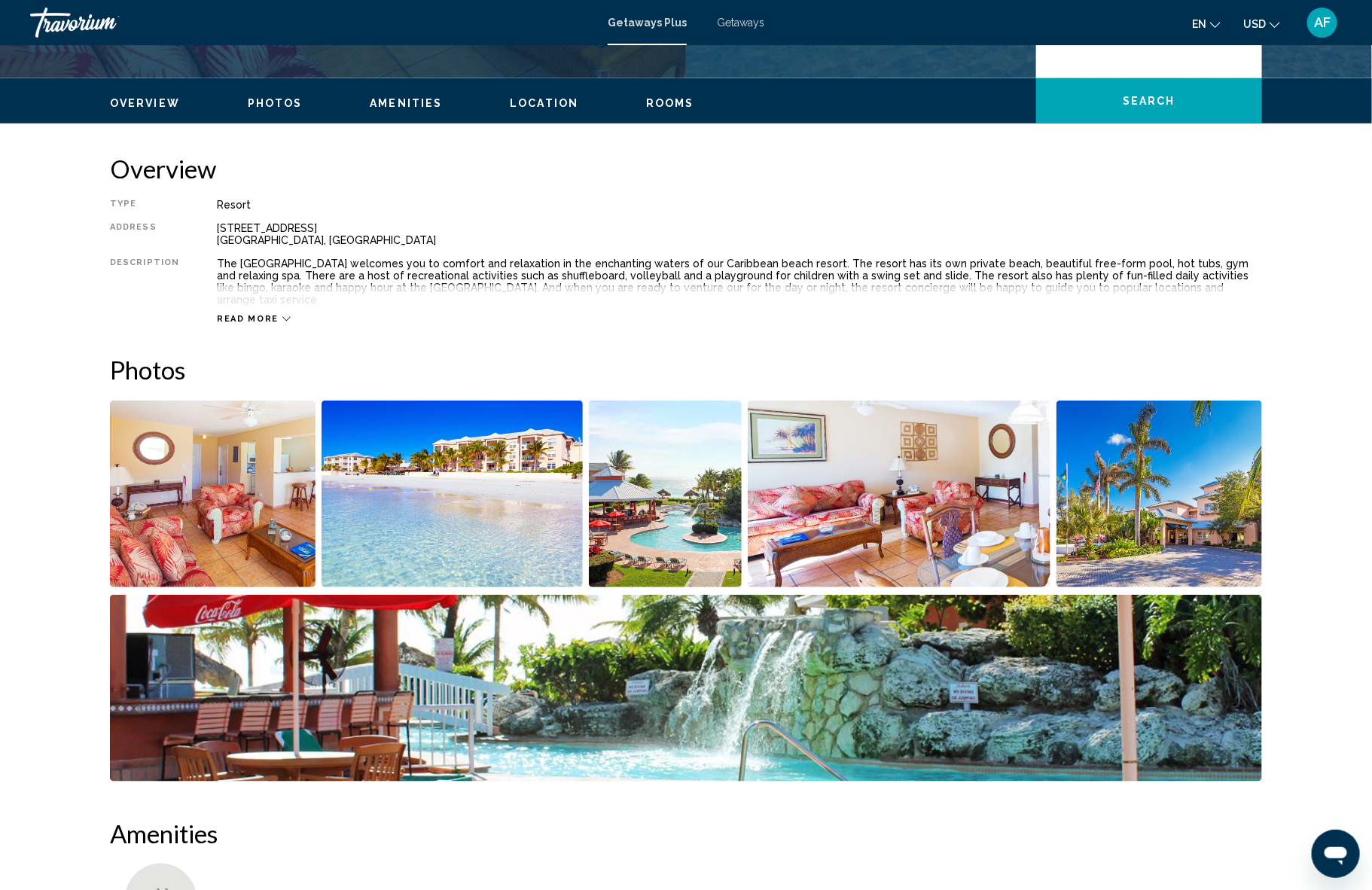
click at [466, 492] on img "Open full-screen image slider" at bounding box center [452, 494] width 262 height 186
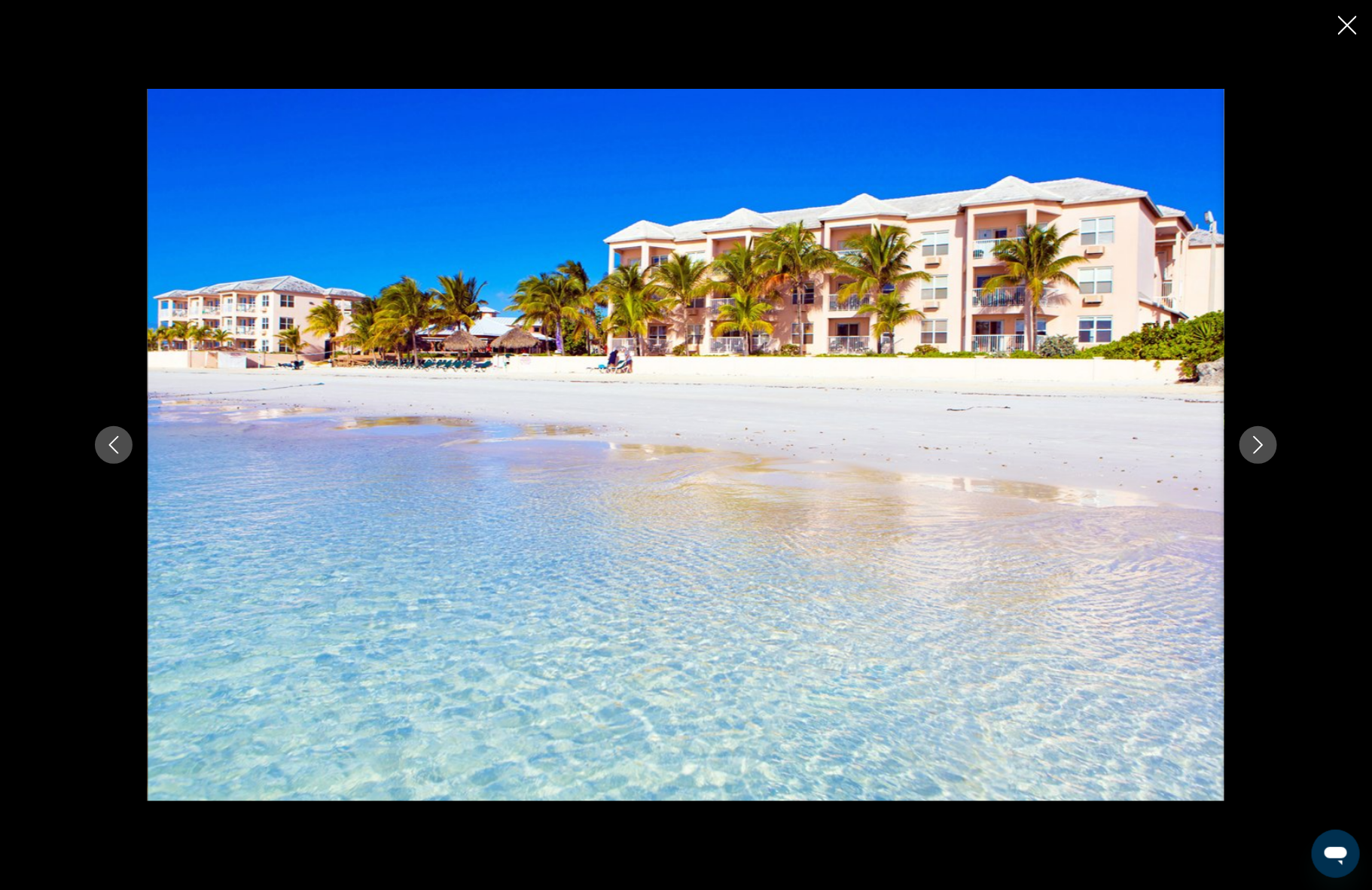
click at [1255, 438] on icon "Next image" at bounding box center [1258, 445] width 10 height 18
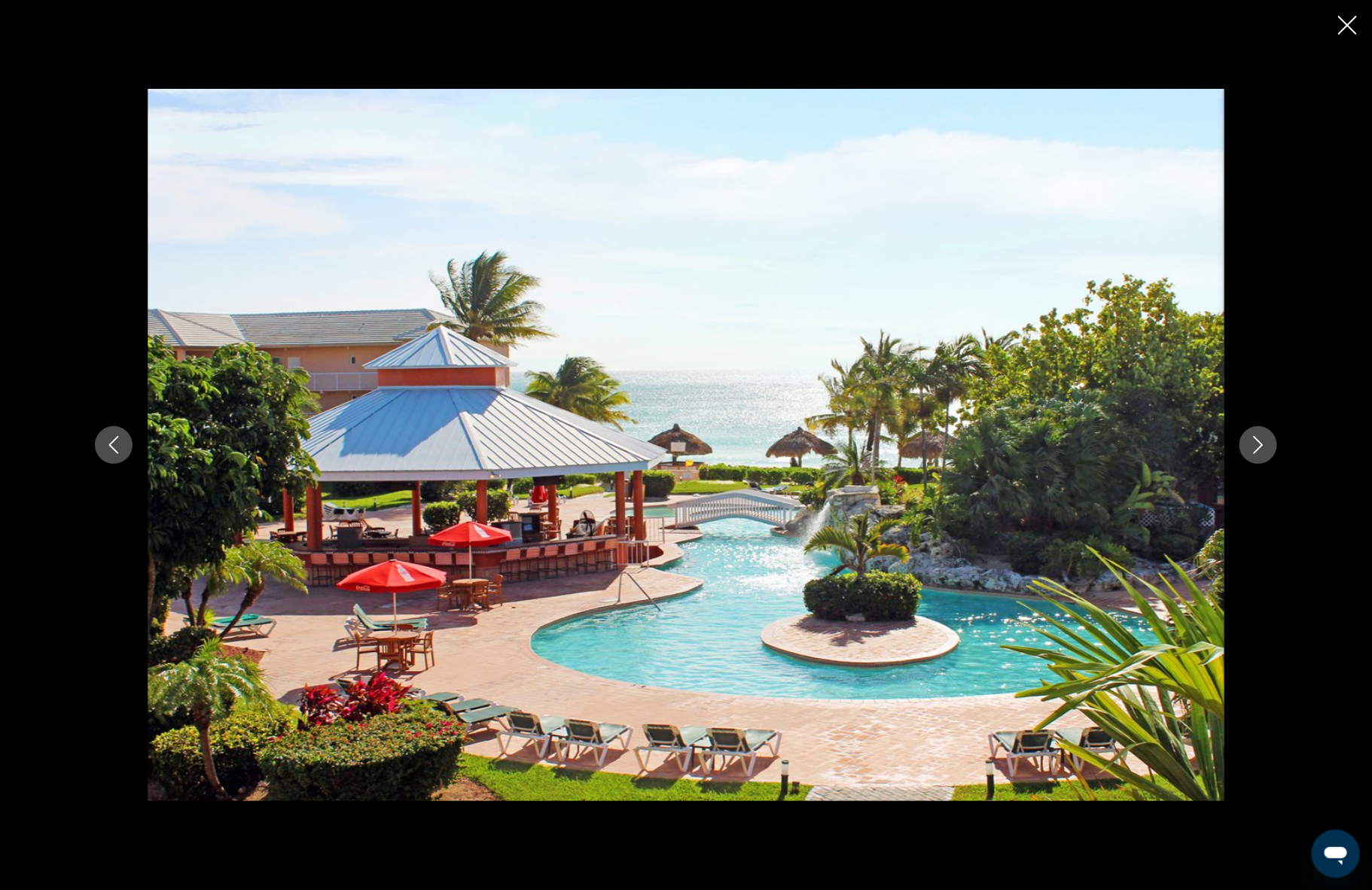
click at [1255, 438] on icon "Next image" at bounding box center [1258, 445] width 10 height 18
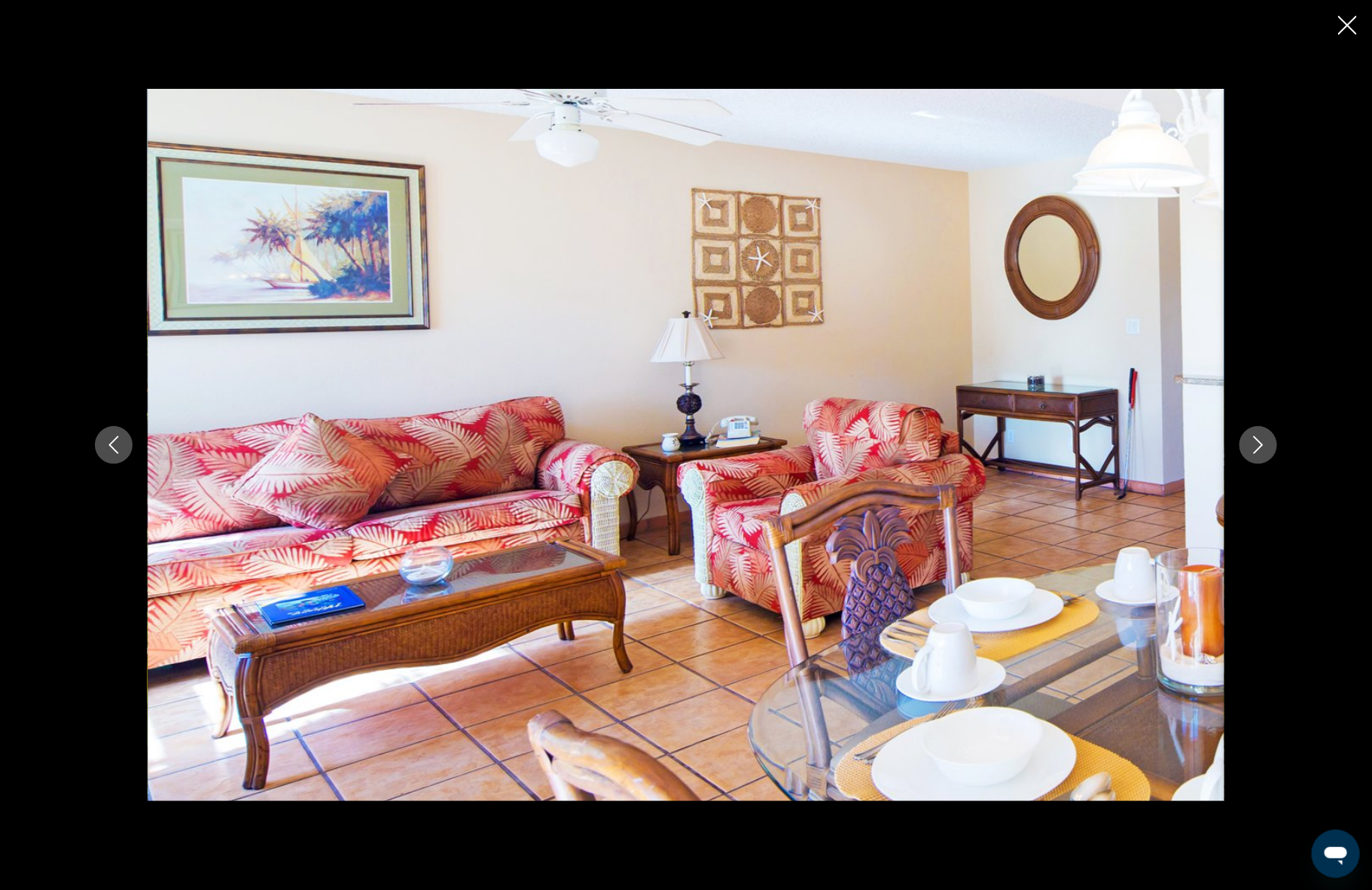
click at [1254, 441] on icon "Next image" at bounding box center [1258, 445] width 18 height 18
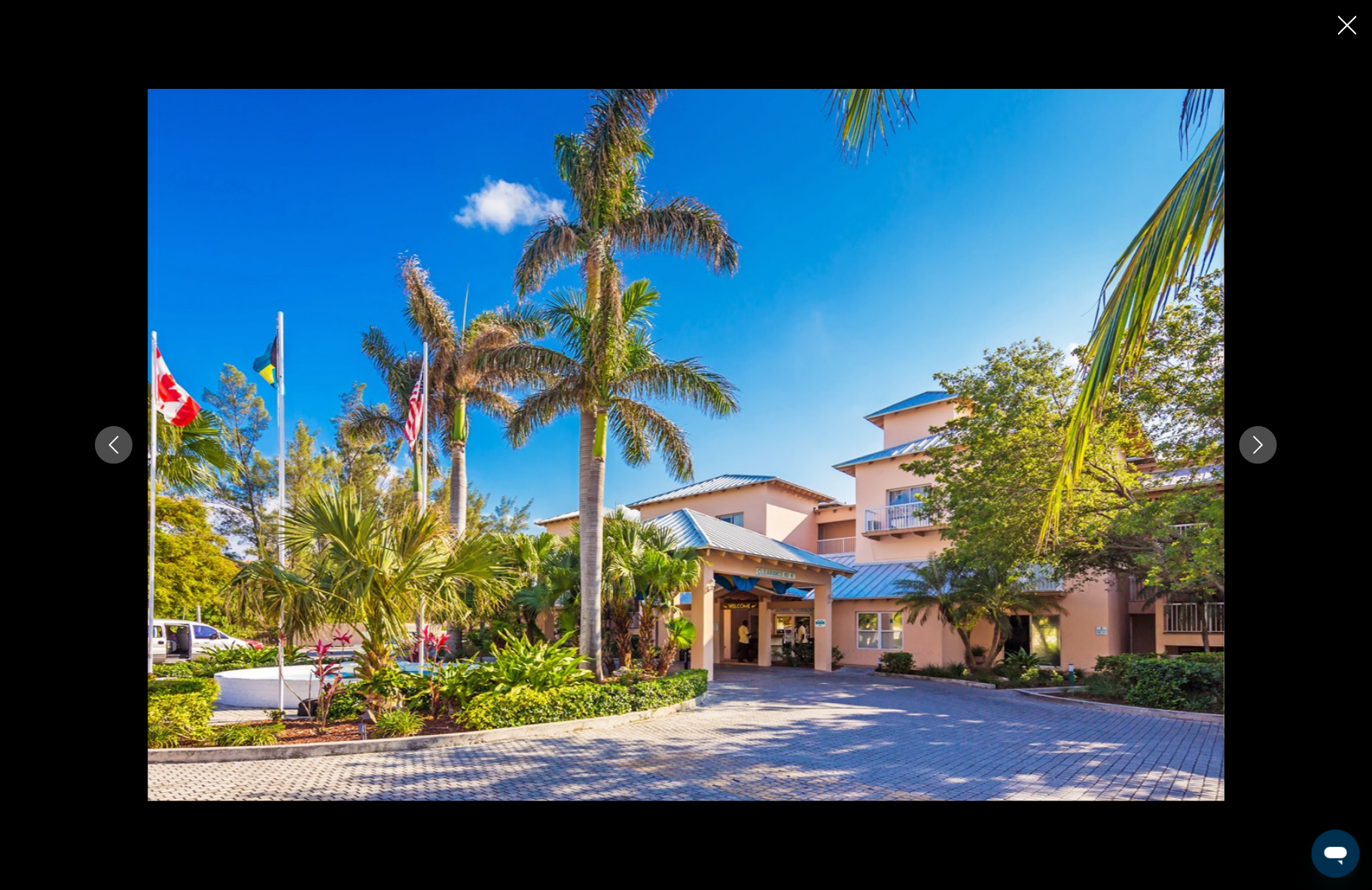
click at [1254, 444] on icon "Next image" at bounding box center [1258, 445] width 18 height 18
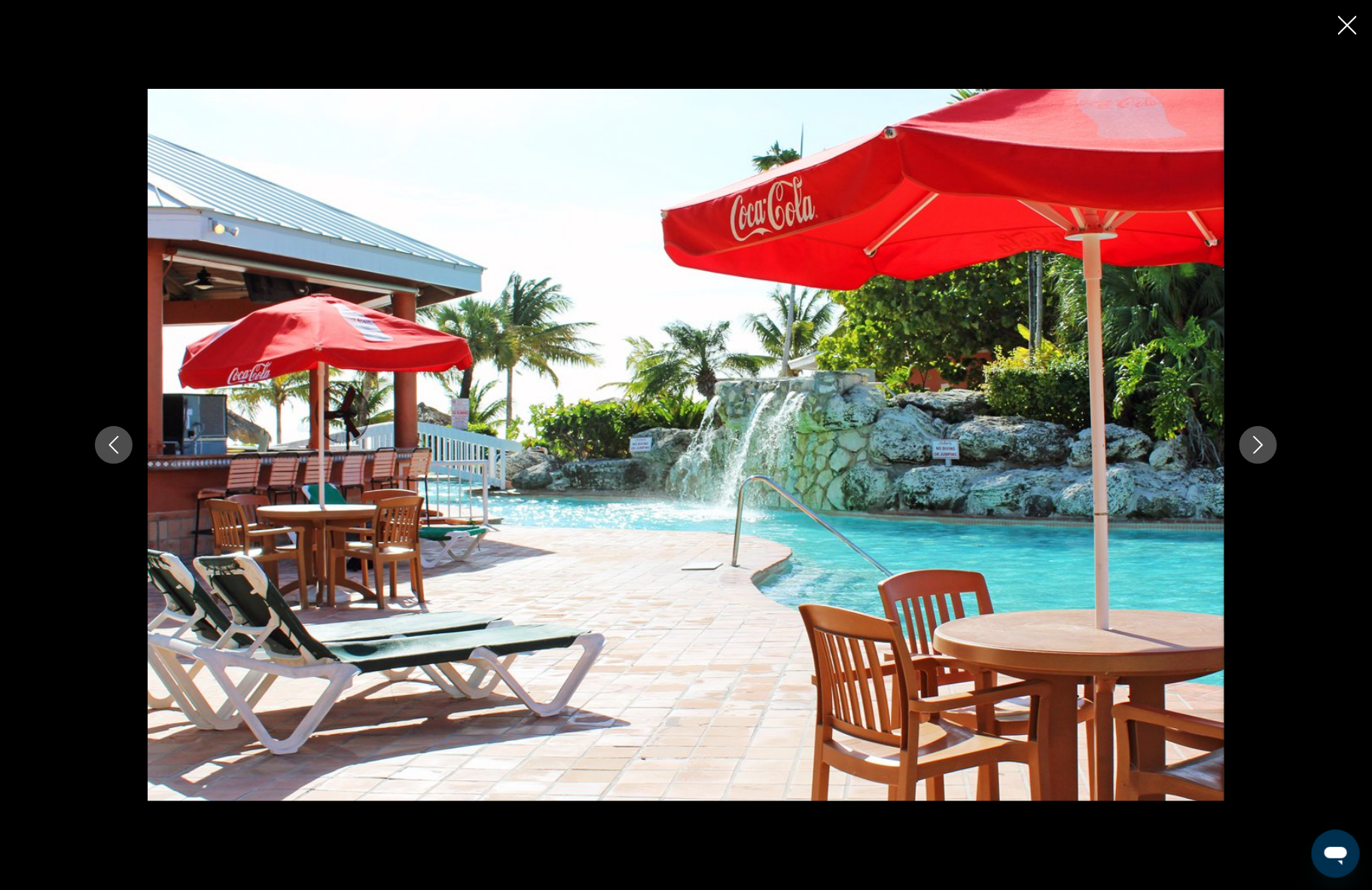
click at [1254, 444] on icon "Next image" at bounding box center [1258, 445] width 18 height 18
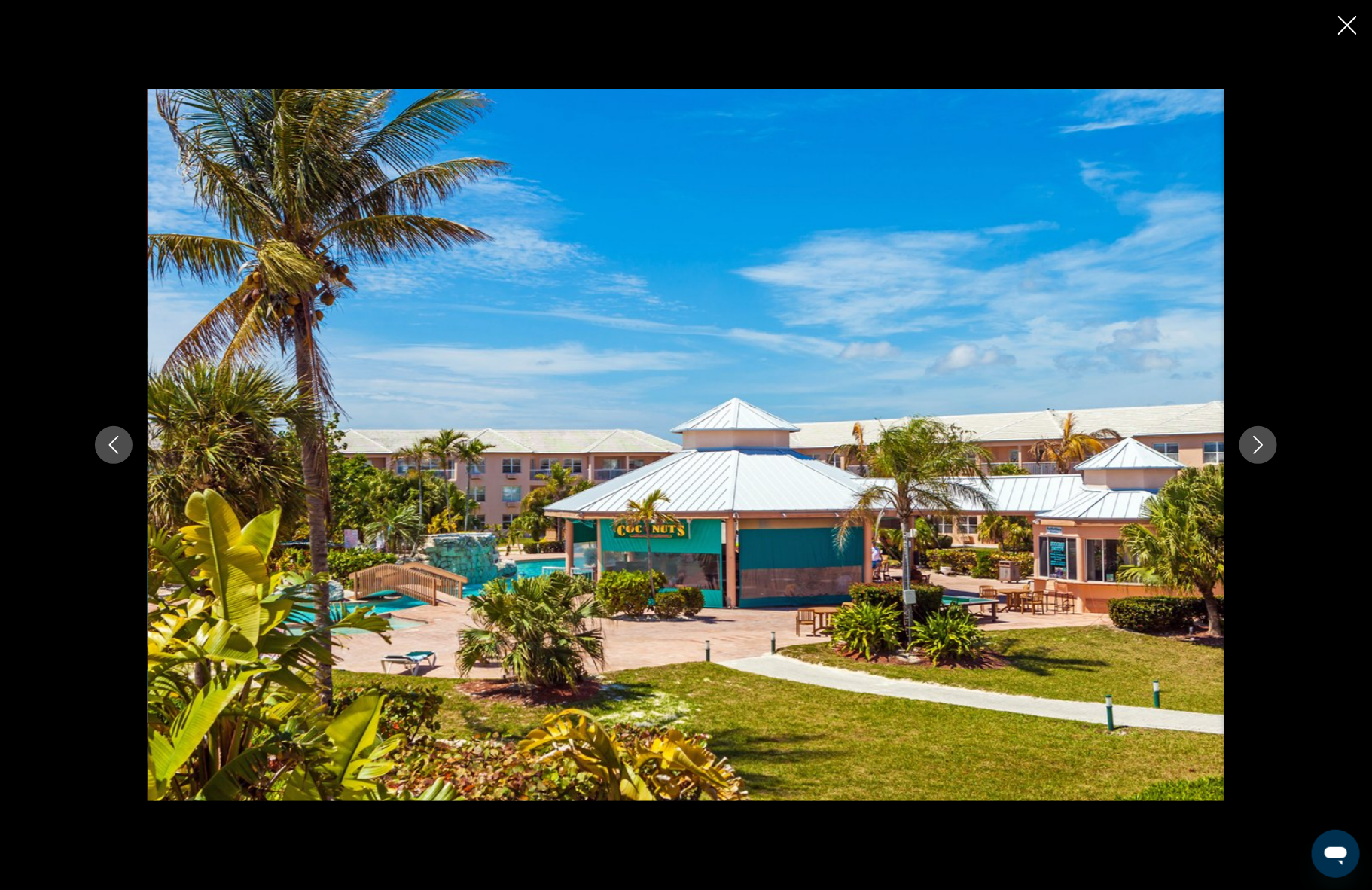
click at [1254, 444] on icon "Next image" at bounding box center [1258, 445] width 18 height 18
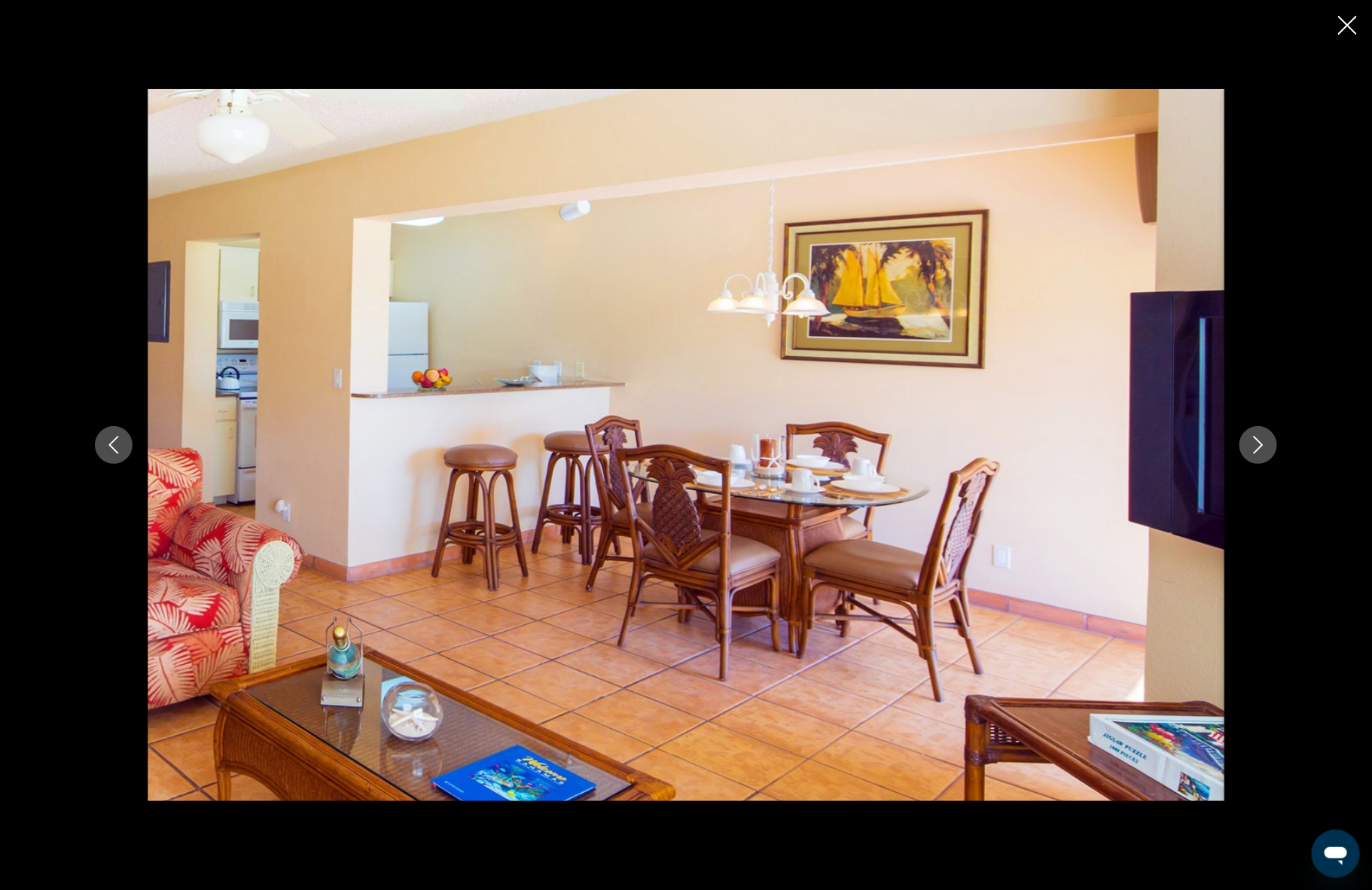
click at [1254, 445] on icon "Next image" at bounding box center [1258, 445] width 18 height 18
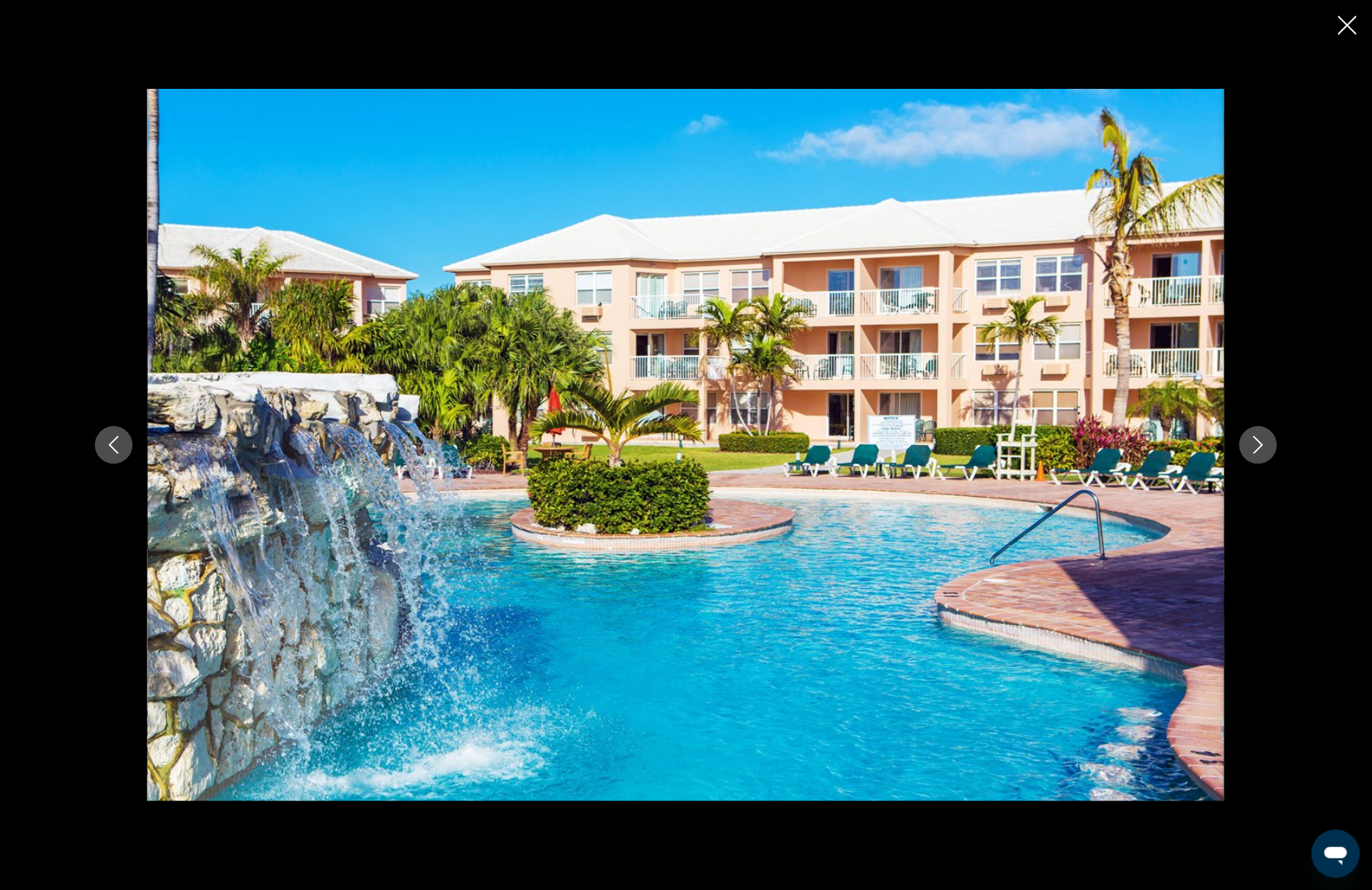
click at [1254, 446] on icon "Next image" at bounding box center [1258, 445] width 18 height 18
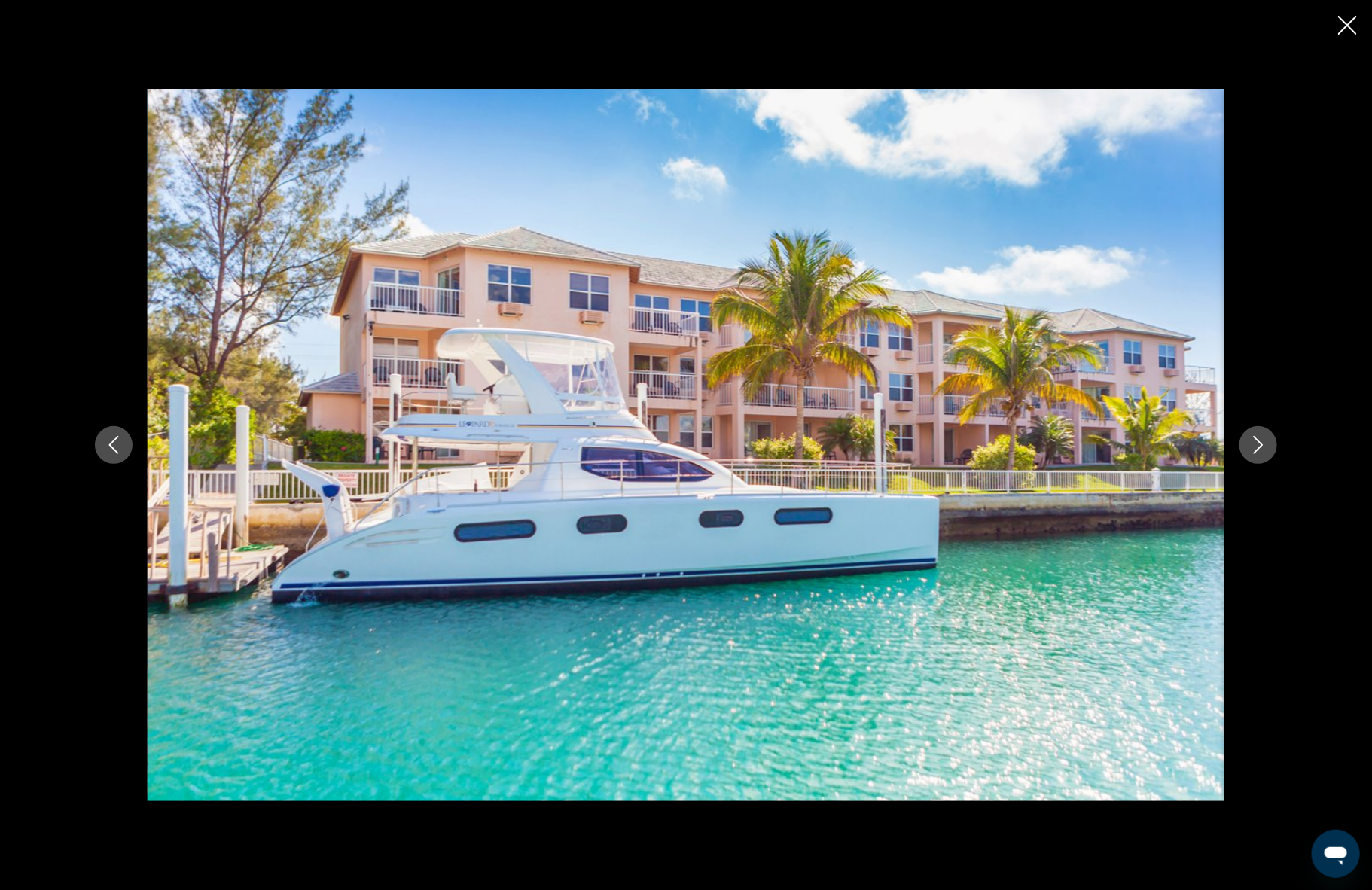
click at [1254, 447] on icon "Next image" at bounding box center [1258, 445] width 18 height 18
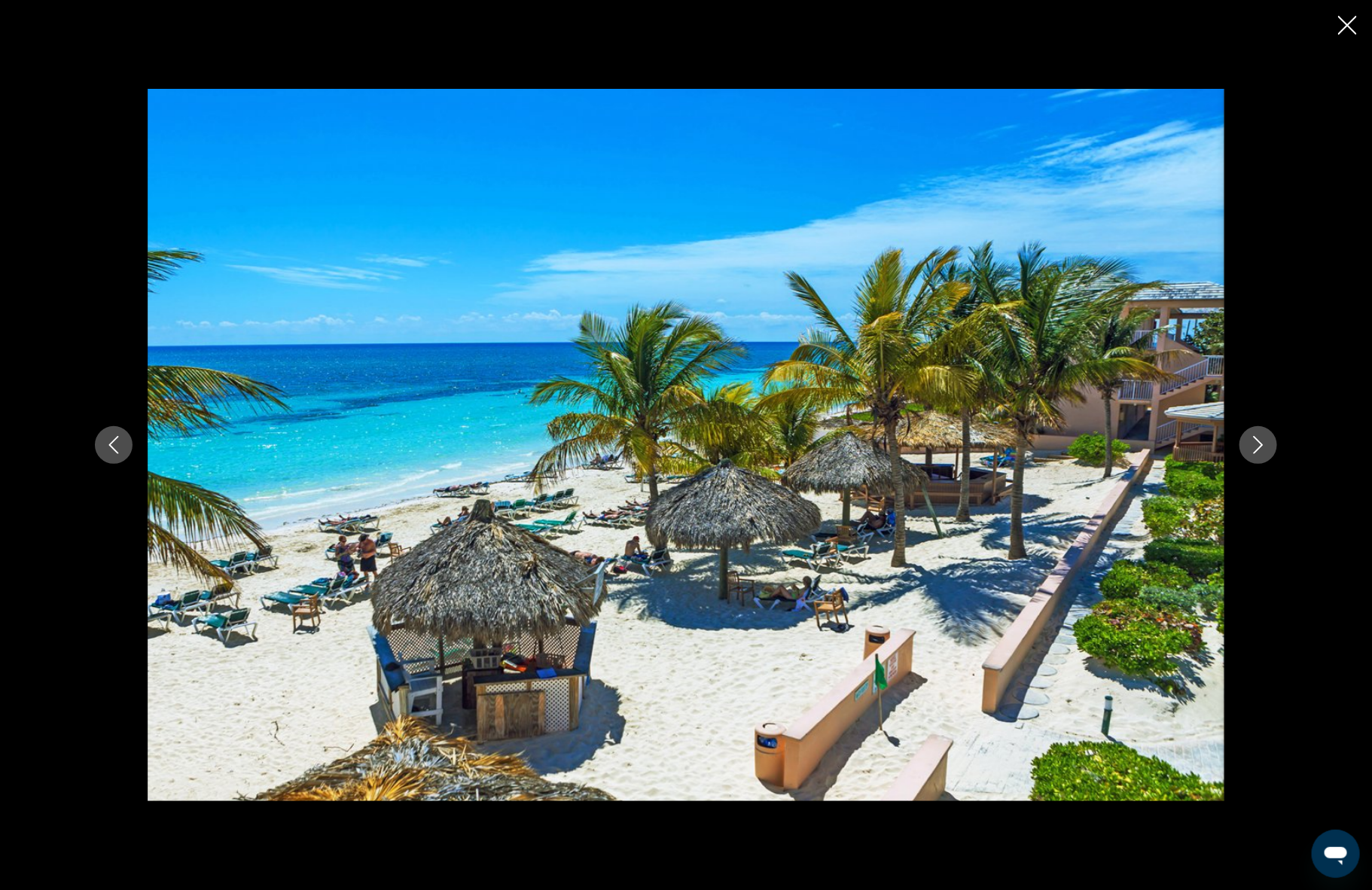
click at [1254, 447] on icon "Next image" at bounding box center [1258, 445] width 18 height 18
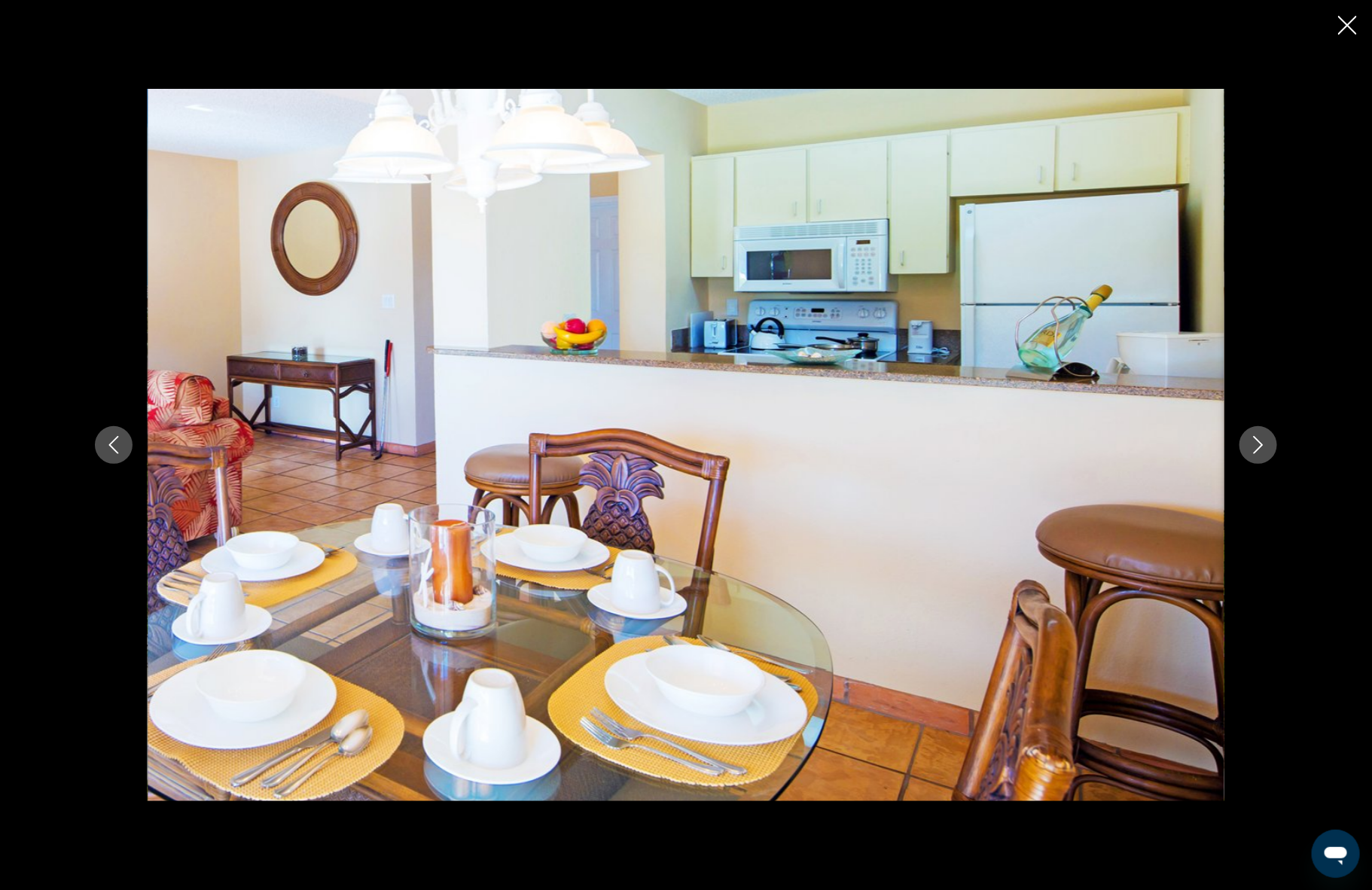
click at [1348, 23] on icon "Close slideshow" at bounding box center [1347, 24] width 19 height 19
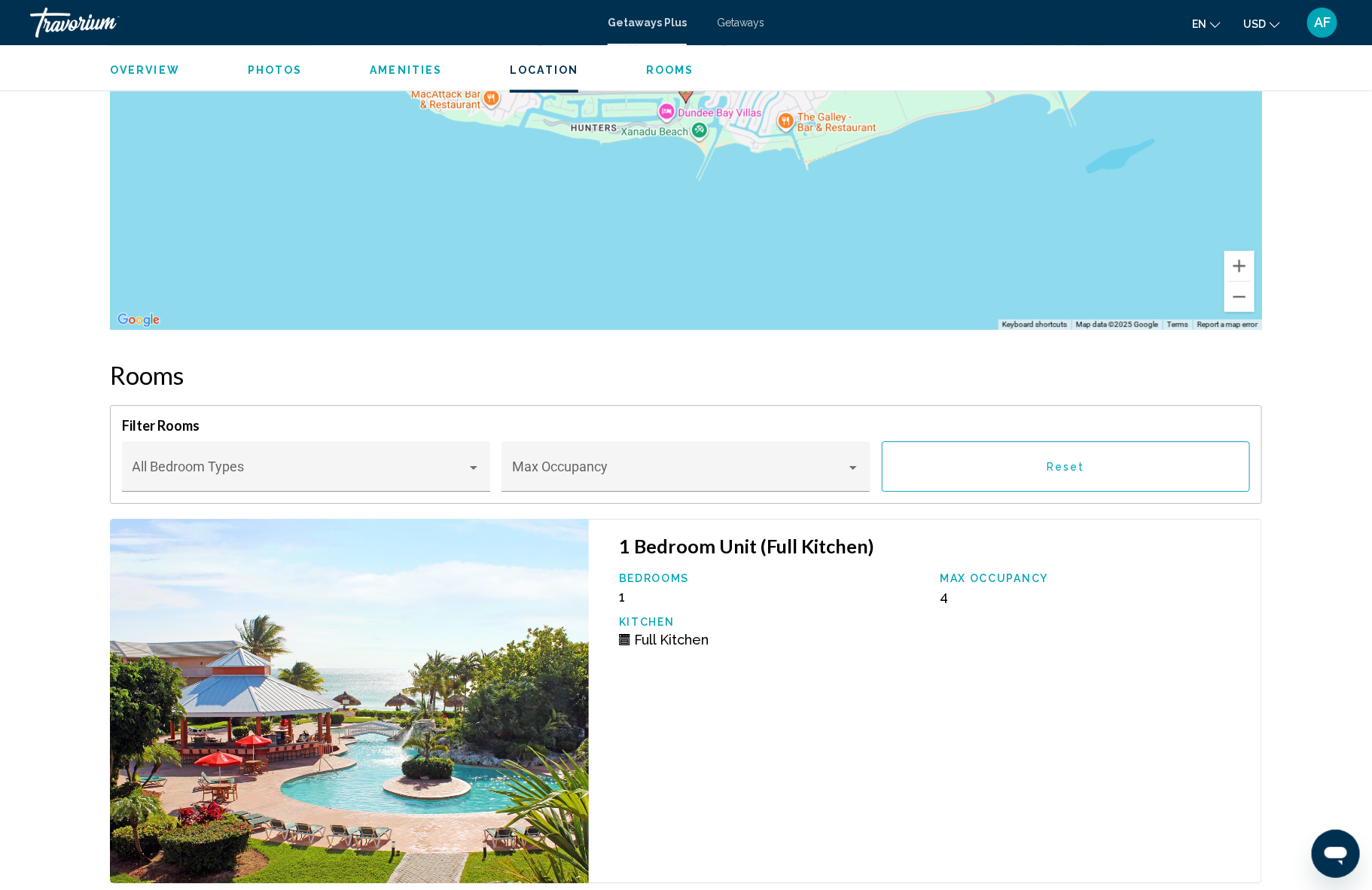
scroll to position [0, 0]
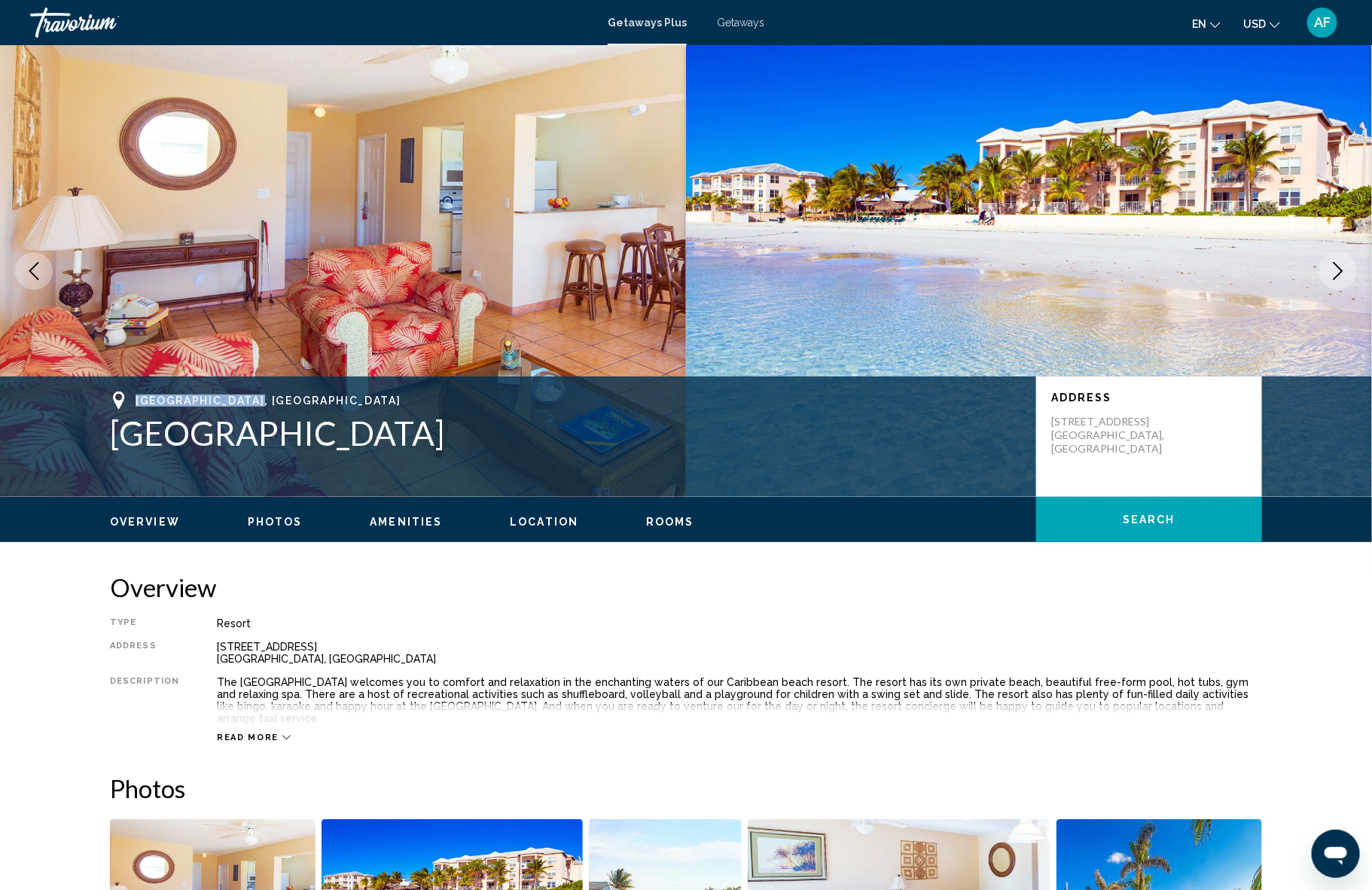
drag, startPoint x: 137, startPoint y: 397, endPoint x: 296, endPoint y: 405, distance: 159.2
click at [296, 405] on div "[GEOGRAPHIC_DATA], [GEOGRAPHIC_DATA]" at bounding box center [565, 401] width 911 height 18
copy span "[GEOGRAPHIC_DATA], [GEOGRAPHIC_DATA]"
